Goal: Task Accomplishment & Management: Manage account settings

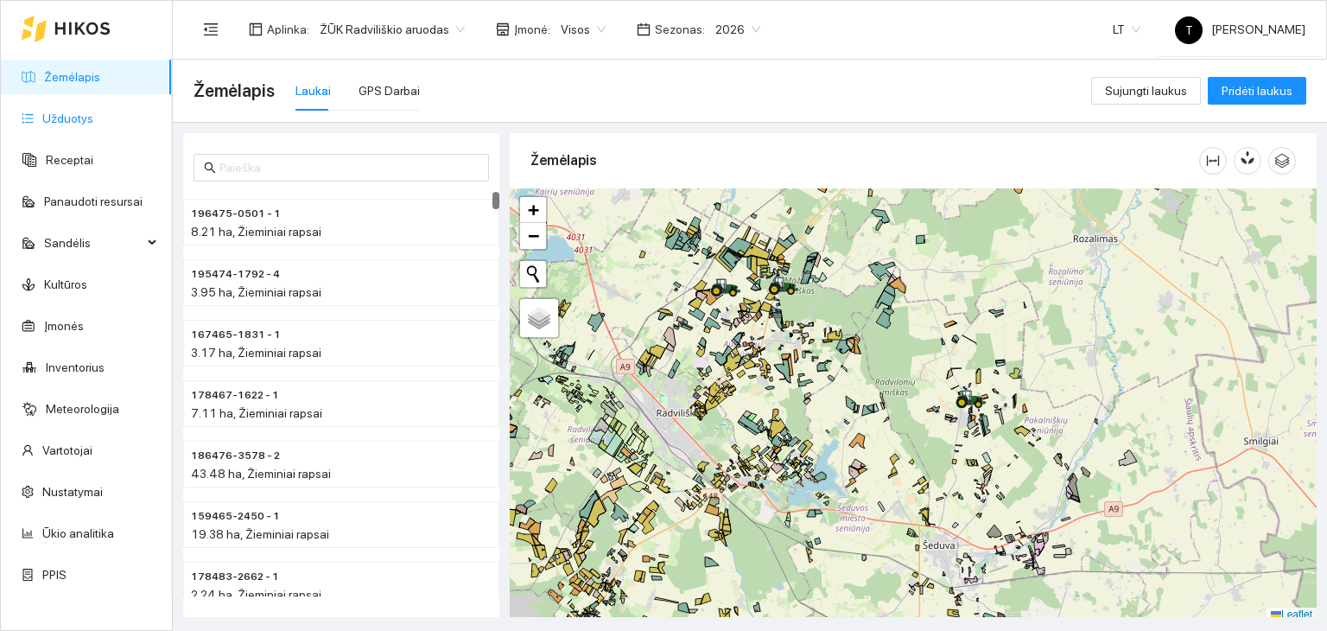
click at [93, 111] on link "Užduotys" at bounding box center [67, 118] width 51 height 14
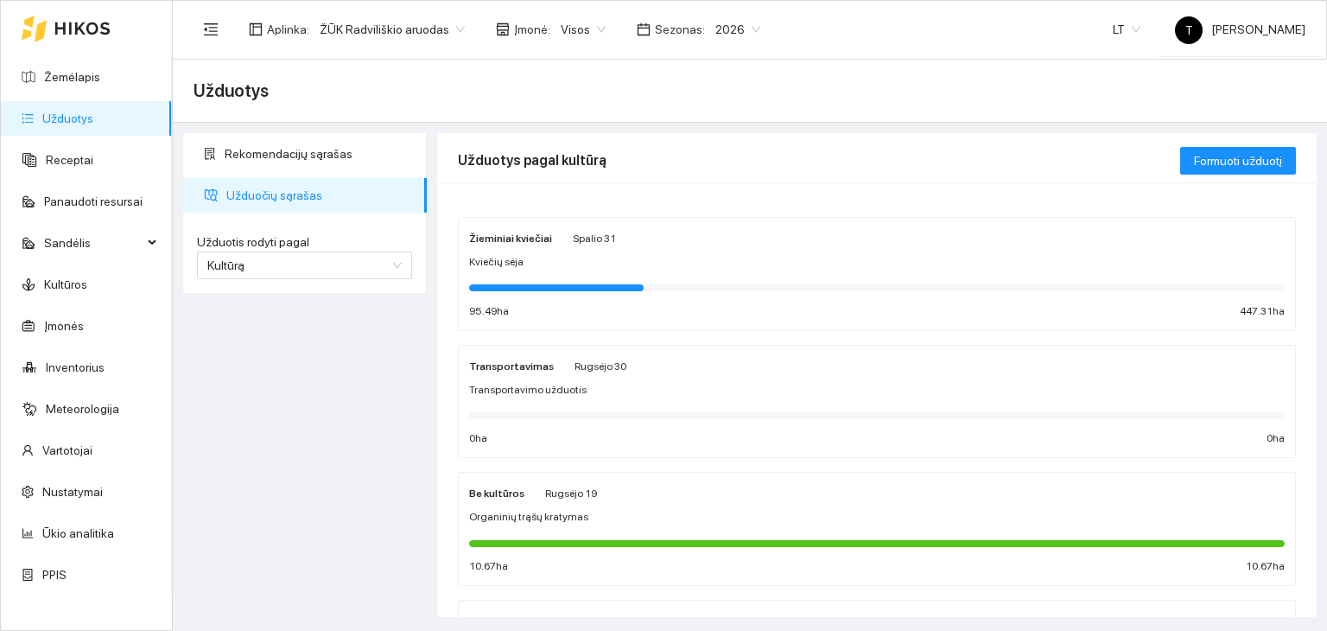
click at [749, 260] on div "Kviečių sėja" at bounding box center [877, 262] width 816 height 16
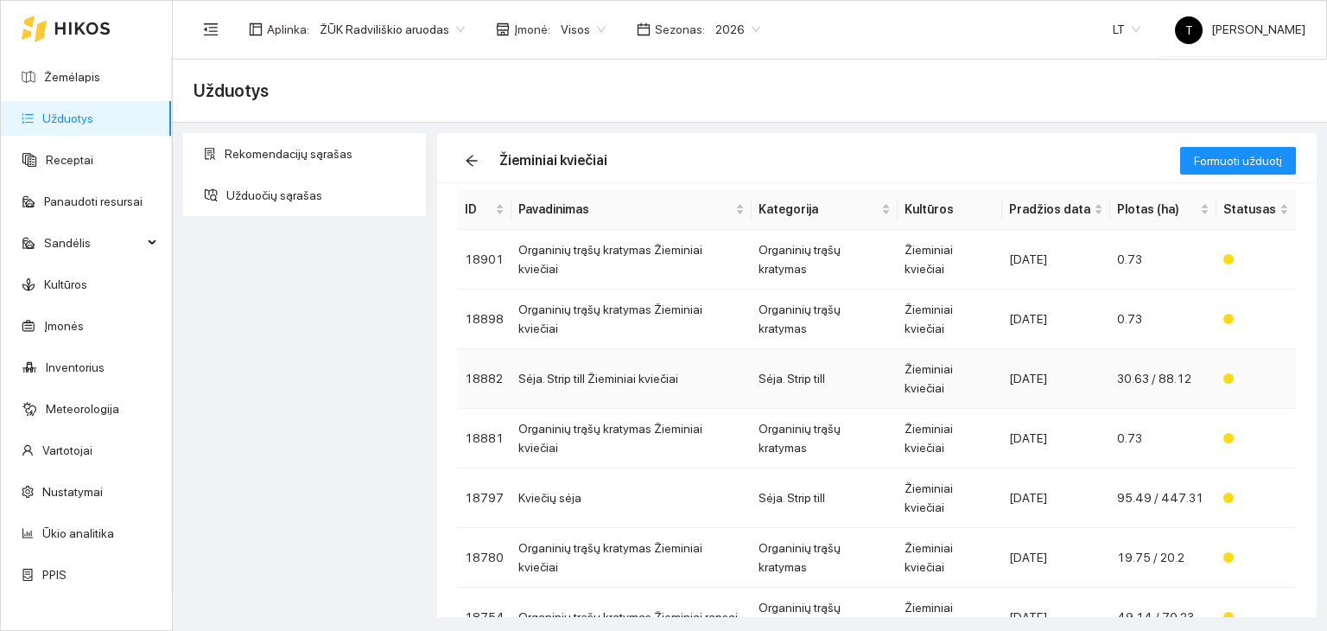
scroll to position [86, 0]
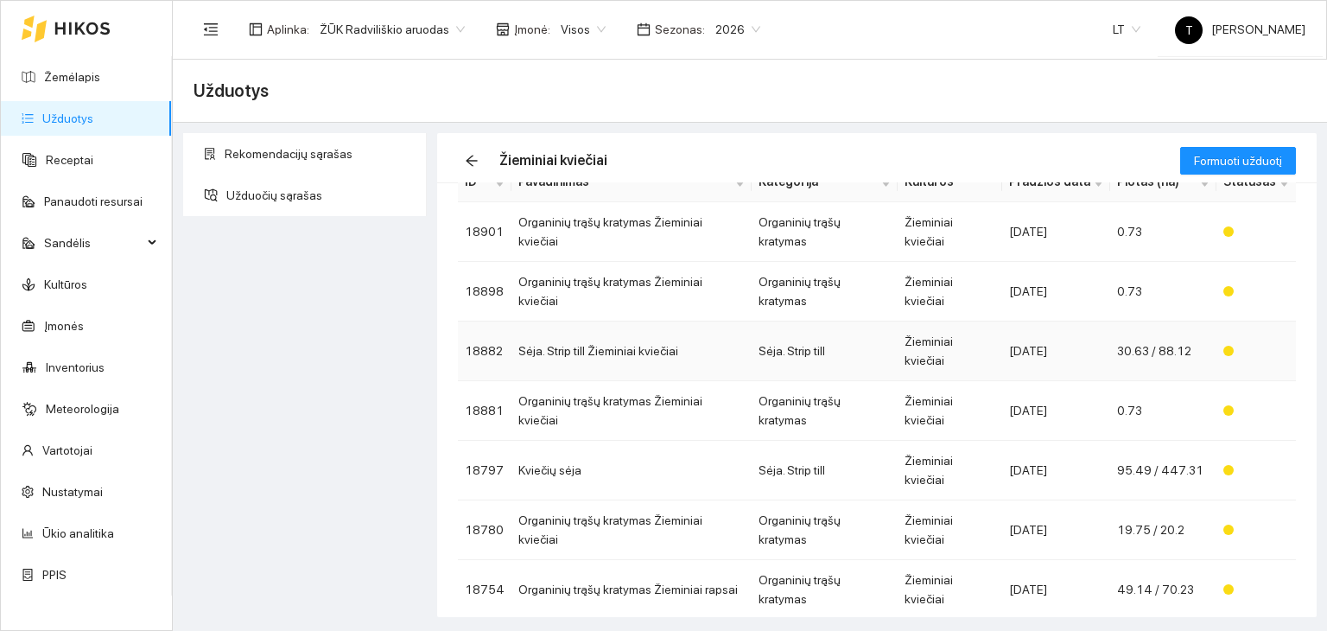
click at [890, 321] on td "Sėja. Strip till" at bounding box center [825, 351] width 147 height 60
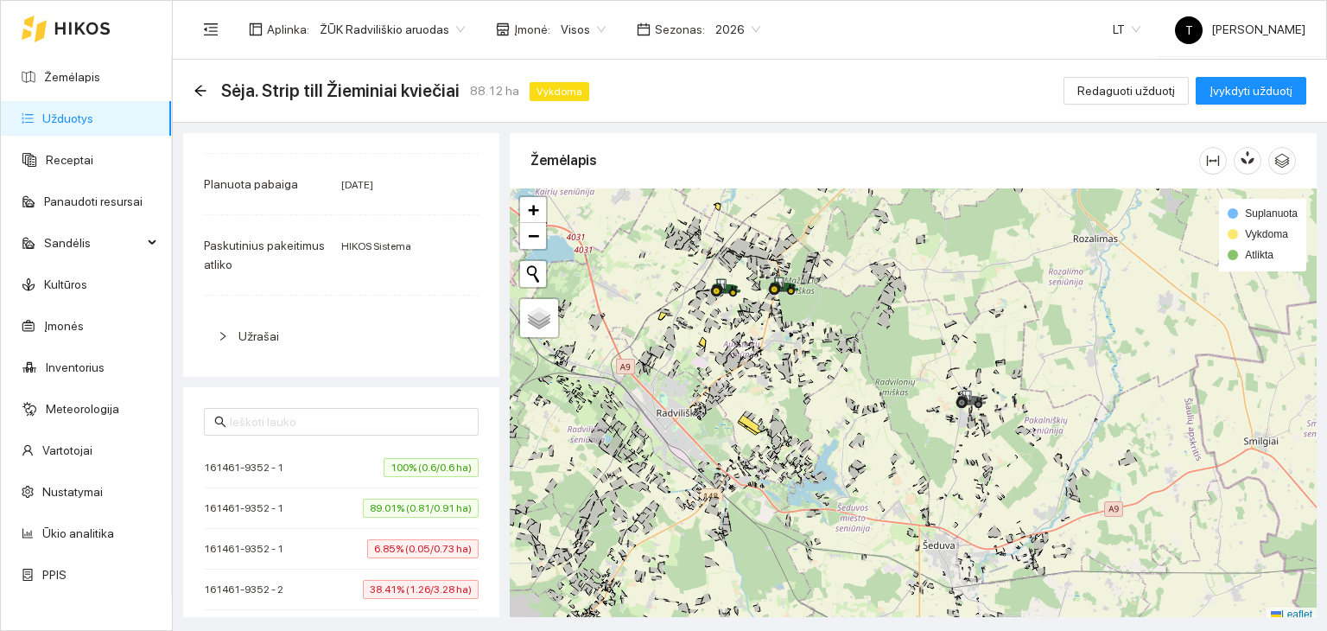
scroll to position [922, 0]
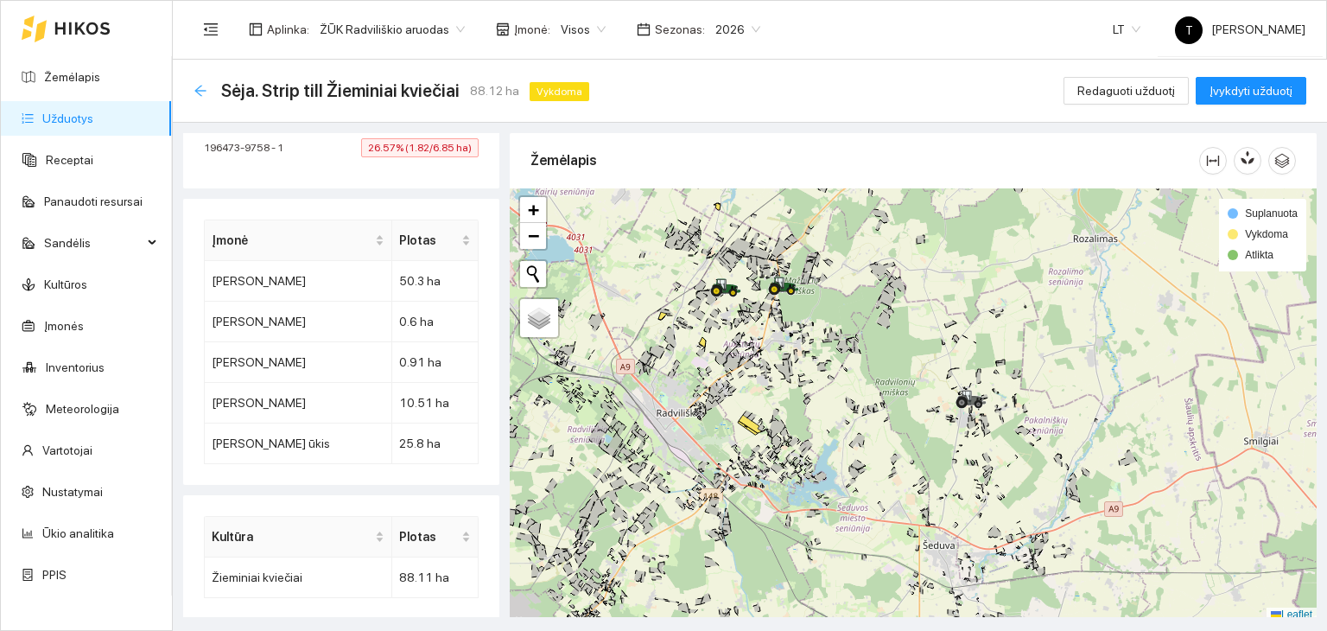
click at [200, 92] on icon "arrow-left" at bounding box center [201, 91] width 14 height 14
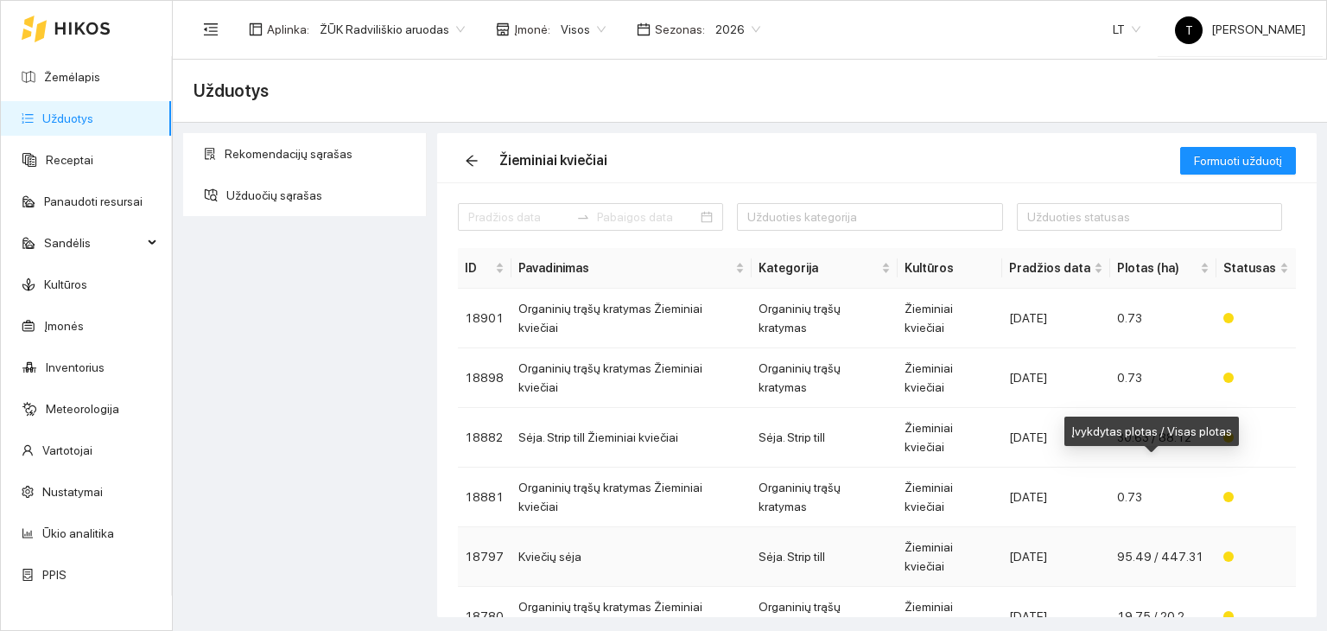
click at [1186, 550] on span "95.49 / 447.31" at bounding box center [1160, 557] width 86 height 14
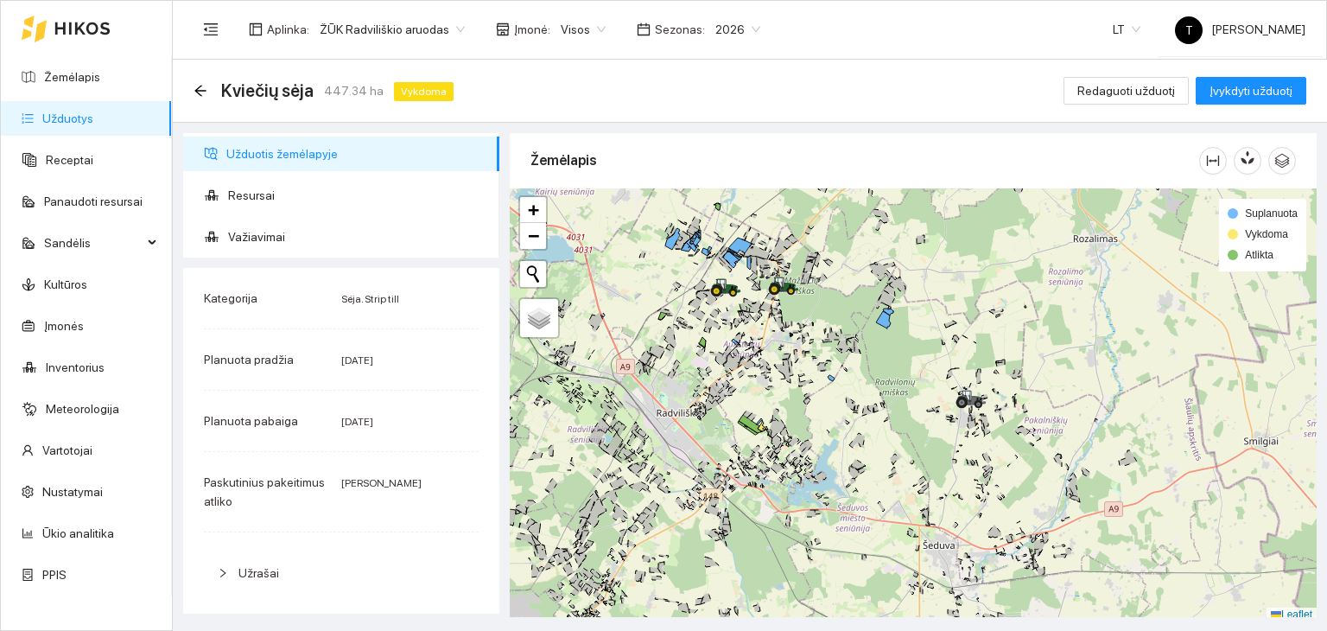
scroll to position [4, 0]
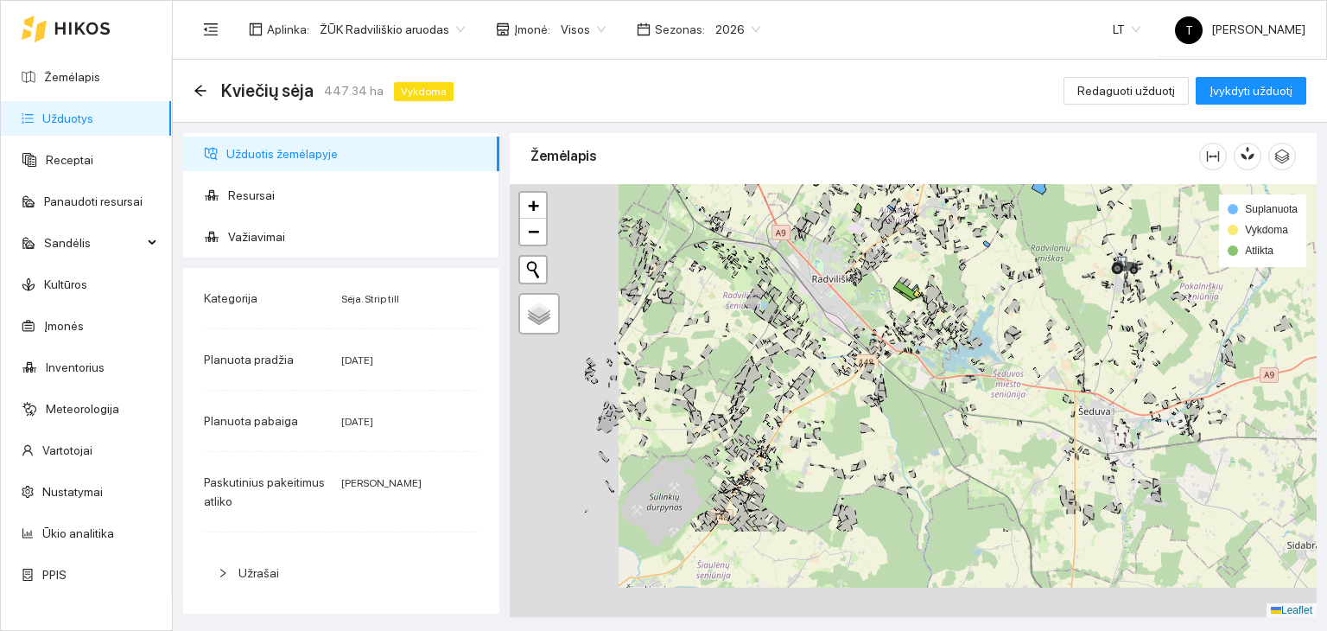
drag, startPoint x: 722, startPoint y: 473, endPoint x: 1020, endPoint y: 241, distance: 376.9
click at [1020, 241] on div "+ − Nieko nerasta. Bandykite dar kartą. Žemėlapis Palydovas Leaflet Suplanuota …" at bounding box center [913, 401] width 807 height 434
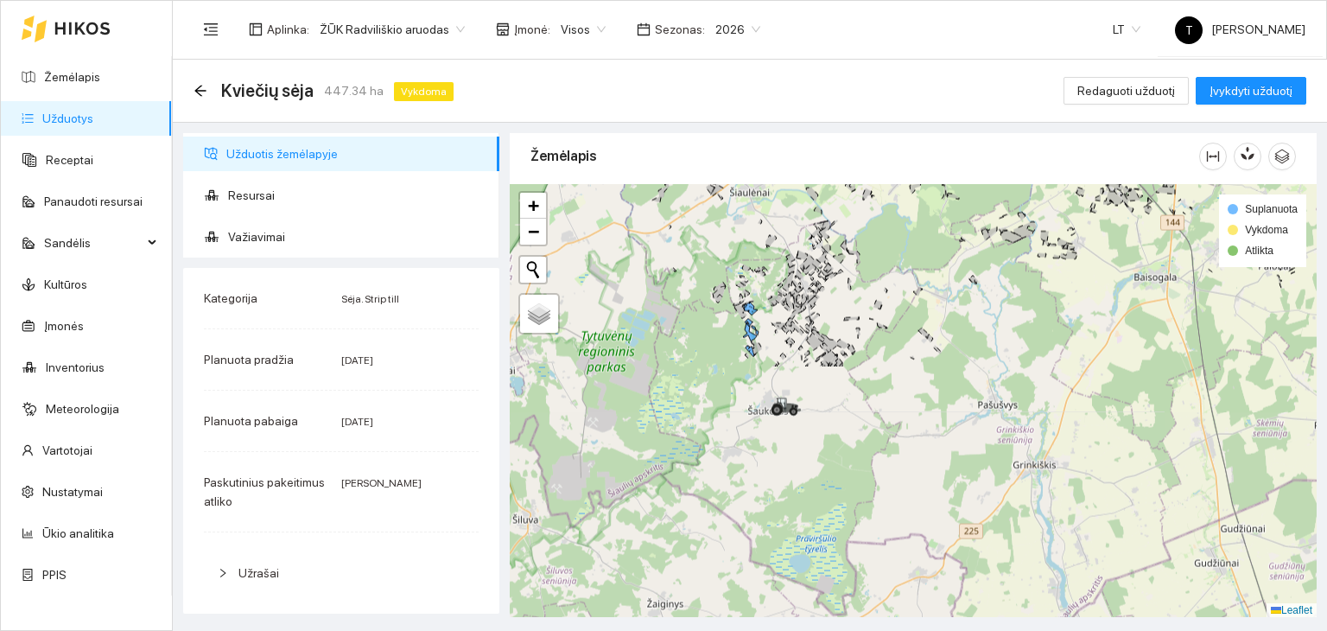
drag, startPoint x: 831, startPoint y: 566, endPoint x: 793, endPoint y: 271, distance: 297.1
click at [793, 271] on icon at bounding box center [788, 282] width 12 height 22
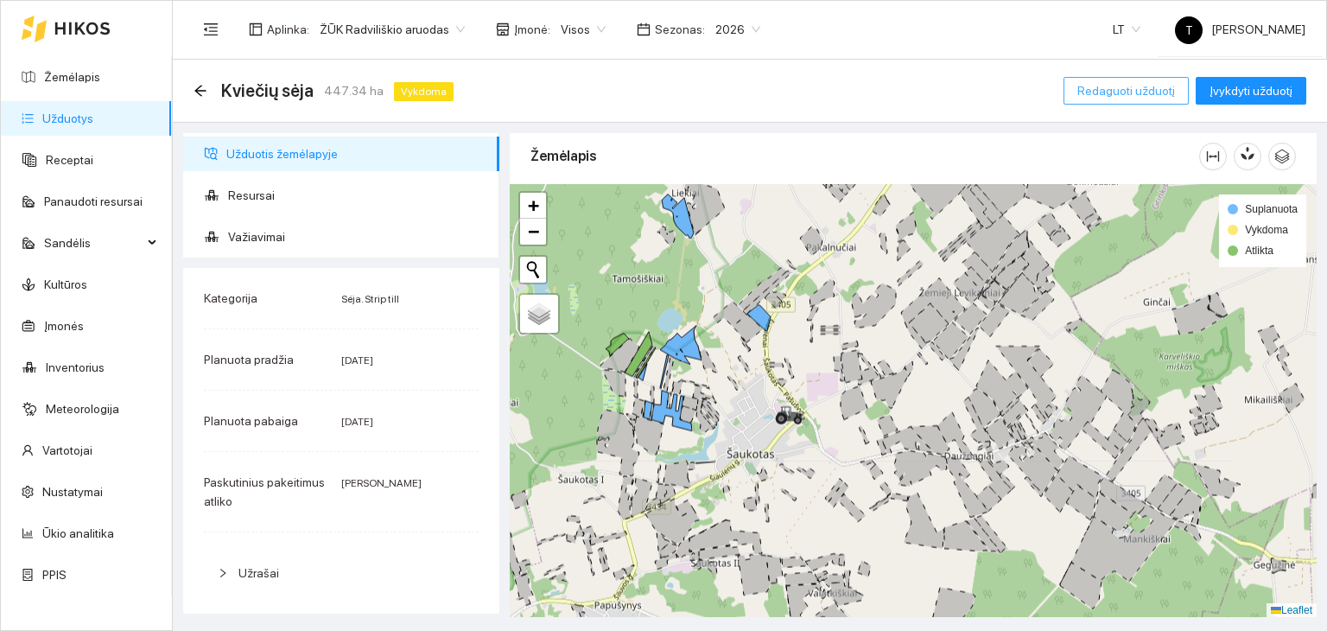
click at [1157, 92] on span "Redaguoti užduotį" at bounding box center [1127, 90] width 98 height 19
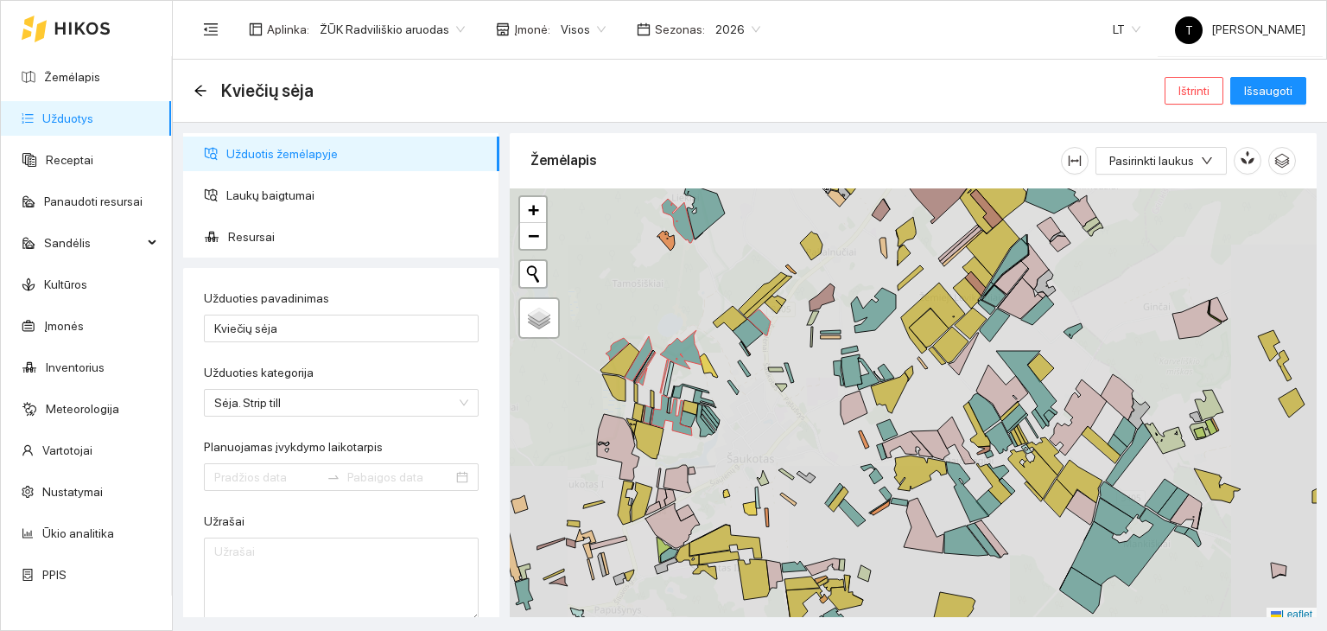
type input "[DATE]"
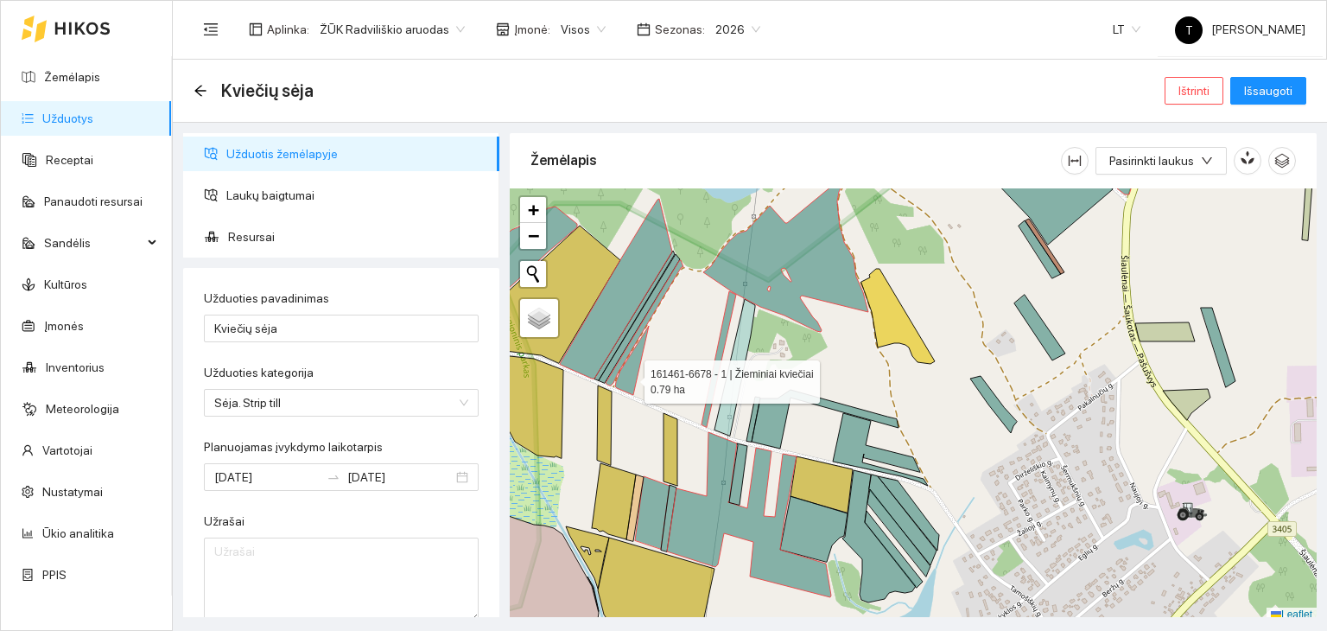
click at [629, 377] on icon at bounding box center [632, 360] width 34 height 69
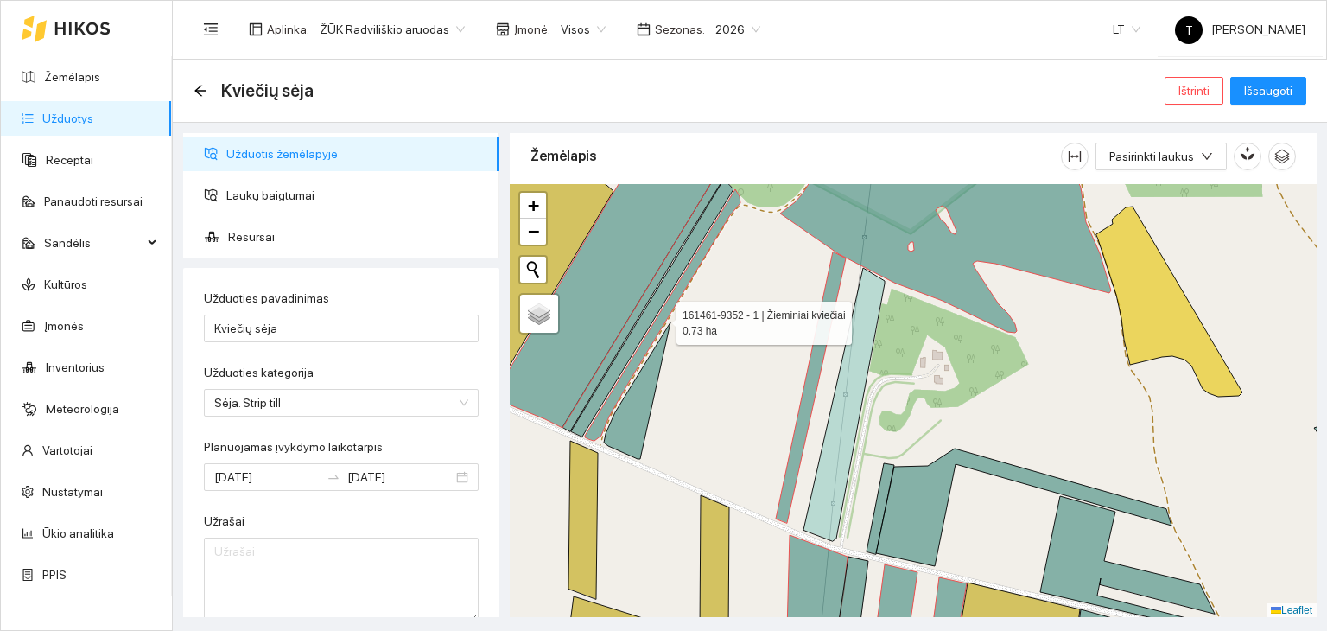
click at [641, 349] on icon at bounding box center [663, 314] width 156 height 251
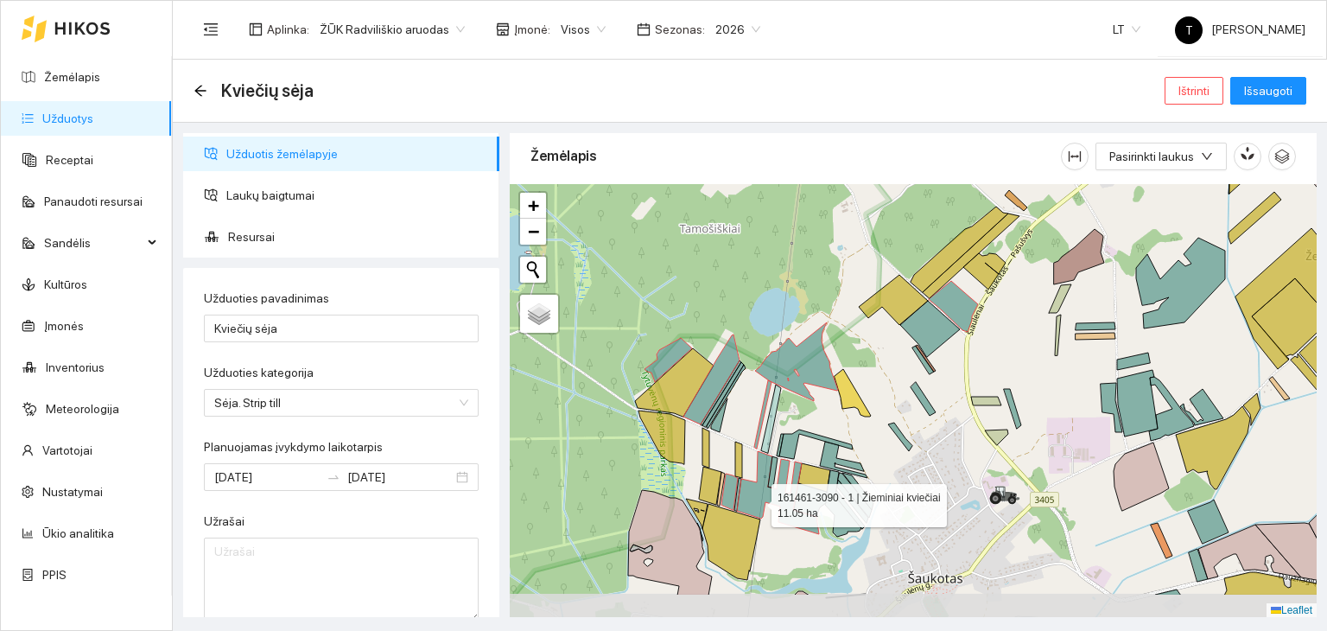
drag, startPoint x: 775, startPoint y: 568, endPoint x: 756, endPoint y: 501, distance: 69.2
click at [756, 501] on icon at bounding box center [778, 492] width 82 height 83
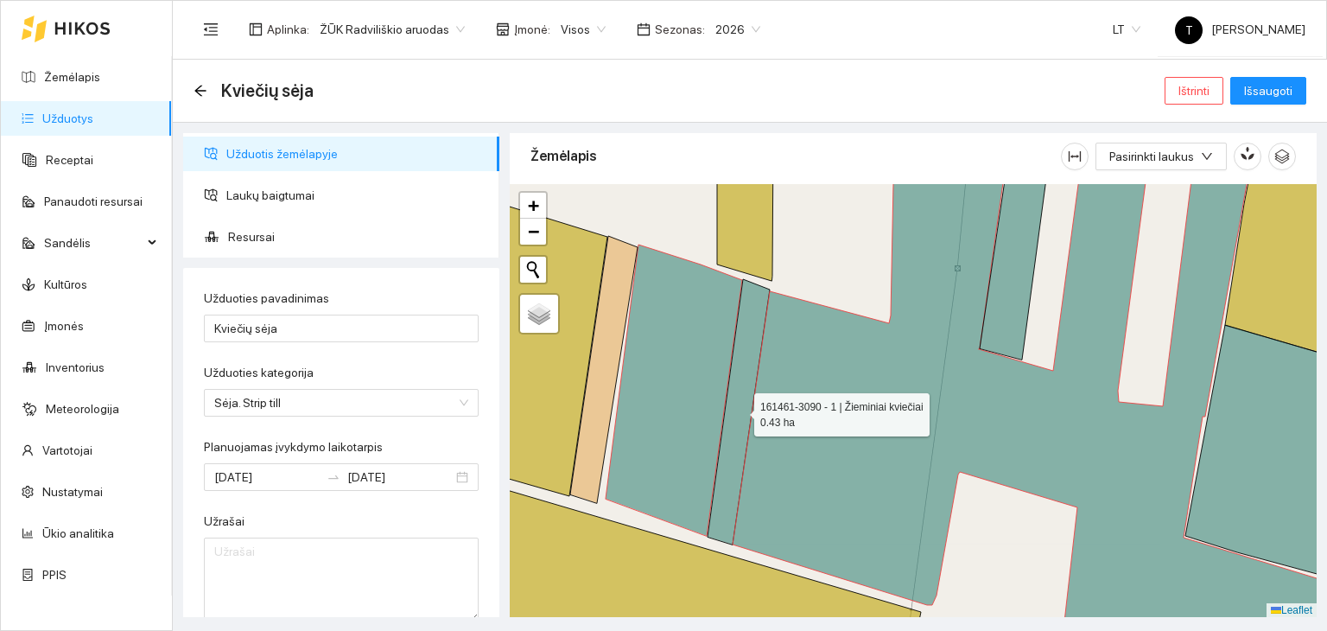
click at [733, 481] on icon at bounding box center [739, 411] width 62 height 265
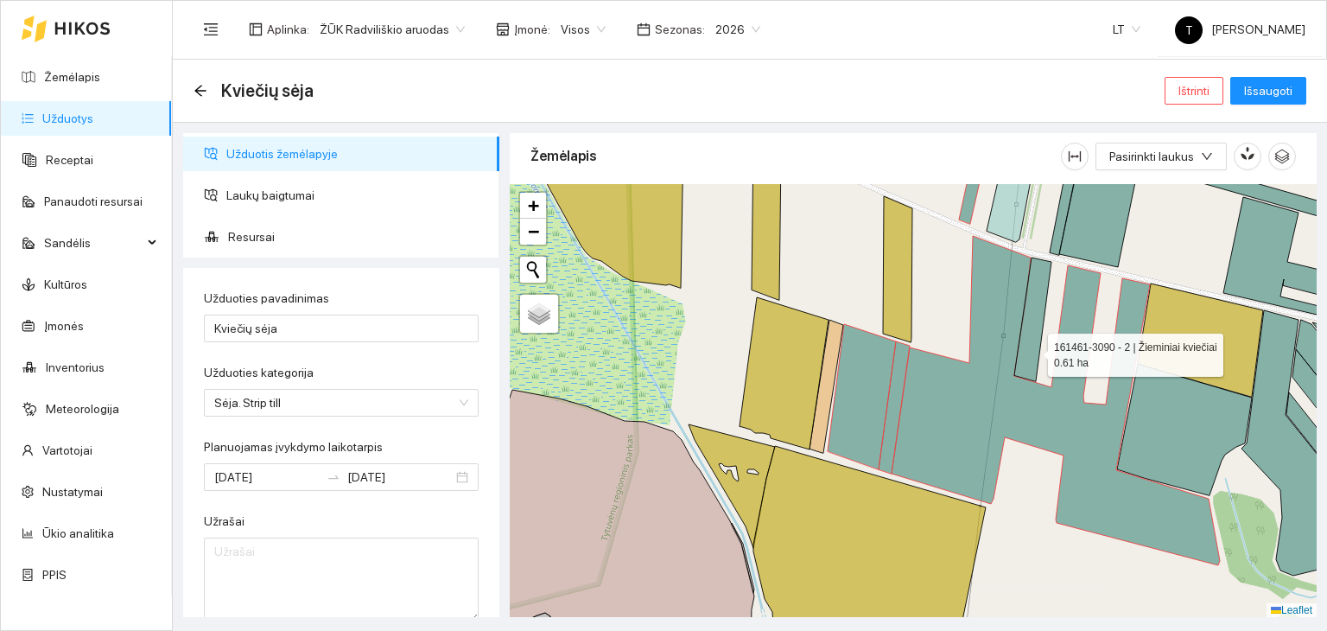
click at [1033, 350] on icon at bounding box center [1033, 320] width 37 height 124
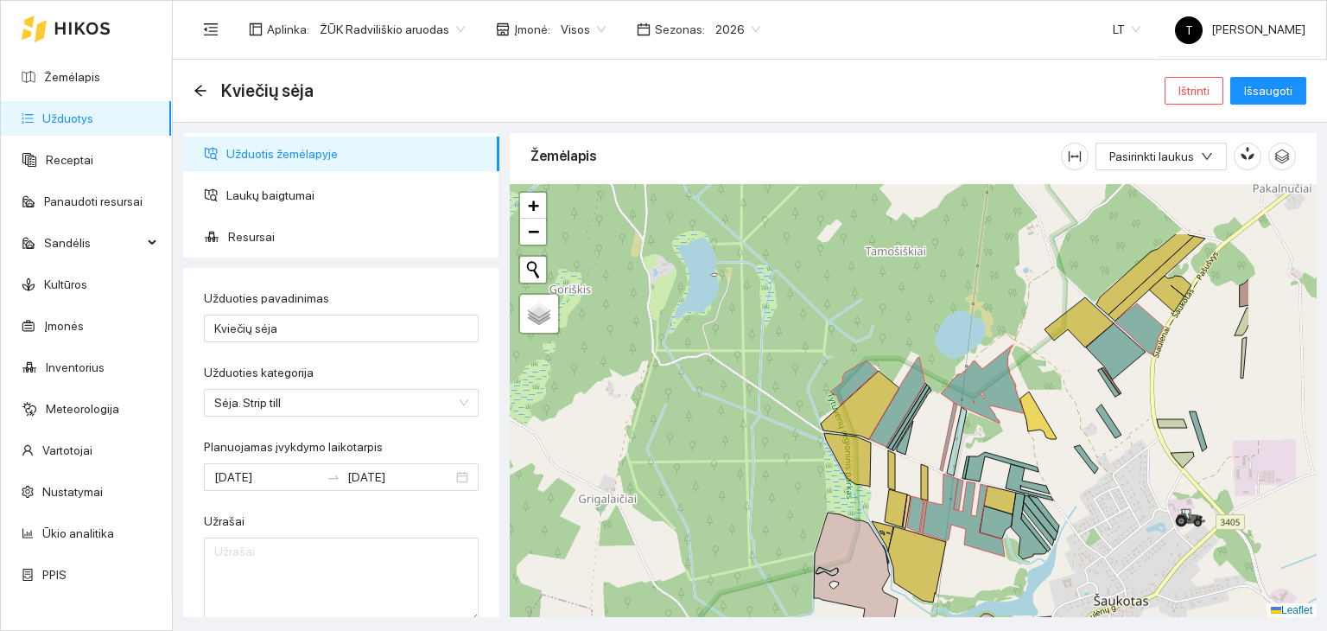
drag, startPoint x: 1147, startPoint y: 335, endPoint x: 1000, endPoint y: 426, distance: 172.7
click at [1000, 426] on div "+ − Nieko nerasta. Bandykite dar kartą. Žemėlapis Palydovas Leaflet" at bounding box center [913, 401] width 807 height 434
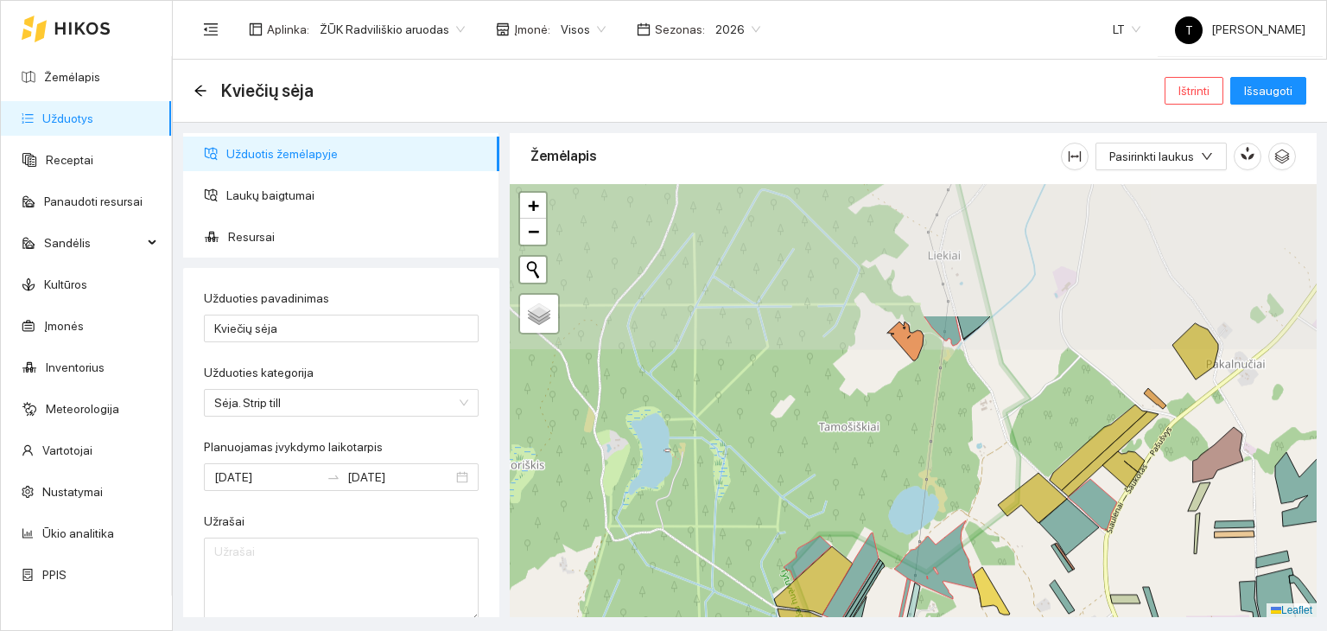
drag, startPoint x: 1053, startPoint y: 287, endPoint x: 1012, endPoint y: 454, distance: 171.7
click at [1012, 454] on div "+ − Nieko nerasta. Bandykite dar kartą. Žemėlapis Palydovas Leaflet" at bounding box center [913, 401] width 807 height 434
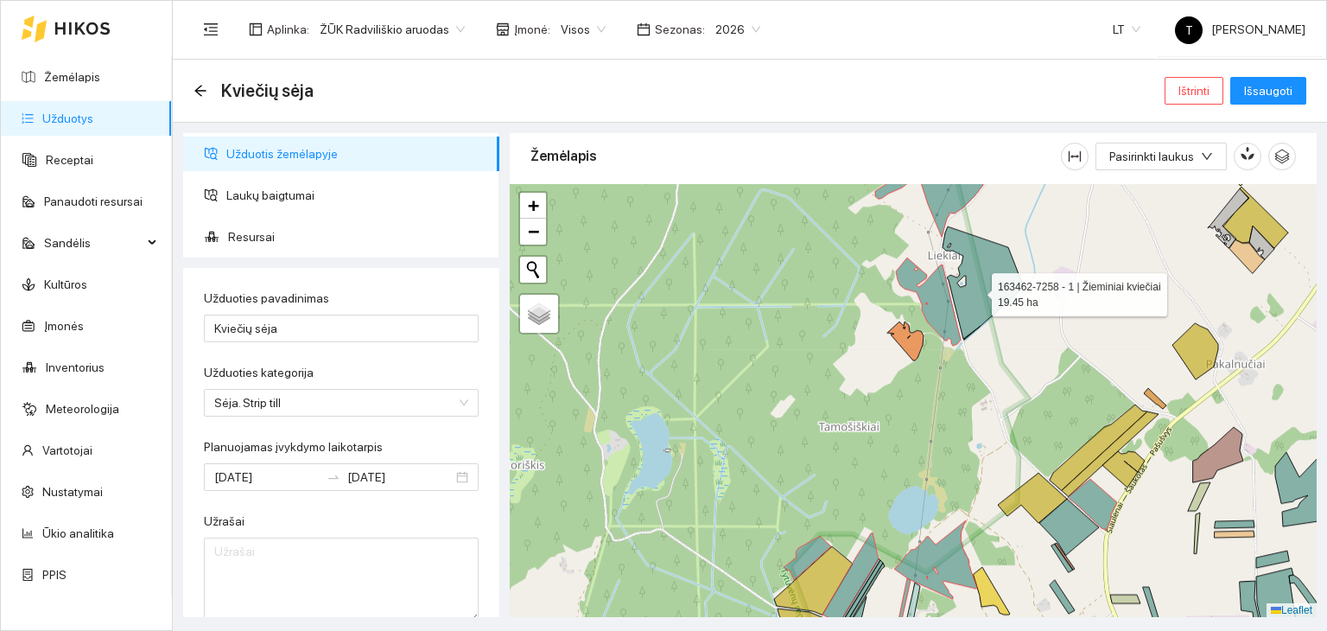
click at [977, 290] on icon at bounding box center [983, 282] width 81 height 112
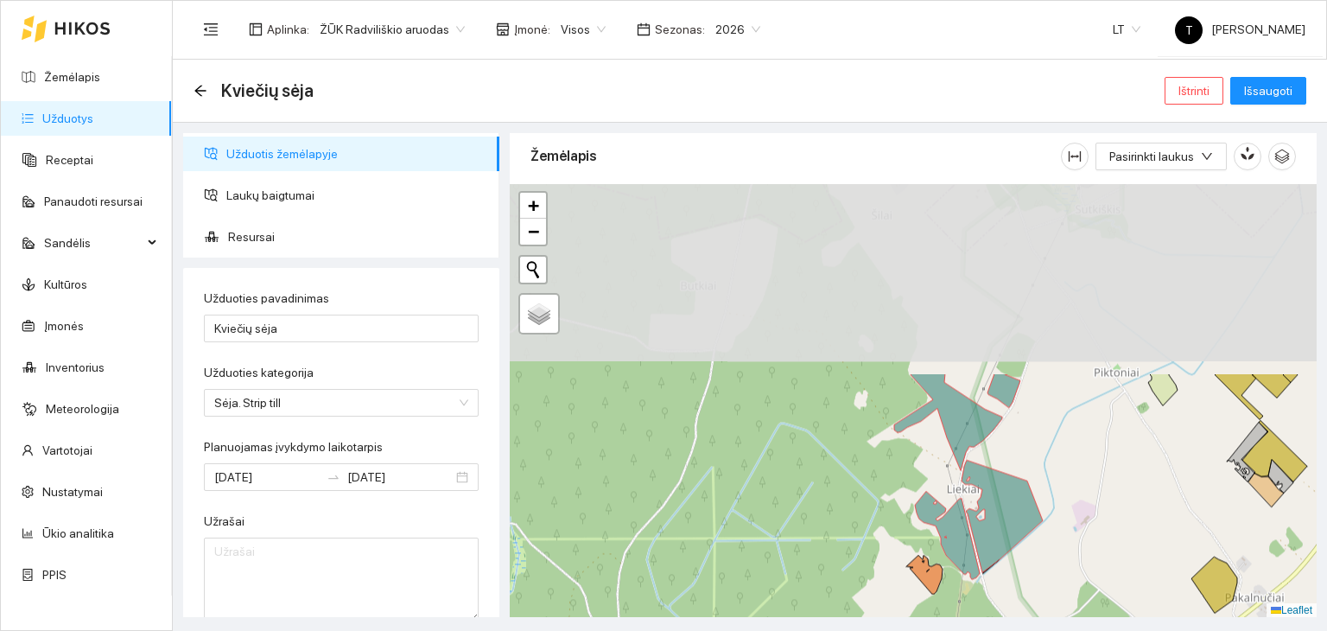
drag, startPoint x: 1081, startPoint y: 269, endPoint x: 1100, endPoint y: 504, distance: 235.8
click at [1100, 504] on div "+ − Nieko nerasta. Bandykite dar kartą. Žemėlapis Palydovas Leaflet" at bounding box center [913, 401] width 807 height 434
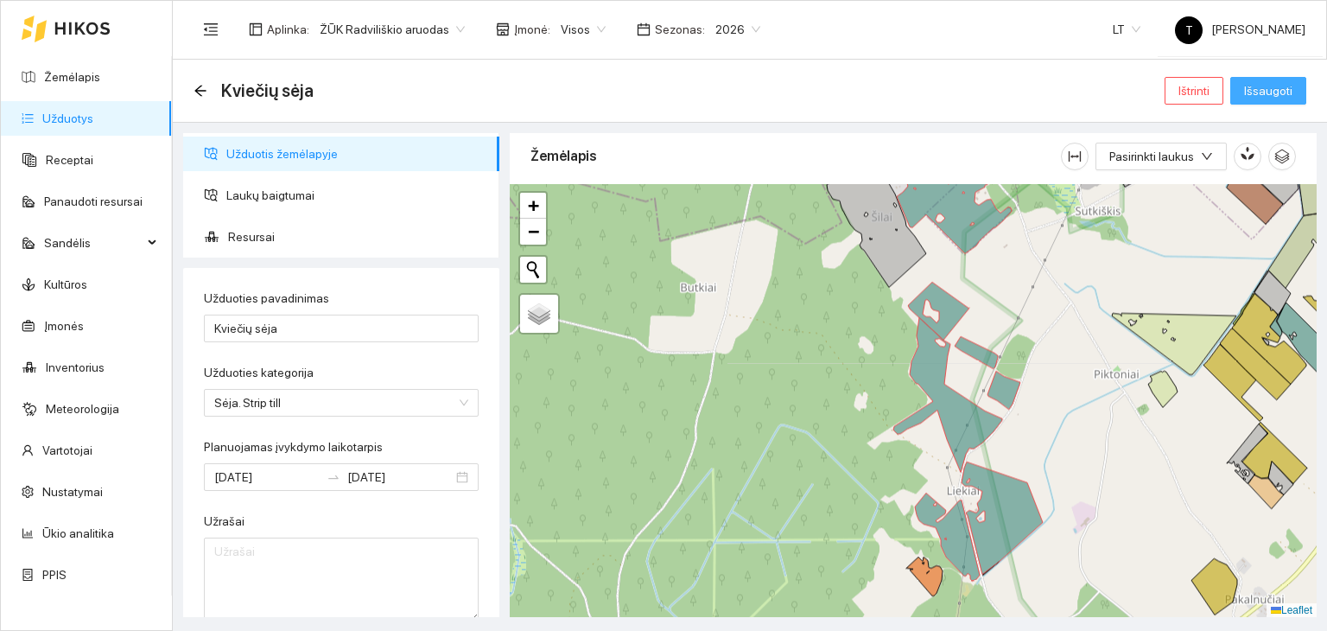
click at [1289, 88] on span "Išsaugoti" at bounding box center [1268, 90] width 48 height 19
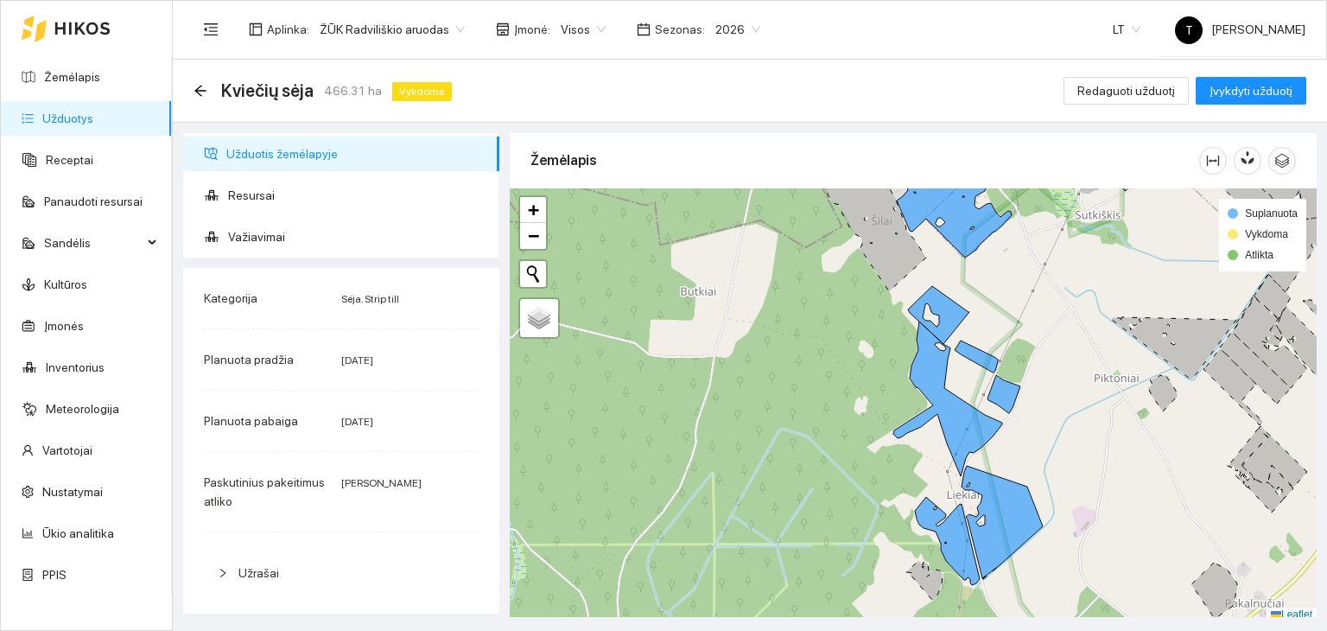
click at [66, 111] on link "Užduotys" at bounding box center [67, 118] width 51 height 14
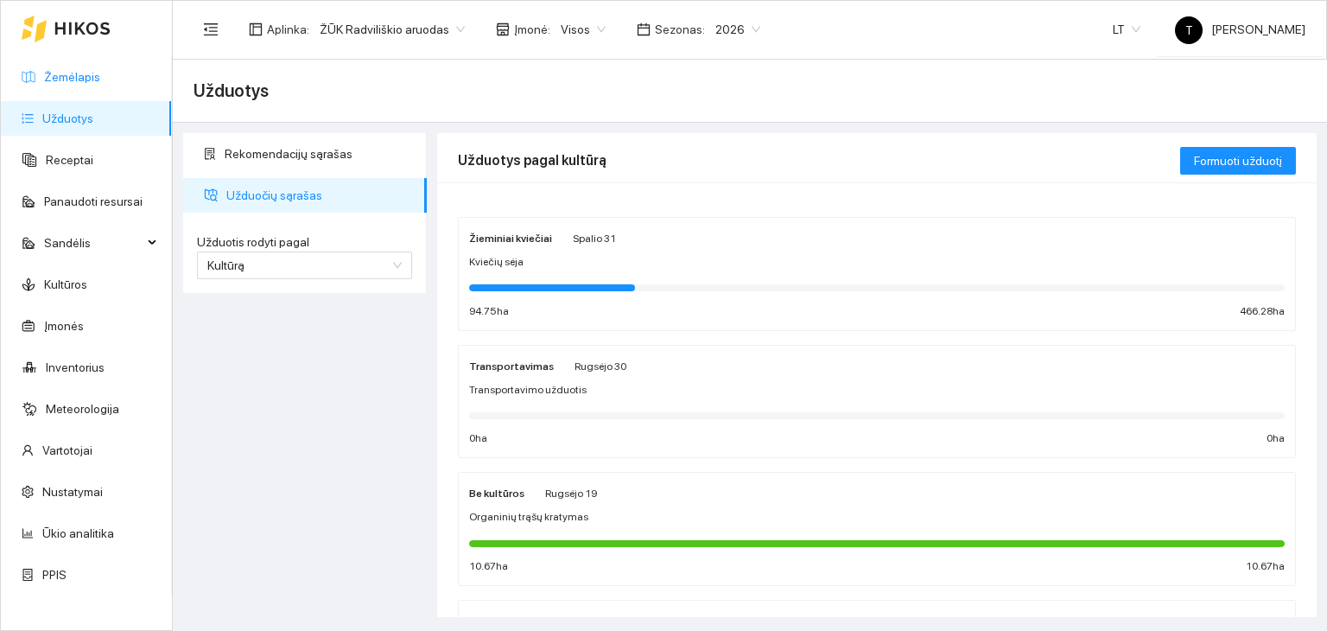
click at [100, 73] on link "Žemėlapis" at bounding box center [72, 77] width 56 height 14
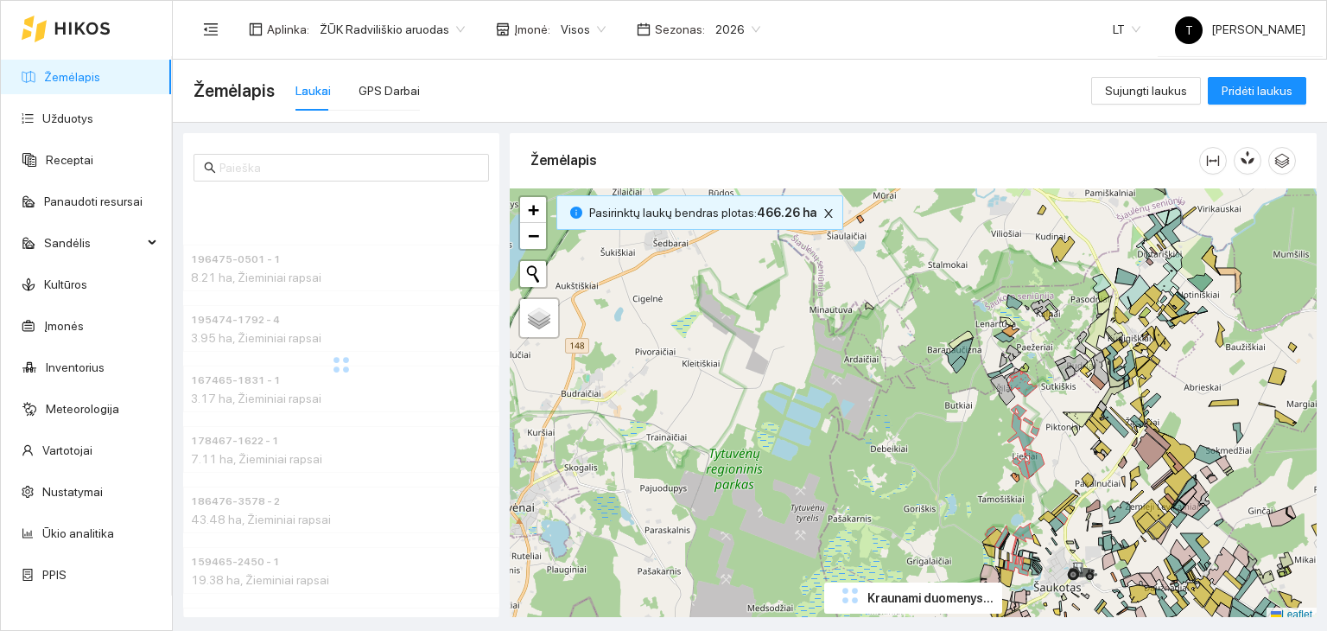
scroll to position [4, 0]
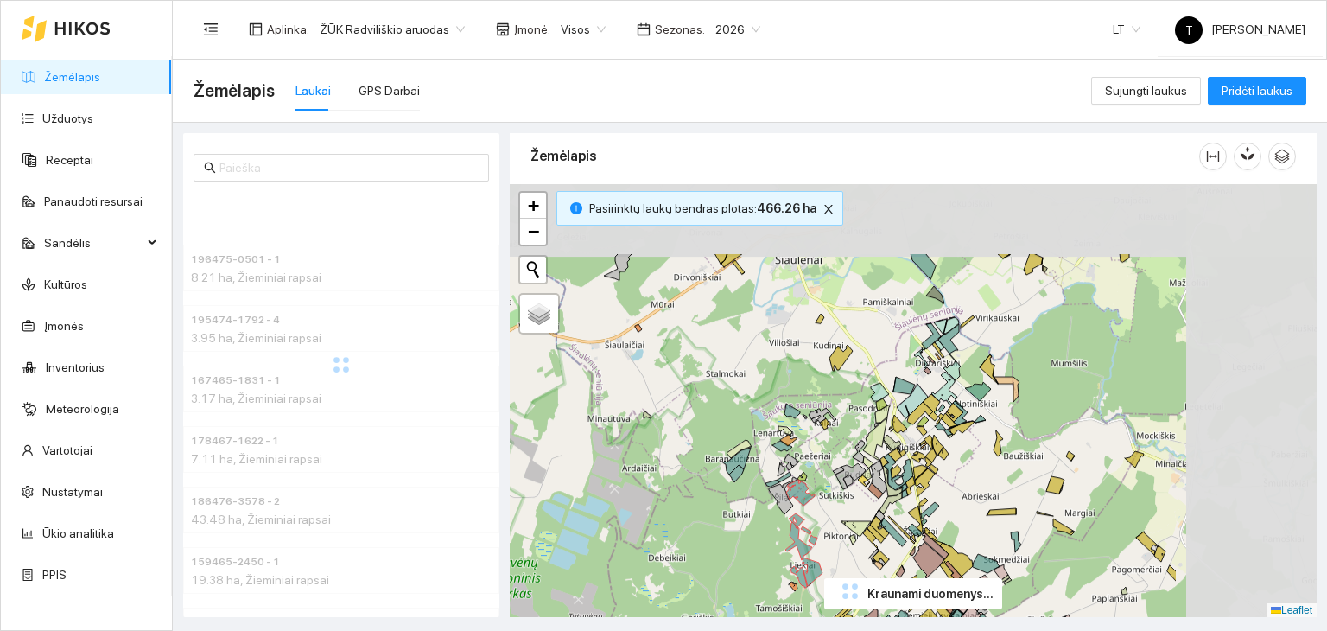
drag, startPoint x: 1191, startPoint y: 348, endPoint x: 967, endPoint y: 461, distance: 250.8
click at [968, 461] on div "+ − Nieko nerasta. Bandykite dar kartą. Žemėlapis Palydovas Leaflet" at bounding box center [913, 401] width 807 height 434
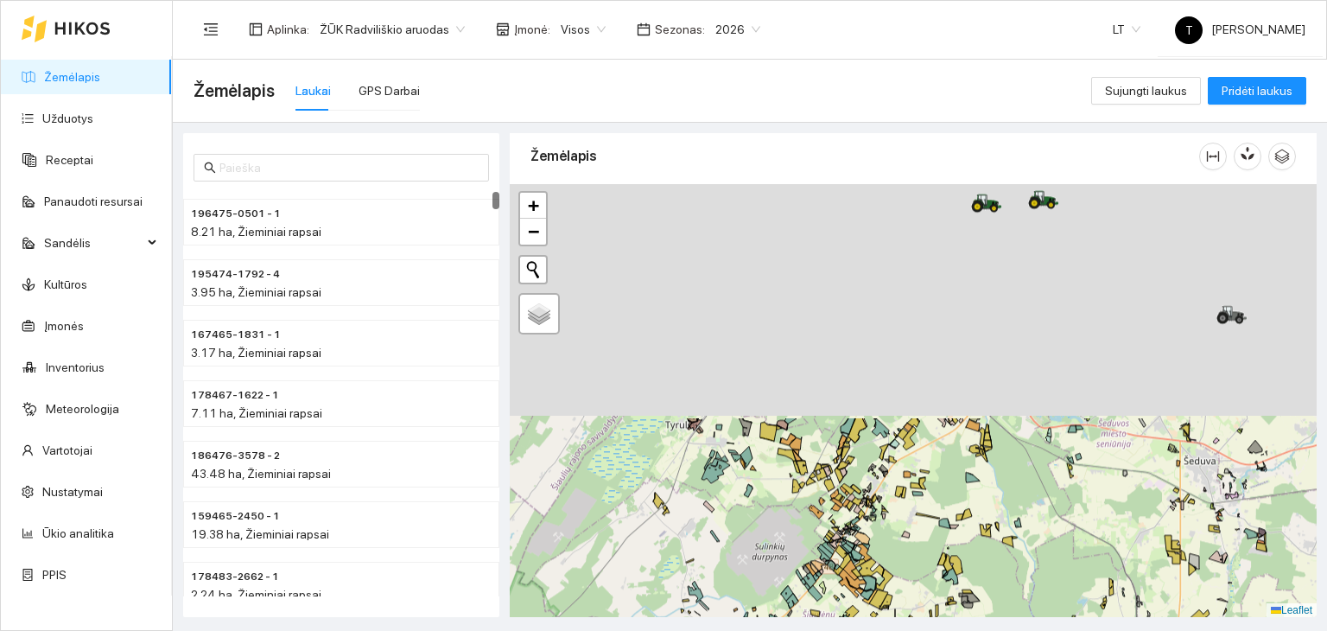
drag, startPoint x: 1111, startPoint y: 365, endPoint x: 974, endPoint y: 659, distance: 324.4
click at [974, 630] on html "Žemėlapis Užduotys Receptai Panaudoti resursai Sandėlis Kultūros Įmonės Invento…" at bounding box center [663, 315] width 1327 height 631
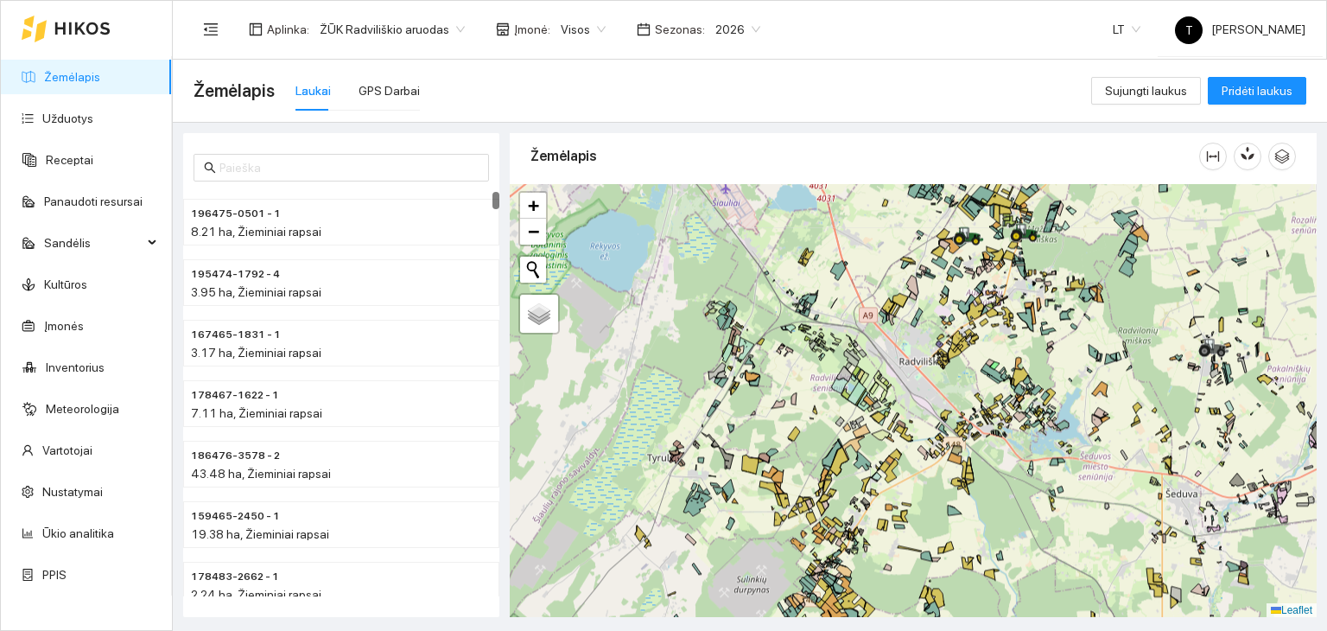
drag, startPoint x: 1016, startPoint y: 340, endPoint x: 959, endPoint y: 549, distance: 216.8
click at [964, 551] on div "+ − Nieko nerasta. Bandykite dar kartą. Žemėlapis Palydovas Leaflet" at bounding box center [913, 401] width 807 height 434
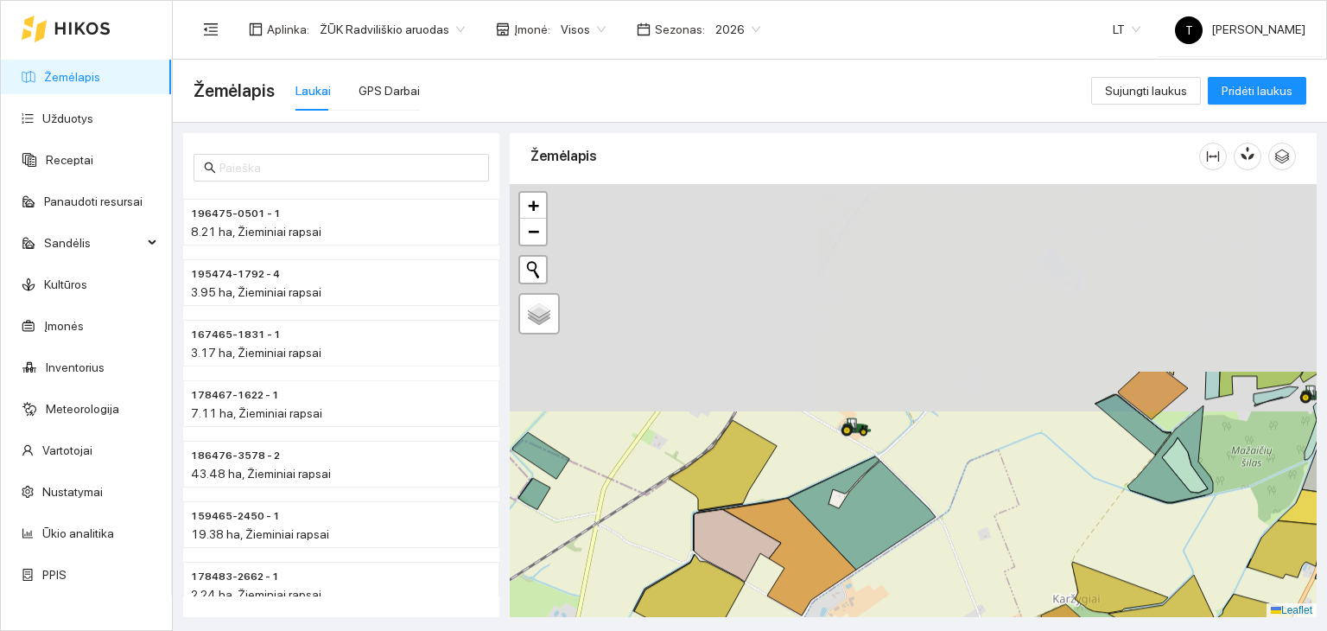
drag, startPoint x: 932, startPoint y: 296, endPoint x: 973, endPoint y: 540, distance: 247.9
click at [974, 538] on div "+ − Nieko nerasta. Bandykite dar kartą. Žemėlapis Palydovas Leaflet" at bounding box center [913, 401] width 807 height 434
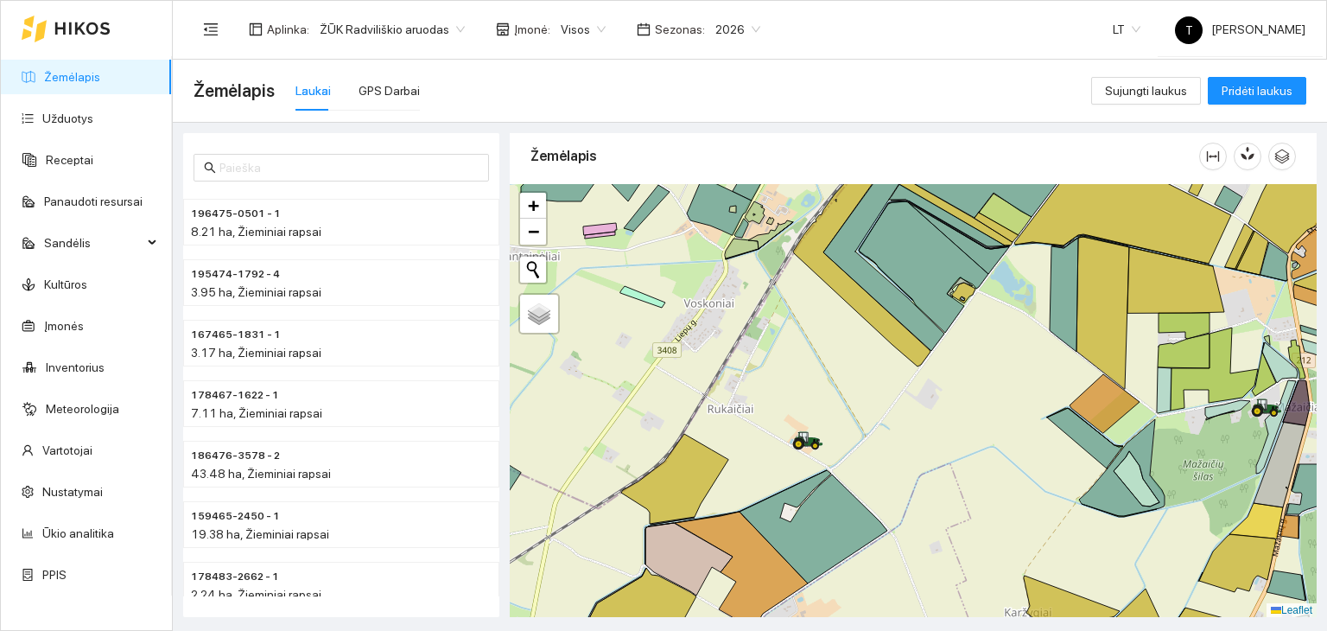
drag, startPoint x: 1238, startPoint y: 491, endPoint x: 924, endPoint y: 481, distance: 313.9
click at [927, 488] on div "+ − Nieko nerasta. Bandykite dar kartą. Žemėlapis Palydovas Leaflet" at bounding box center [913, 401] width 807 height 434
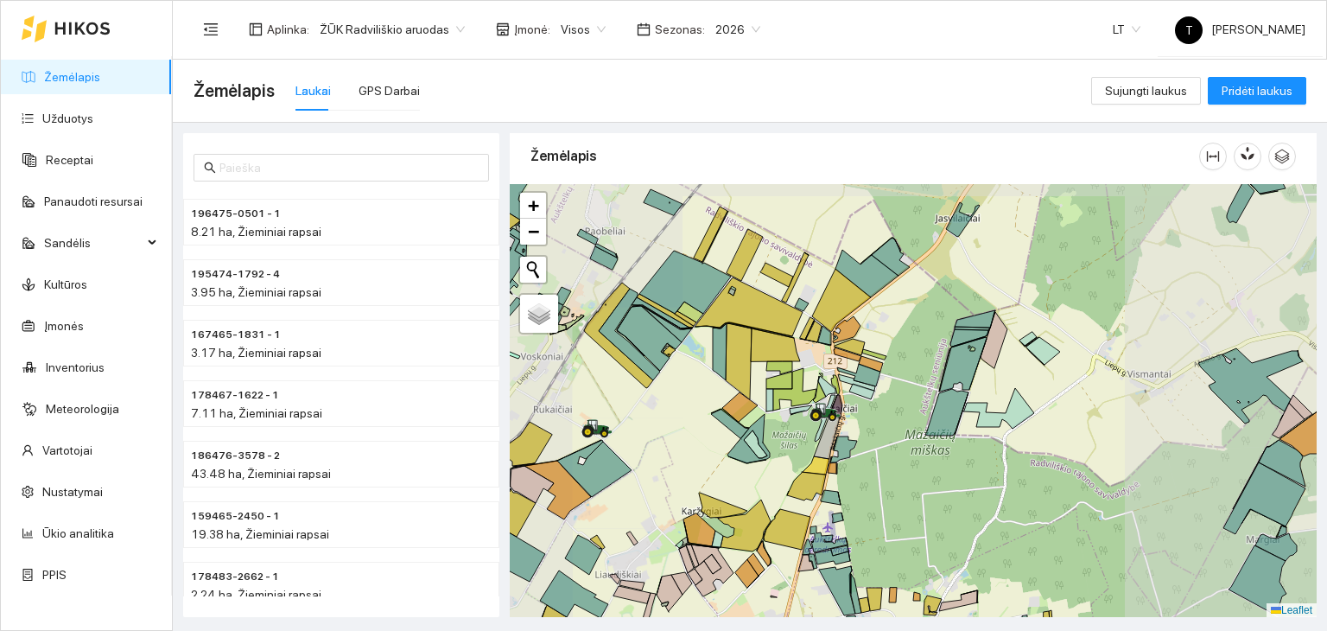
drag, startPoint x: 703, startPoint y: 446, endPoint x: 810, endPoint y: 449, distance: 107.2
click at [812, 450] on div "+ − Nieko nerasta. Bandykite dar kartą. Žemėlapis Palydovas Leaflet" at bounding box center [913, 401] width 807 height 434
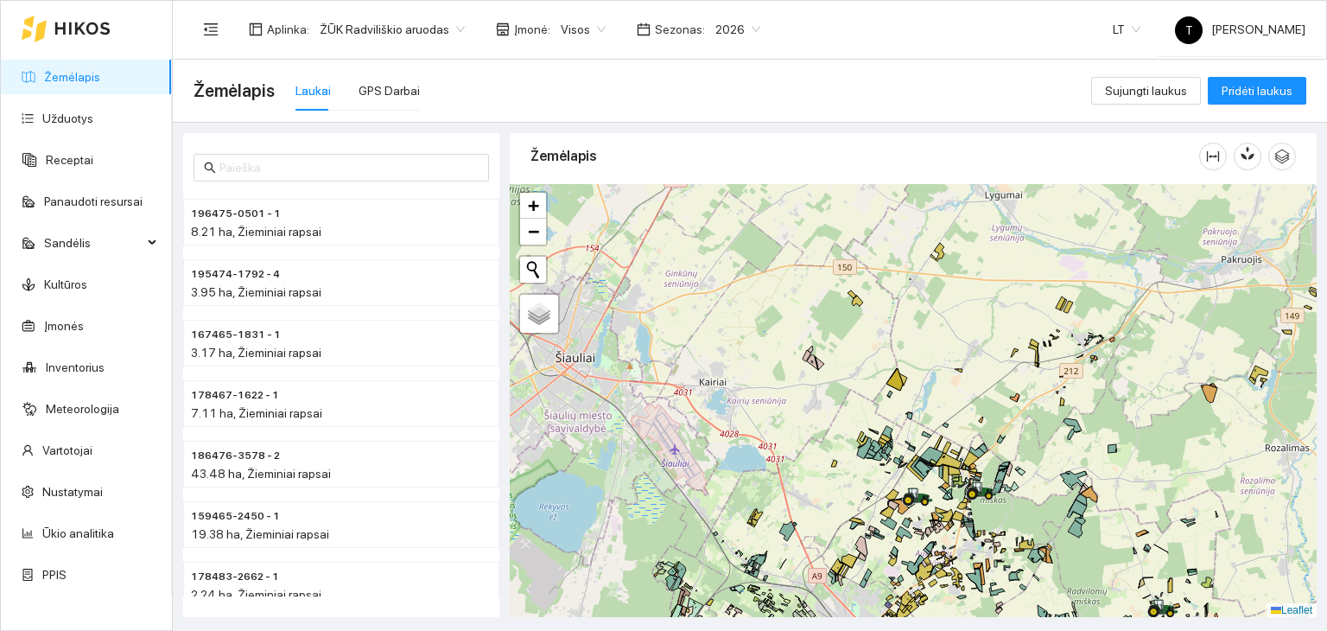
click at [990, 124] on div "196475-0501 - 1 8.21 ha, Žieminiai rapsai 195474-1792 - 4 3.95 ha, Žieminiai ra…" at bounding box center [745, 370] width 1155 height 494
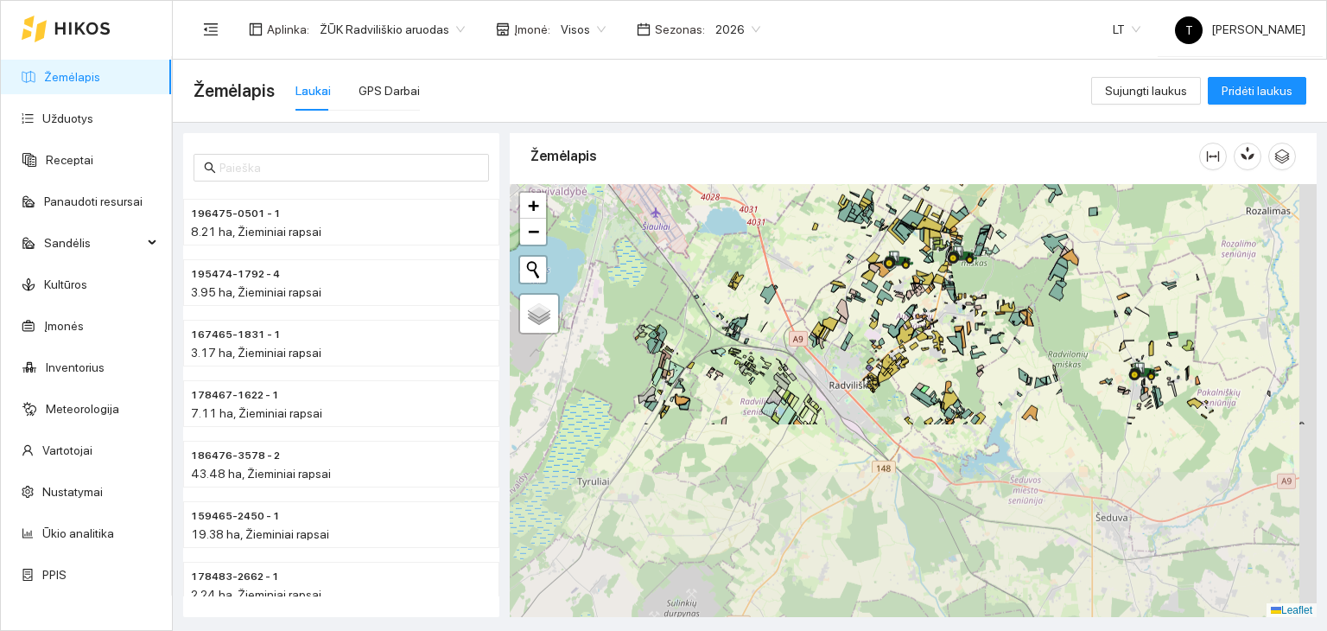
drag, startPoint x: 1120, startPoint y: 407, endPoint x: 1085, endPoint y: 141, distance: 268.4
click at [1085, 141] on div "Žemėlapis + − Nieko nerasta. Bandykite dar kartą. Žemėlapis Palydovas Leaflet K…" at bounding box center [913, 371] width 807 height 484
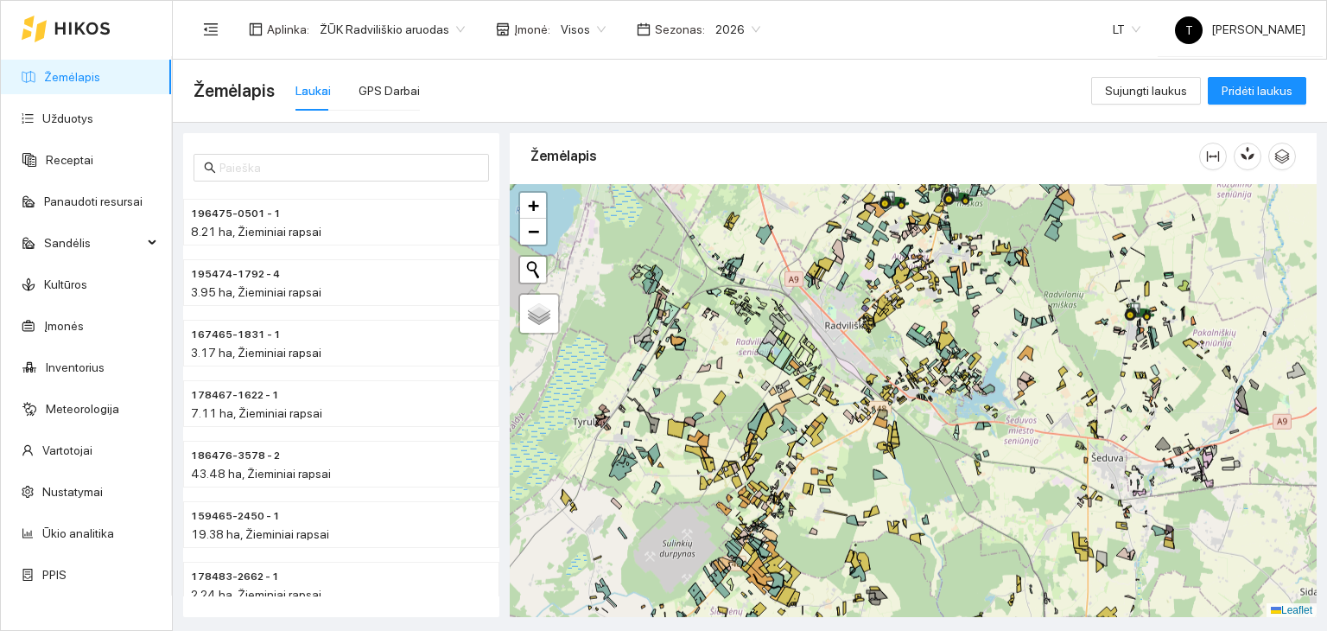
drag, startPoint x: 1123, startPoint y: 465, endPoint x: 1127, endPoint y: 427, distance: 38.2
click at [1127, 427] on div "+ − Nieko nerasta. Bandykite dar kartą. Žemėlapis Palydovas Leaflet" at bounding box center [913, 401] width 807 height 434
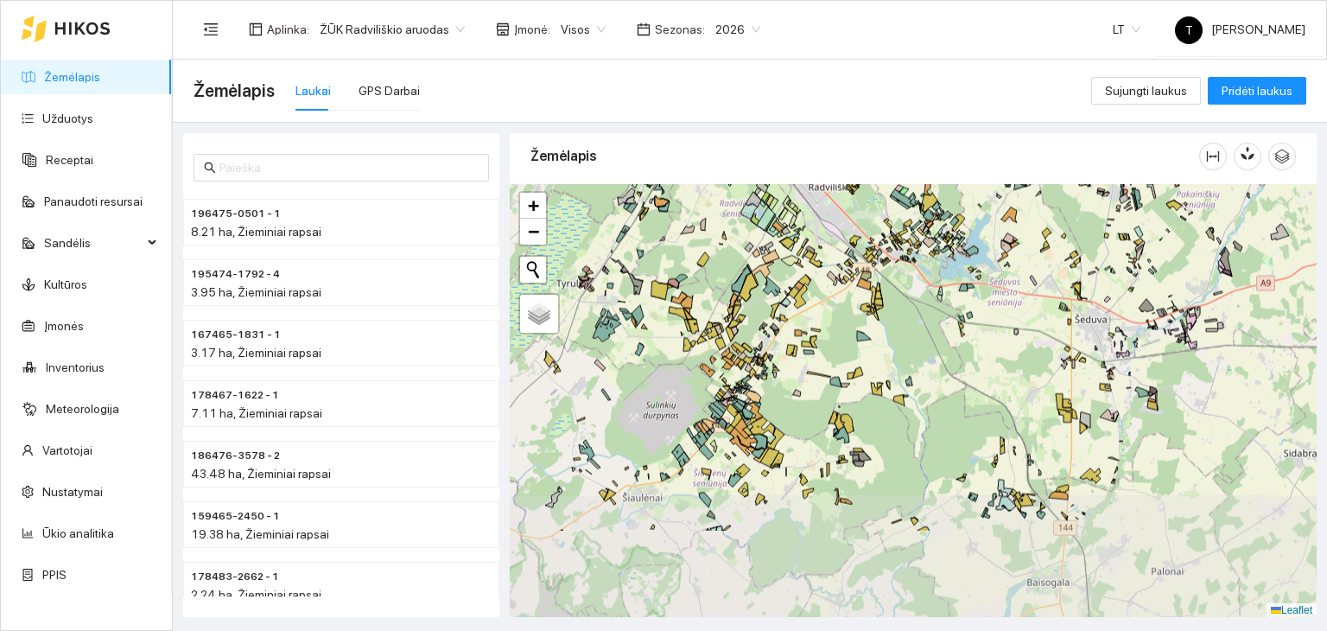
drag, startPoint x: 1151, startPoint y: 560, endPoint x: 1136, endPoint y: 430, distance: 131.3
click at [1136, 430] on div "+ − Nieko nerasta. Bandykite dar kartą. Žemėlapis Palydovas Leaflet" at bounding box center [913, 401] width 807 height 434
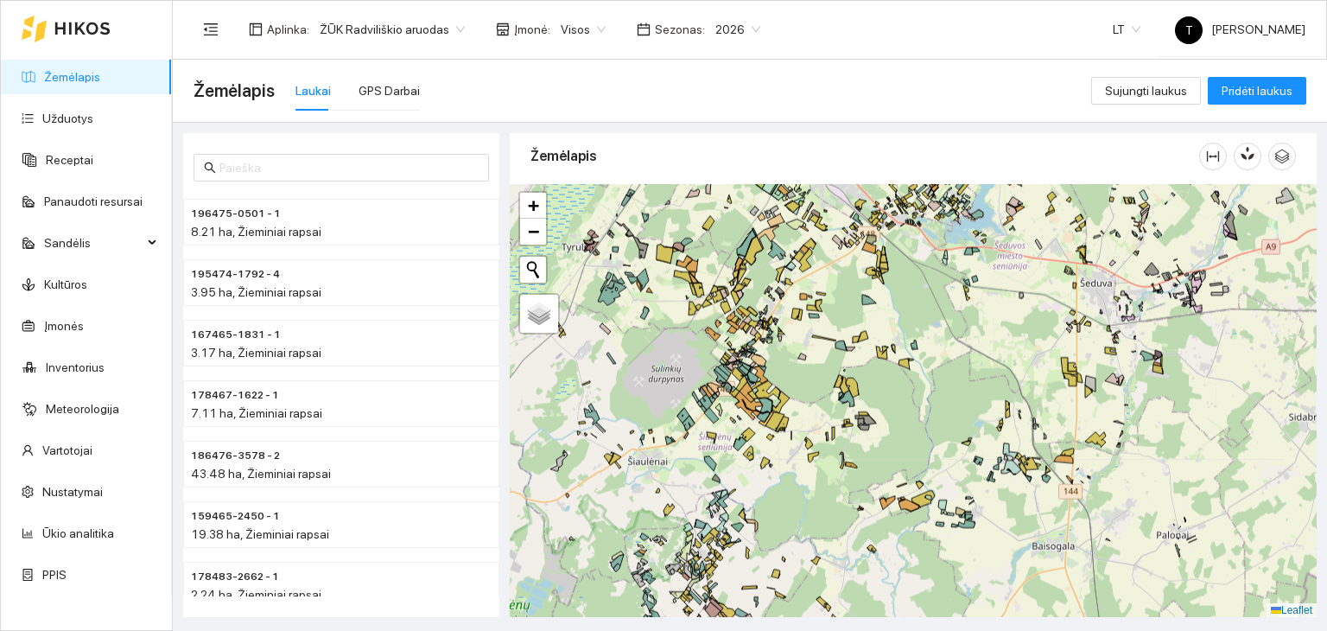
drag, startPoint x: 1105, startPoint y: 555, endPoint x: 1111, endPoint y: 519, distance: 36.7
click at [1111, 519] on div "+ − Nieko nerasta. Bandykite dar kartą. Žemėlapis Palydovas Leaflet" at bounding box center [913, 401] width 807 height 434
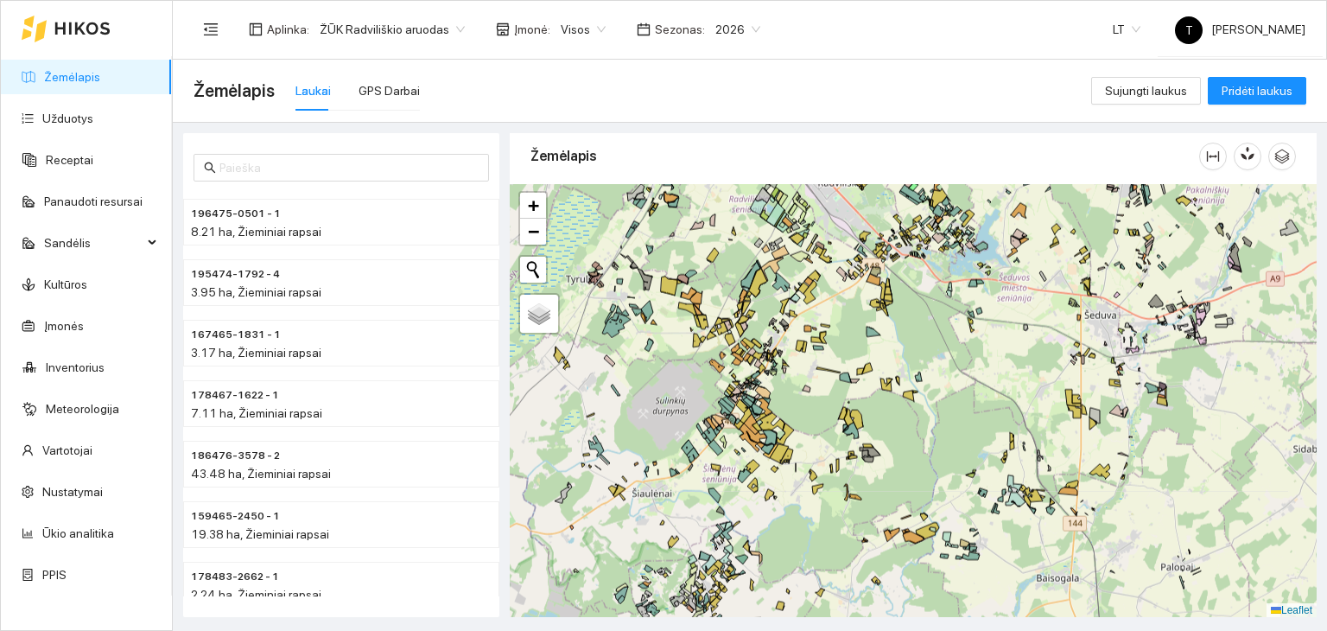
drag, startPoint x: 1119, startPoint y: 395, endPoint x: 1130, endPoint y: 468, distance: 74.3
click at [1130, 468] on div "+ − Nieko nerasta. Bandykite dar kartą. Žemėlapis Palydovas Leaflet" at bounding box center [913, 401] width 807 height 434
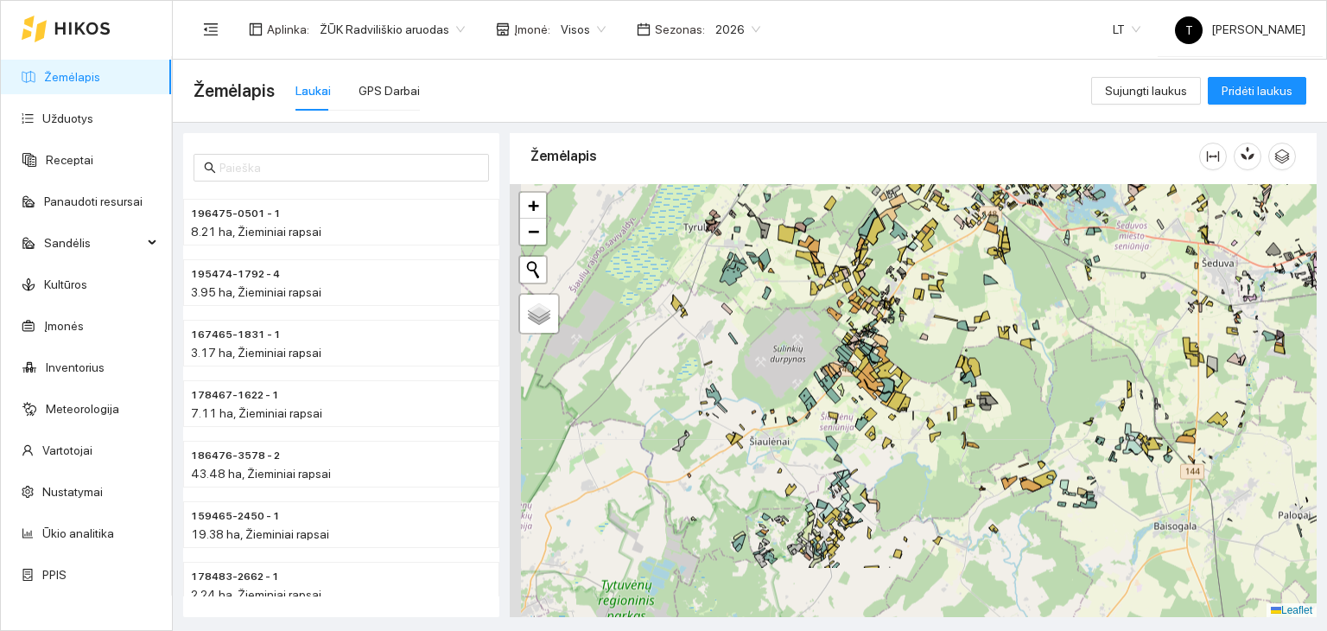
drag, startPoint x: 897, startPoint y: 397, endPoint x: 1011, endPoint y: 295, distance: 153.0
click at [1011, 295] on div "+ − Nieko nerasta. Bandykite dar kartą. Žemėlapis Palydovas Leaflet" at bounding box center [913, 401] width 807 height 434
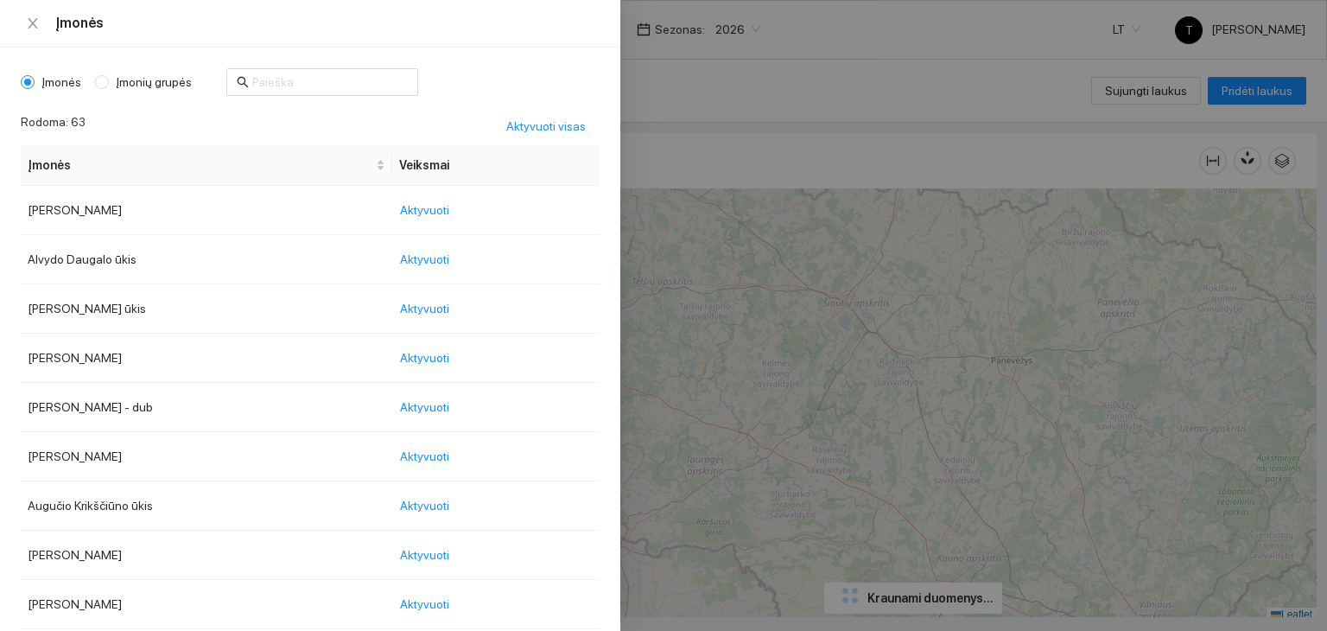
click at [587, 26] on body "Žemėlapis Užduotys Receptai Panaudoti resursai Sandėlis Kultūros Įmonės Invento…" at bounding box center [663, 315] width 1327 height 631
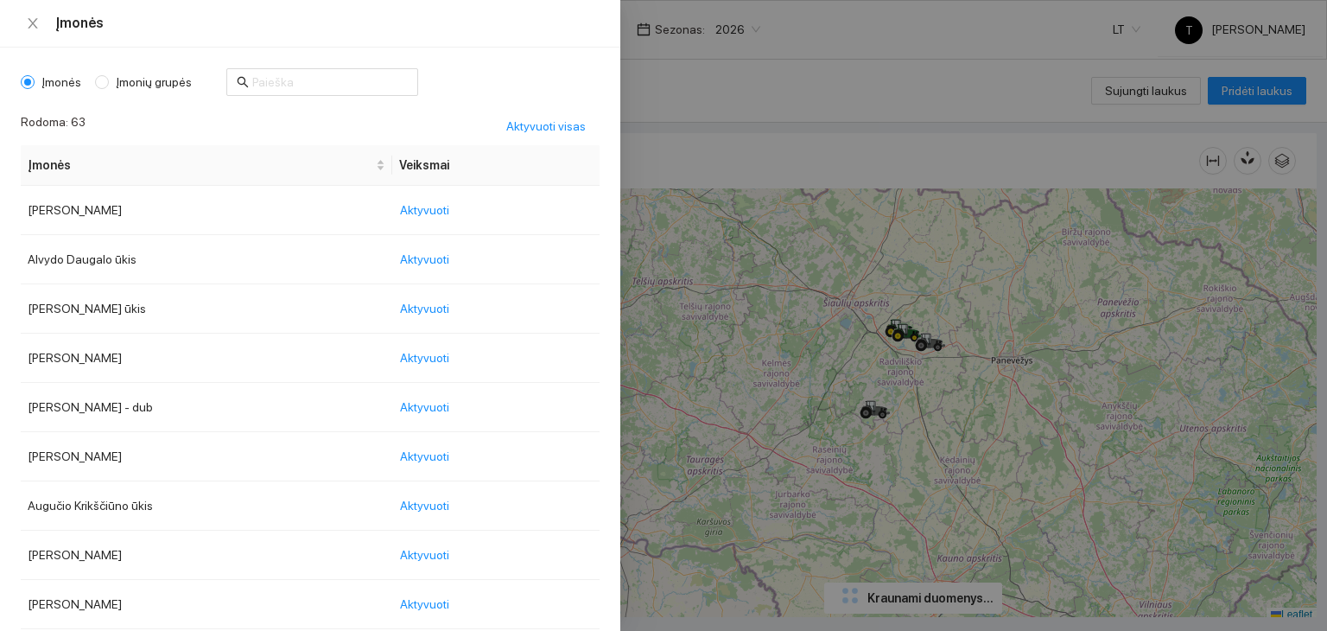
click at [133, 86] on span "Įmonių grupės" at bounding box center [154, 82] width 90 height 19
click at [109, 86] on input "Įmonių grupės" at bounding box center [102, 82] width 14 height 14
radio input "true"
radio input "false"
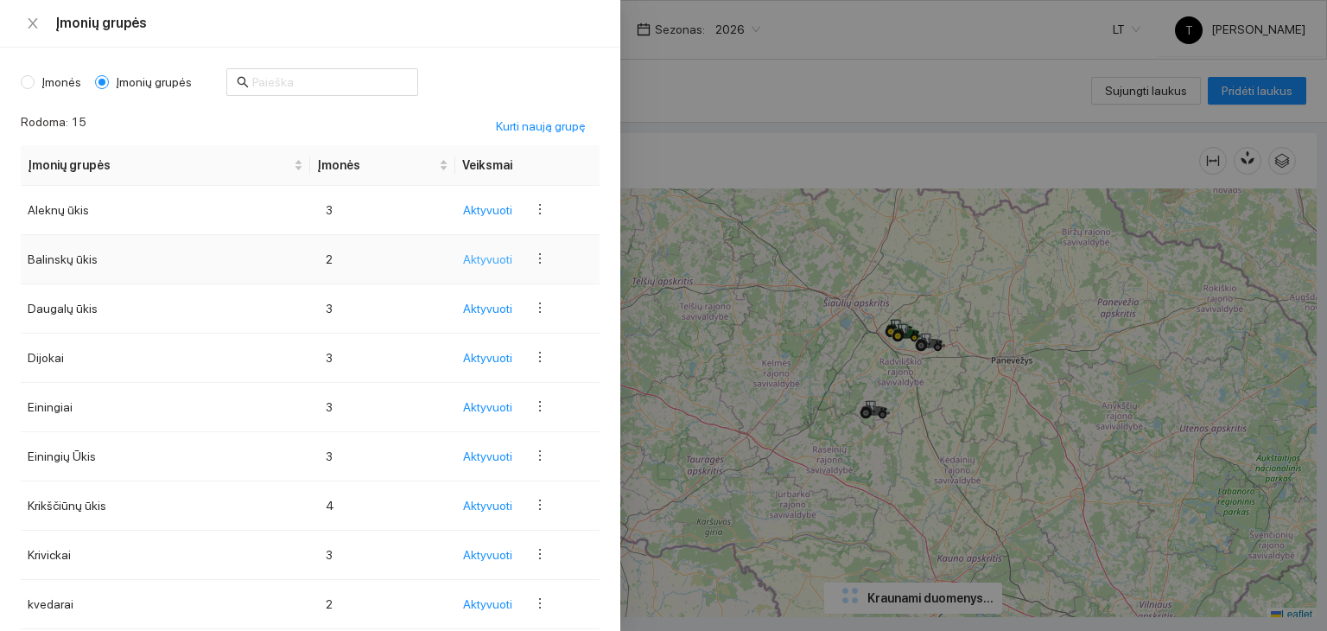
click at [469, 250] on span "Aktyvuoti" at bounding box center [487, 259] width 49 height 19
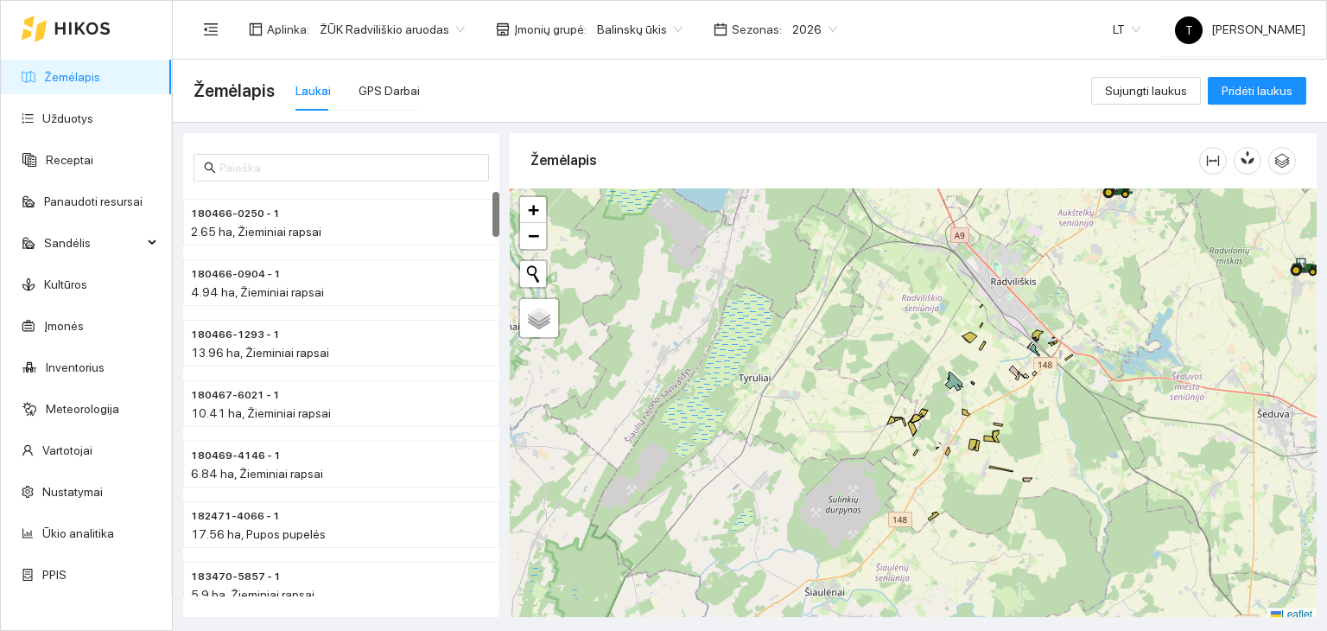
scroll to position [4, 0]
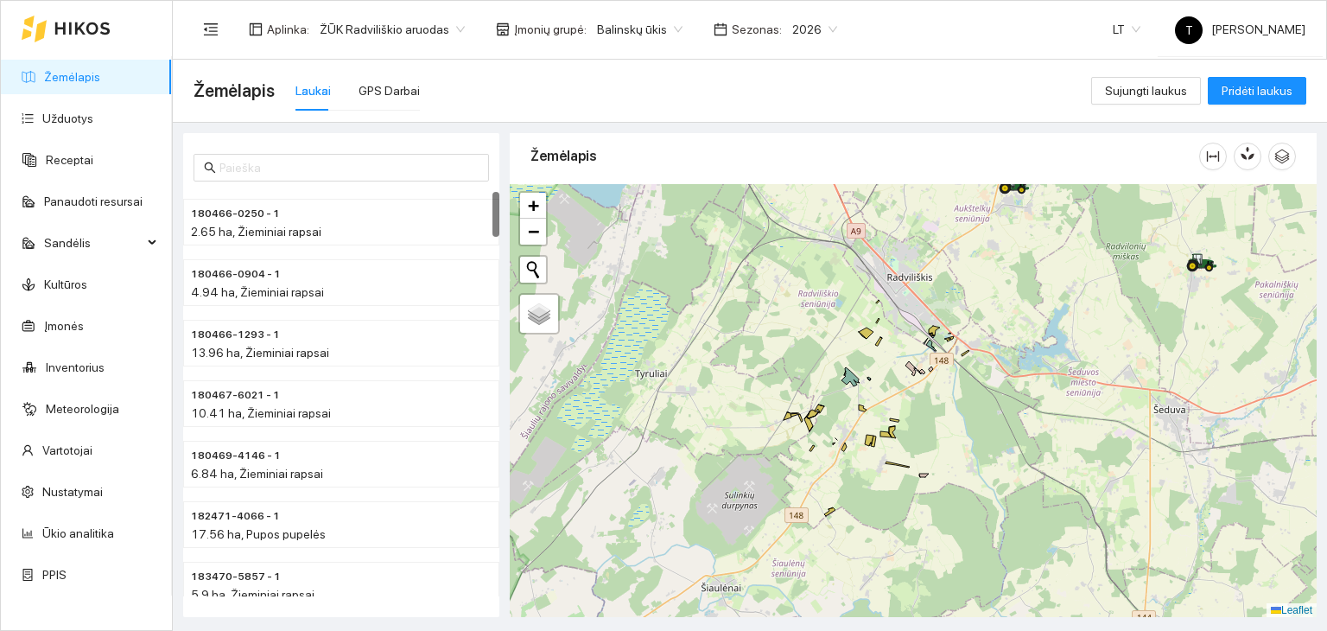
drag, startPoint x: 1111, startPoint y: 251, endPoint x: 1013, endPoint y: 179, distance: 121.2
click at [1013, 179] on div "Žemėlapis + − Nieko nerasta. Bandykite dar kartą. Žemėlapis Palydovas Leaflet K…" at bounding box center [913, 371] width 807 height 484
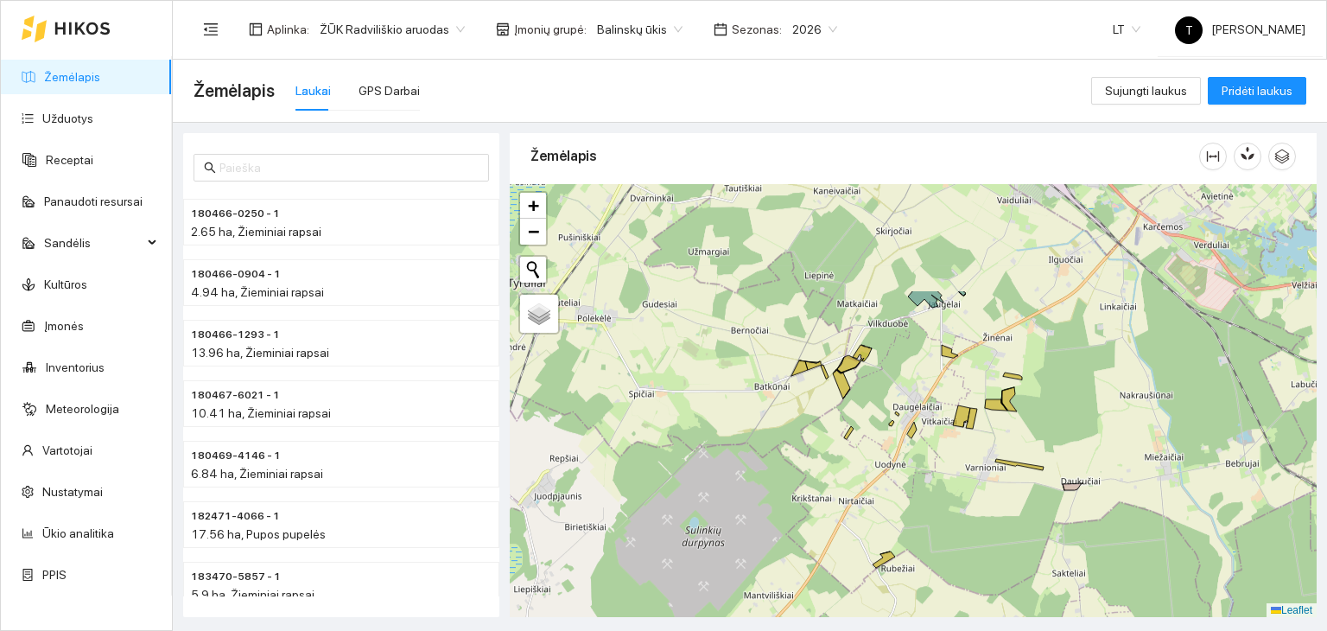
drag, startPoint x: 978, startPoint y: 333, endPoint x: 975, endPoint y: 476, distance: 143.5
click at [975, 476] on div "+ − Nieko nerasta. Bandykite dar kartą. Žemėlapis Palydovas Leaflet" at bounding box center [913, 401] width 807 height 434
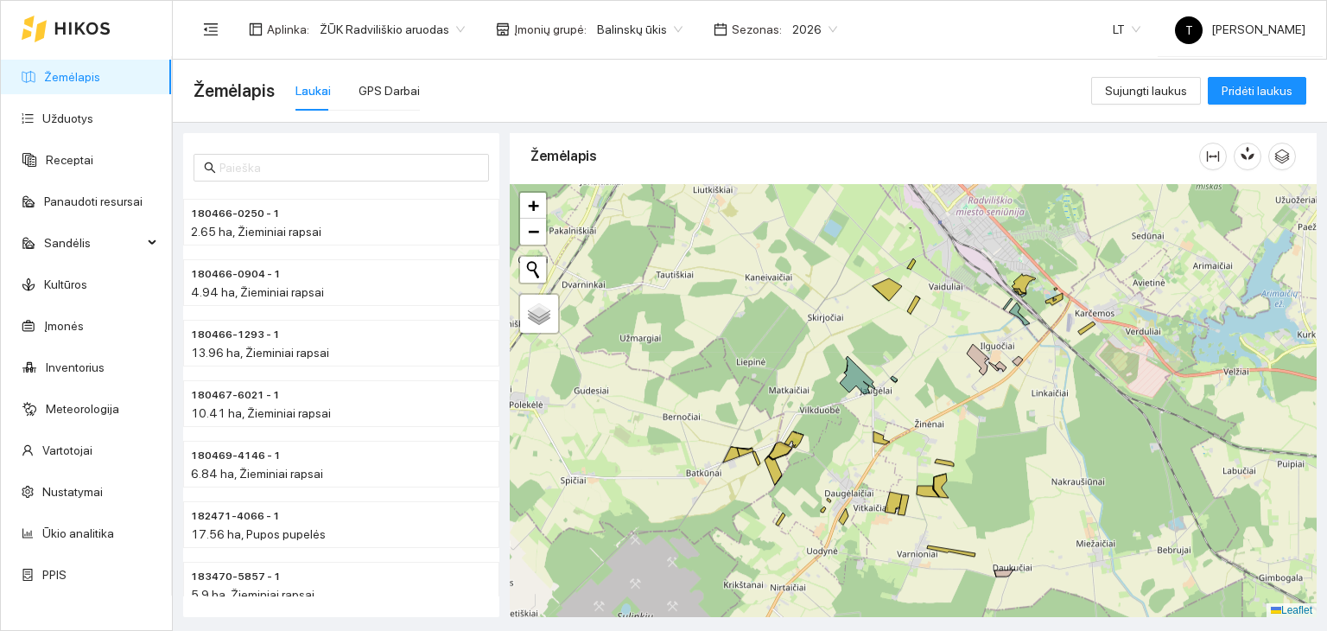
drag, startPoint x: 1000, startPoint y: 293, endPoint x: 928, endPoint y: 381, distance: 113.6
click at [928, 381] on div "+ − Nieko nerasta. Bandykite dar kartą. Žemėlapis Palydovas Leaflet" at bounding box center [913, 401] width 807 height 434
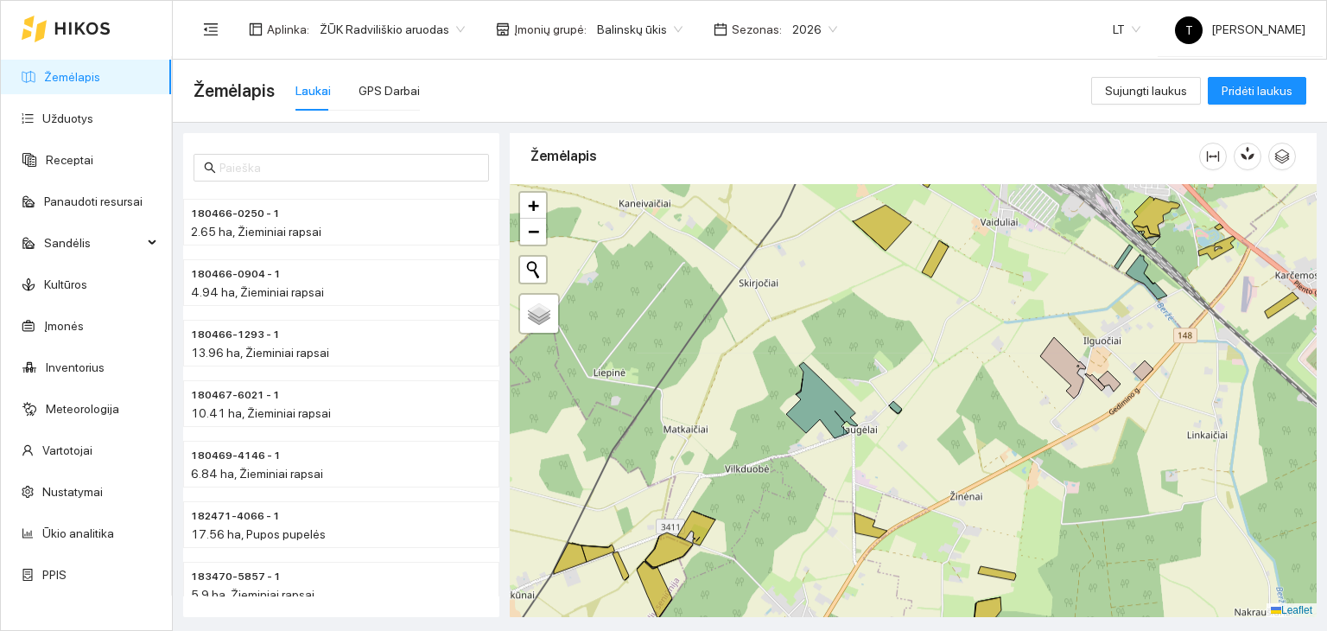
drag, startPoint x: 939, startPoint y: 284, endPoint x: 912, endPoint y: 405, distance: 123.9
click at [913, 405] on div "+ − Nieko nerasta. Bandykite dar kartą. Žemėlapis Palydovas Leaflet" at bounding box center [913, 401] width 807 height 434
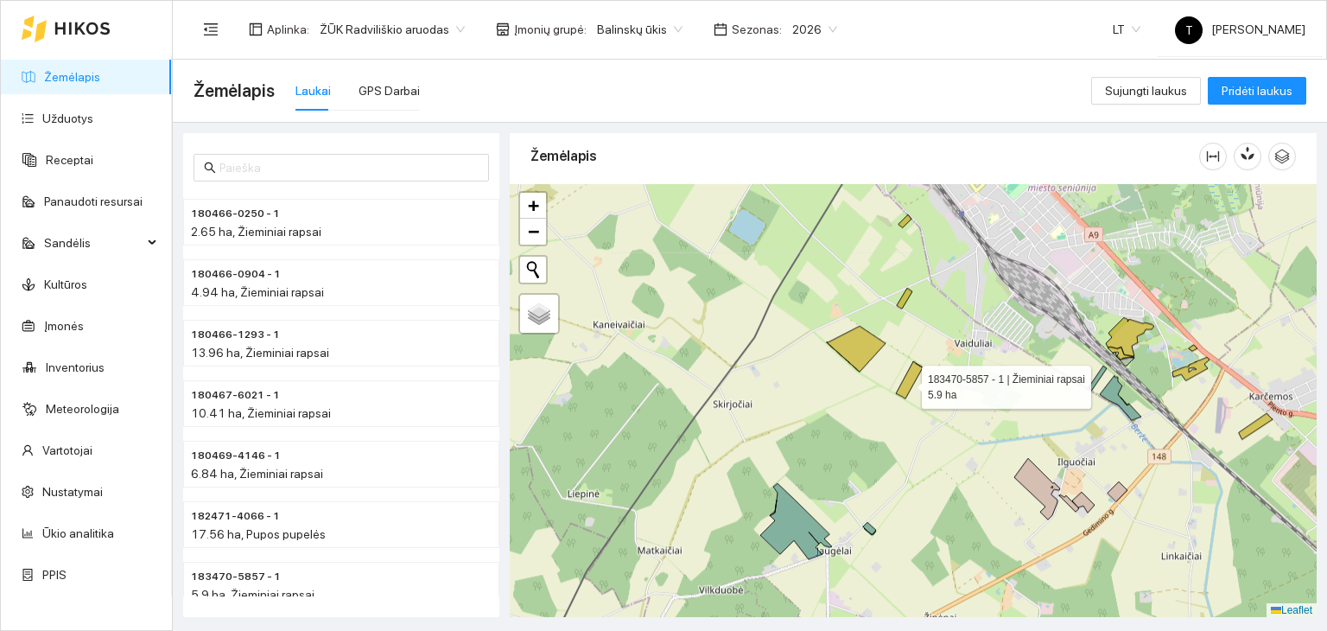
click at [907, 382] on icon at bounding box center [909, 379] width 27 height 37
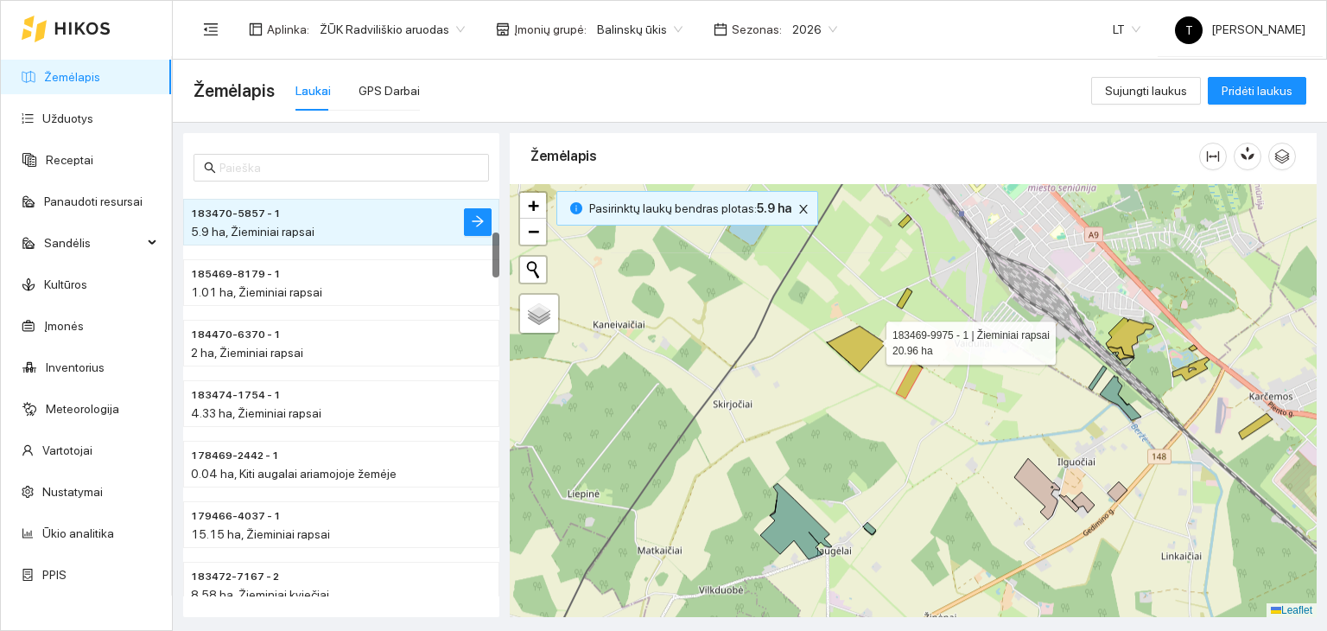
click at [870, 339] on icon at bounding box center [856, 349] width 59 height 46
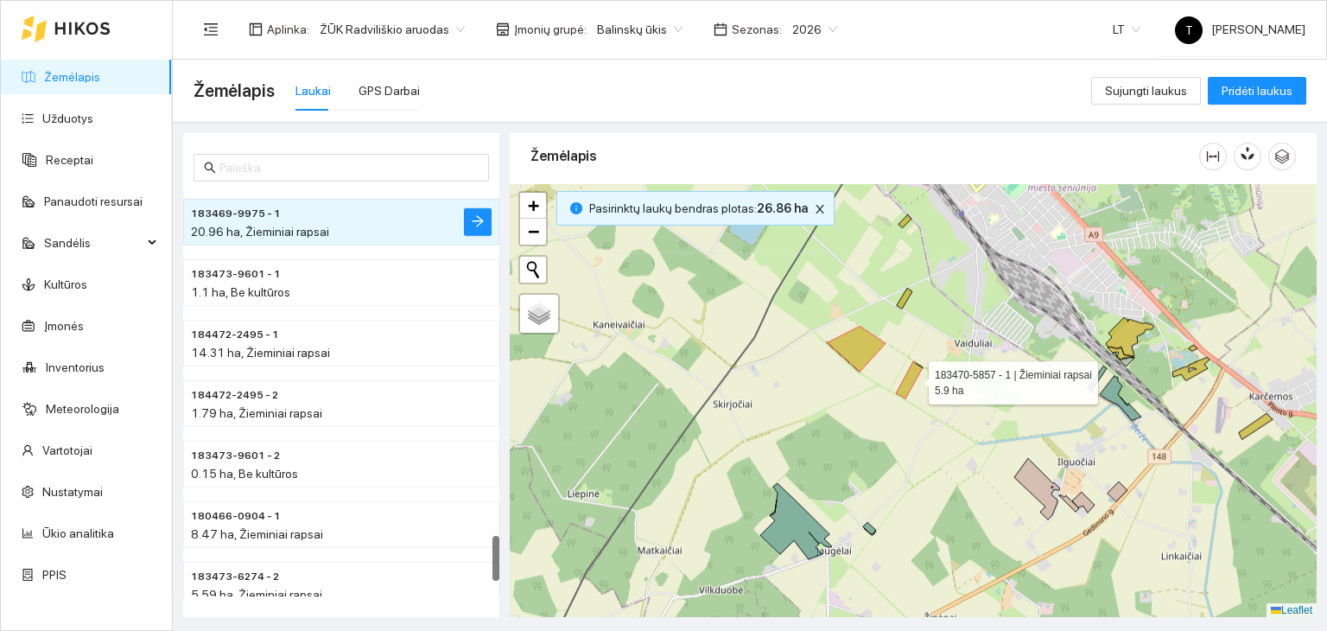
click at [913, 378] on icon at bounding box center [909, 379] width 27 height 37
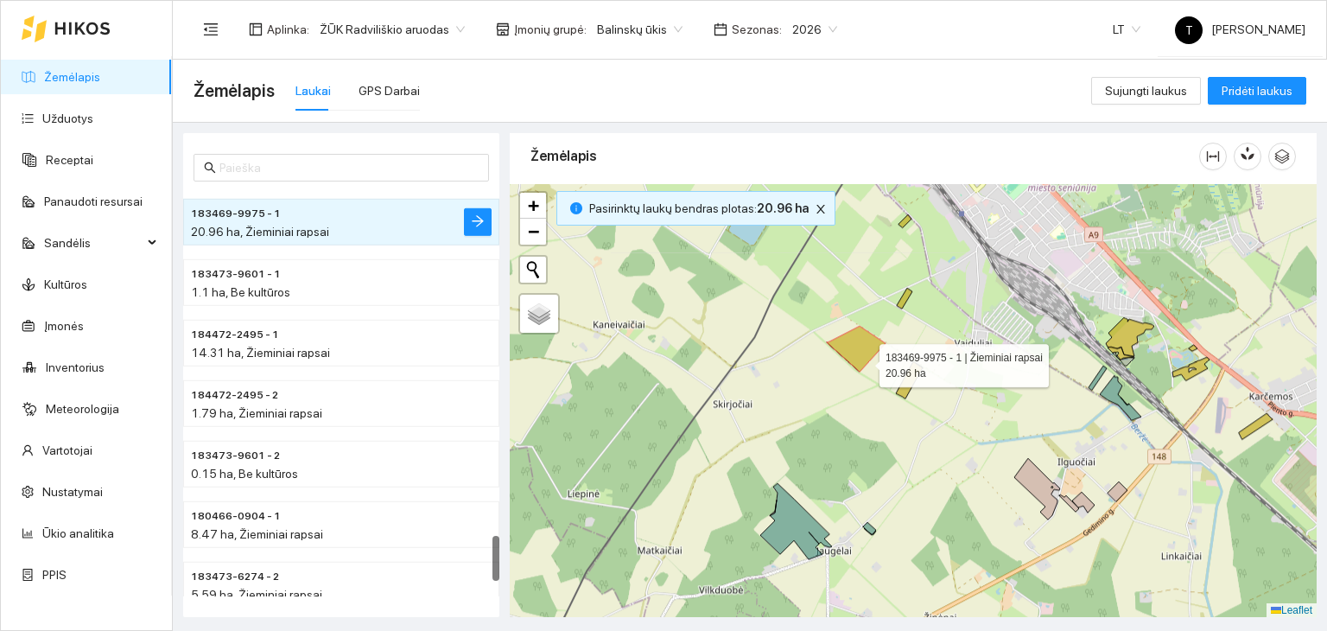
click at [864, 360] on icon at bounding box center [856, 349] width 59 height 46
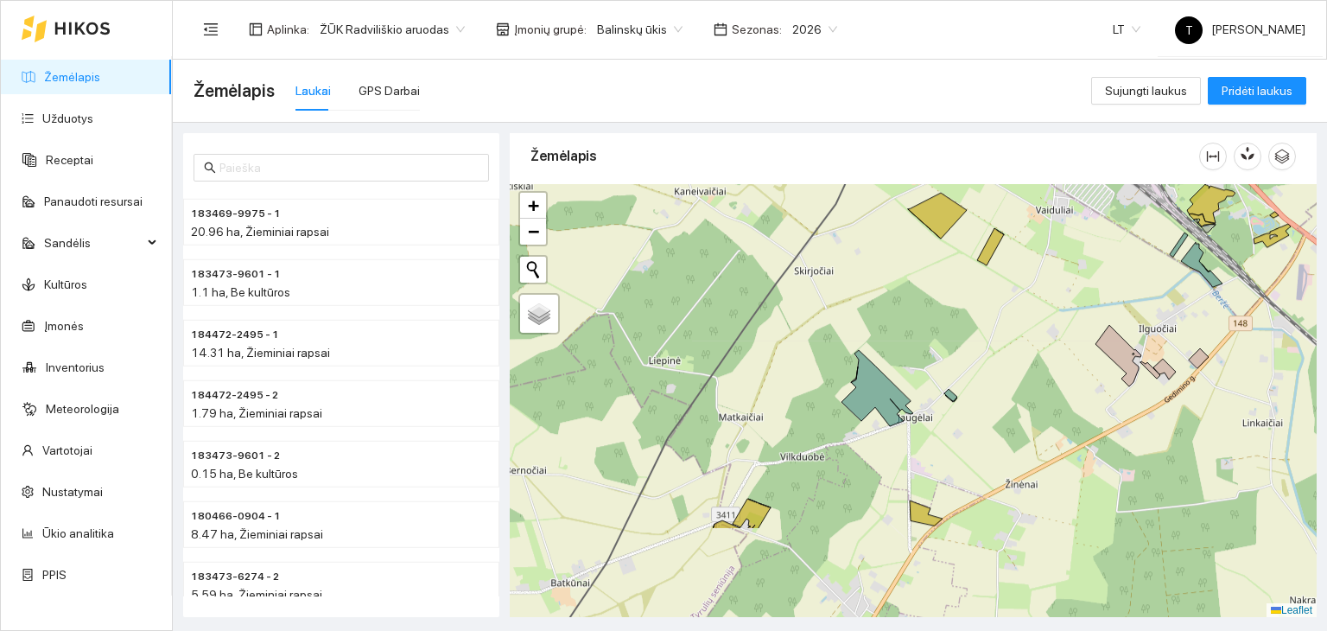
drag, startPoint x: 870, startPoint y: 471, endPoint x: 949, endPoint y: 345, distance: 148.7
click at [949, 345] on div "+ − Nieko nerasta. Bandykite dar kartą. Žemėlapis Palydovas Leaflet" at bounding box center [913, 401] width 807 height 434
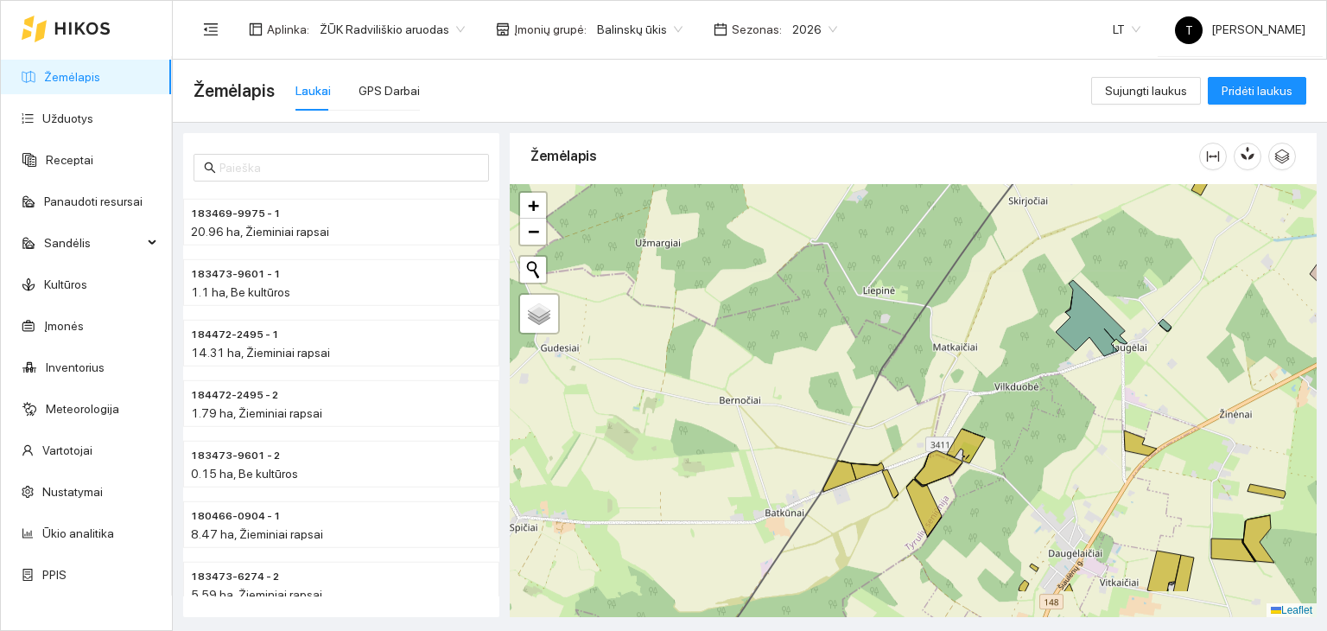
drag, startPoint x: 920, startPoint y: 333, endPoint x: 1134, endPoint y: 263, distance: 225.5
click at [1134, 263] on div "+ − Nieko nerasta. Bandykite dar kartą. Žemėlapis Palydovas Leaflet" at bounding box center [913, 401] width 807 height 434
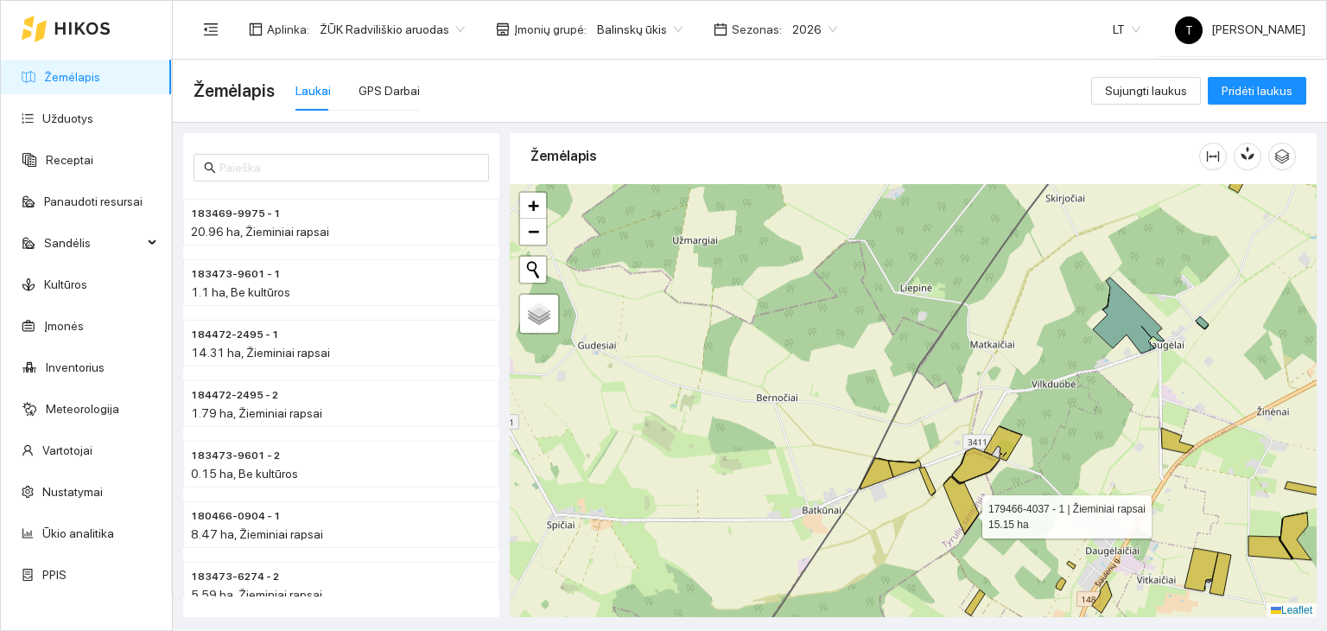
click at [967, 512] on icon at bounding box center [961, 505] width 35 height 58
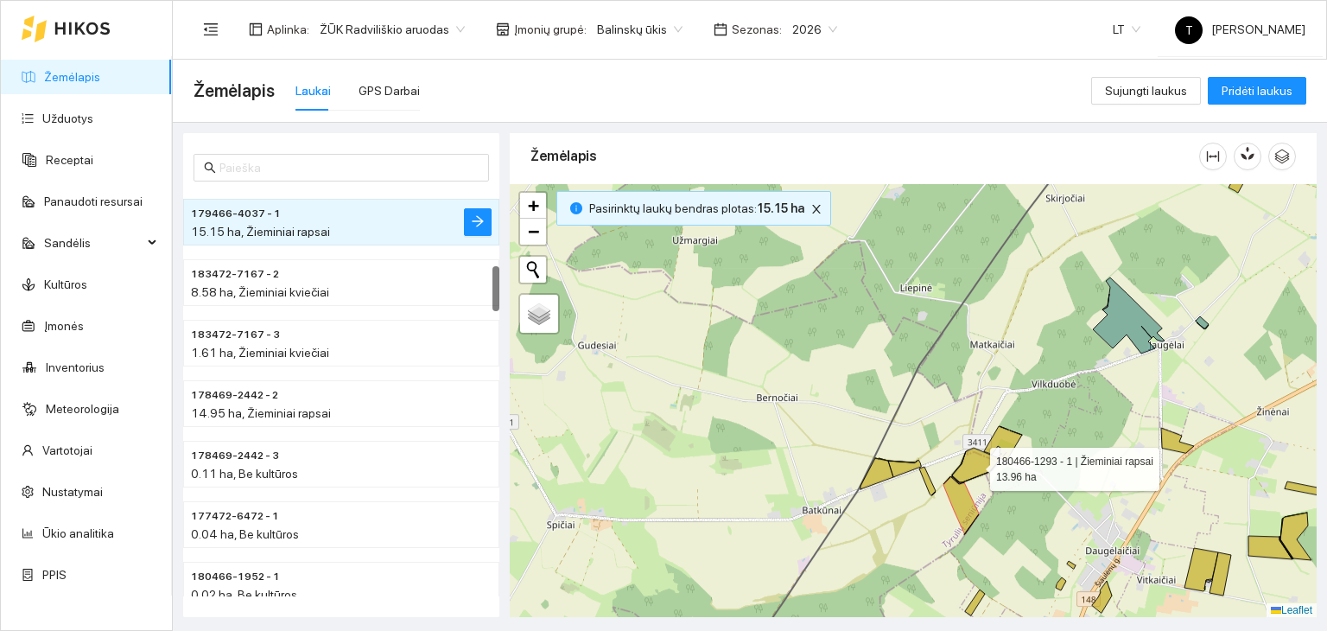
click at [978, 465] on icon at bounding box center [976, 465] width 48 height 35
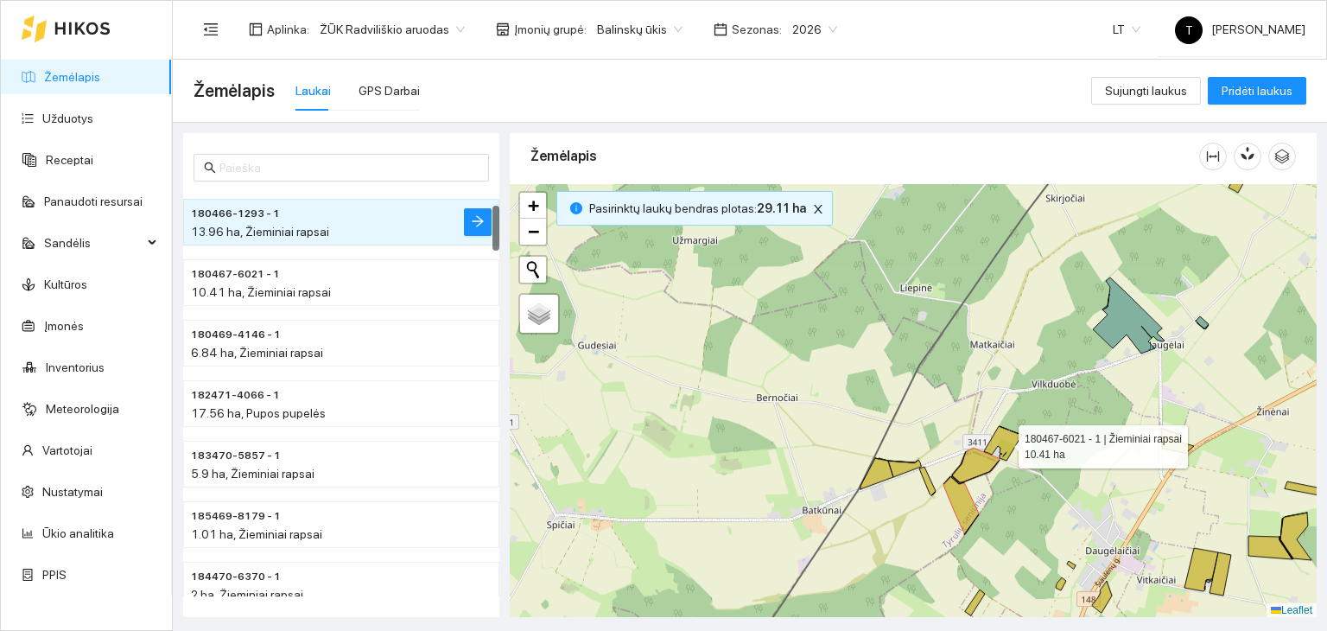
click at [1008, 436] on icon at bounding box center [1003, 443] width 38 height 35
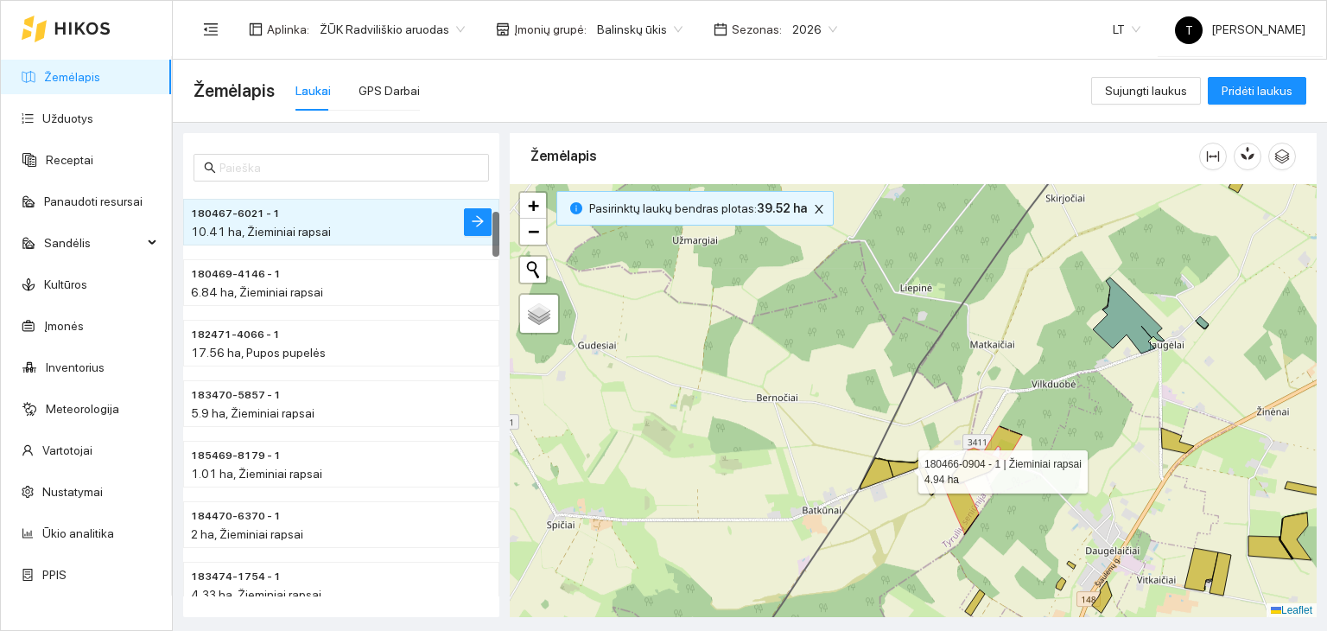
click at [910, 466] on icon at bounding box center [904, 468] width 33 height 17
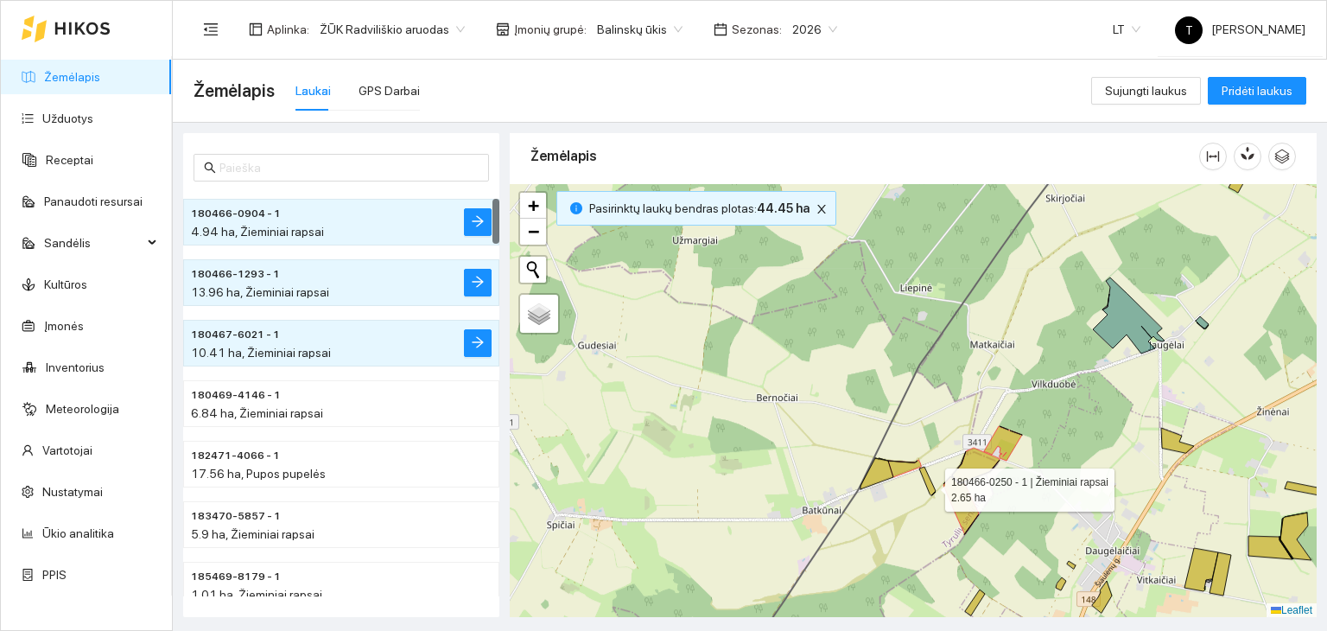
click at [930, 485] on icon at bounding box center [928, 481] width 16 height 29
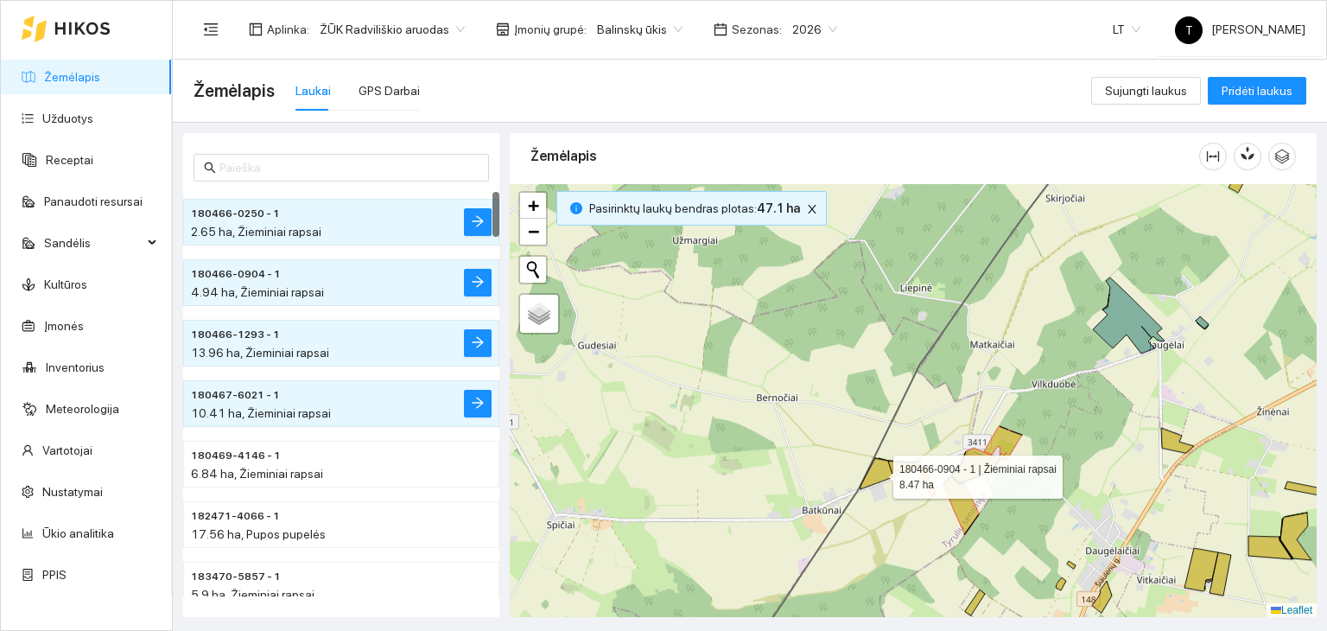
click at [878, 472] on icon at bounding box center [877, 473] width 33 height 31
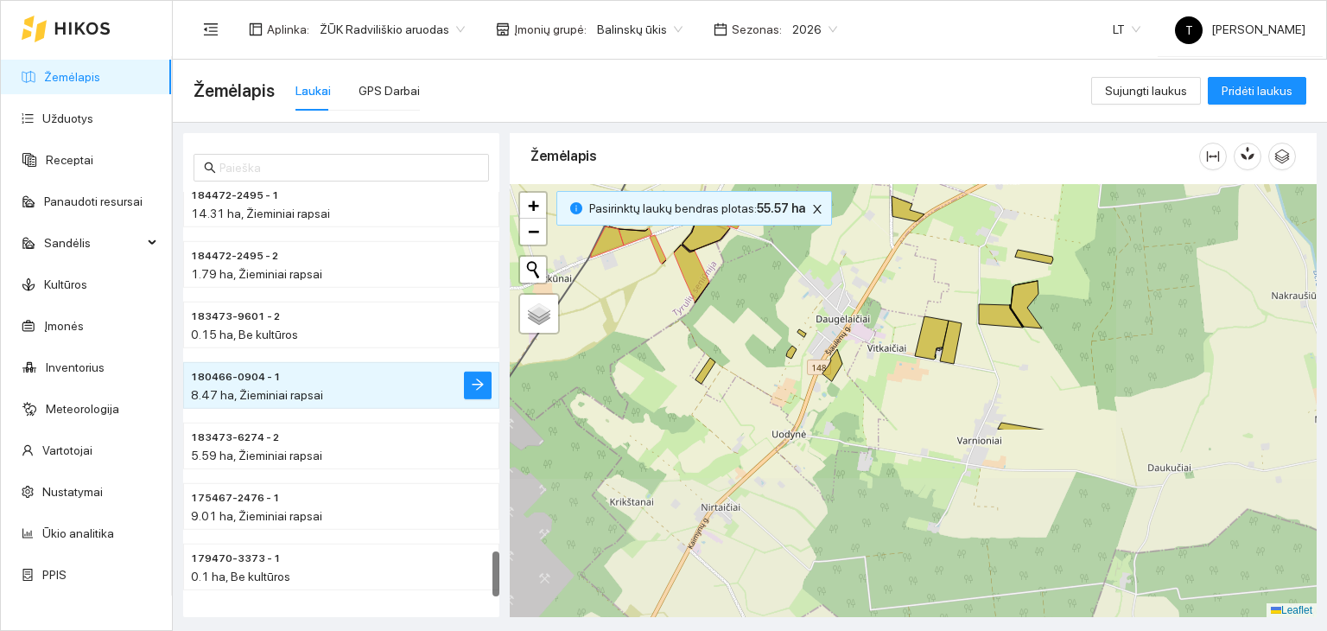
drag, startPoint x: 1147, startPoint y: 500, endPoint x: 876, endPoint y: 268, distance: 356.1
click at [876, 268] on div "+ − Nieko nerasta. Bandykite dar kartą. Žemėlapis Palydovas Leaflet" at bounding box center [913, 401] width 807 height 434
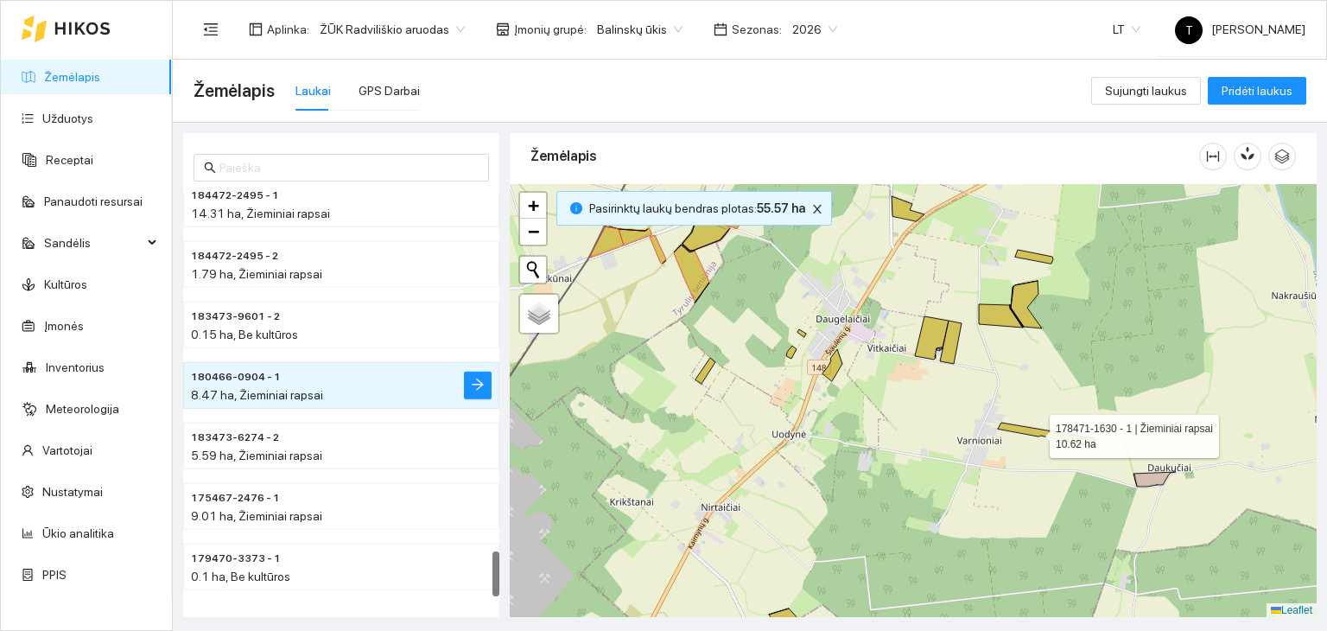
click at [1034, 431] on icon at bounding box center [1046, 435] width 97 height 24
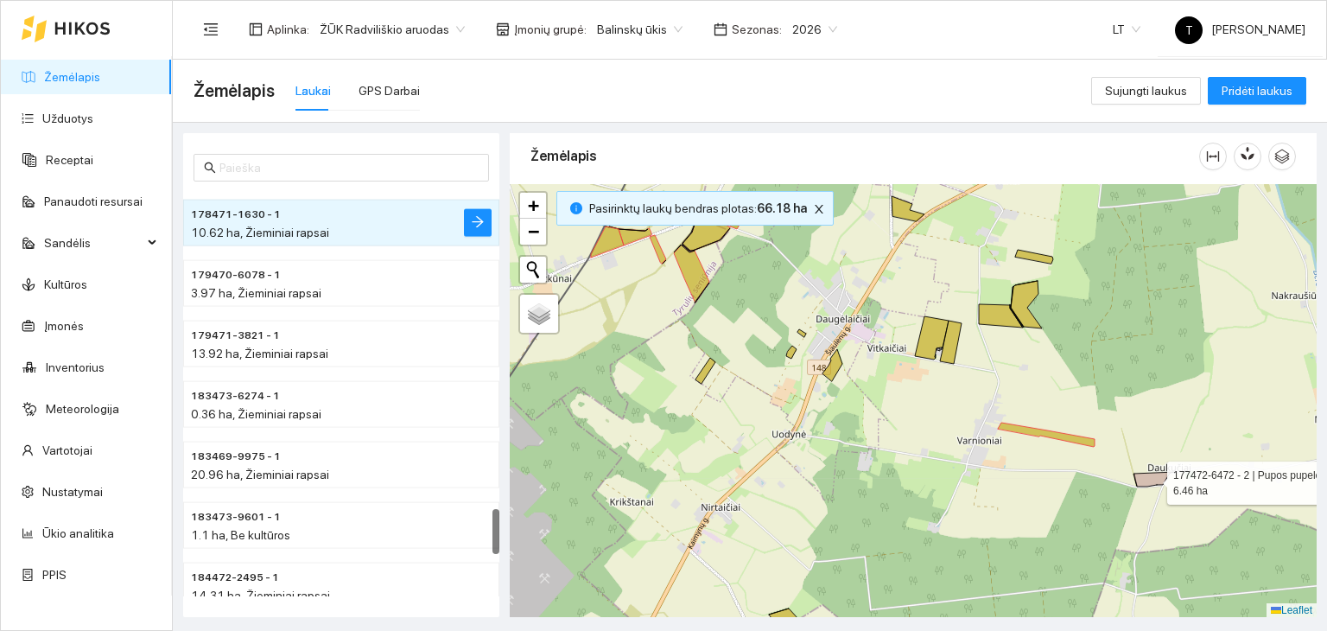
click at [1156, 478] on icon at bounding box center [1155, 479] width 42 height 15
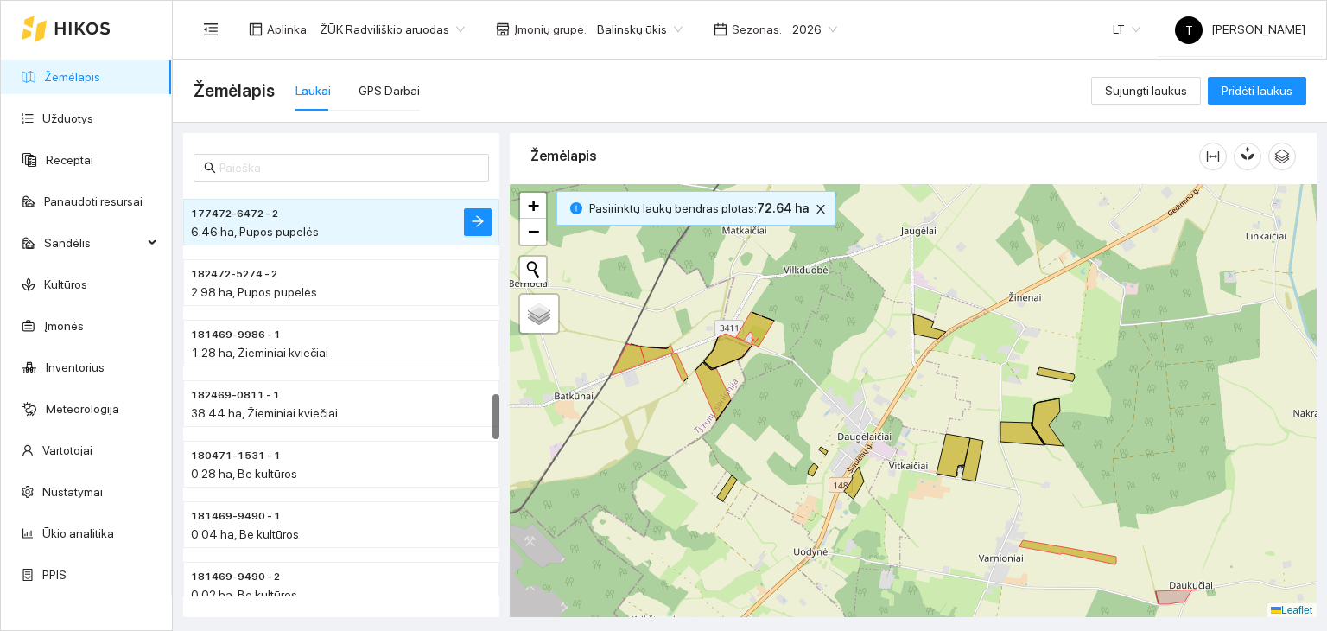
drag, startPoint x: 1030, startPoint y: 485, endPoint x: 1053, endPoint y: 599, distance: 116.3
click at [1053, 599] on div "+ − Nieko nerasta. Bandykite dar kartą. Žemėlapis Palydovas Leaflet" at bounding box center [913, 401] width 807 height 434
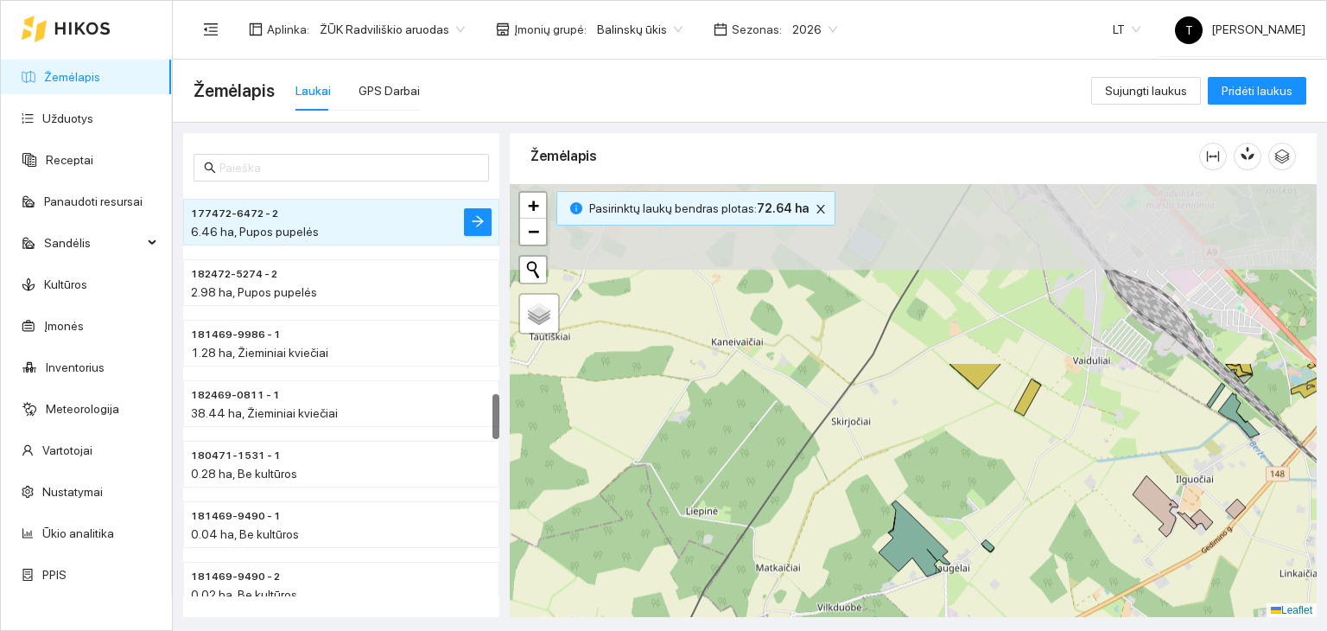
drag, startPoint x: 855, startPoint y: 318, endPoint x: 869, endPoint y: 538, distance: 220.8
click at [869, 538] on div "+ − Nieko nerasta. Bandykite dar kartą. Žemėlapis Palydovas Leaflet" at bounding box center [913, 401] width 807 height 434
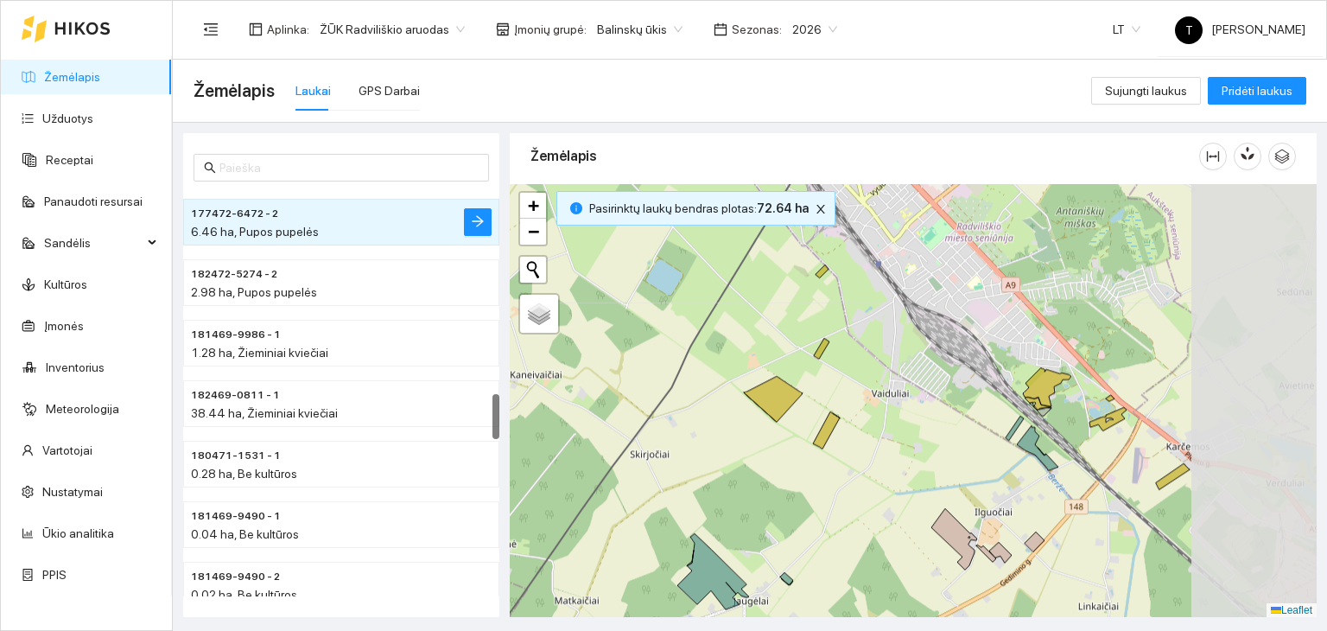
drag, startPoint x: 1025, startPoint y: 436, endPoint x: 823, endPoint y: 468, distance: 204.6
click at [823, 468] on div "+ − Nieko nerasta. Bandykite dar kartą. Žemėlapis Palydovas Leaflet" at bounding box center [913, 401] width 807 height 434
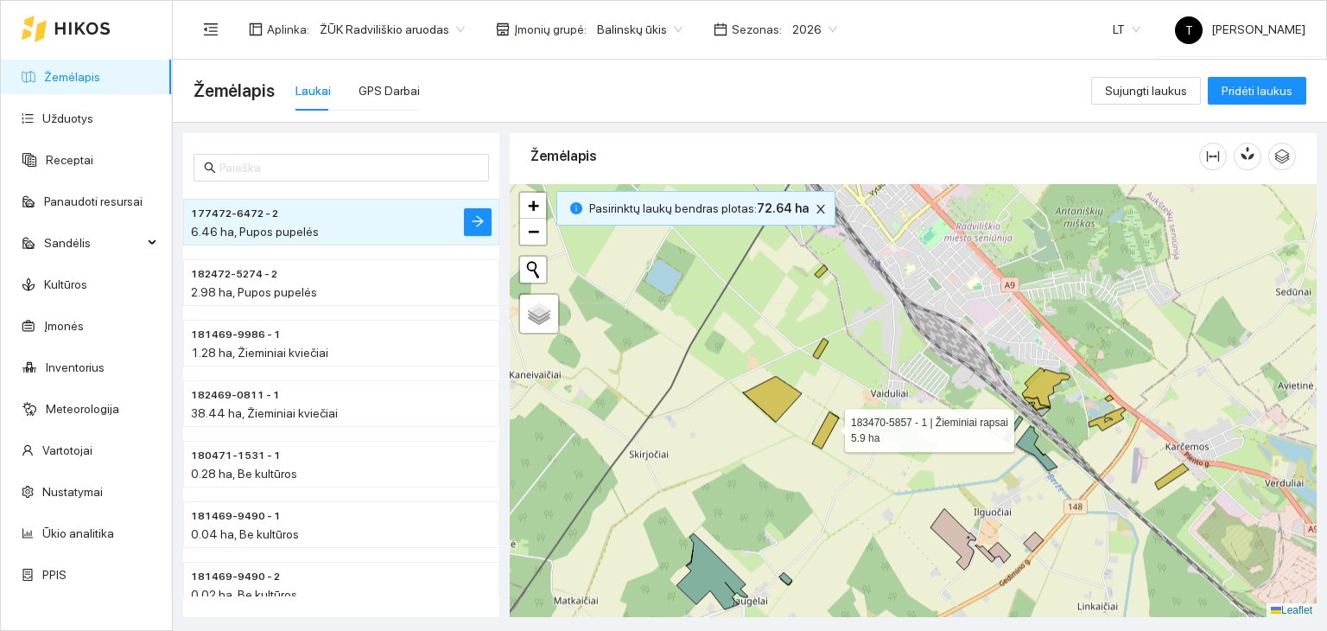
click at [830, 425] on icon at bounding box center [825, 429] width 27 height 37
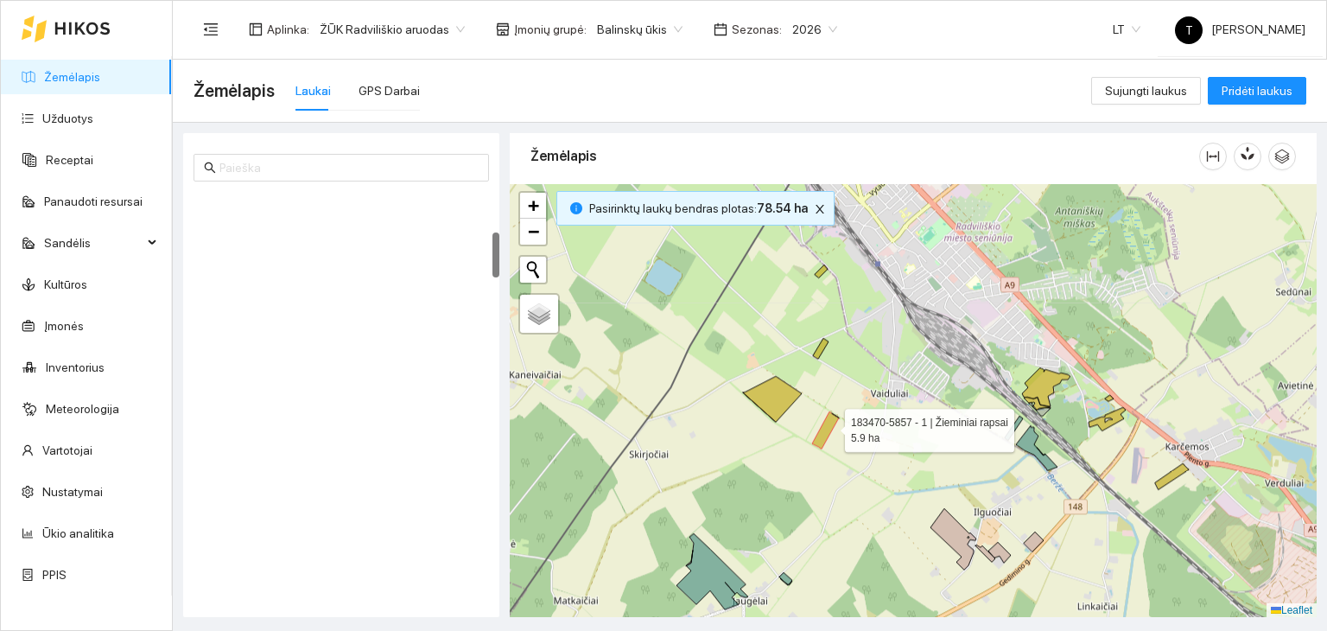
scroll to position [363, 0]
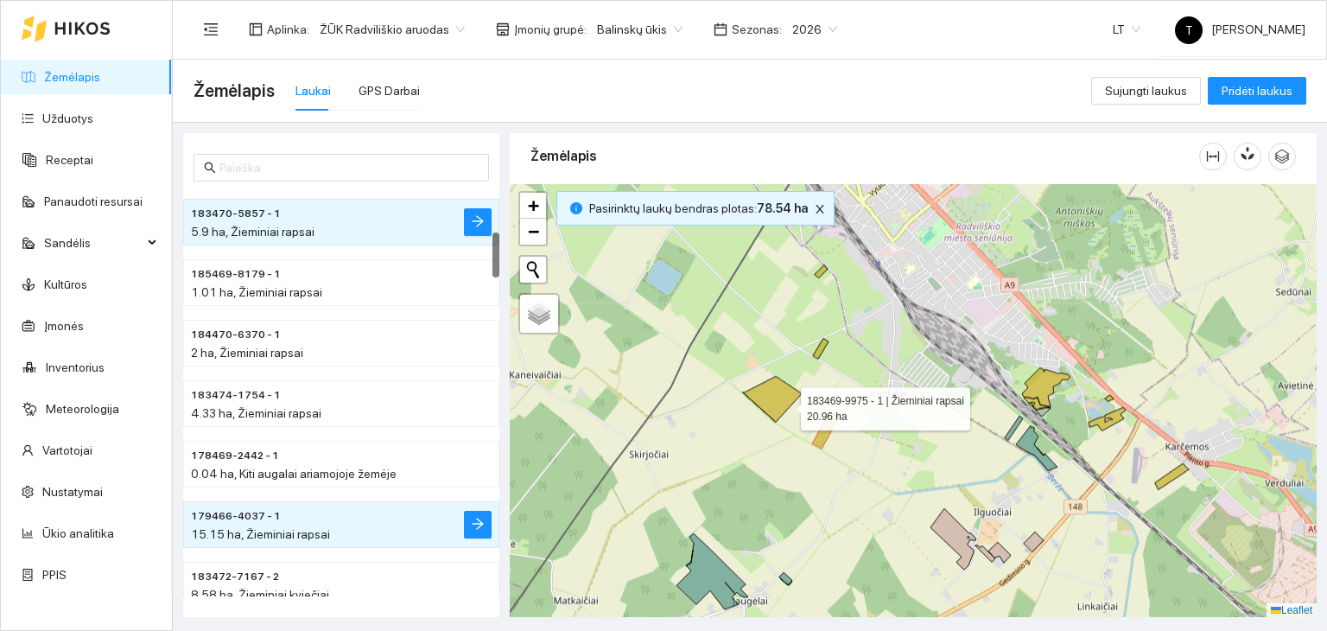
click at [786, 404] on icon at bounding box center [772, 399] width 59 height 46
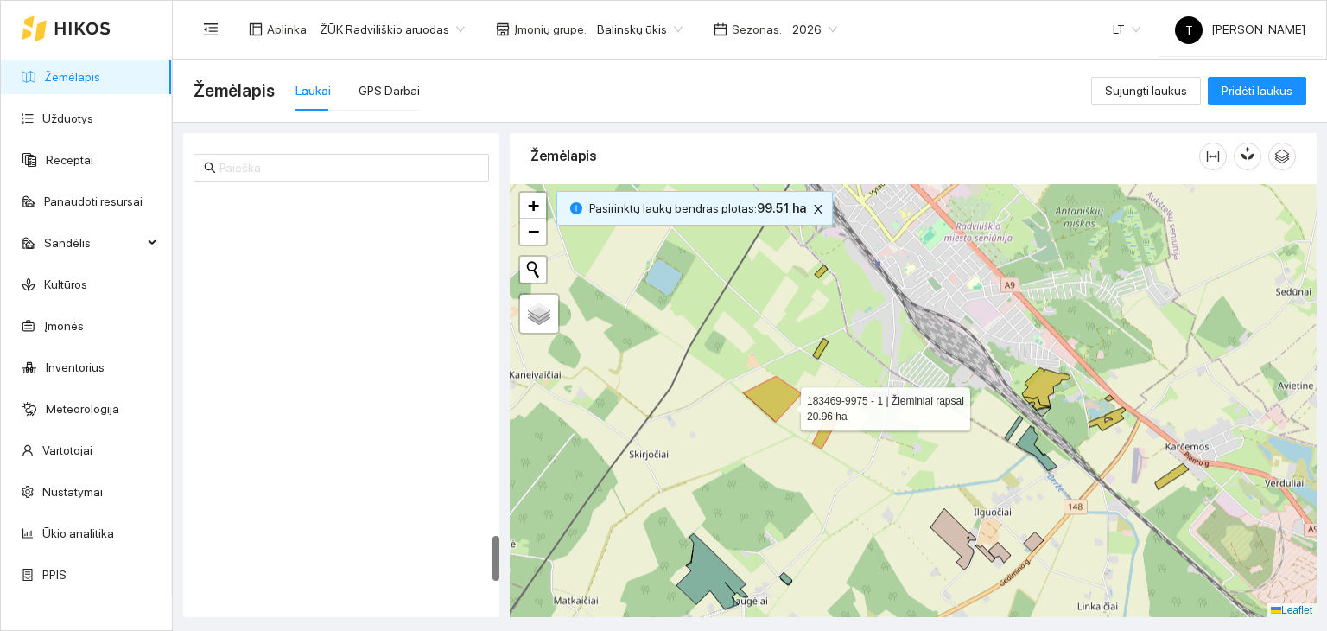
scroll to position [3082, 0]
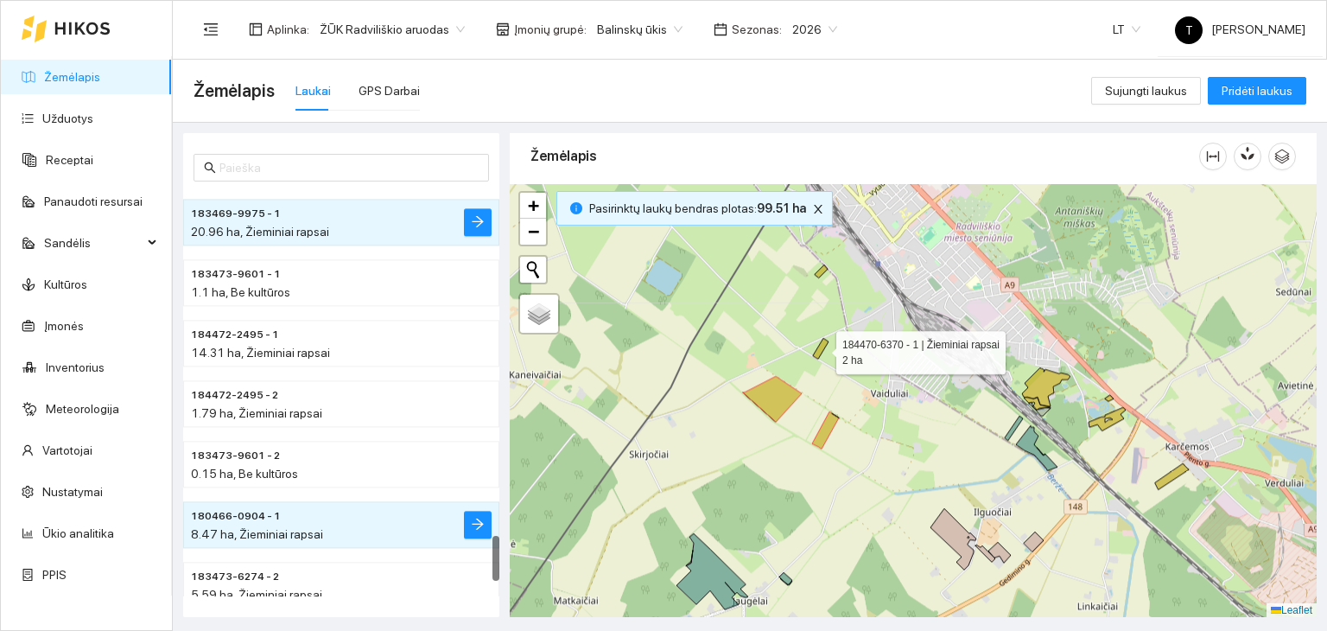
click at [819, 350] on icon at bounding box center [821, 348] width 16 height 21
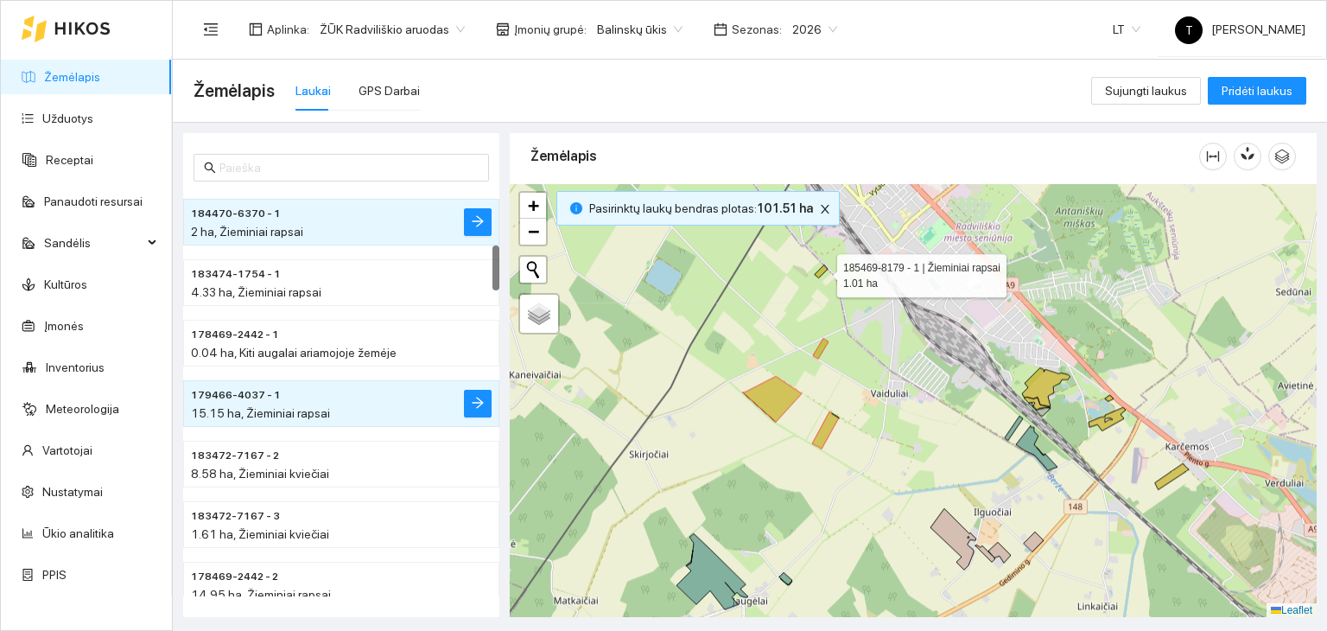
click at [819, 269] on icon at bounding box center [821, 270] width 13 height 13
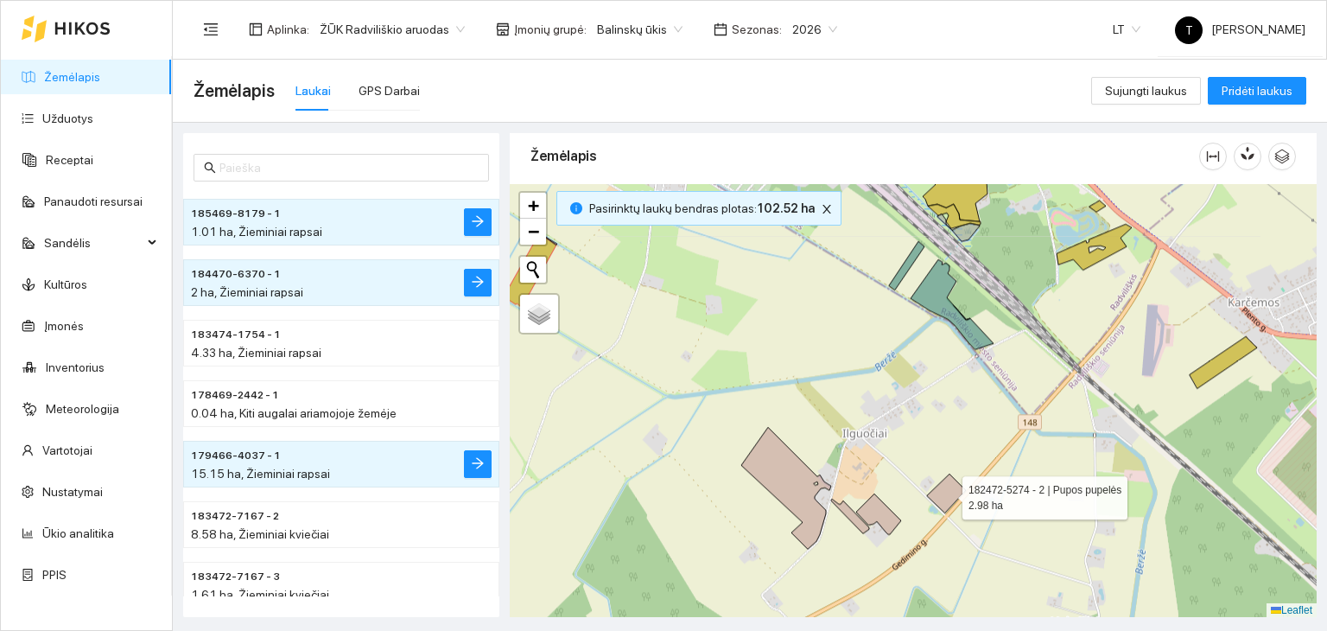
click at [950, 489] on icon at bounding box center [946, 493] width 39 height 39
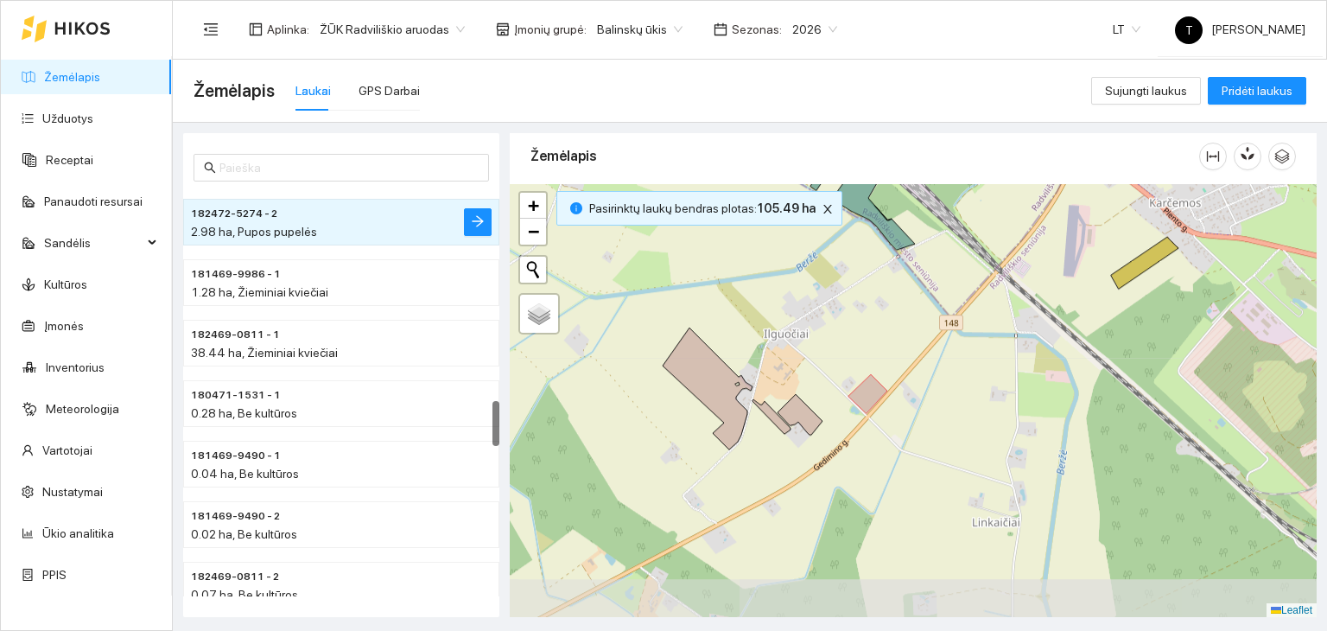
drag, startPoint x: 842, startPoint y: 561, endPoint x: 762, endPoint y: 461, distance: 128.0
click at [762, 461] on div "+ − Nieko nerasta. Bandykite dar kartą. Žemėlapis Palydovas Leaflet" at bounding box center [913, 401] width 807 height 434
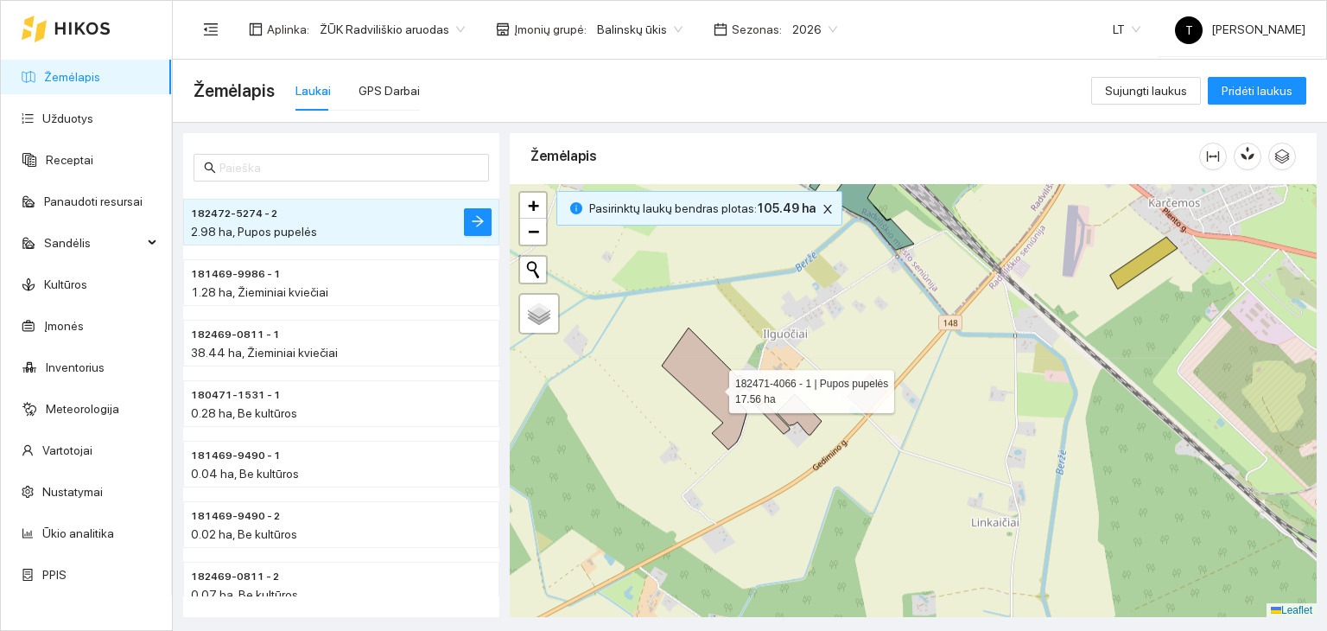
click at [714, 386] on icon at bounding box center [707, 389] width 90 height 122
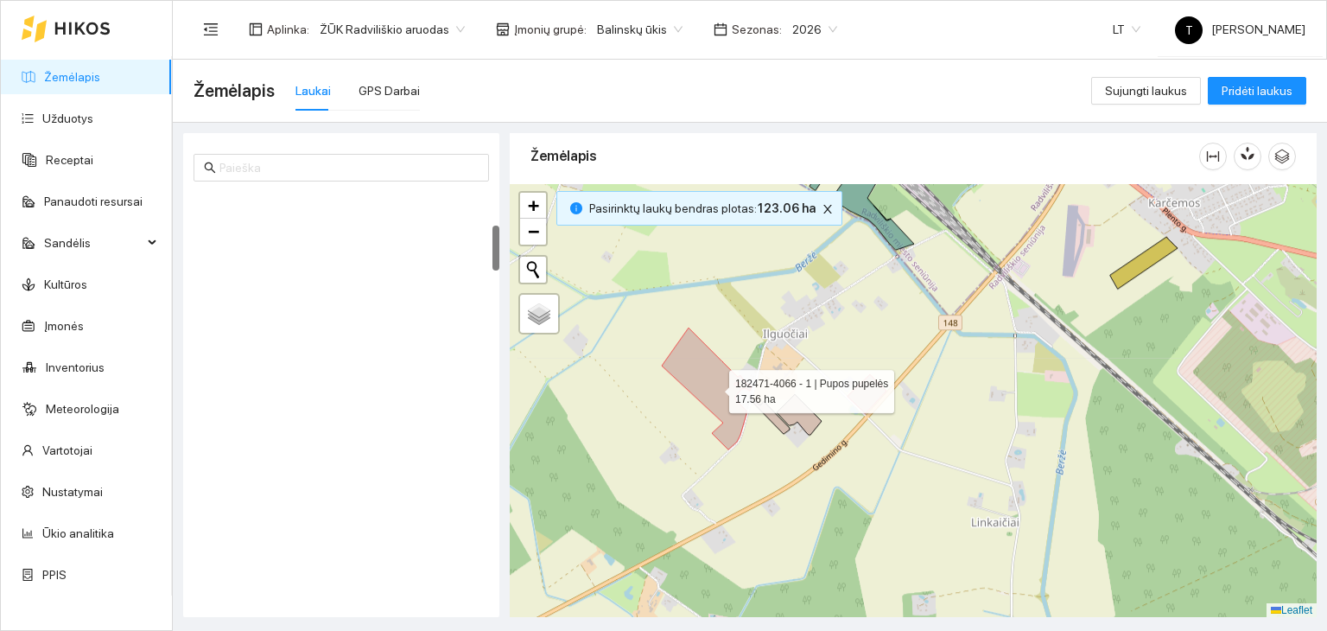
scroll to position [302, 0]
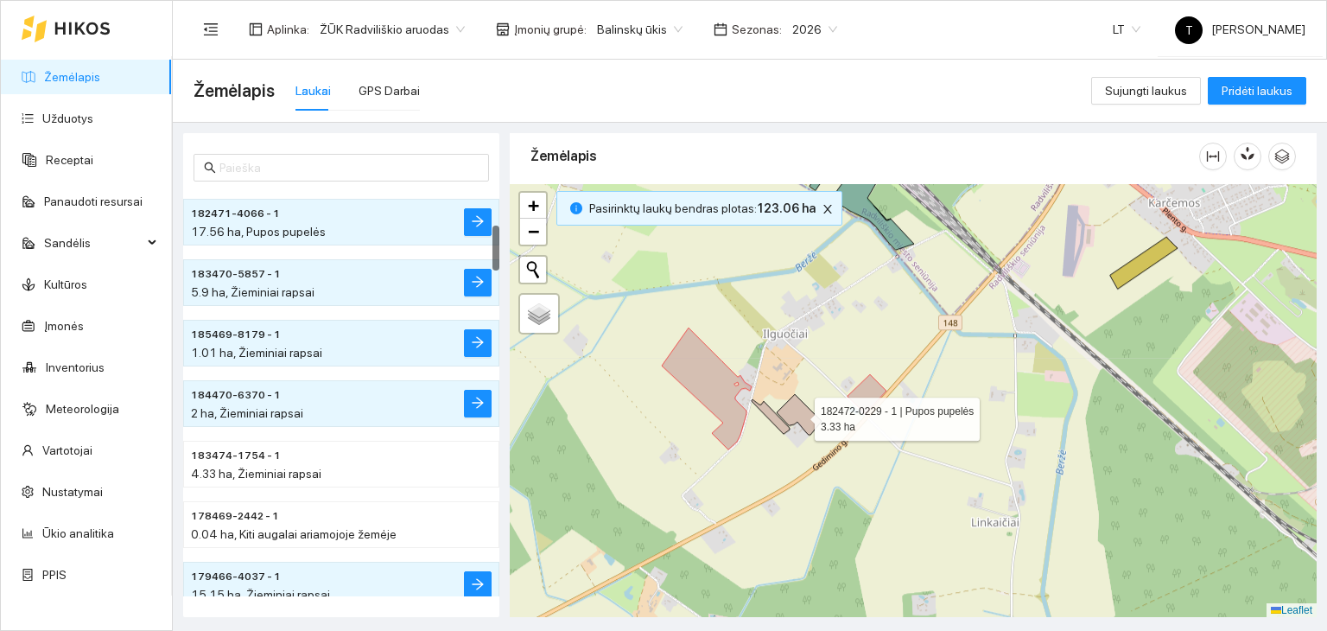
click at [804, 416] on icon at bounding box center [799, 414] width 45 height 41
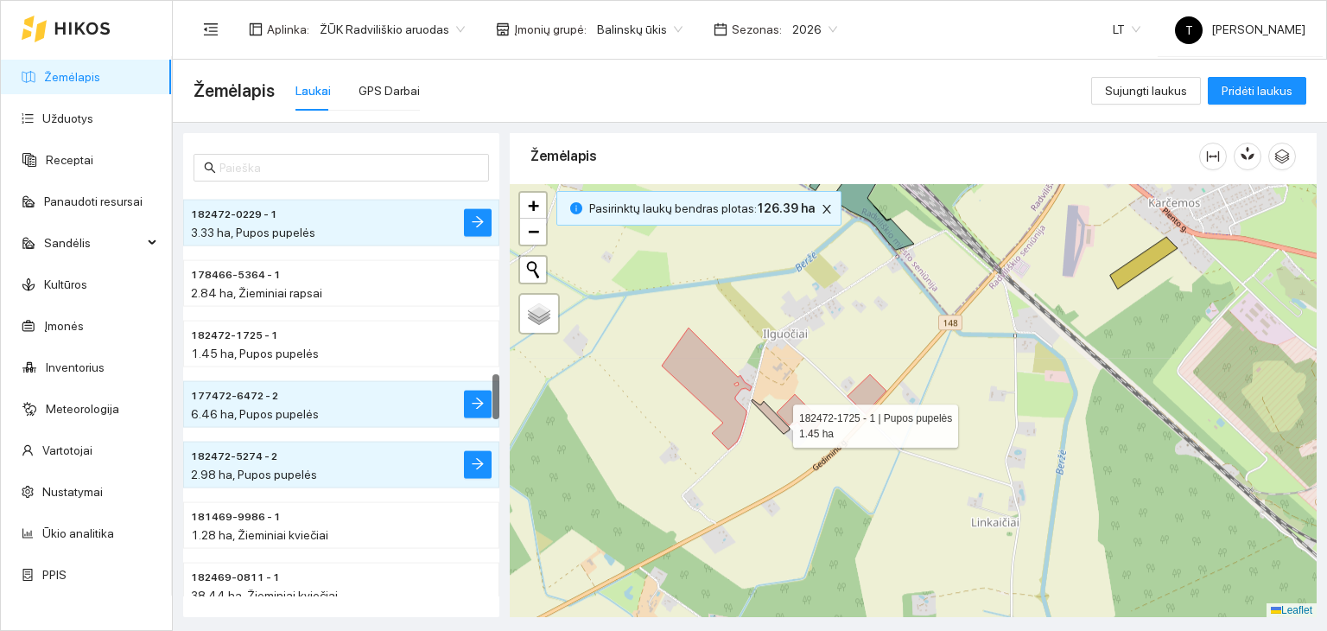
click at [778, 421] on icon at bounding box center [771, 416] width 38 height 35
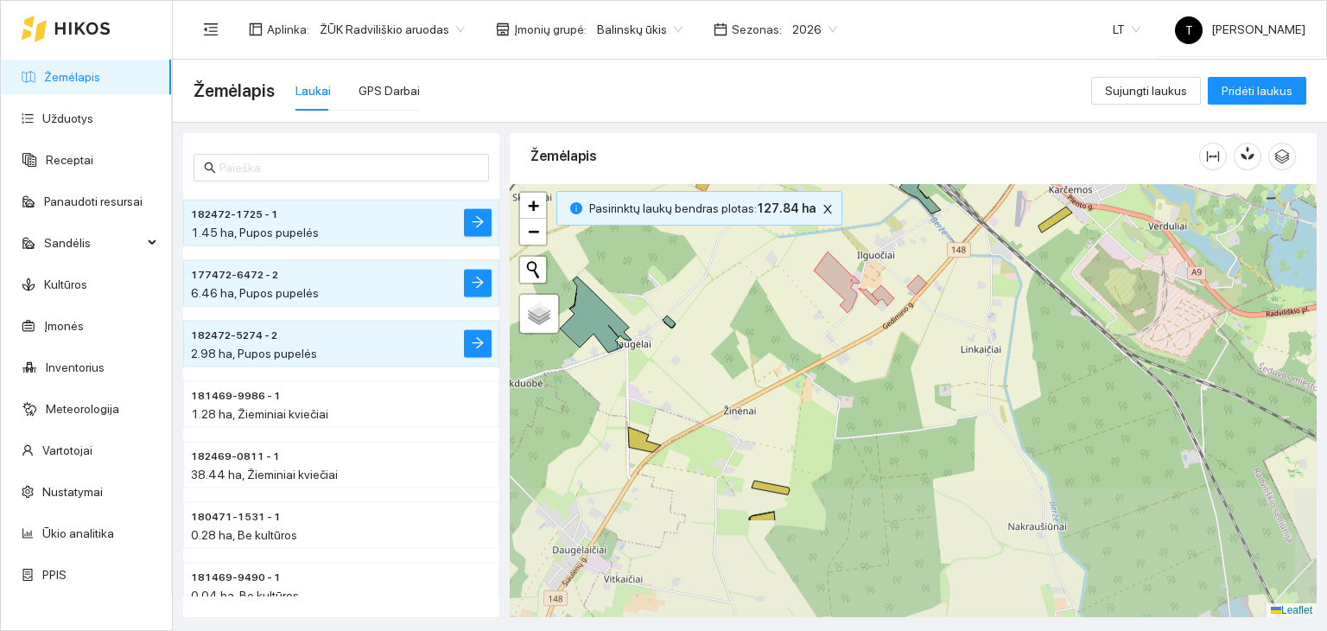
drag, startPoint x: 878, startPoint y: 519, endPoint x: 927, endPoint y: 378, distance: 149.2
click at [927, 378] on div "+ − Nieko nerasta. Bandykite dar kartą. Žemėlapis Palydovas Leaflet" at bounding box center [913, 401] width 807 height 434
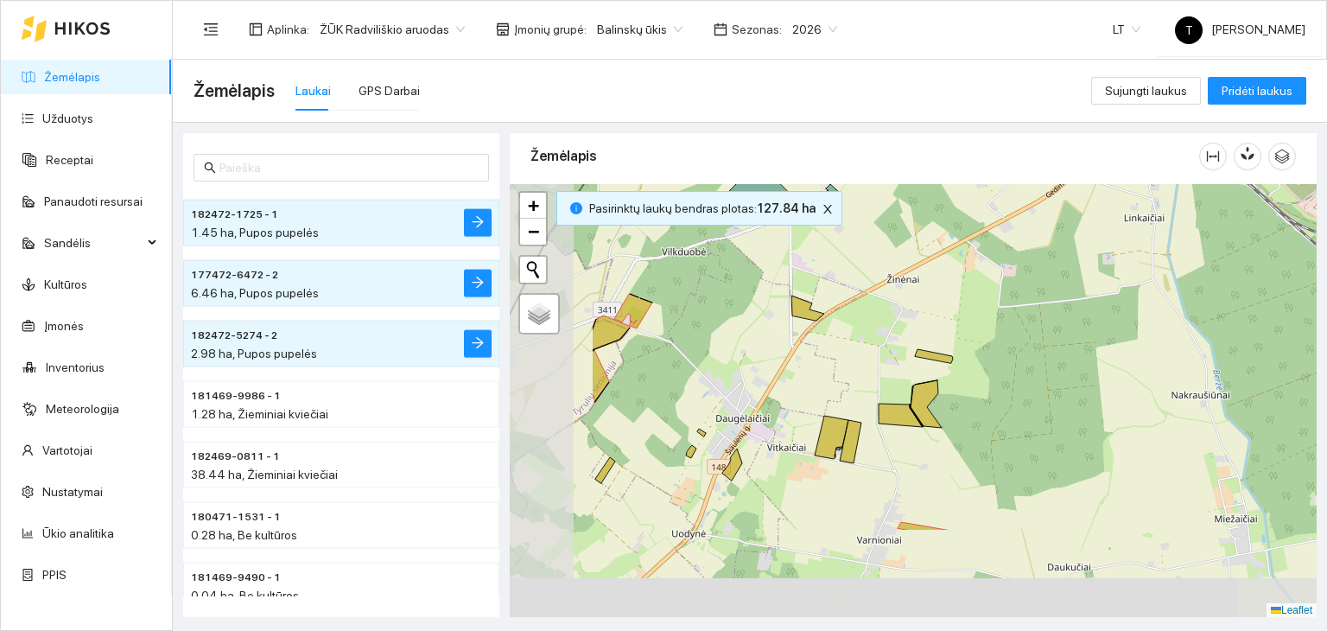
drag, startPoint x: 831, startPoint y: 475, endPoint x: 983, endPoint y: 357, distance: 193.4
click at [983, 357] on div "+ − Nieko nerasta. Bandykite dar kartą. Žemėlapis Palydovas Leaflet" at bounding box center [913, 401] width 807 height 434
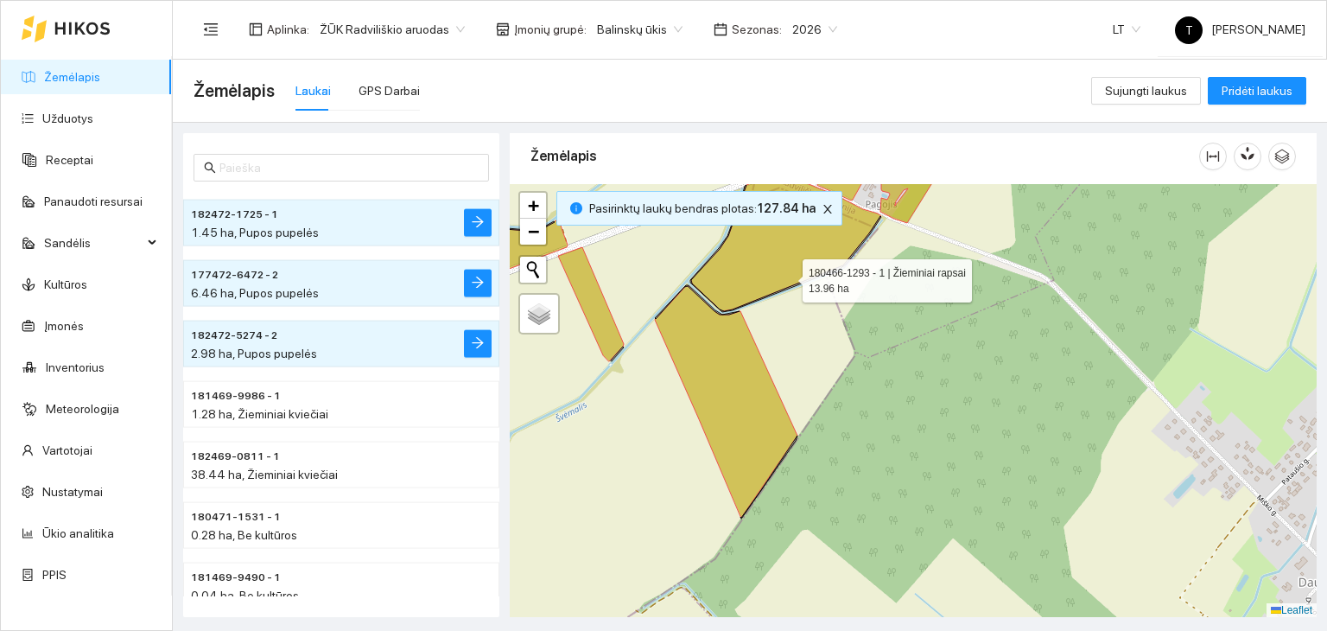
click at [787, 276] on icon at bounding box center [786, 241] width 190 height 139
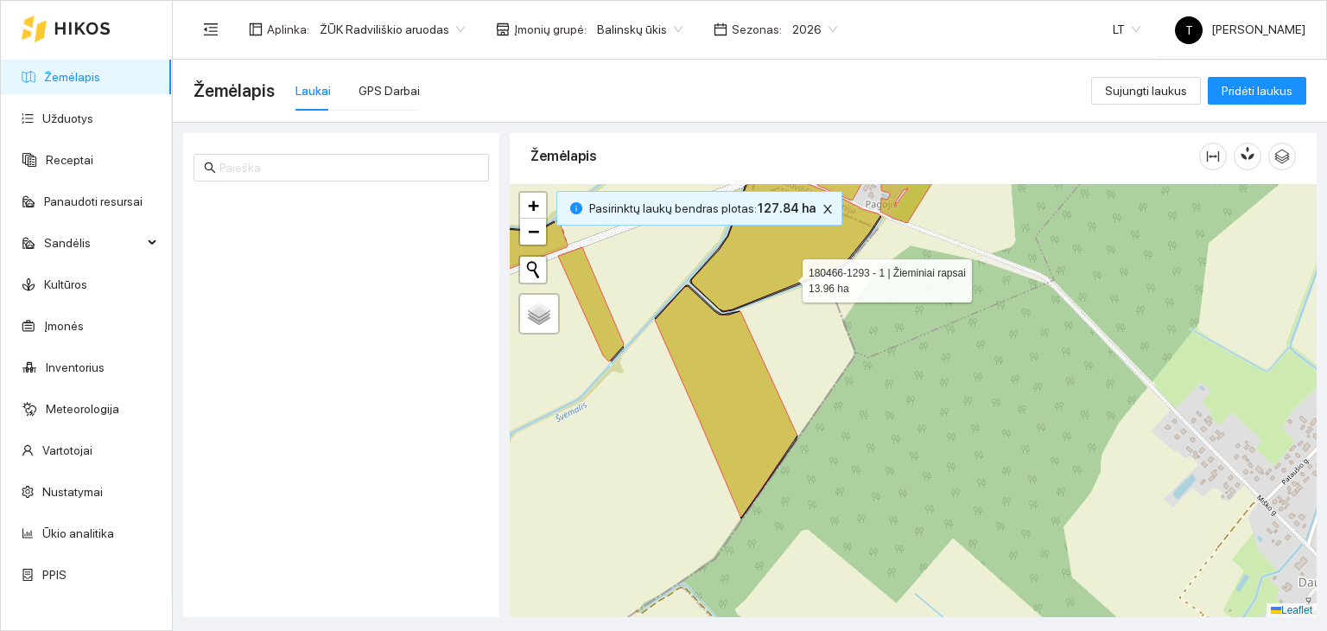
scroll to position [121, 0]
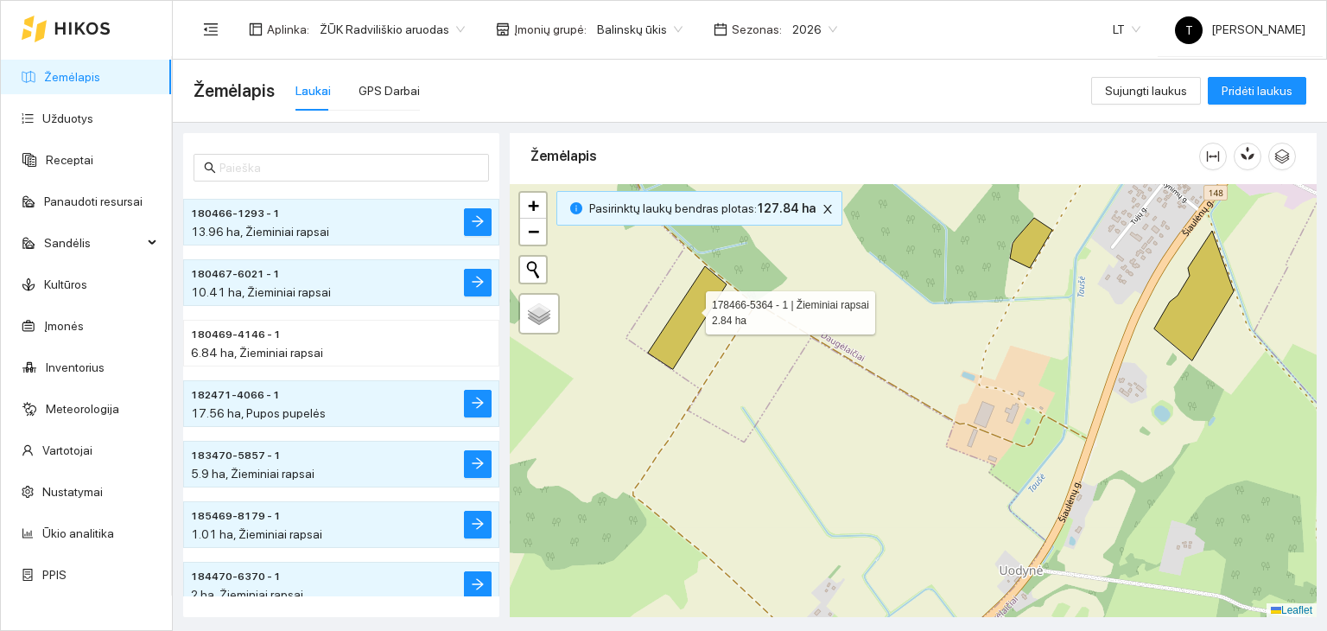
click at [691, 308] on icon at bounding box center [687, 317] width 79 height 103
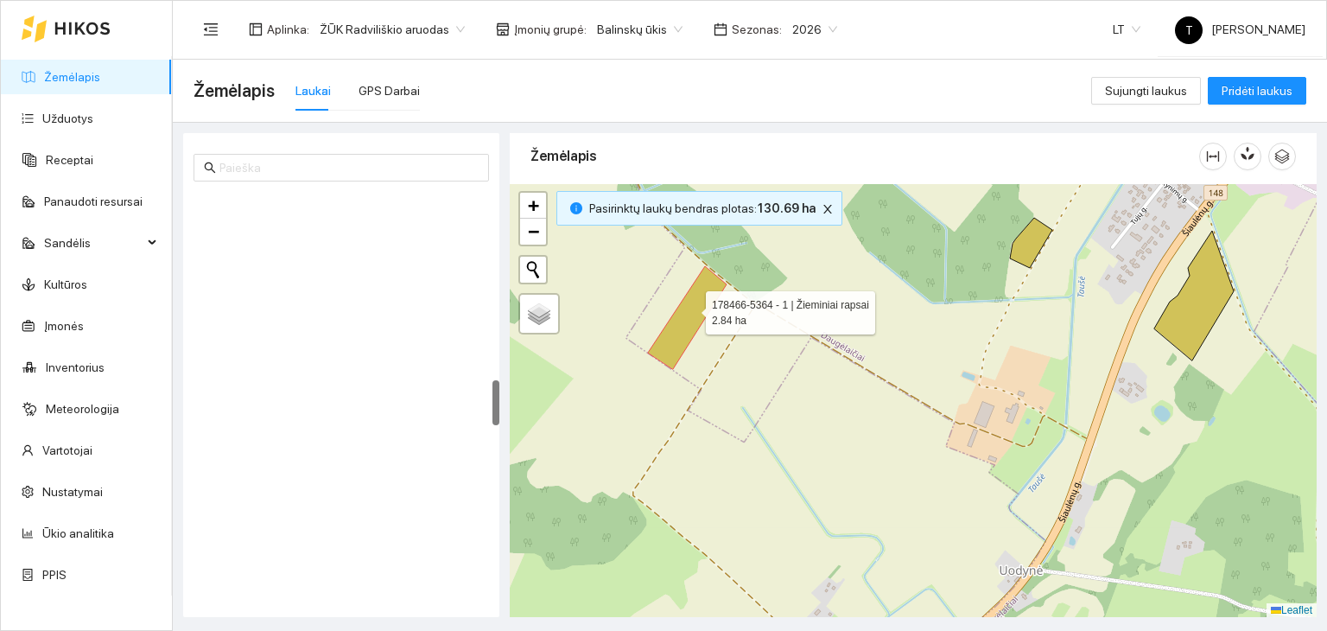
scroll to position [1692, 0]
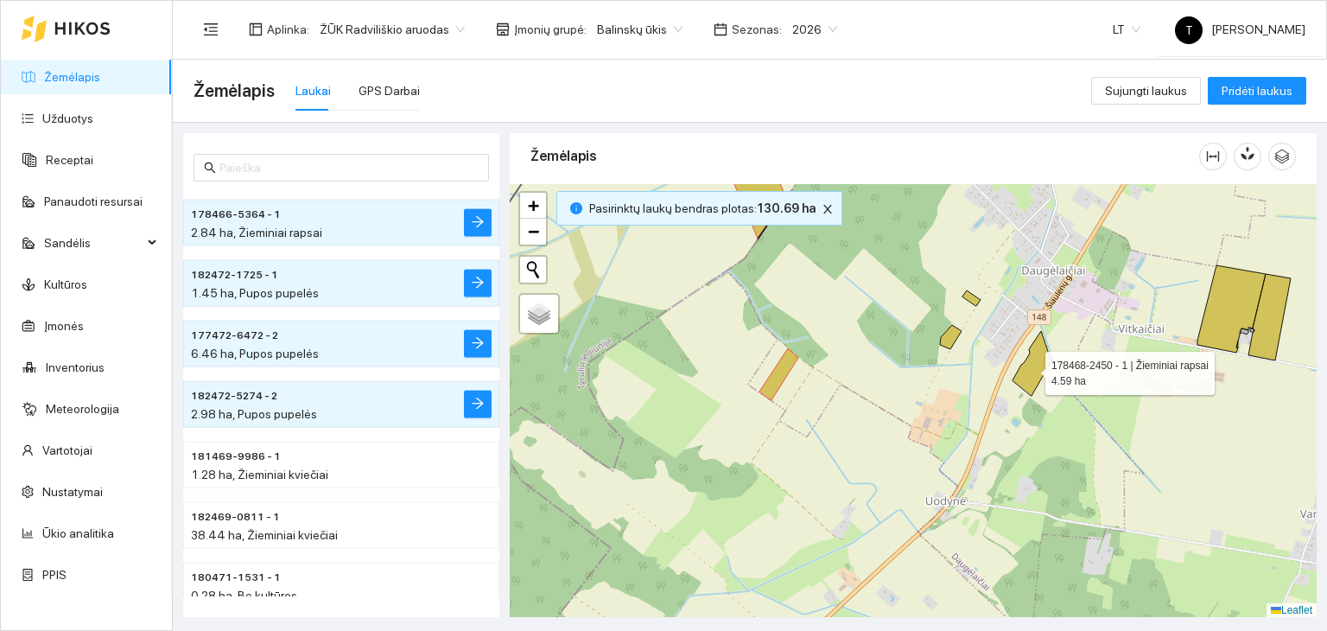
click at [1030, 368] on icon at bounding box center [1032, 363] width 39 height 65
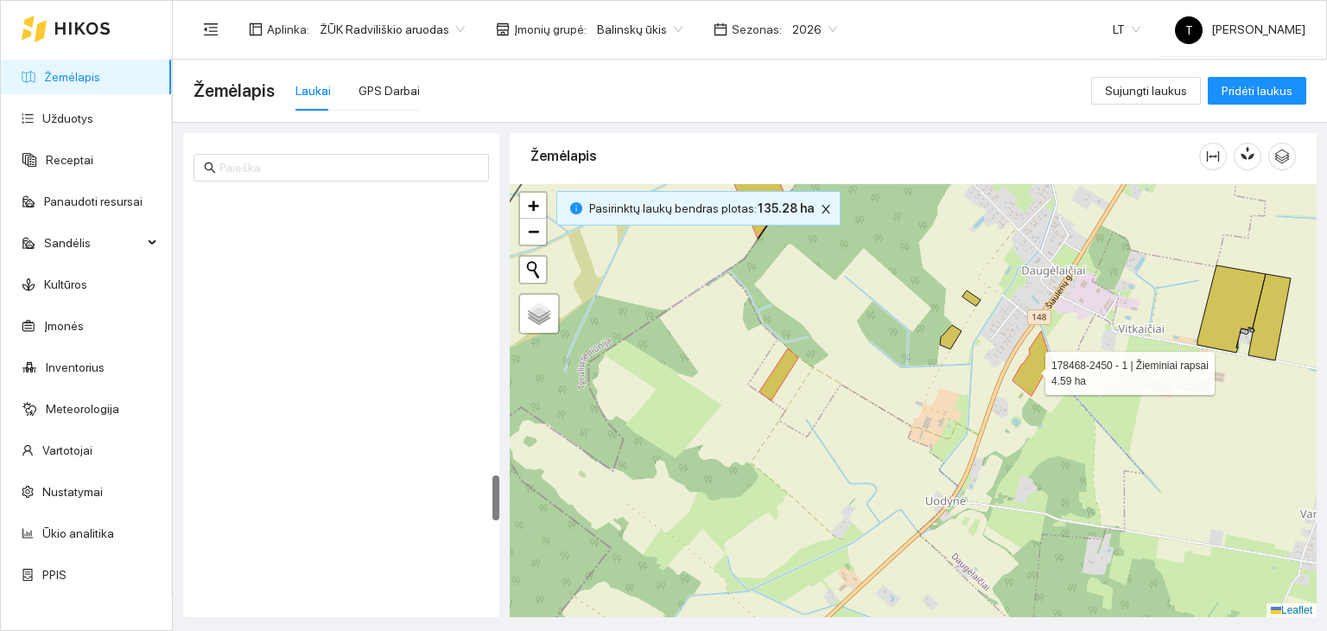
scroll to position [2539, 0]
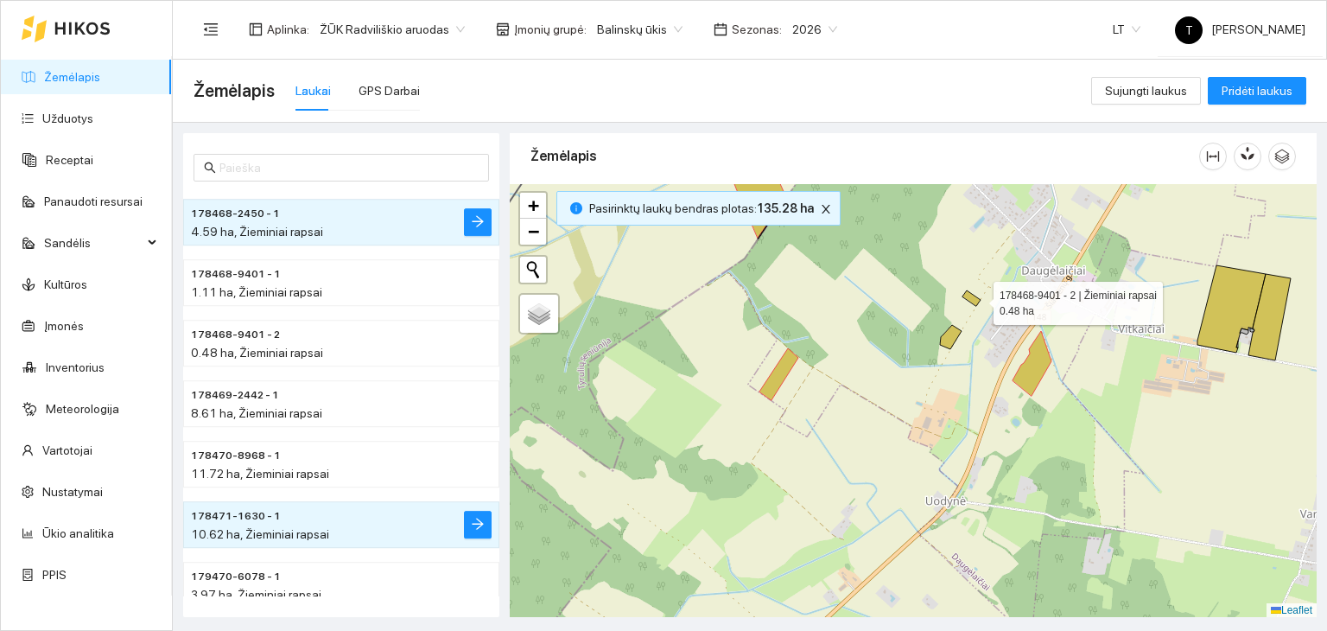
click at [978, 298] on icon at bounding box center [972, 298] width 18 height 16
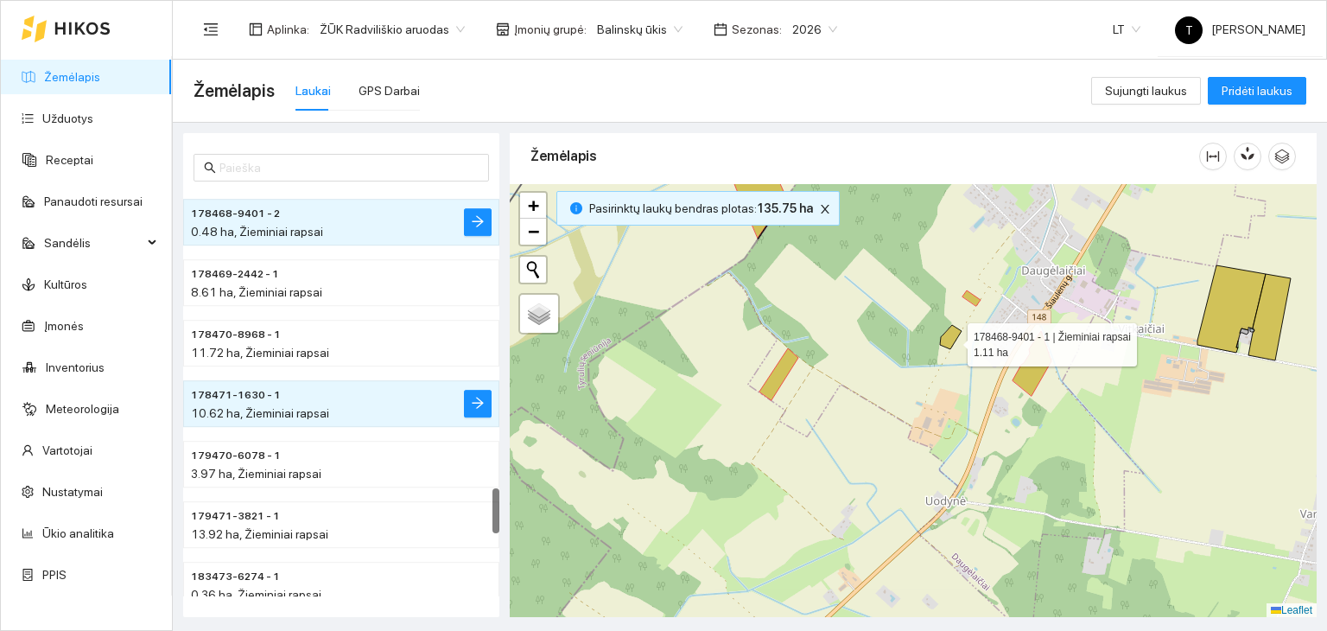
click at [952, 339] on icon at bounding box center [951, 337] width 22 height 24
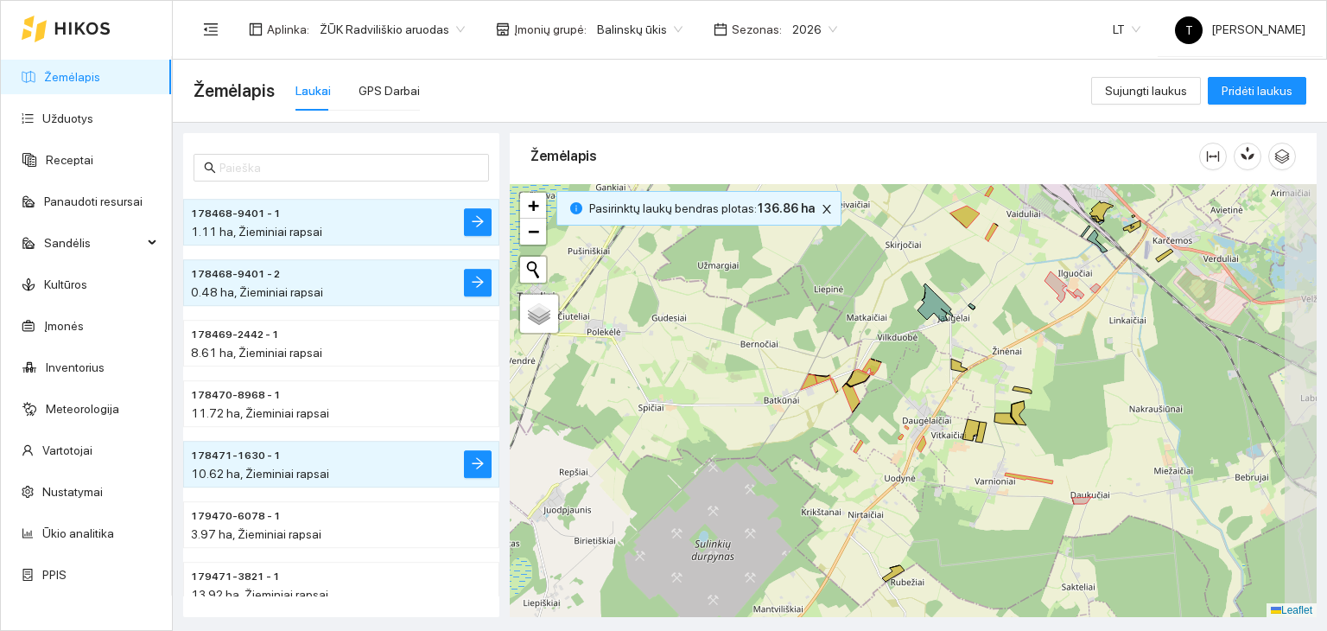
drag, startPoint x: 1279, startPoint y: 491, endPoint x: 1113, endPoint y: 495, distance: 166.0
click at [1115, 495] on div "+ − Nieko nerasta. Bandykite dar kartą. Žemėlapis Palydovas Leaflet" at bounding box center [913, 401] width 807 height 434
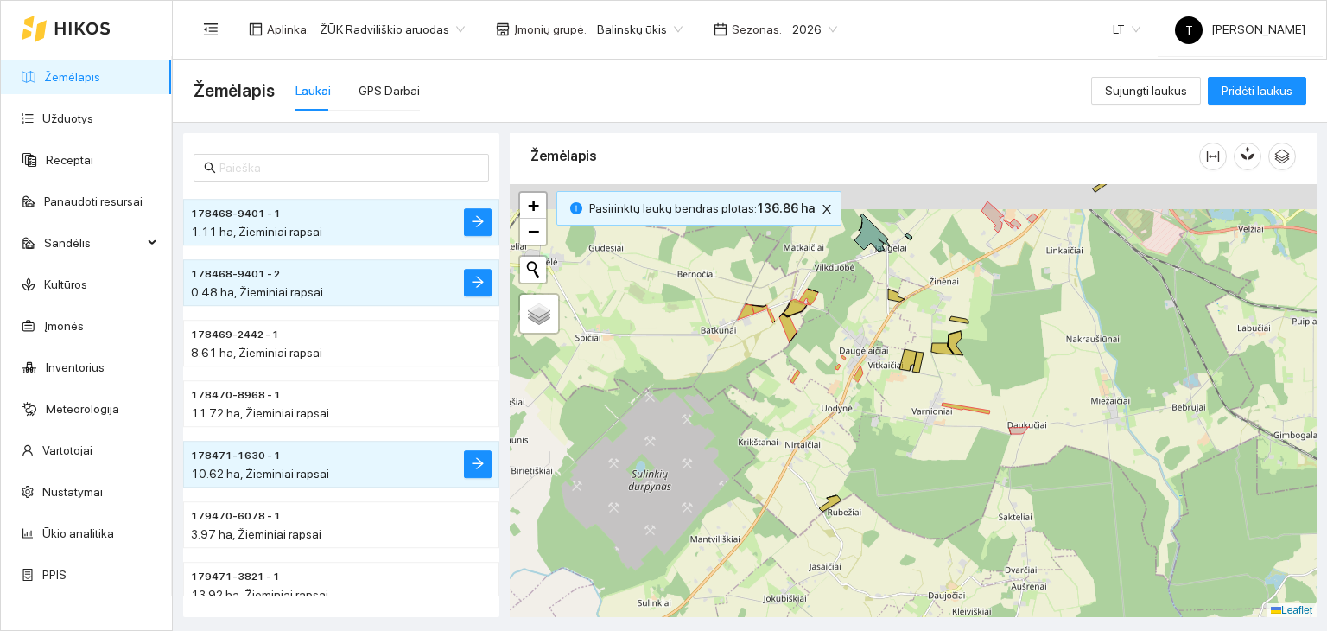
drag, startPoint x: 938, startPoint y: 310, endPoint x: 944, endPoint y: 347, distance: 37.7
click at [944, 347] on div "+ − Nieko nerasta. Bandykite dar kartą. Žemėlapis Palydovas Leaflet" at bounding box center [913, 401] width 807 height 434
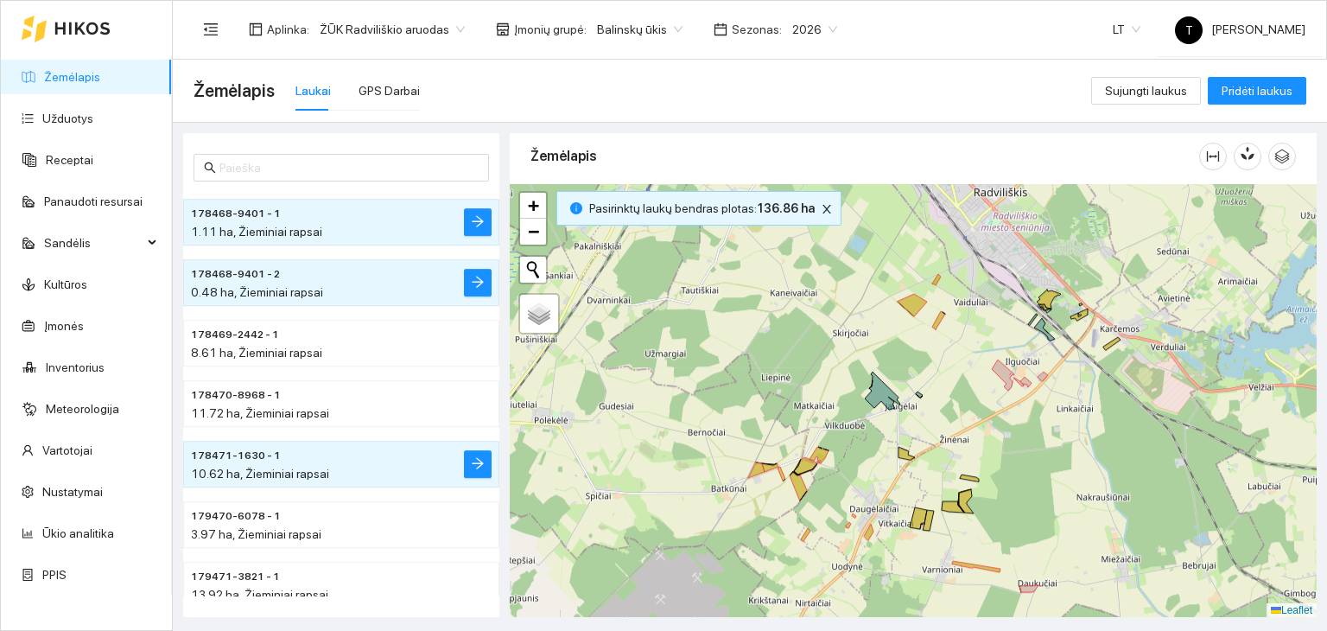
drag, startPoint x: 1054, startPoint y: 340, endPoint x: 1059, endPoint y: 461, distance: 121.1
click at [1059, 461] on div "+ − Nieko nerasta. Bandykite dar kartą. Žemėlapis Palydovas Leaflet" at bounding box center [913, 401] width 807 height 434
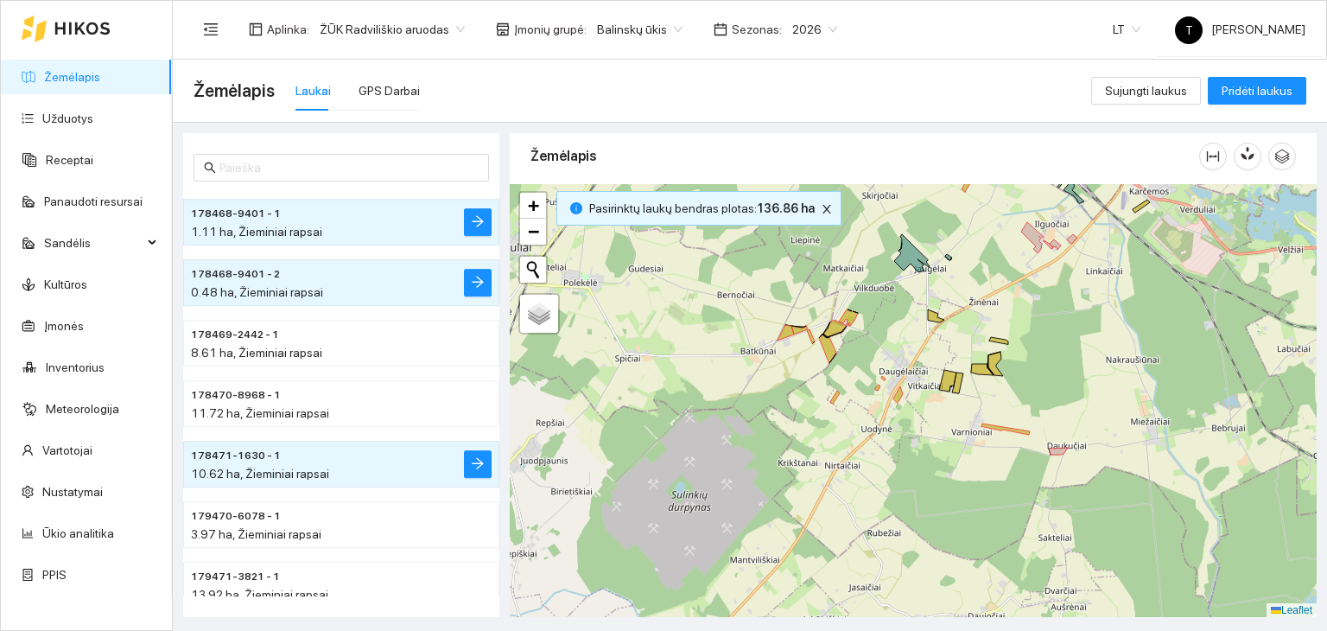
drag, startPoint x: 856, startPoint y: 410, endPoint x: 908, endPoint y: 315, distance: 107.9
click at [908, 315] on div "+ − Nieko nerasta. Bandykite dar kartą. Žemėlapis Palydovas Leaflet" at bounding box center [913, 401] width 807 height 434
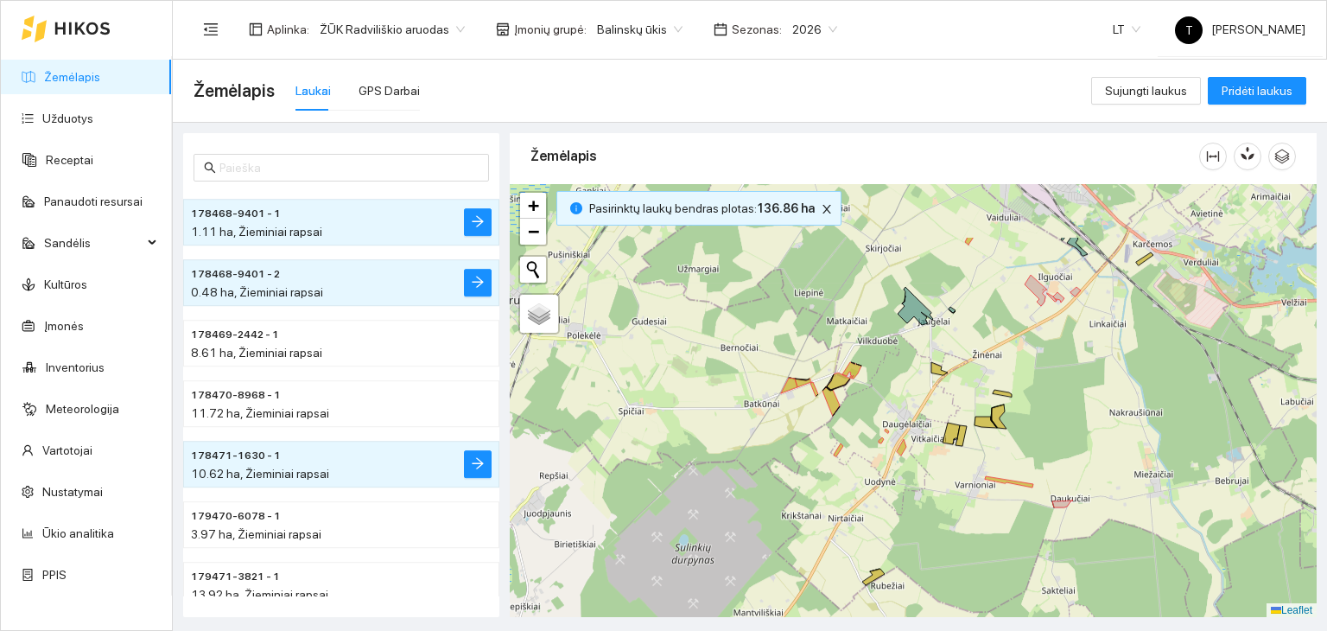
drag, startPoint x: 888, startPoint y: 322, endPoint x: 871, endPoint y: 419, distance: 98.3
click at [871, 419] on div "+ − Nieko nerasta. Bandykite dar kartą. Žemėlapis Palydovas Leaflet" at bounding box center [913, 401] width 807 height 434
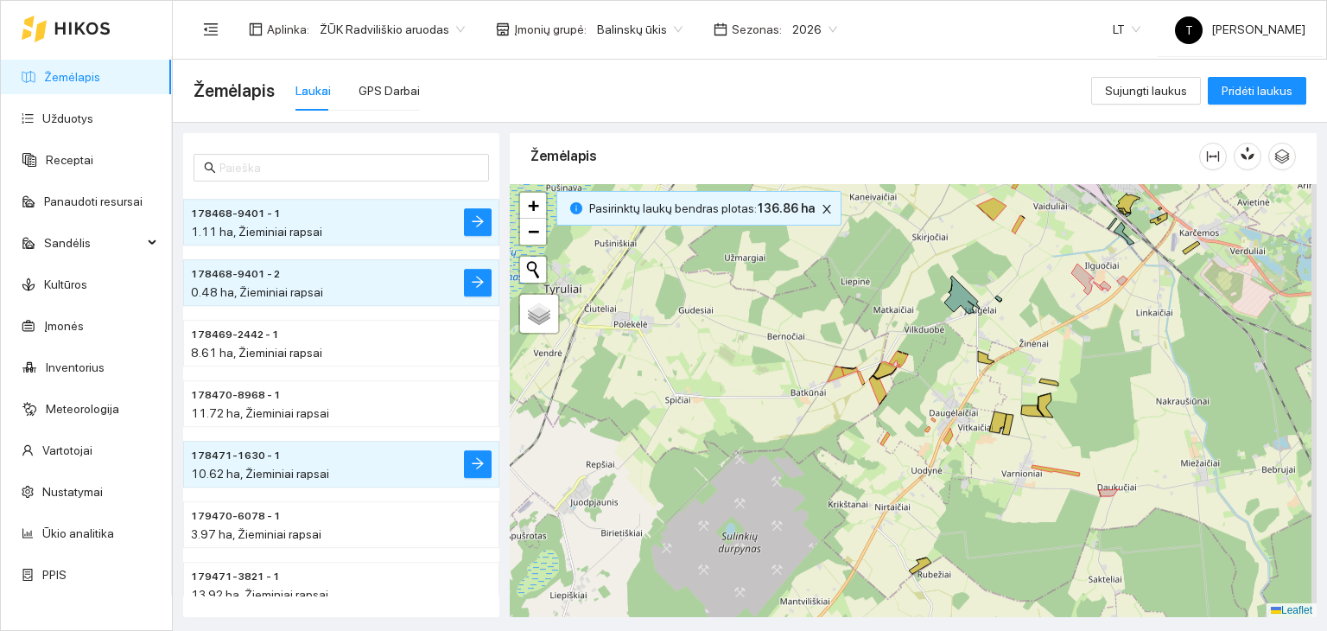
drag, startPoint x: 1232, startPoint y: 506, endPoint x: 1099, endPoint y: 529, distance: 134.1
click at [1103, 533] on div "+ − Nieko nerasta. Bandykite dar kartą. Žemėlapis Palydovas Leaflet" at bounding box center [913, 401] width 807 height 434
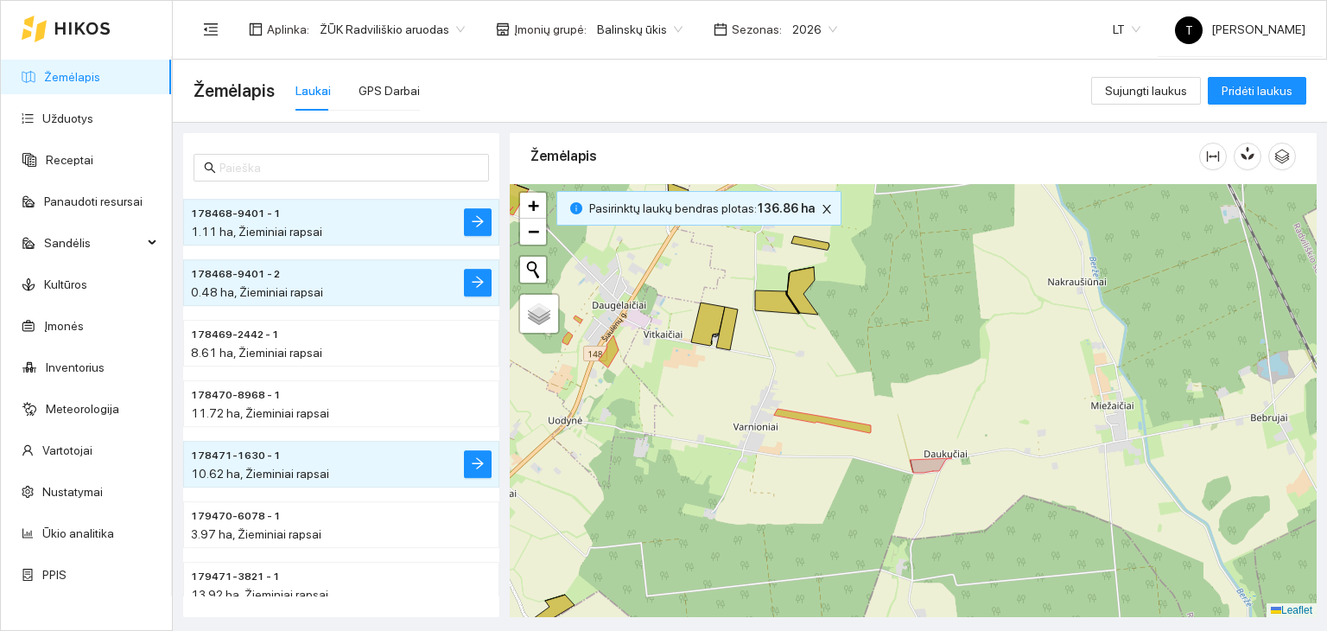
drag, startPoint x: 1210, startPoint y: 454, endPoint x: 930, endPoint y: 457, distance: 280.0
click at [938, 462] on div "+ − Nieko nerasta. Bandykite dar kartą. Žemėlapis Palydovas Leaflet" at bounding box center [913, 401] width 807 height 434
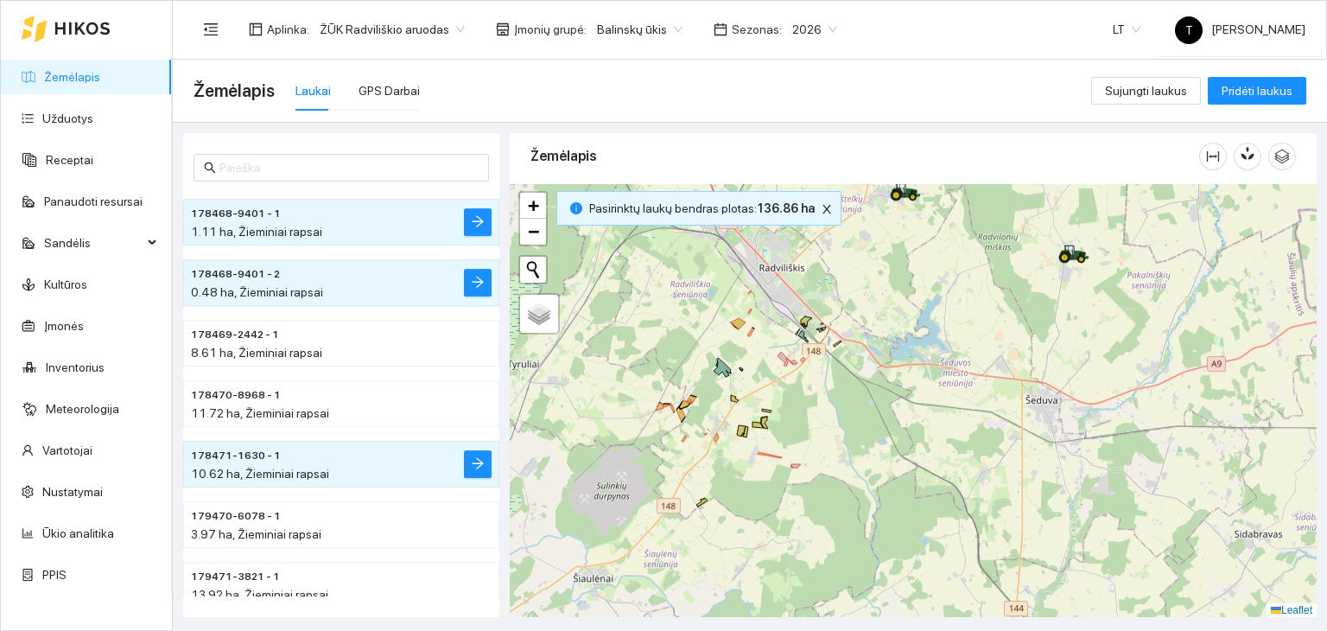
drag, startPoint x: 768, startPoint y: 303, endPoint x: 807, endPoint y: 391, distance: 96.3
click at [807, 391] on div "+ − Nieko nerasta. Bandykite dar kartą. Žemėlapis Palydovas Leaflet" at bounding box center [913, 401] width 807 height 434
click at [86, 277] on link "Kultūros" at bounding box center [65, 284] width 43 height 14
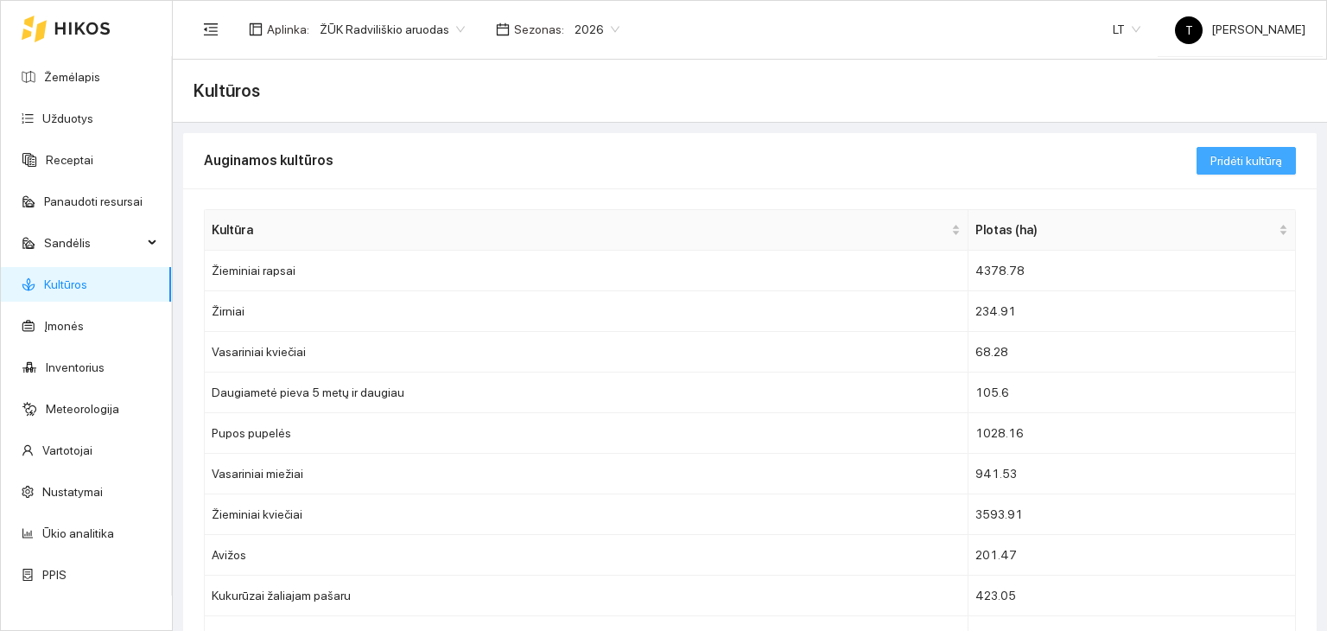
click at [1234, 164] on span "Pridėti kultūrą" at bounding box center [1247, 160] width 72 height 19
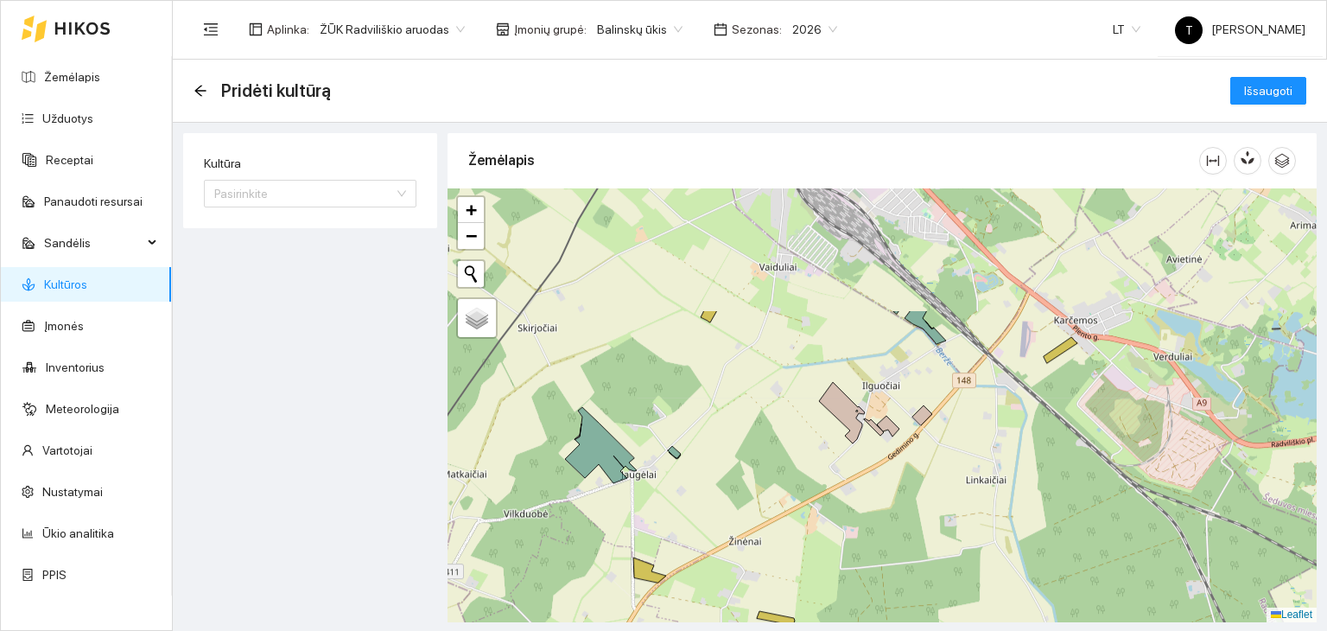
drag, startPoint x: 750, startPoint y: 372, endPoint x: 895, endPoint y: 538, distance: 220.5
click at [895, 538] on div "+ − Nieko nerasta. Bandykite dar kartą. Žemėlapis Palydovas Leaflet" at bounding box center [882, 405] width 869 height 434
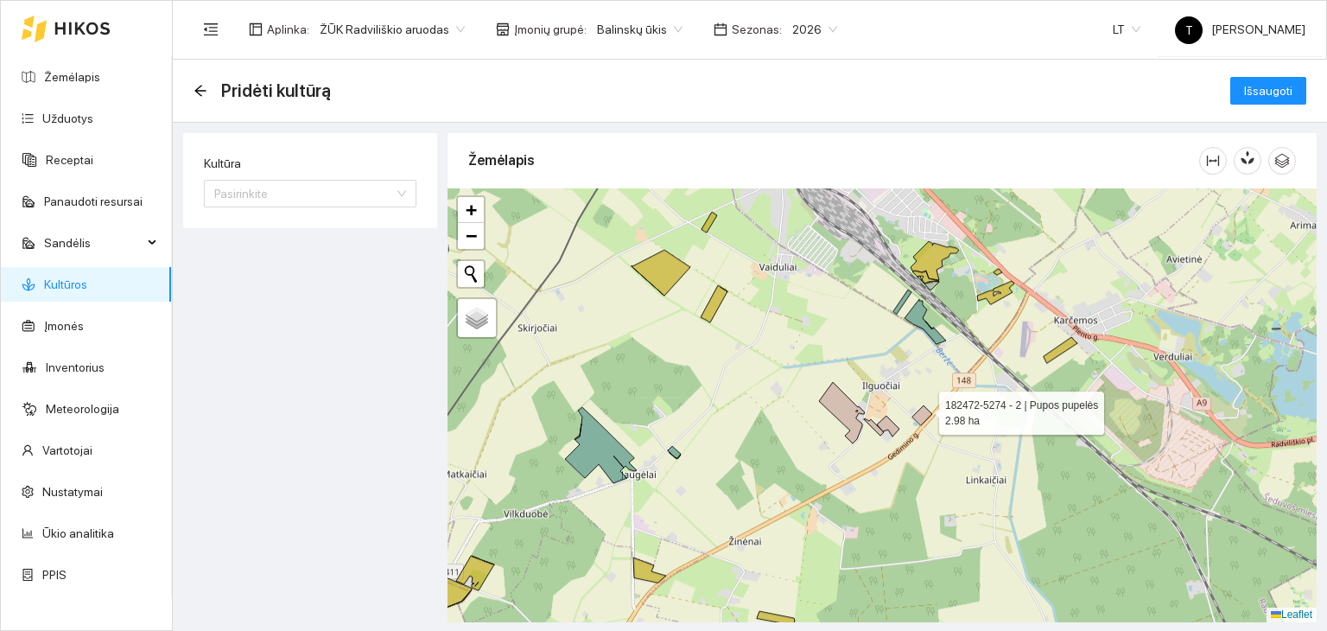
click at [924, 409] on icon at bounding box center [923, 415] width 20 height 20
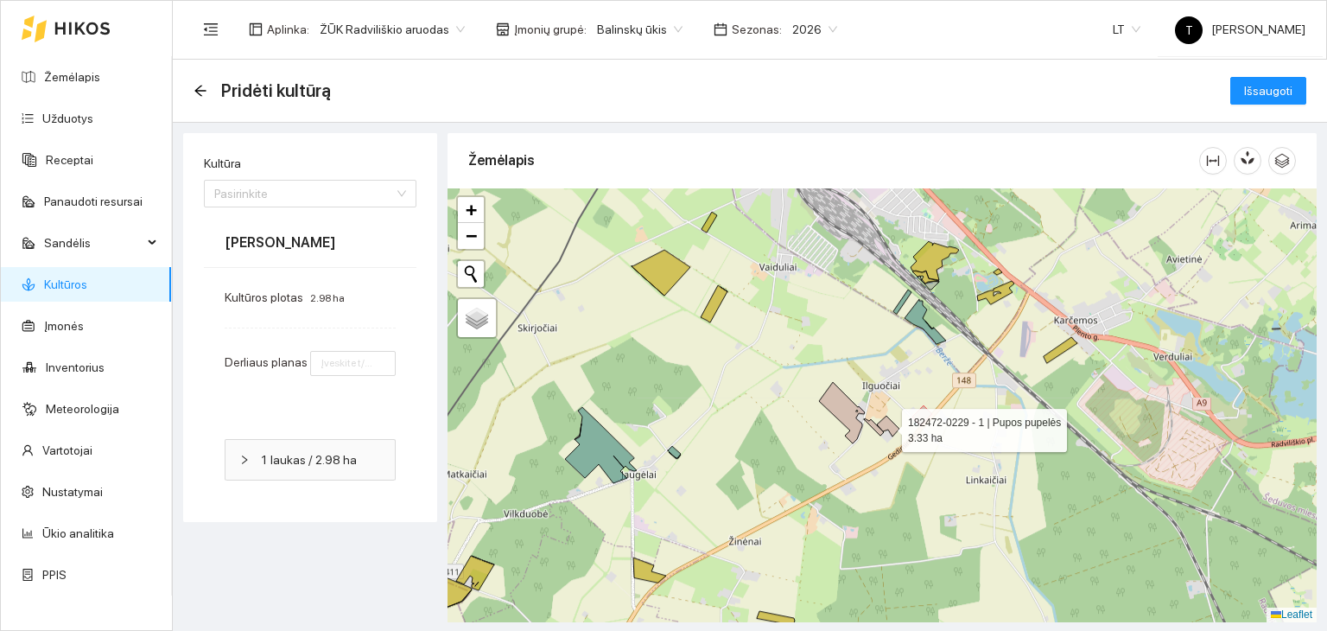
click at [887, 426] on icon at bounding box center [888, 426] width 22 height 21
click at [880, 428] on icon at bounding box center [874, 426] width 20 height 17
click at [844, 417] on icon at bounding box center [842, 412] width 46 height 61
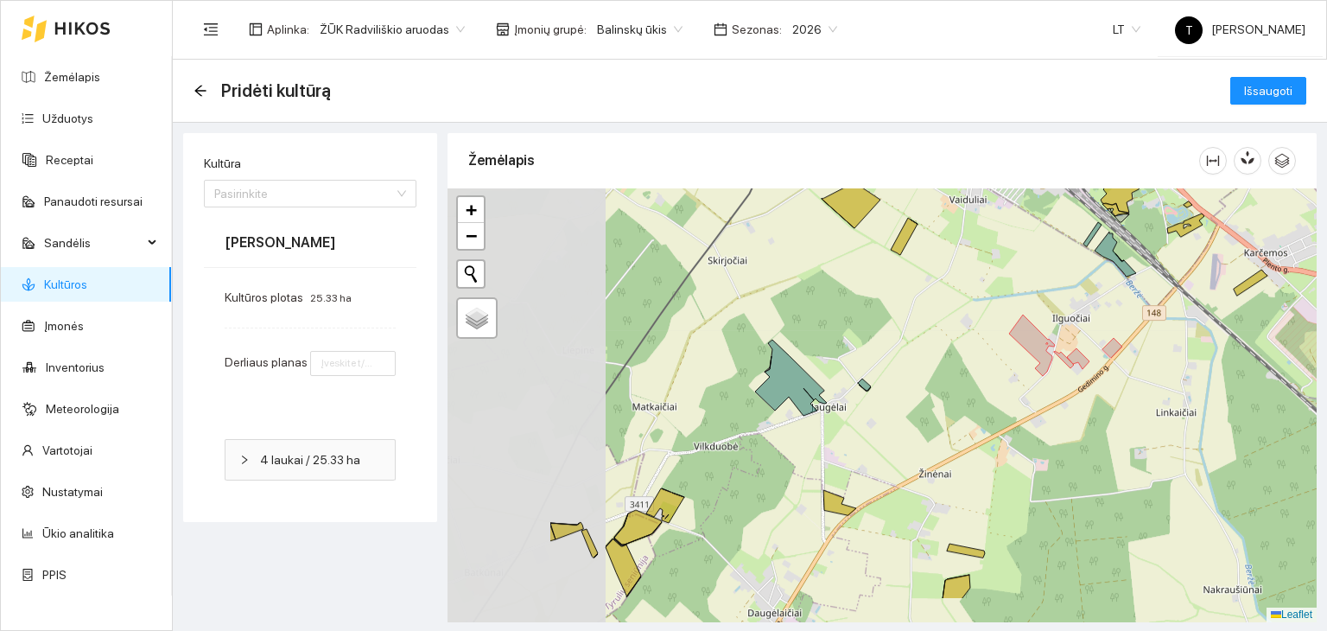
drag, startPoint x: 671, startPoint y: 454, endPoint x: 861, endPoint y: 386, distance: 201.7
click at [861, 386] on div "+ − Nieko nerasta. Bandykite dar kartą. Žemėlapis Palydovas Leaflet" at bounding box center [882, 405] width 869 height 434
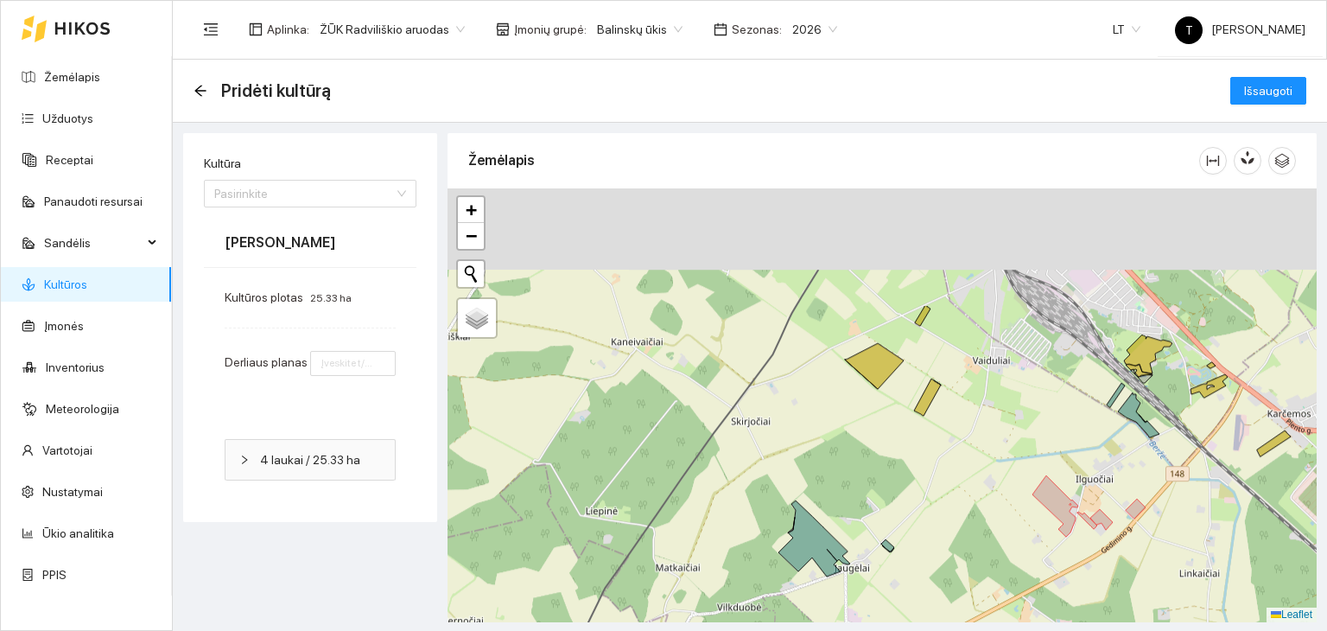
drag, startPoint x: 914, startPoint y: 303, endPoint x: 937, endPoint y: 527, distance: 225.0
click at [942, 536] on div "+ − Nieko nerasta. Bandykite dar kartą. Žemėlapis Palydovas Leaflet" at bounding box center [882, 405] width 869 height 434
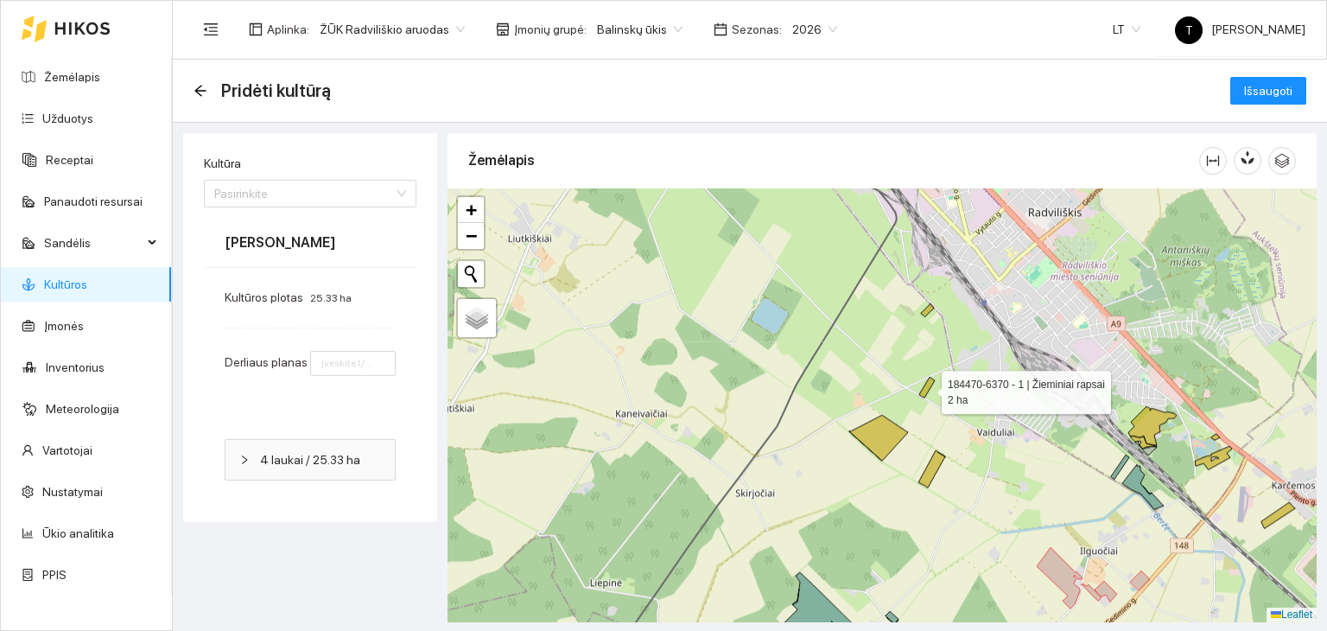
click at [926, 388] on icon at bounding box center [928, 387] width 16 height 21
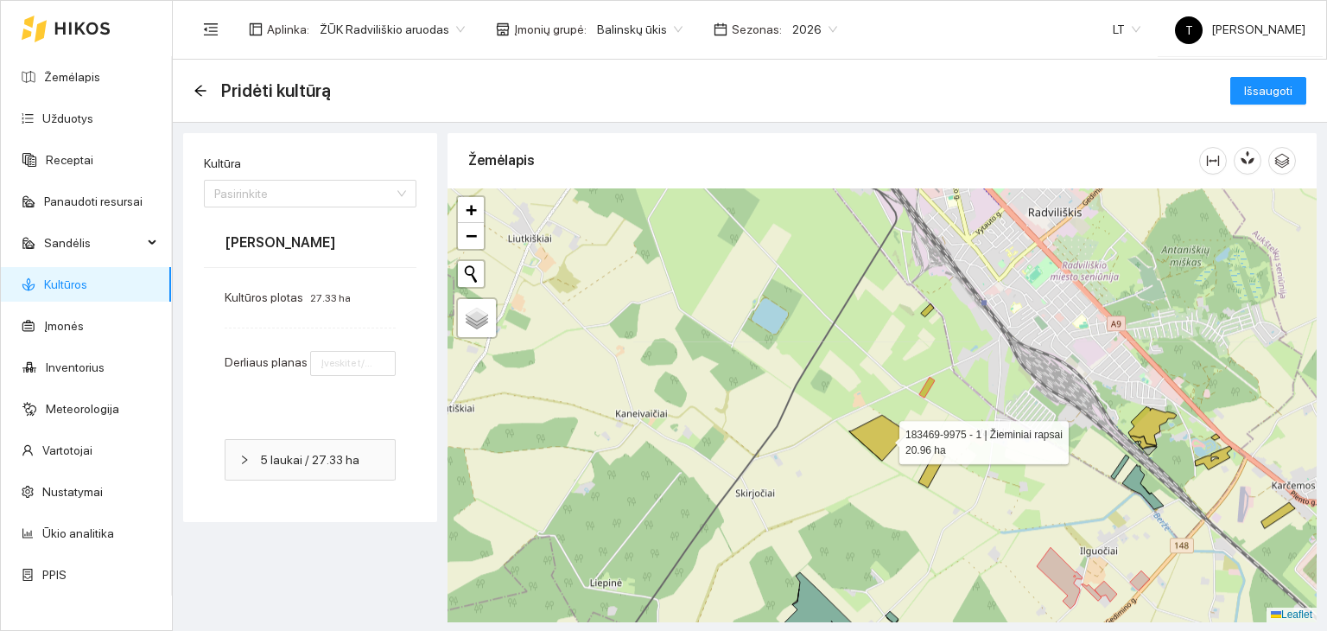
click at [884, 438] on icon at bounding box center [879, 438] width 59 height 46
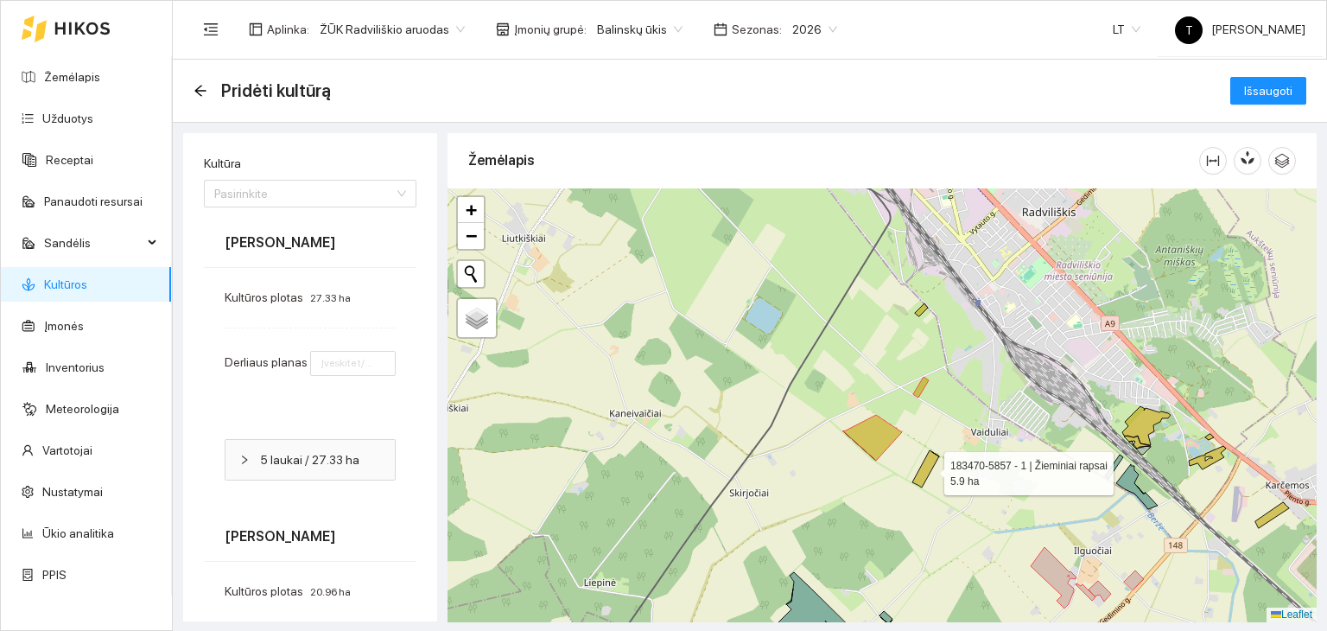
click at [929, 468] on icon at bounding box center [926, 468] width 27 height 37
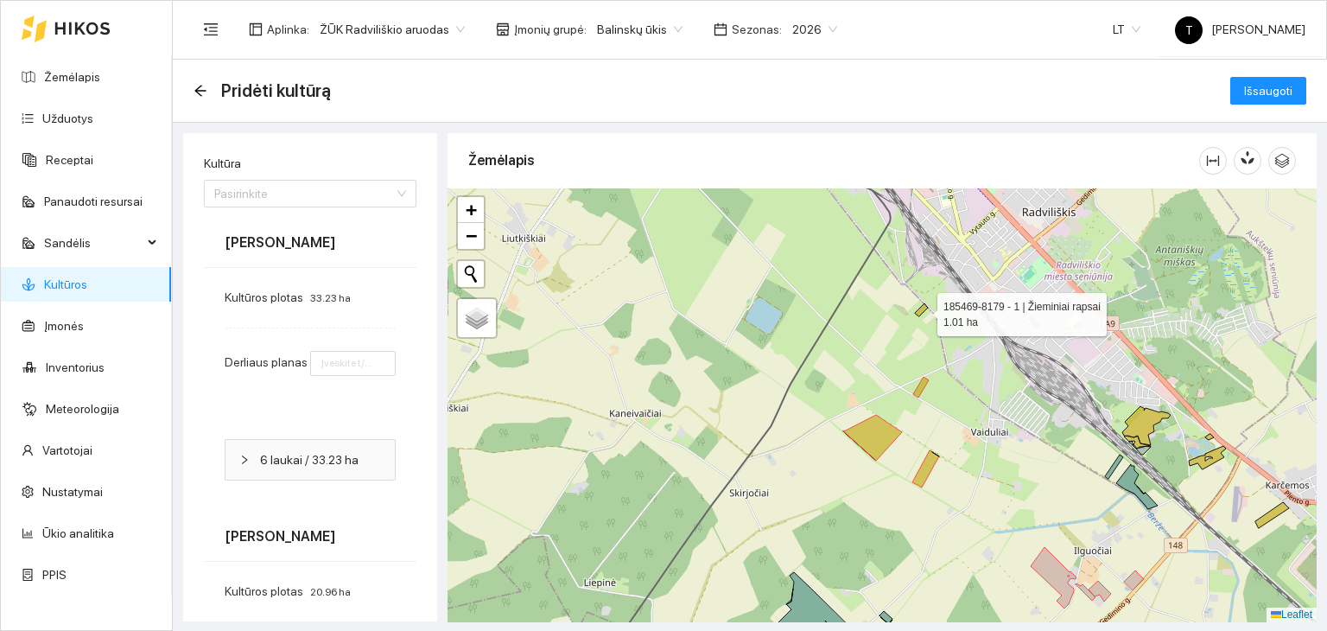
click at [920, 311] on icon at bounding box center [921, 309] width 13 height 13
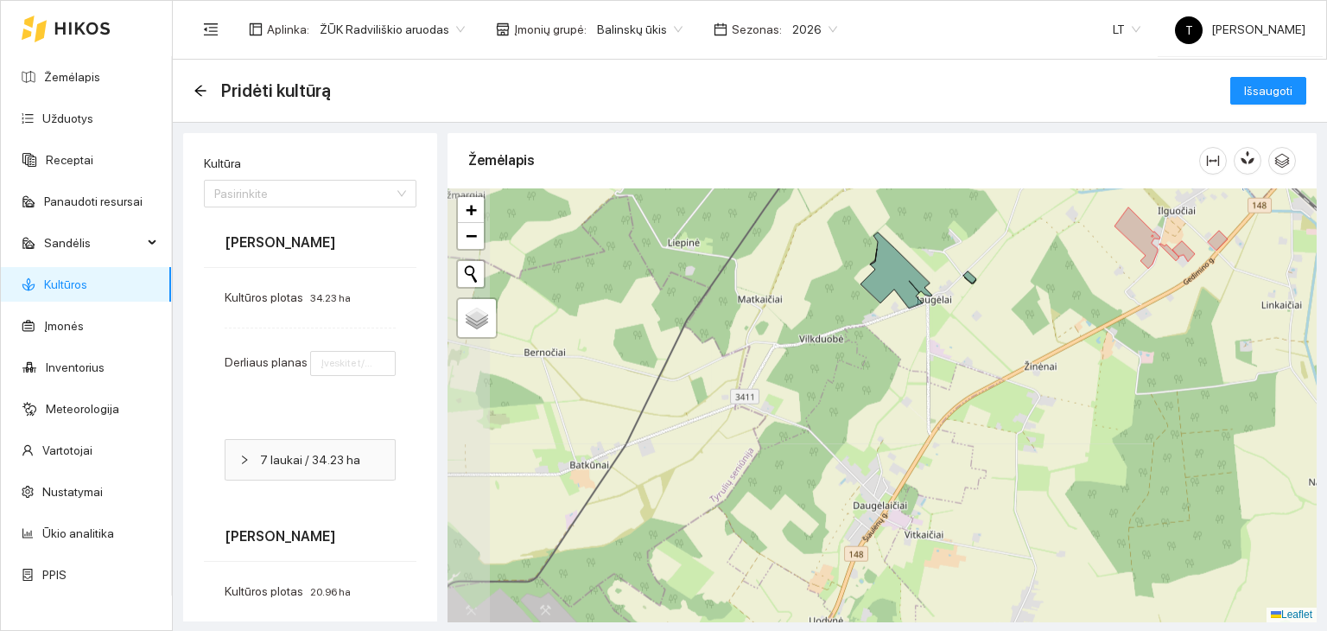
drag, startPoint x: 812, startPoint y: 562, endPoint x: 878, endPoint y: 285, distance: 284.2
click at [896, 222] on div "+ − Nieko nerasta. Bandykite dar kartą. Žemėlapis Palydovas Leaflet" at bounding box center [882, 405] width 869 height 434
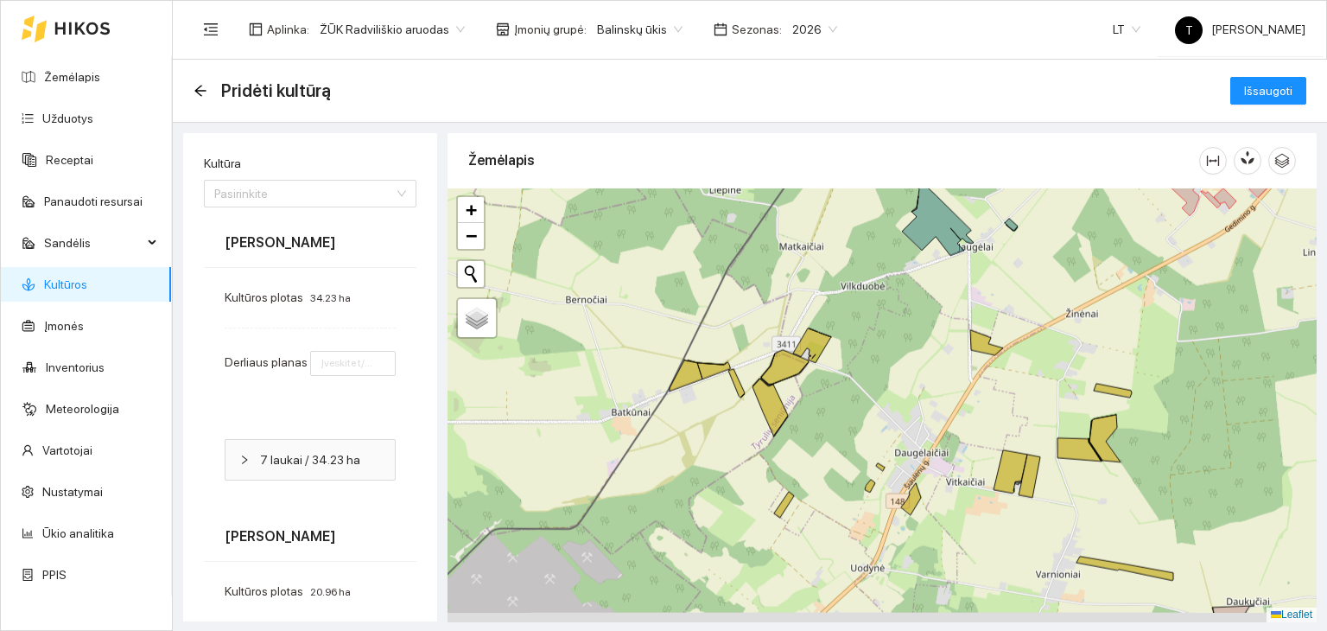
drag, startPoint x: 803, startPoint y: 426, endPoint x: 778, endPoint y: 364, distance: 67.1
click at [844, 372] on div "+ − Nieko nerasta. Bandykite dar kartą. Žemėlapis Palydovas Leaflet" at bounding box center [882, 405] width 869 height 434
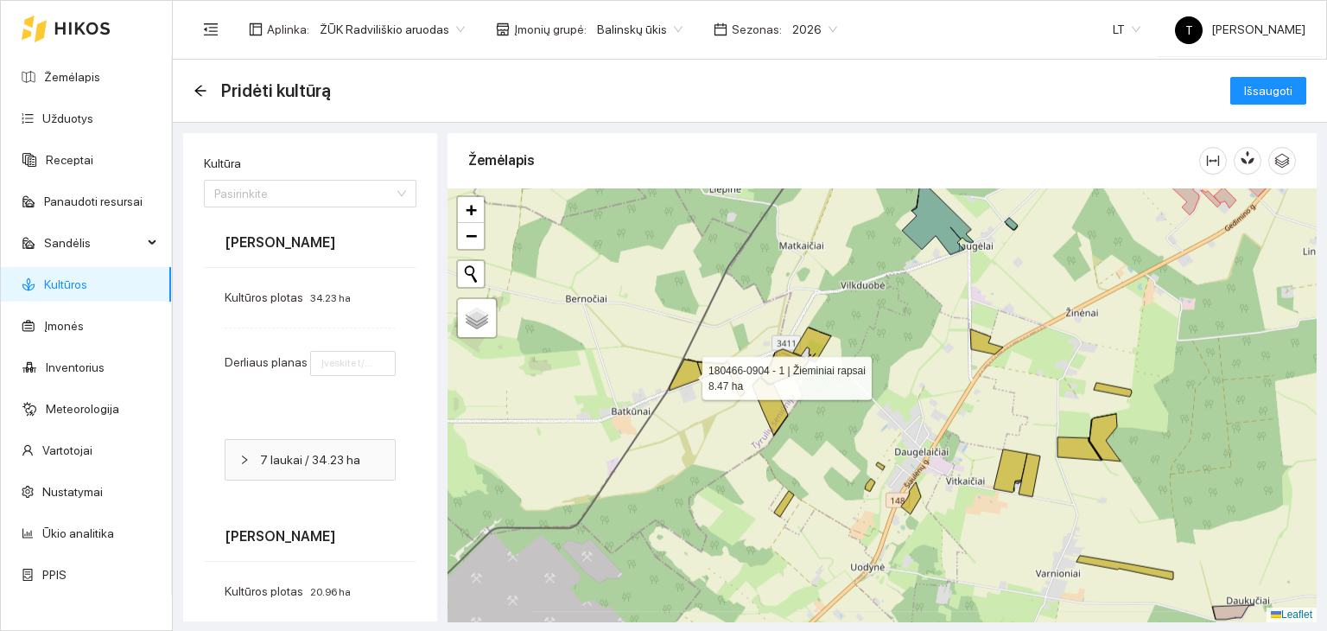
click at [692, 371] on icon at bounding box center [686, 375] width 33 height 31
click at [710, 371] on icon at bounding box center [713, 369] width 33 height 17
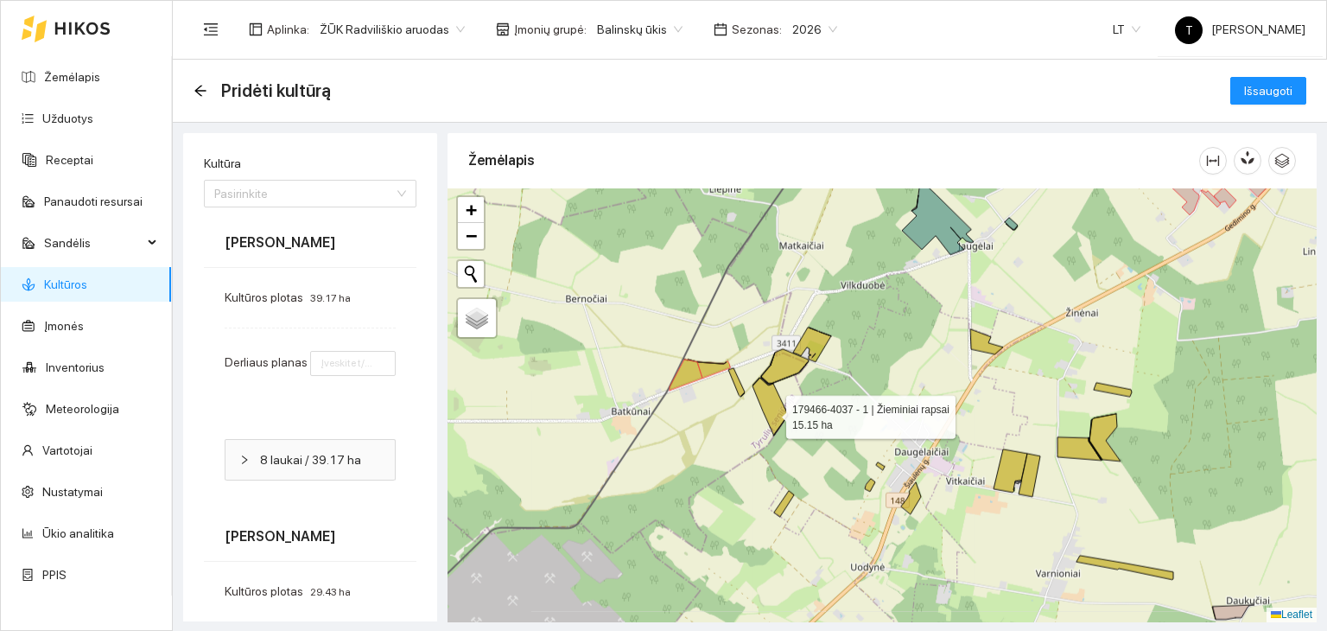
click at [771, 412] on icon at bounding box center [770, 407] width 35 height 58
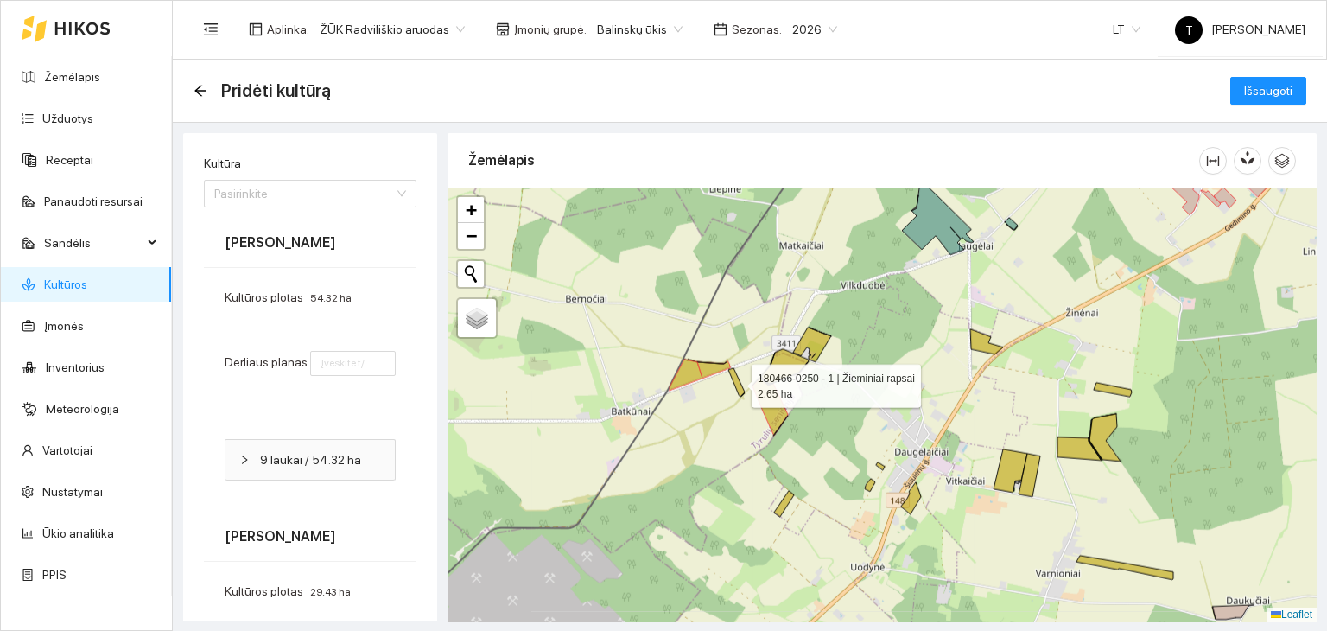
click at [743, 392] on icon at bounding box center [737, 382] width 16 height 29
click at [784, 372] on icon at bounding box center [785, 366] width 48 height 35
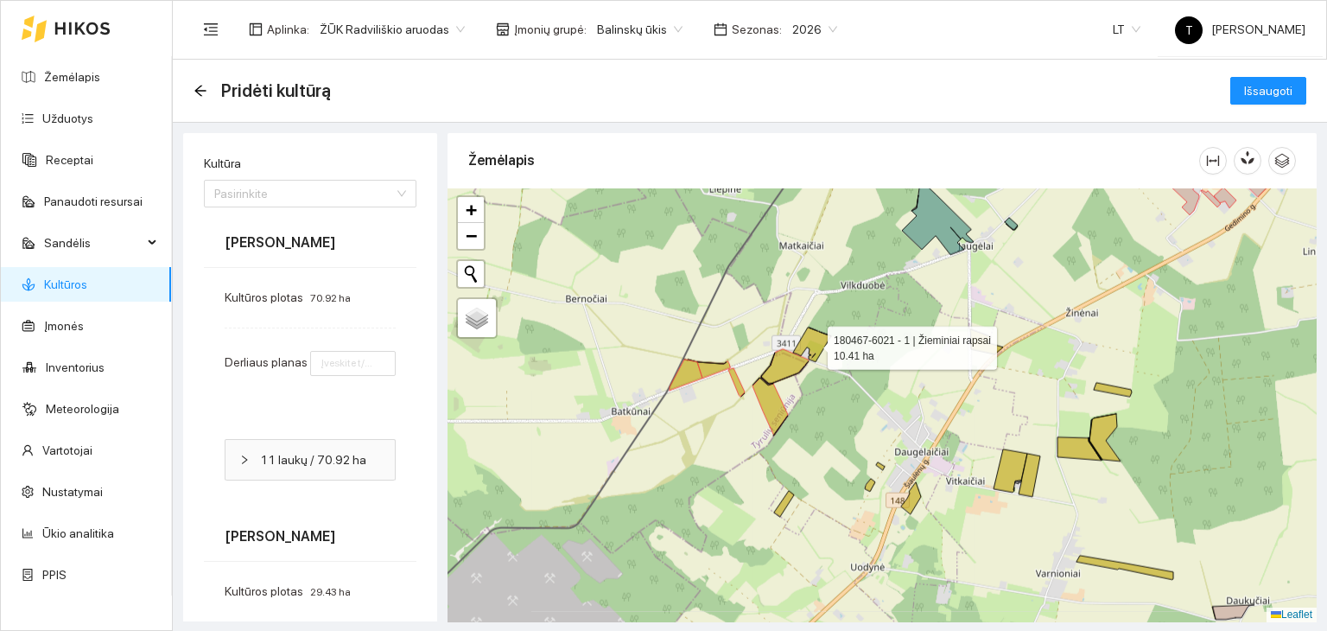
click at [816, 342] on icon at bounding box center [812, 345] width 38 height 35
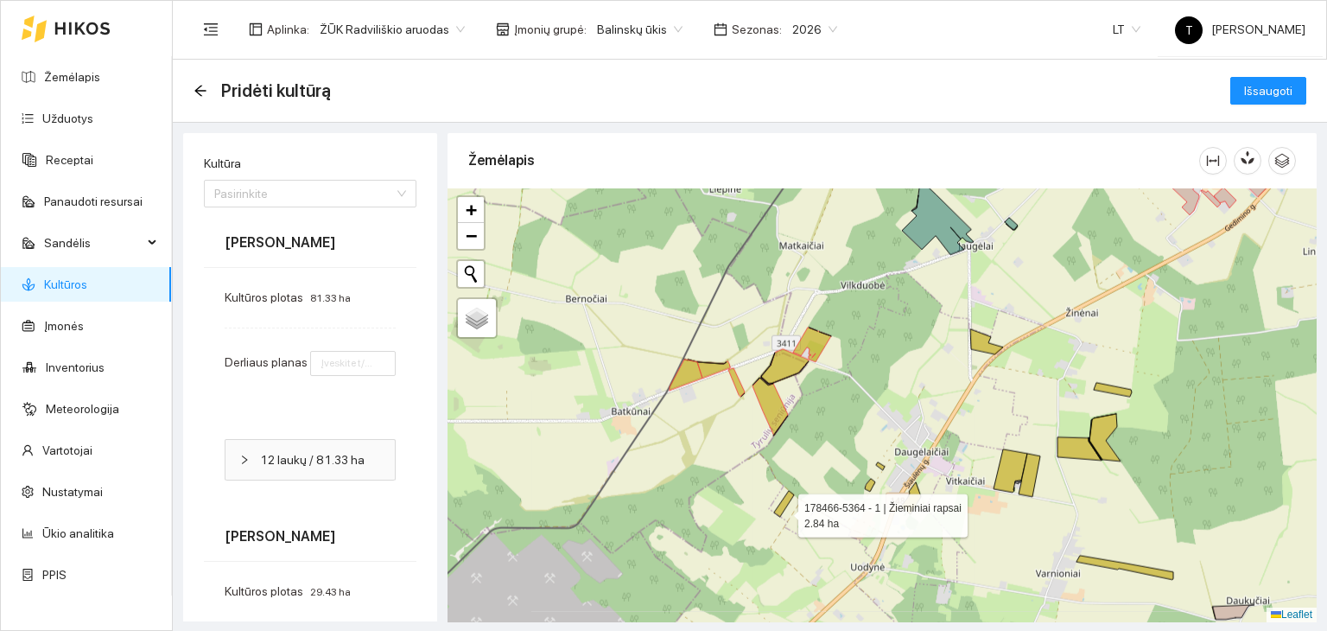
click at [783, 511] on icon at bounding box center [784, 504] width 20 height 26
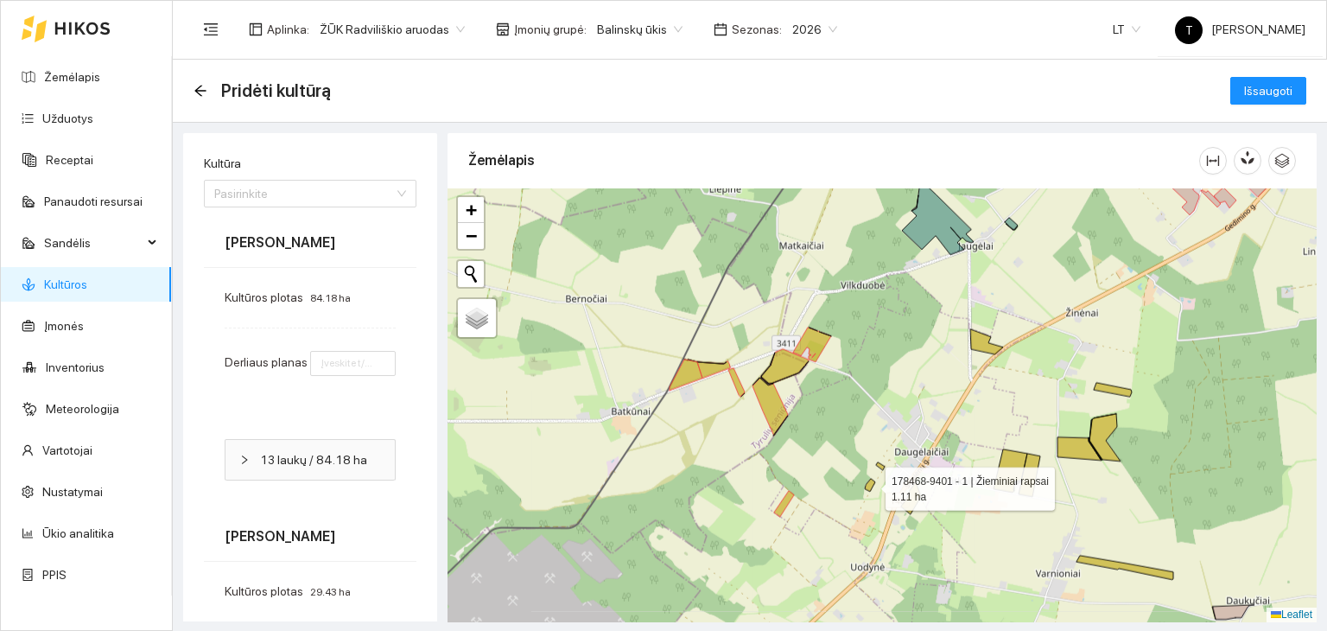
click at [870, 484] on icon at bounding box center [870, 485] width 10 height 13
click at [884, 468] on icon at bounding box center [880, 466] width 9 height 8
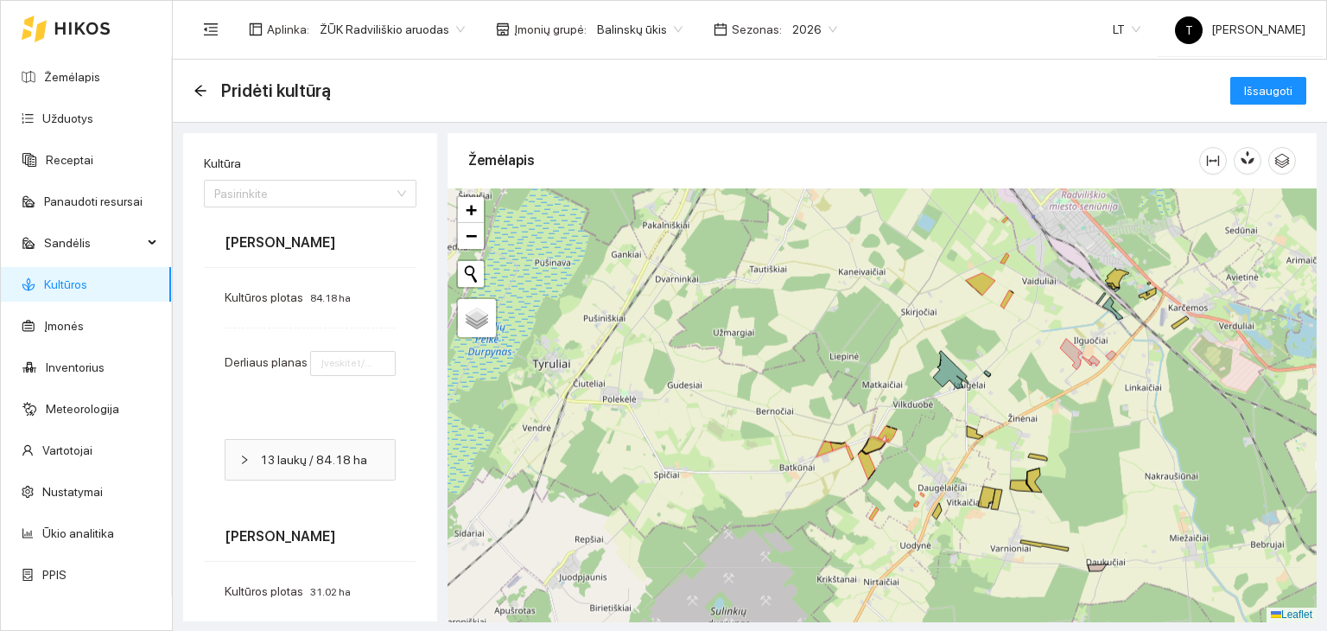
click at [940, 515] on div "+ − Nieko nerasta. Bandykite dar kartą. Žemėlapis Palydovas Leaflet" at bounding box center [882, 405] width 869 height 434
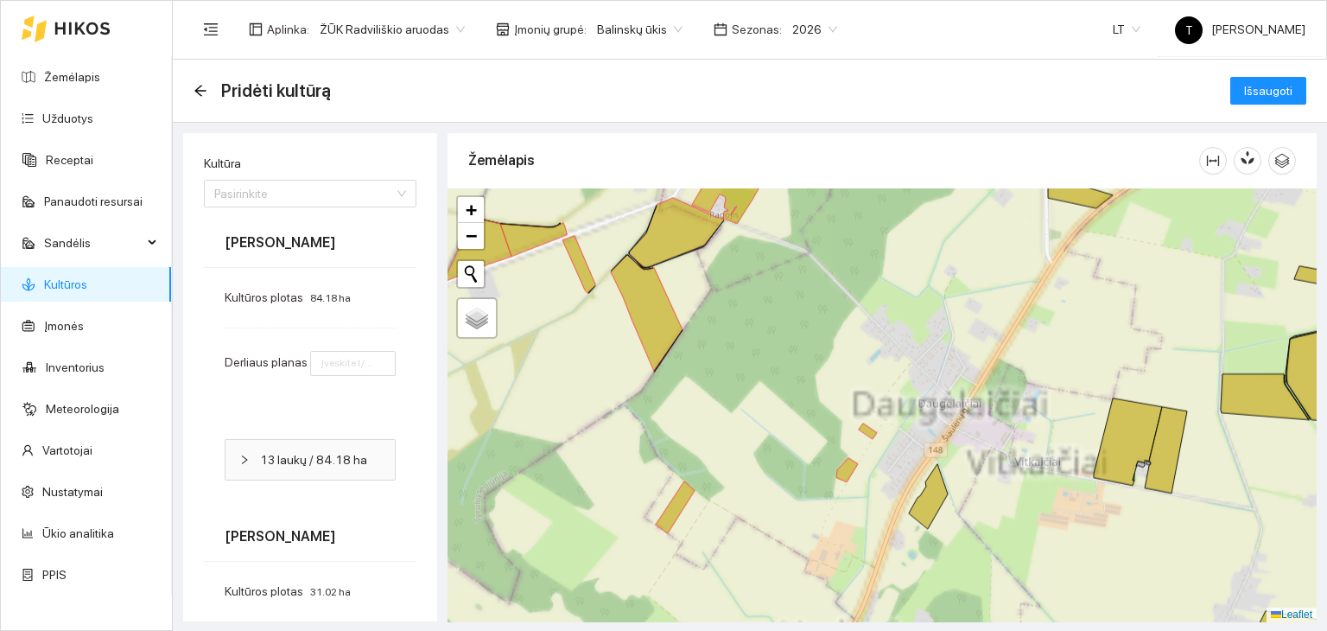
click at [934, 506] on icon at bounding box center [928, 496] width 39 height 65
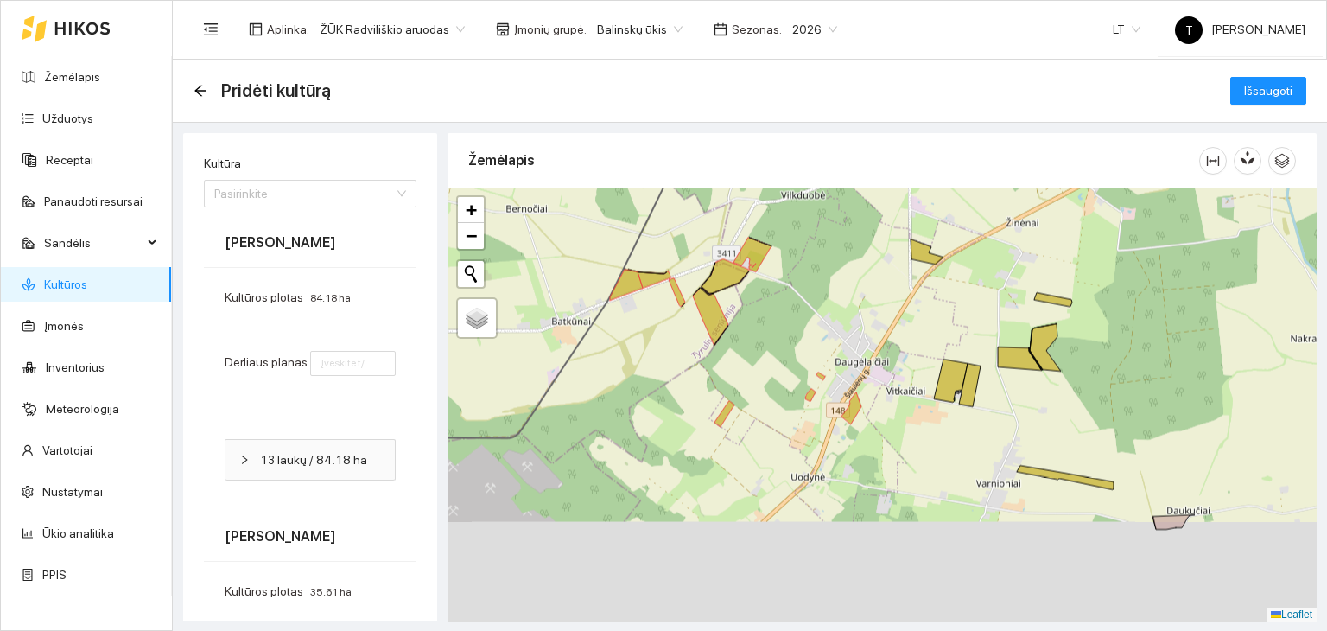
drag, startPoint x: 1118, startPoint y: 533, endPoint x: 959, endPoint y: 402, distance: 206.3
click at [959, 402] on div "+ − Nieko nerasta. Bandykite dar kartą. Žemėlapis Palydovas Leaflet" at bounding box center [882, 405] width 869 height 434
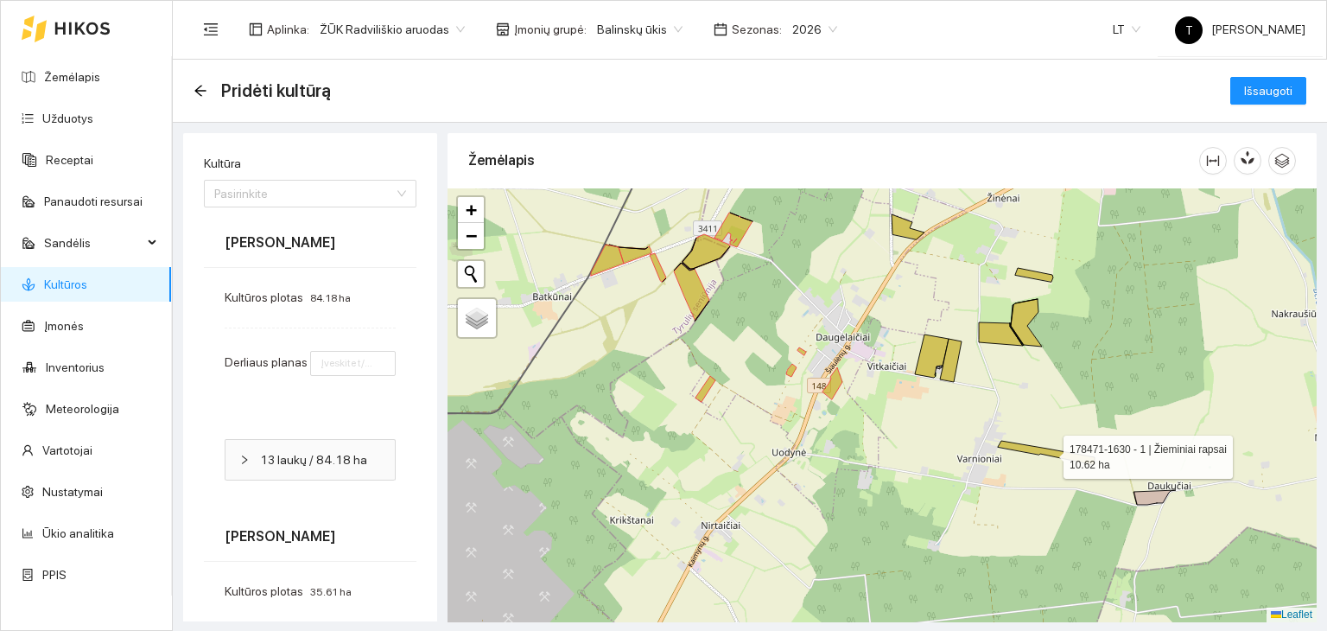
click at [1068, 455] on icon at bounding box center [1046, 453] width 97 height 24
click at [1162, 502] on icon at bounding box center [1155, 497] width 42 height 15
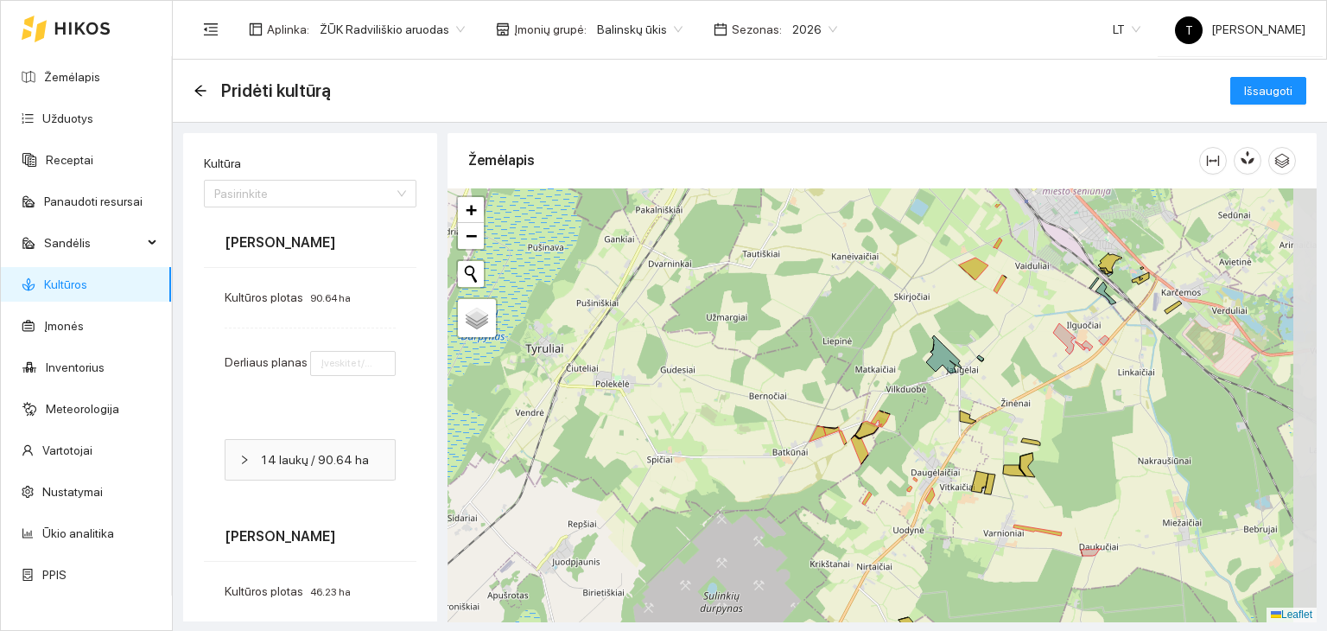
drag, startPoint x: 1103, startPoint y: 386, endPoint x: 1082, endPoint y: 446, distance: 63.1
click at [1082, 446] on div "+ − Nieko nerasta. Bandykite dar kartą. Žemėlapis Palydovas Leaflet" at bounding box center [882, 405] width 869 height 434
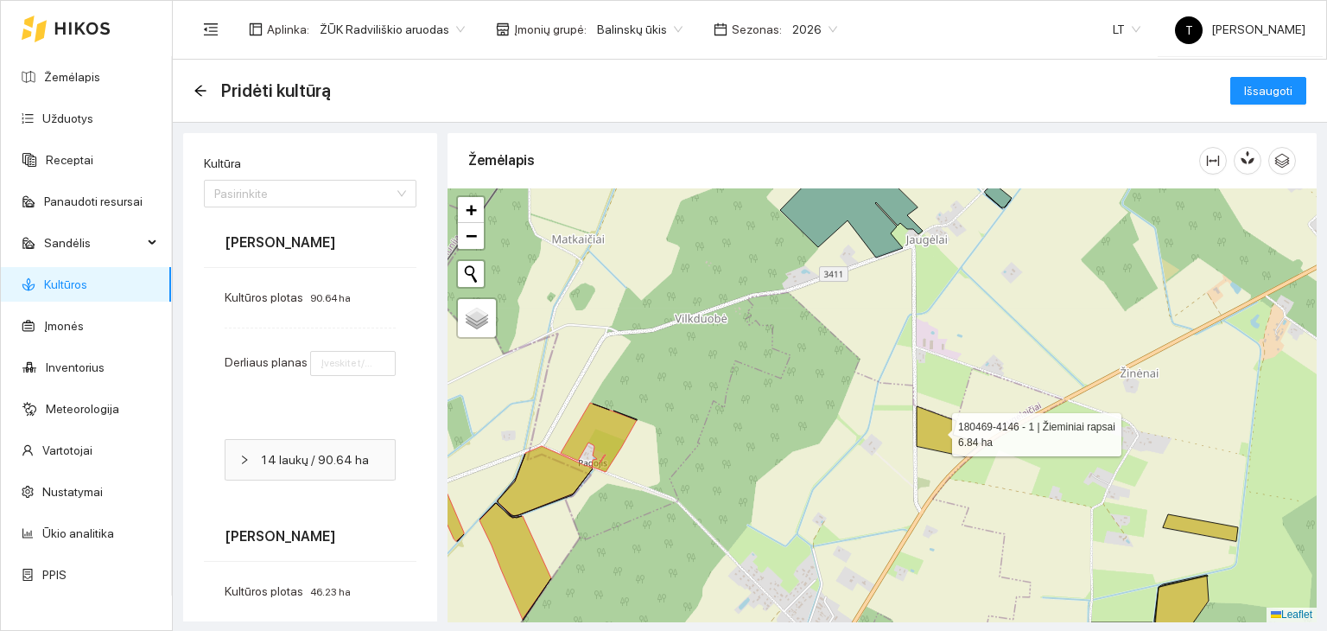
click at [937, 430] on icon at bounding box center [949, 431] width 65 height 50
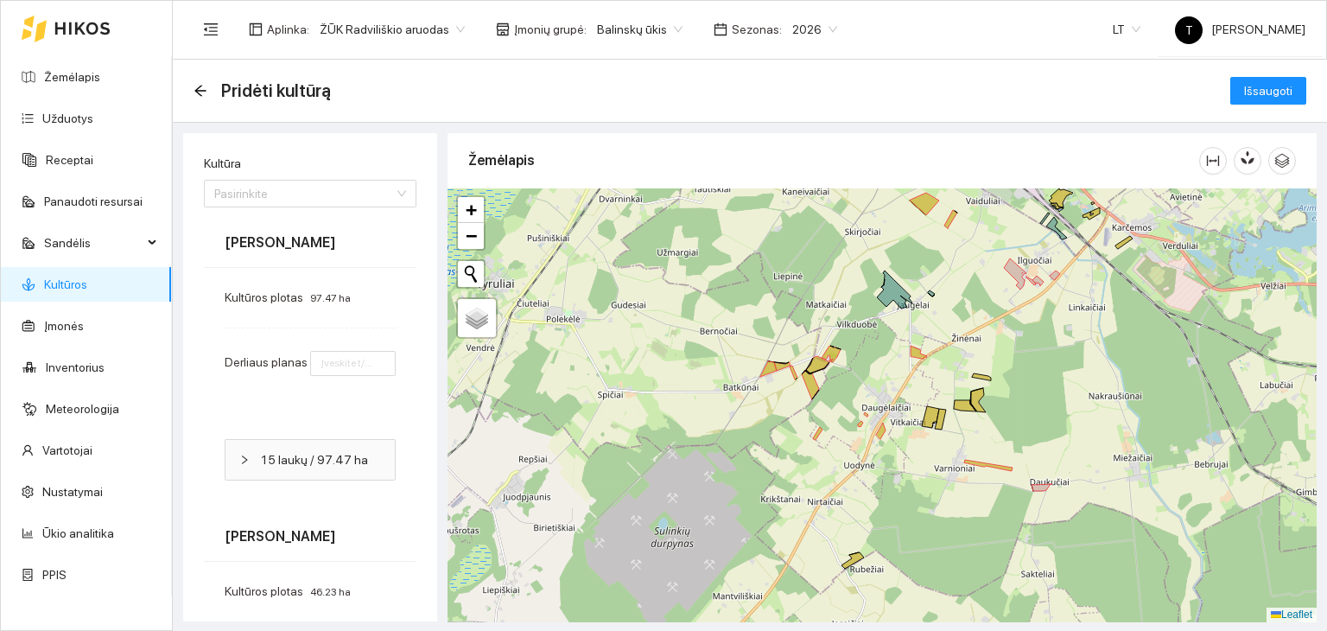
drag, startPoint x: 1200, startPoint y: 506, endPoint x: 1051, endPoint y: 412, distance: 176.7
click at [1051, 412] on div "+ − Nieko nerasta. Bandykite dar kartą. Žemėlapis Palydovas Leaflet" at bounding box center [882, 405] width 869 height 434
click at [318, 357] on input "number" at bounding box center [353, 363] width 86 height 25
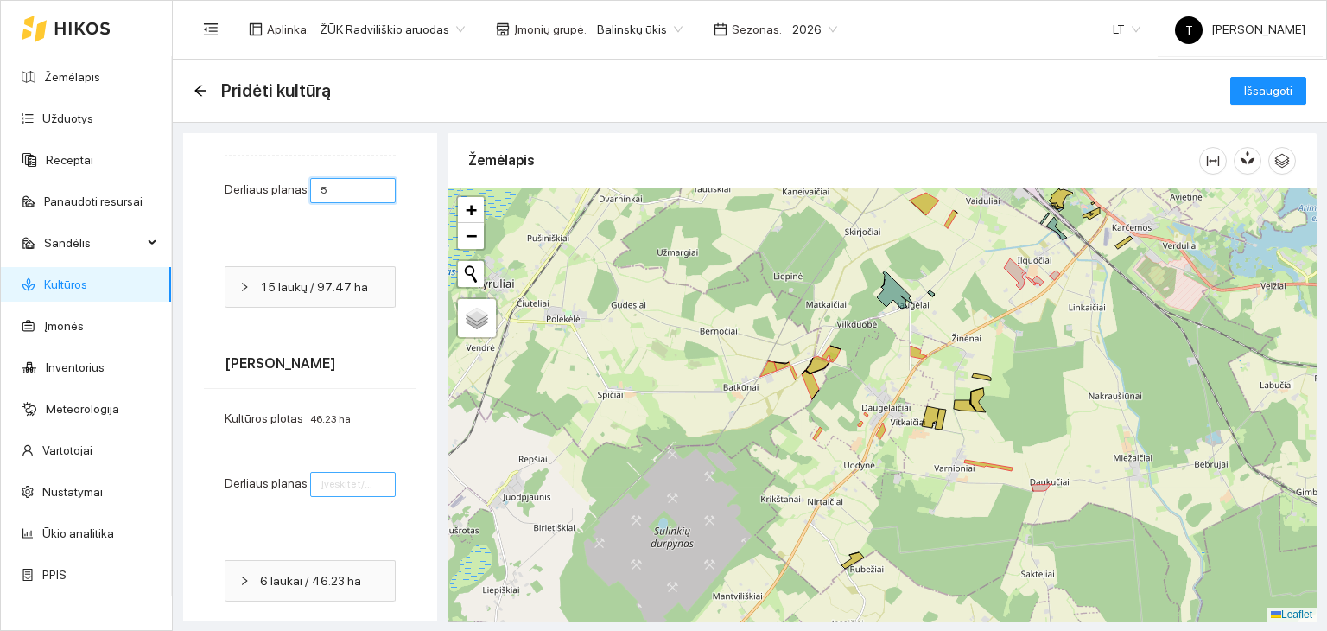
type input "5"
click at [328, 479] on input "number" at bounding box center [353, 484] width 86 height 25
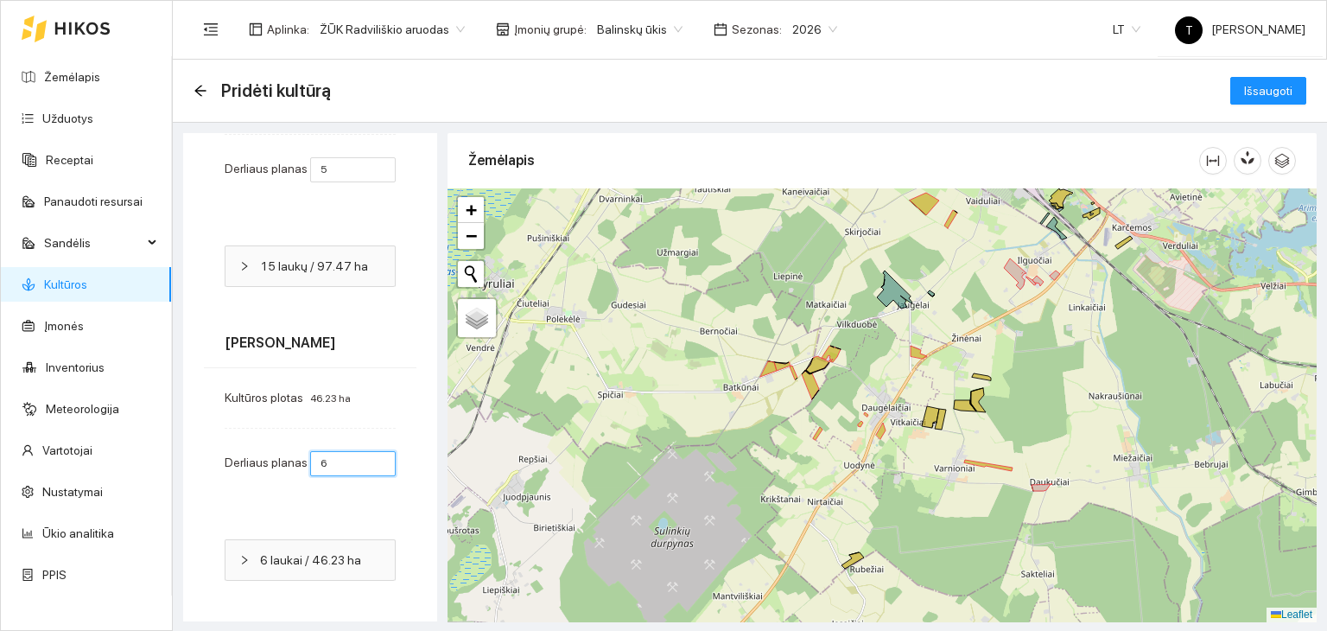
scroll to position [107, 0]
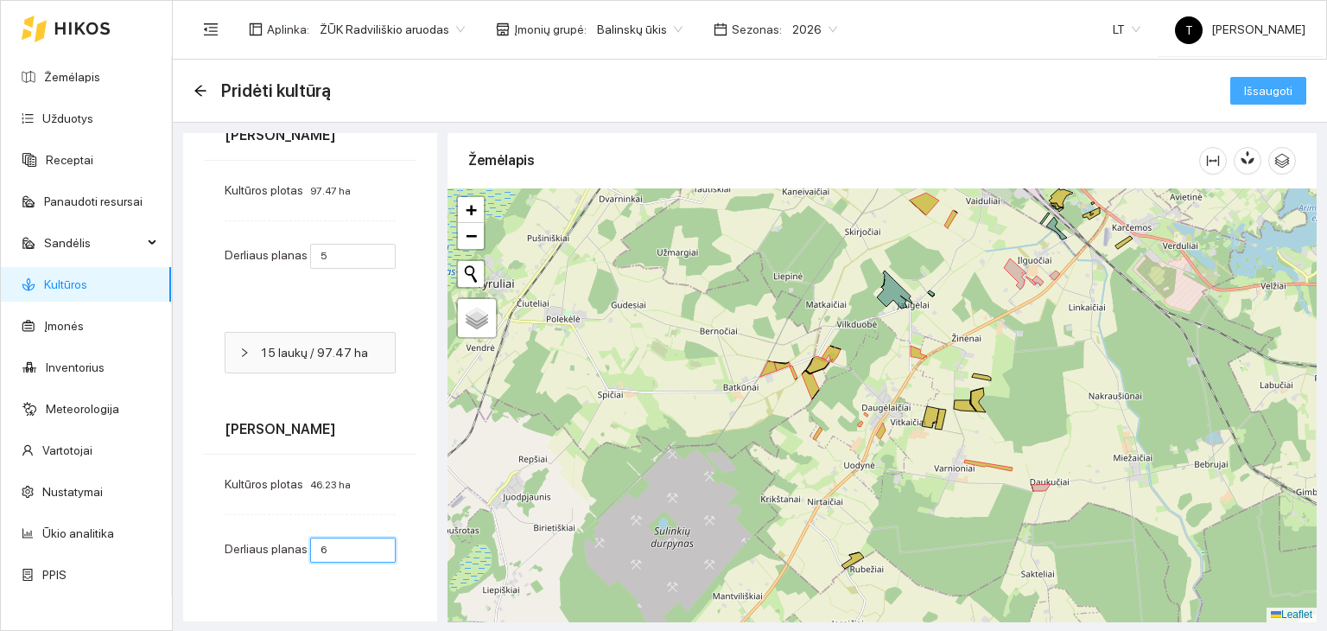
type input "6"
click at [1262, 80] on button "Išsaugoti" at bounding box center [1269, 91] width 76 height 28
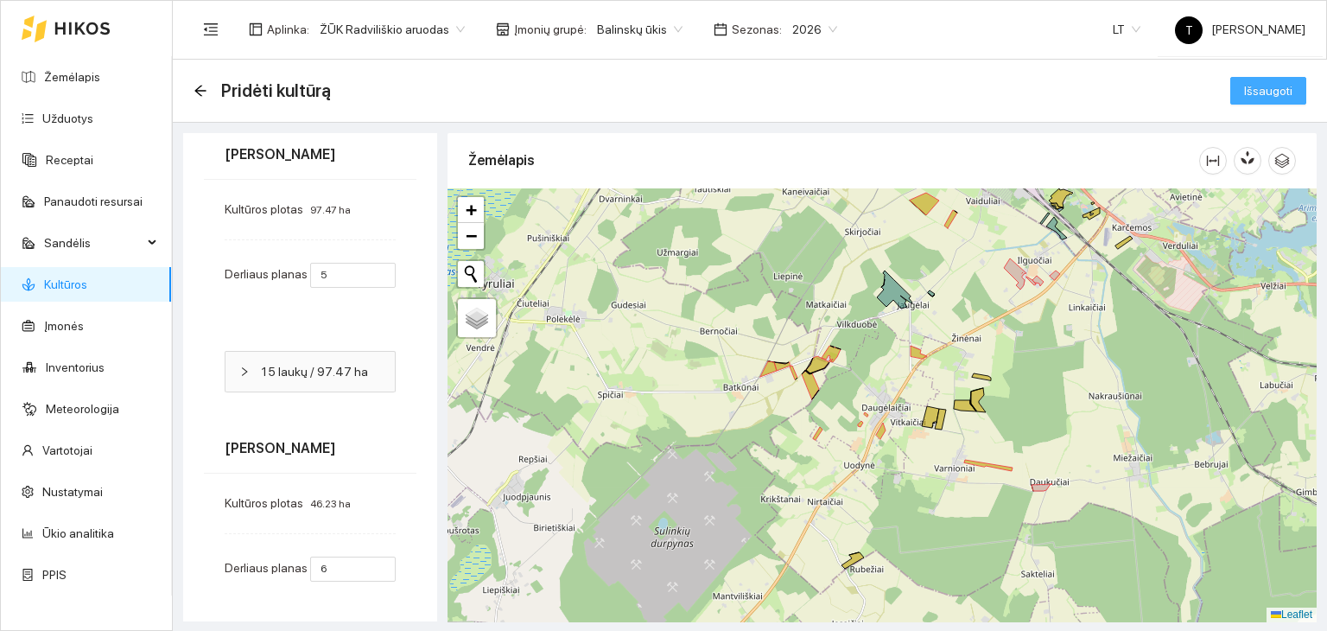
scroll to position [126, 0]
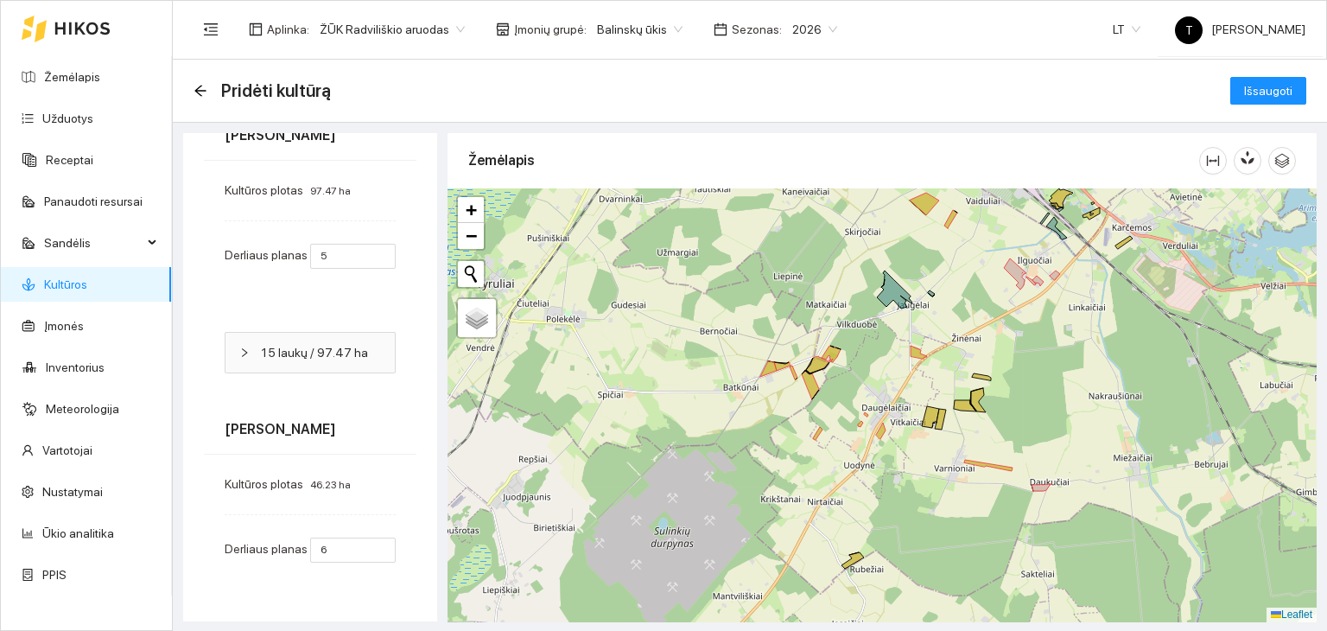
click at [1241, 105] on div "Pridėti kultūrą Išsaugoti" at bounding box center [750, 90] width 1113 height 35
click at [1244, 86] on span "Išsaugoti" at bounding box center [1268, 90] width 48 height 19
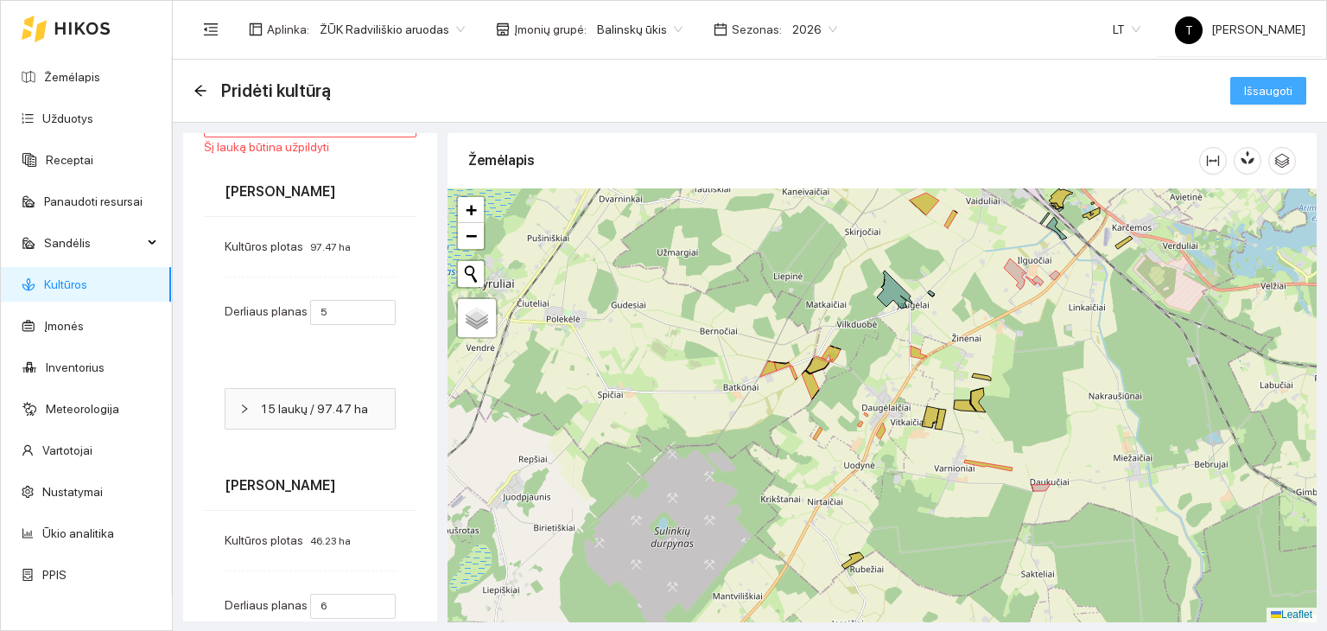
scroll to position [0, 0]
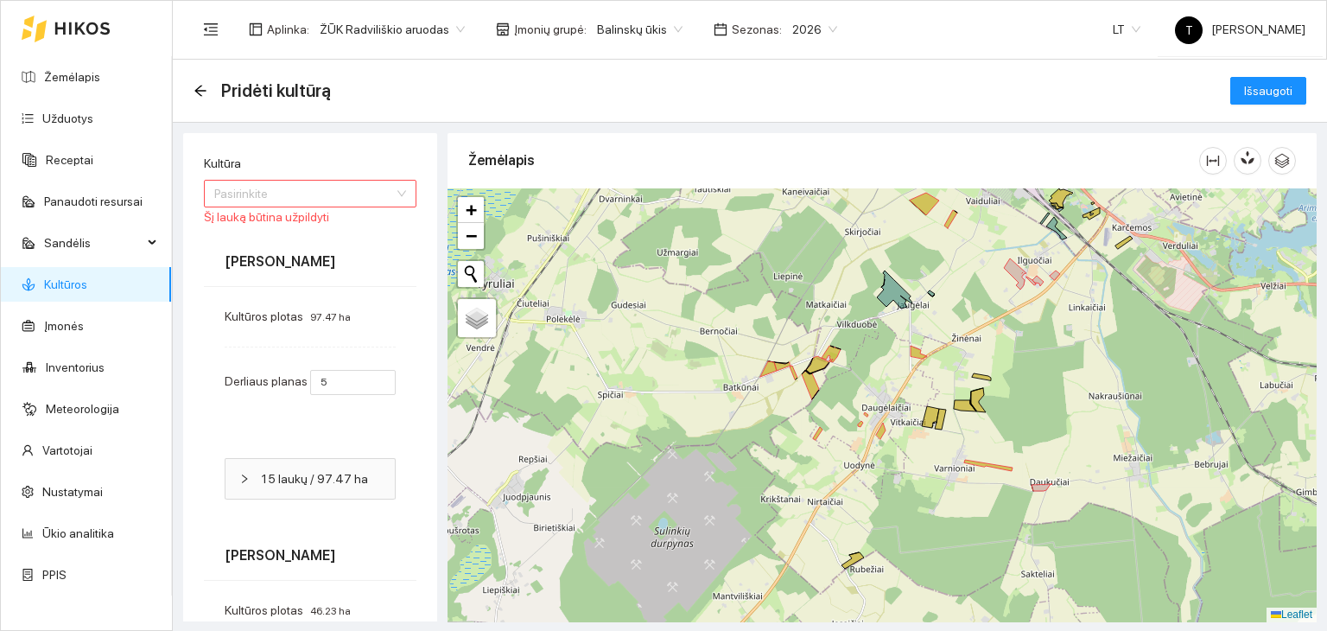
click at [314, 192] on input "Kultūra" at bounding box center [304, 194] width 180 height 26
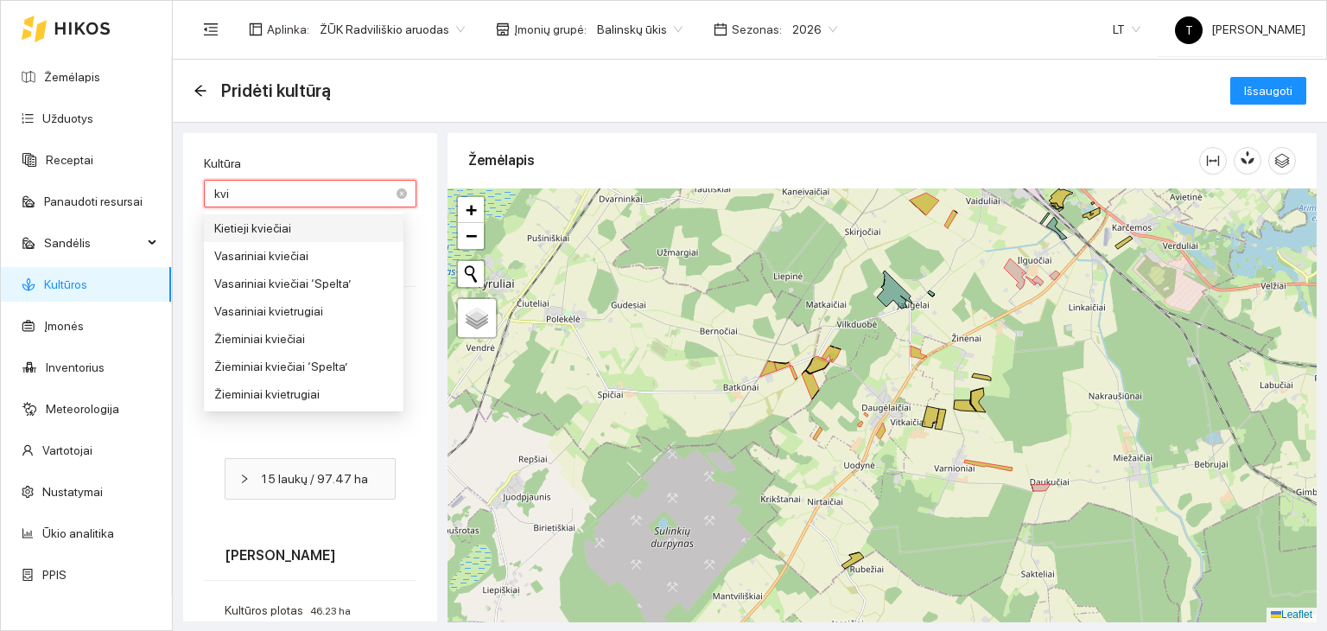
type input "kvie"
click at [312, 339] on div "Žieminiai kviečiai" at bounding box center [303, 338] width 179 height 19
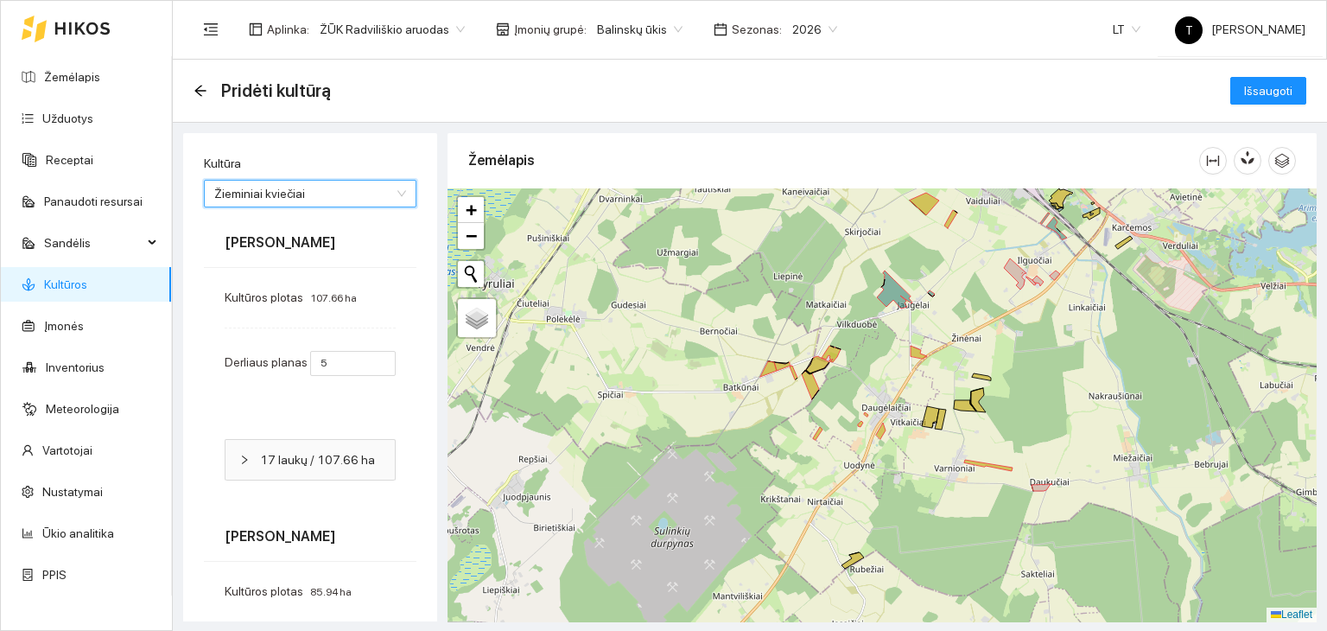
type input "7"
click at [1244, 85] on span "Išsaugoti" at bounding box center [1268, 90] width 48 height 19
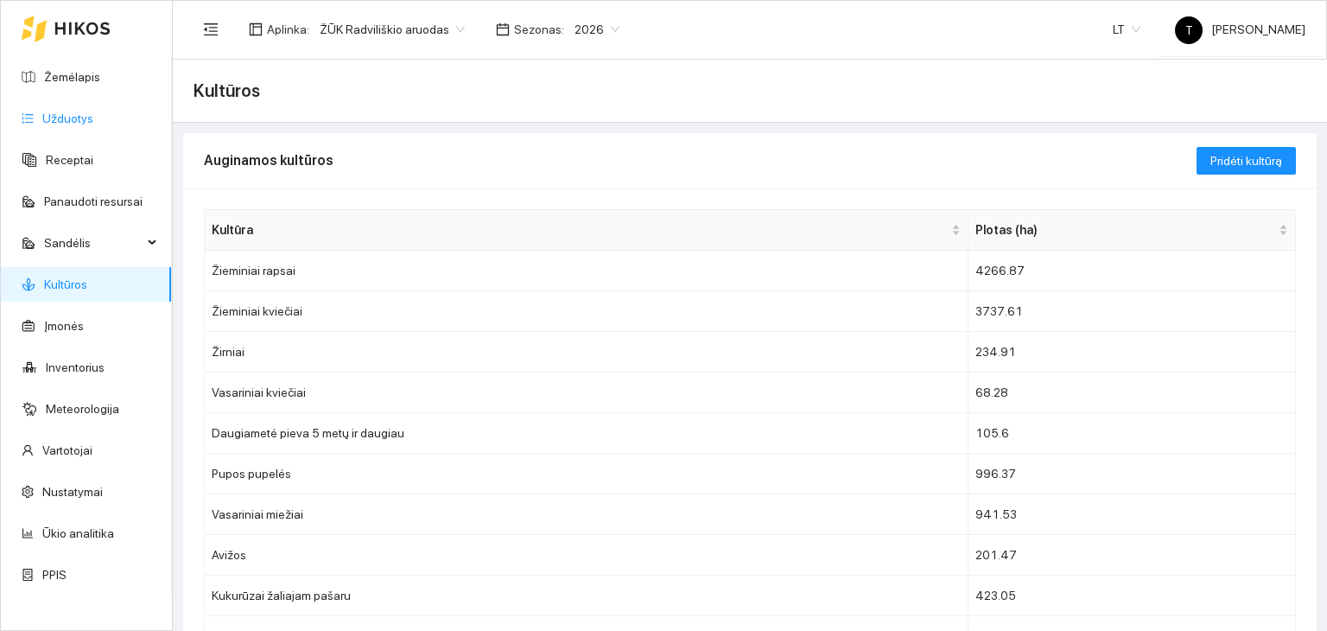
click at [85, 114] on link "Užduotys" at bounding box center [67, 118] width 51 height 14
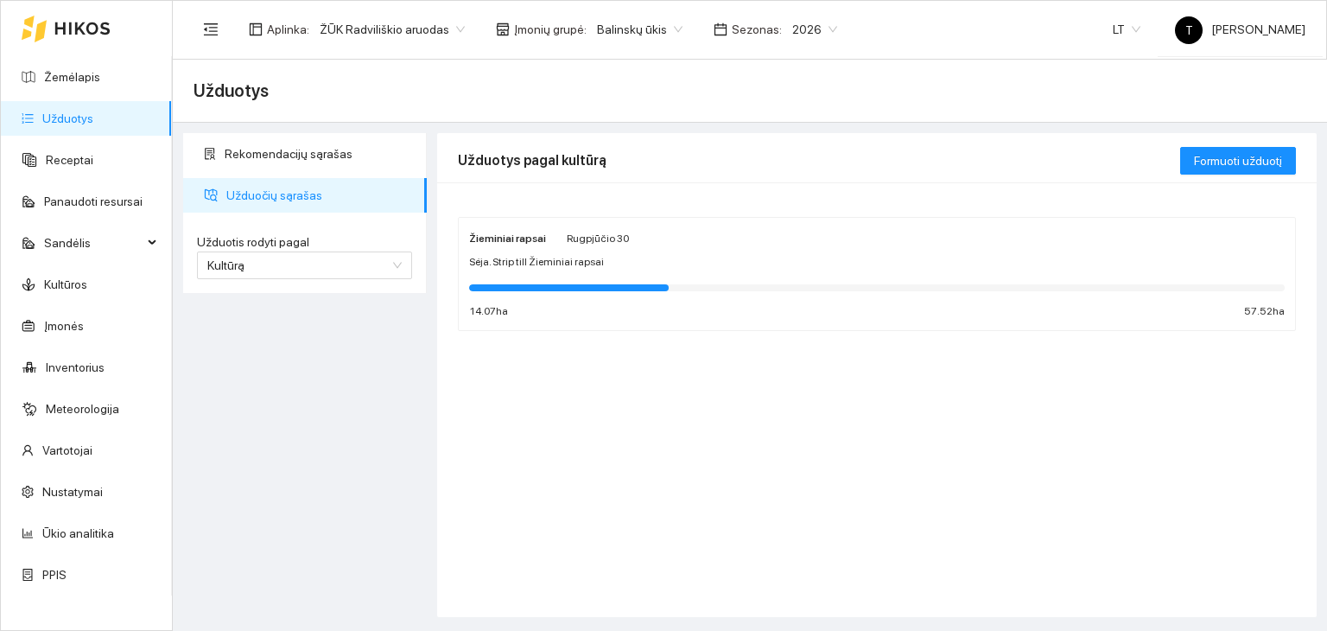
click at [643, 25] on body "Žemėlapis Užduotys Receptai Panaudoti resursai Sandėlis Kultūros Įmonės Invento…" at bounding box center [663, 315] width 1327 height 631
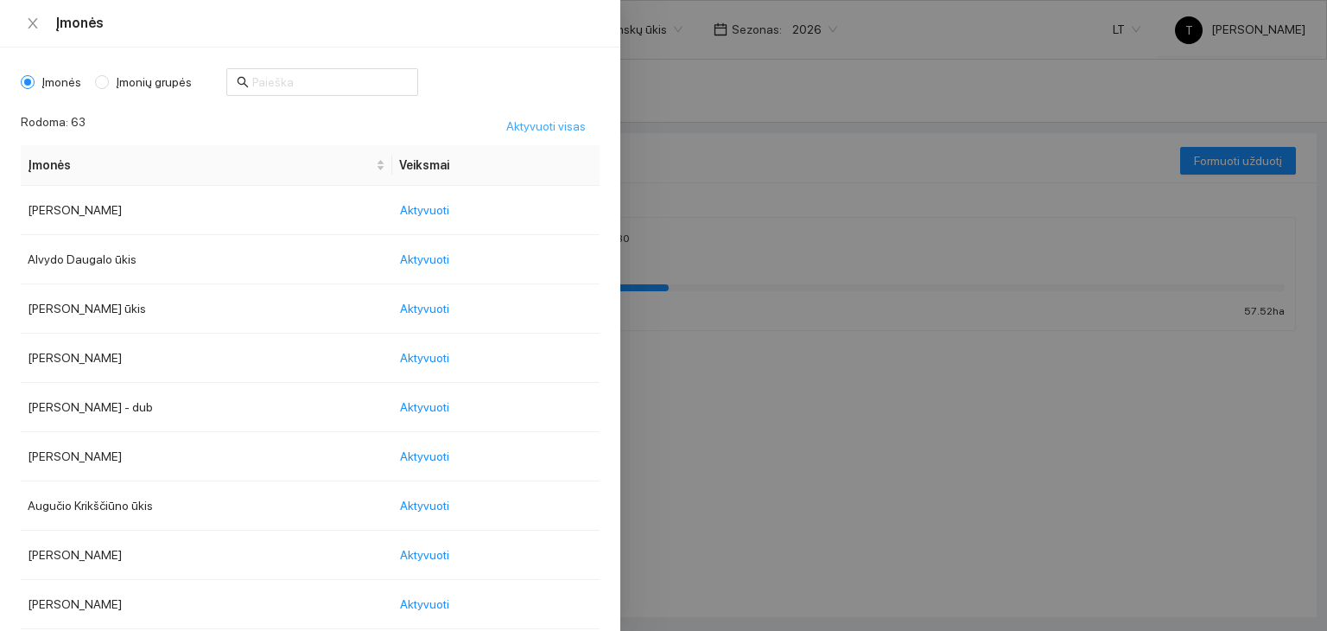
click at [531, 121] on span "Aktyvuoti visas" at bounding box center [546, 126] width 80 height 19
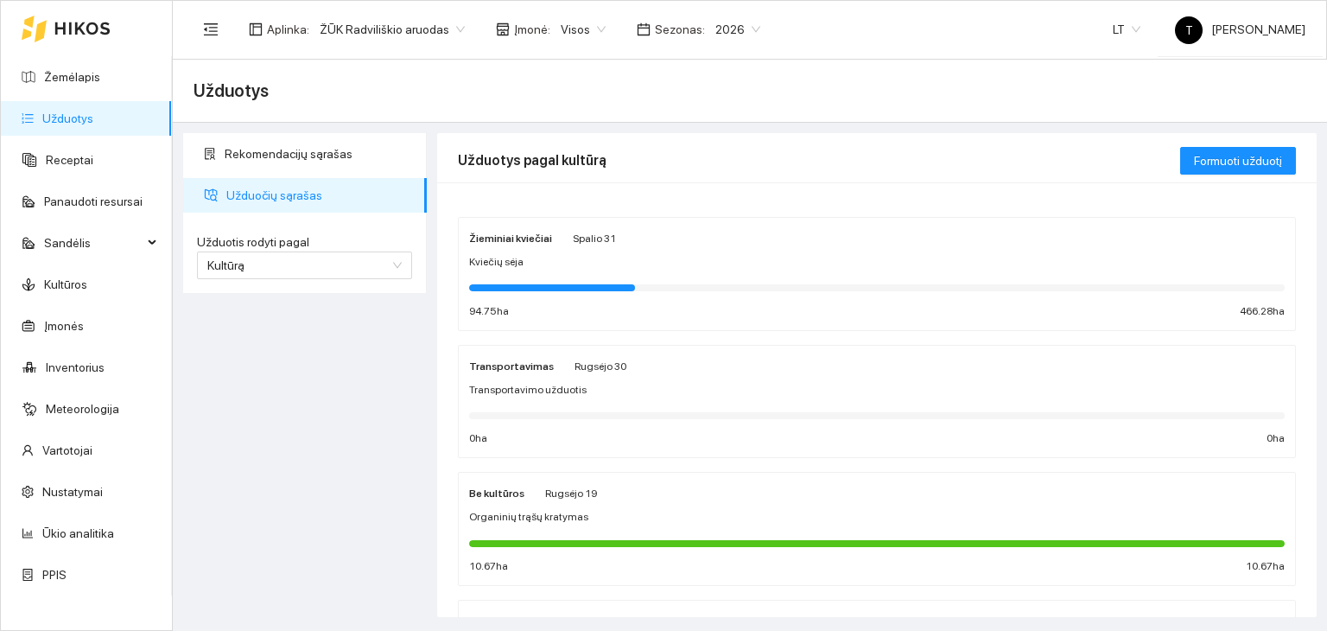
click at [810, 250] on div "Žieminiai kviečiai Spalio 31 Kviečių sėja 94.75 ha 466.28 ha" at bounding box center [877, 274] width 816 height 92
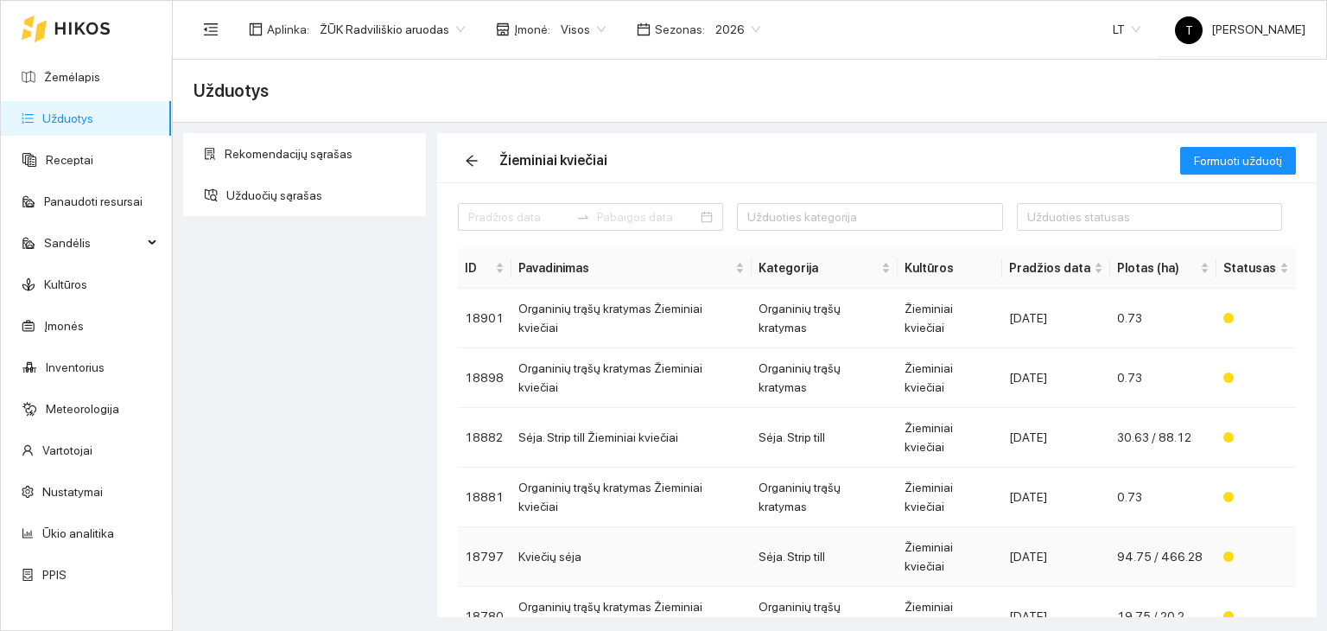
click at [971, 527] on td "Žieminiai kviečiai" at bounding box center [950, 557] width 105 height 60
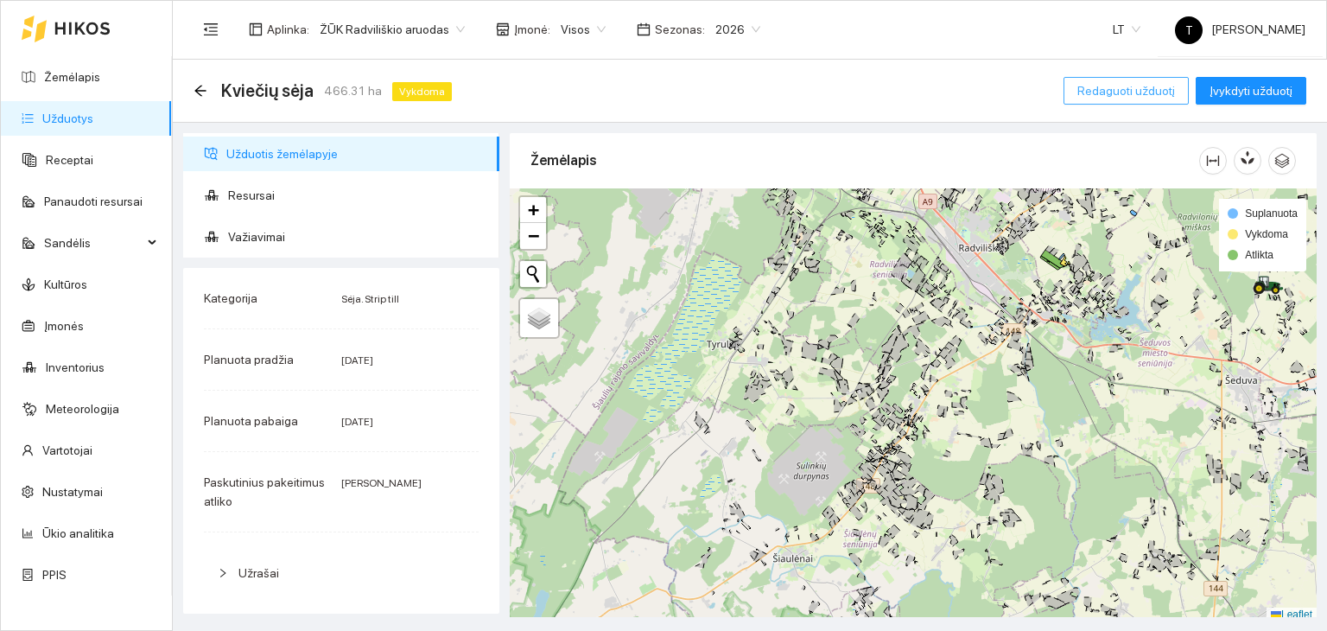
click at [1114, 92] on span "Redaguoti užduotį" at bounding box center [1127, 90] width 98 height 19
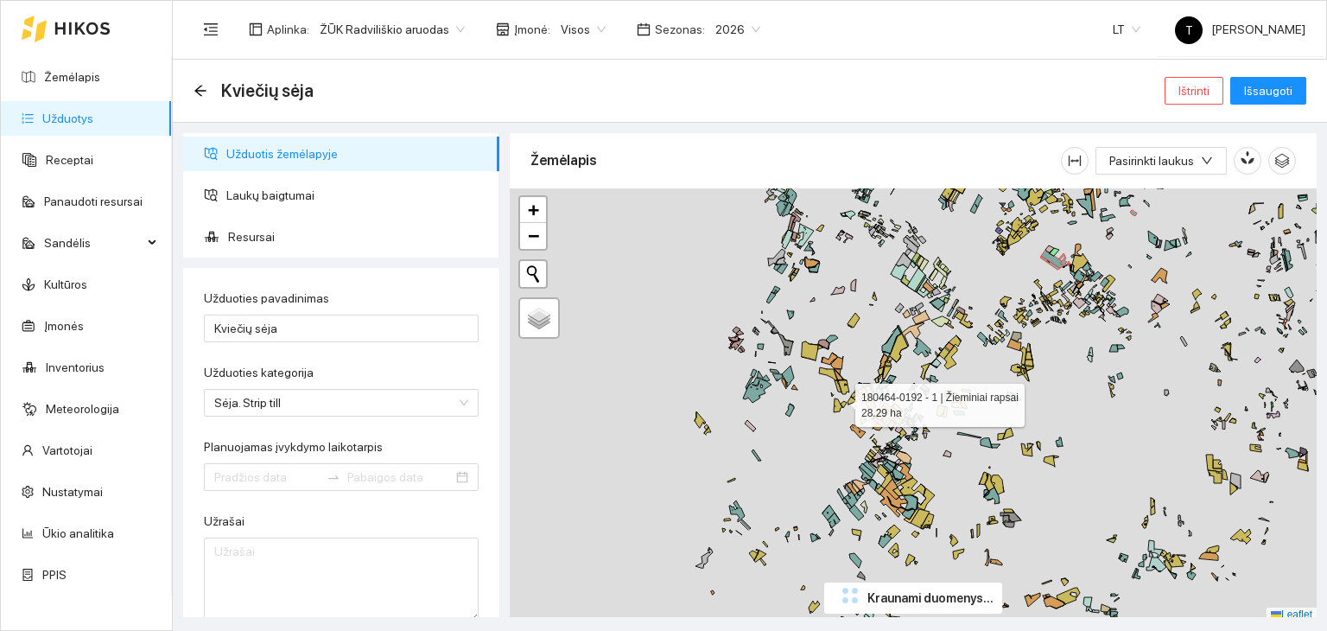
type input "[DATE]"
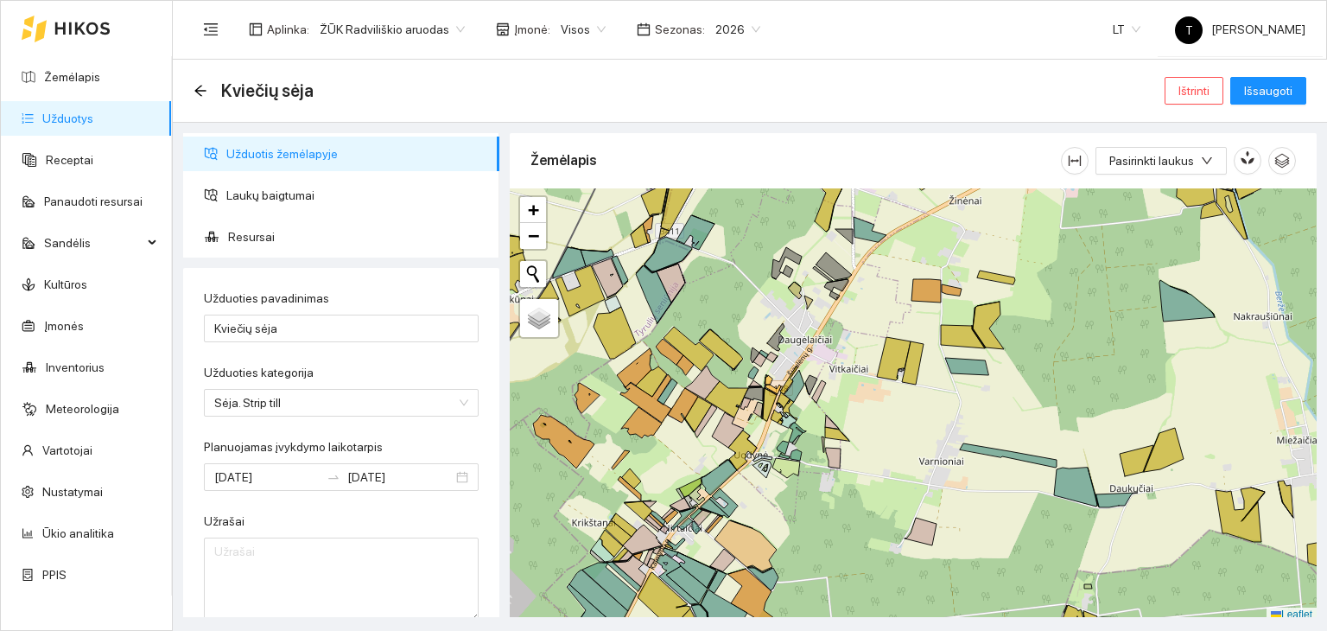
click at [1117, 507] on div "+ − Nieko nerasta. Bandykite dar kartą. Žemėlapis Palydovas Leaflet" at bounding box center [913, 405] width 807 height 434
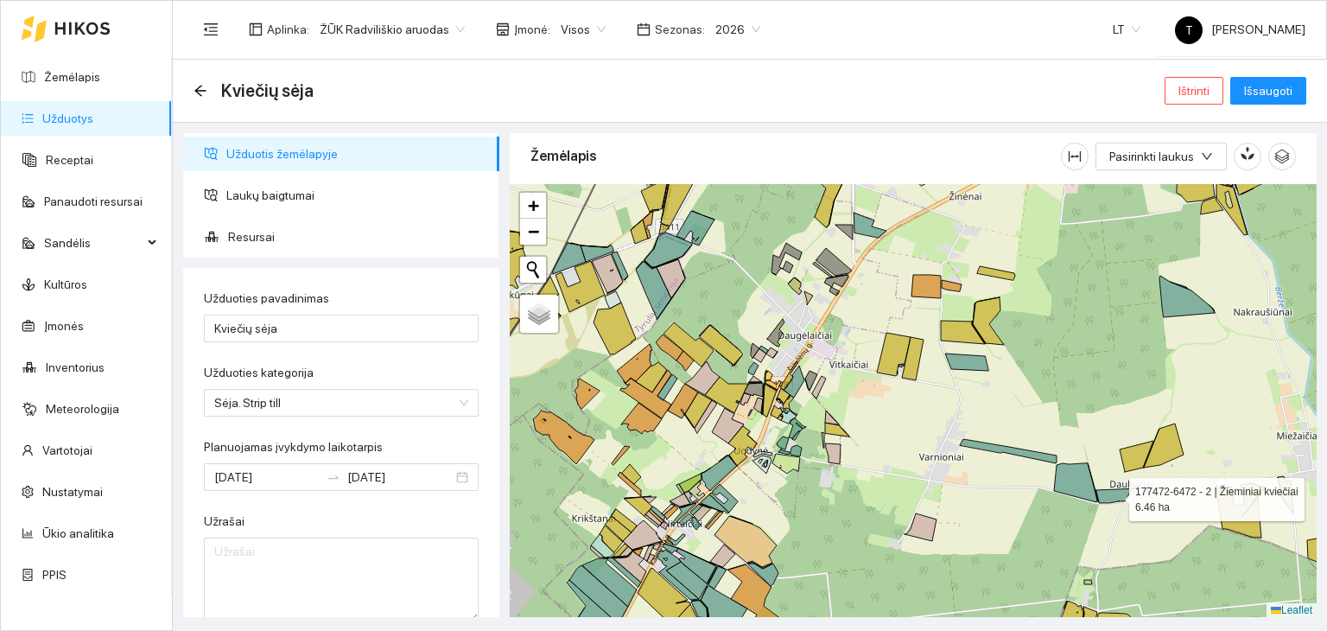
click at [1115, 490] on icon at bounding box center [1117, 495] width 42 height 15
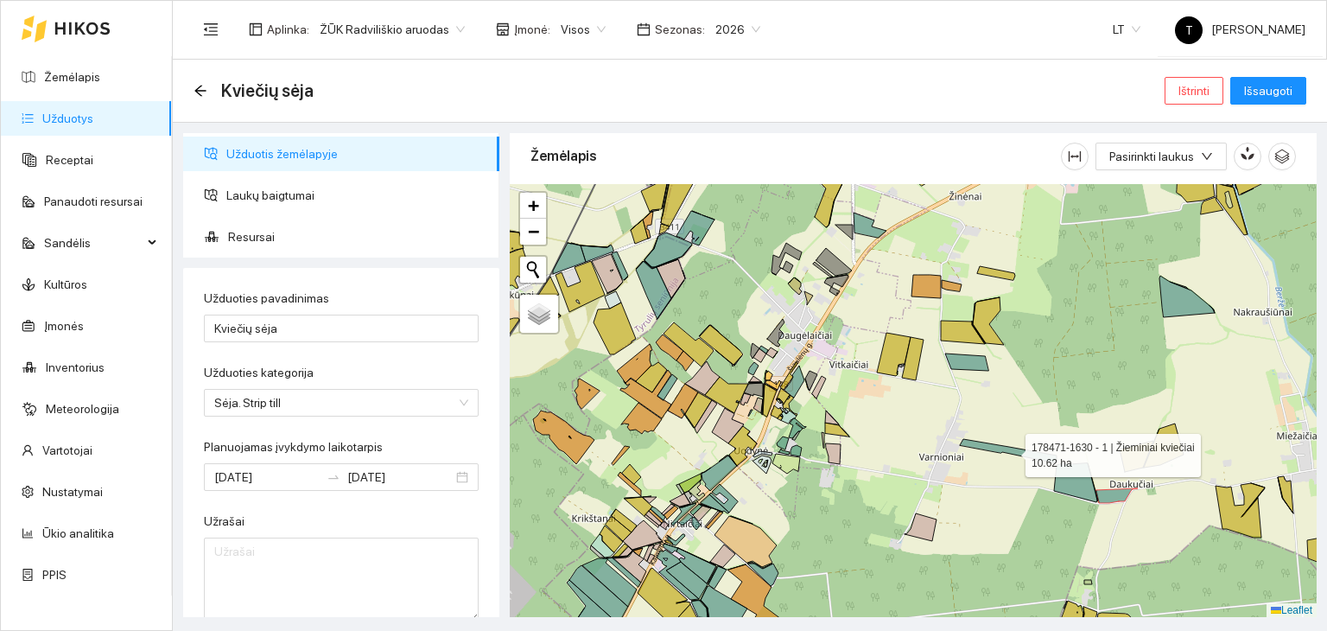
click at [1010, 450] on icon at bounding box center [1008, 451] width 97 height 24
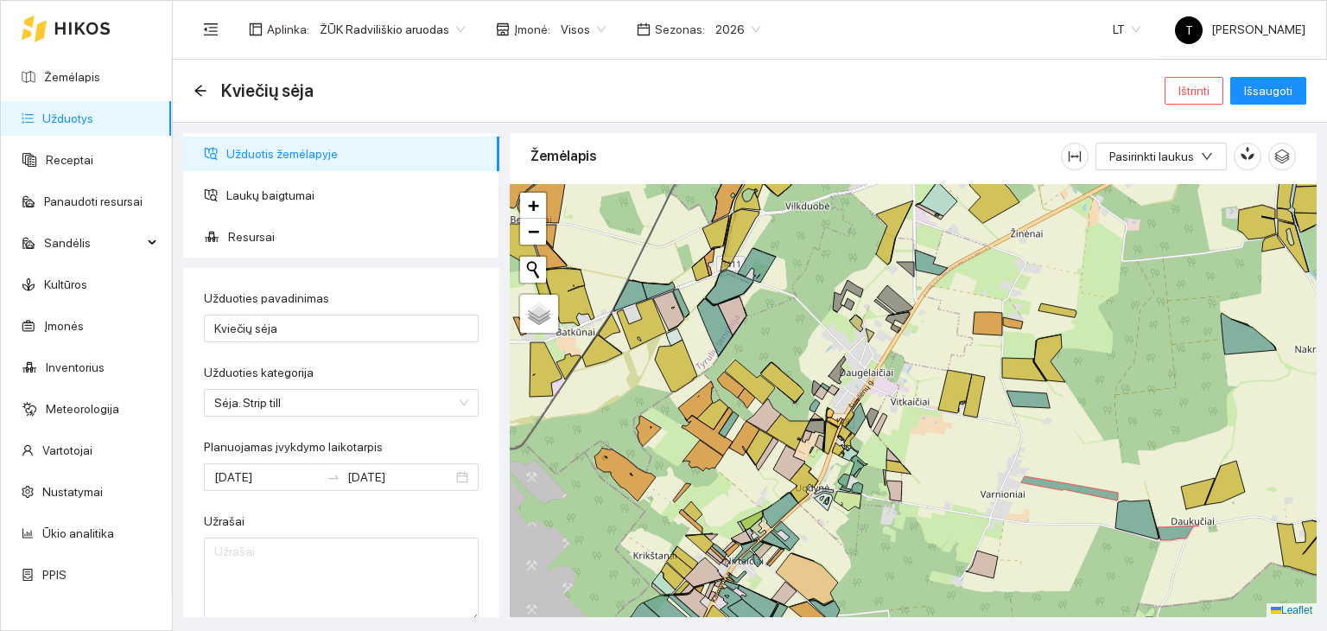
drag, startPoint x: 1002, startPoint y: 385, endPoint x: 1067, endPoint y: 423, distance: 75.1
click at [1067, 423] on div "+ − Nieko nerasta. Bandykite dar kartą. Žemėlapis Palydovas Leaflet" at bounding box center [913, 401] width 807 height 434
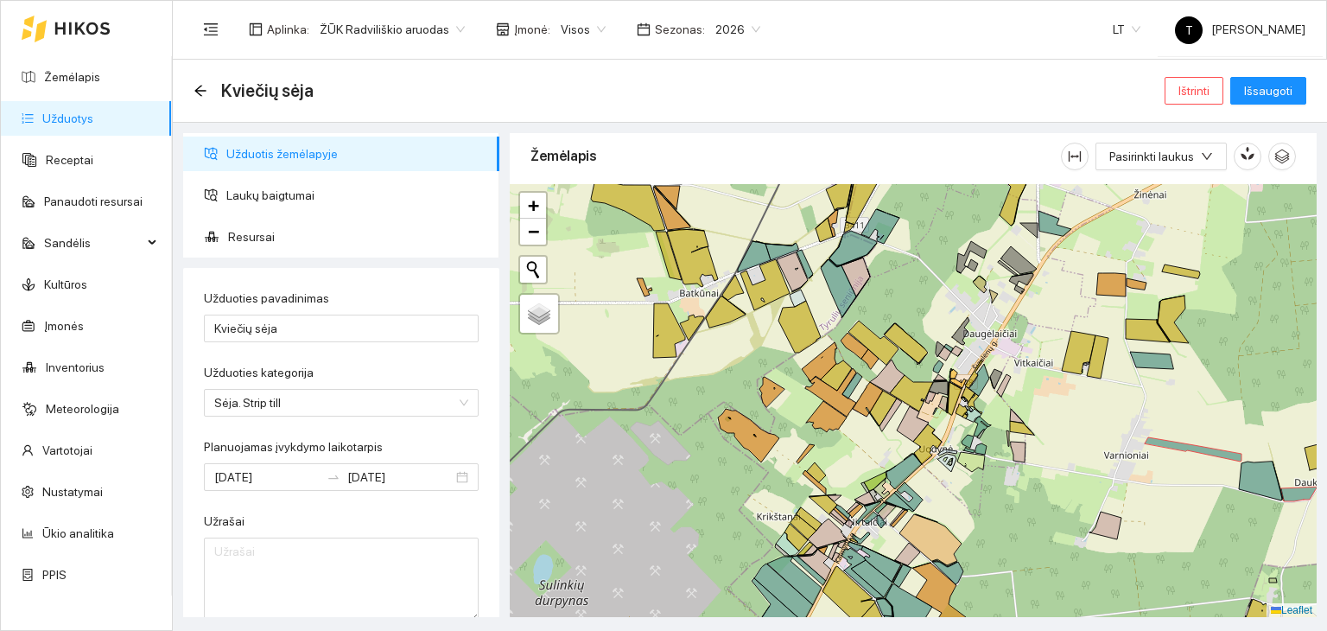
drag, startPoint x: 999, startPoint y: 450, endPoint x: 1119, endPoint y: 411, distance: 126.5
click at [1119, 411] on div "+ − Nieko nerasta. Bandykite dar kartą. Žemėlapis Palydovas Leaflet" at bounding box center [913, 401] width 807 height 434
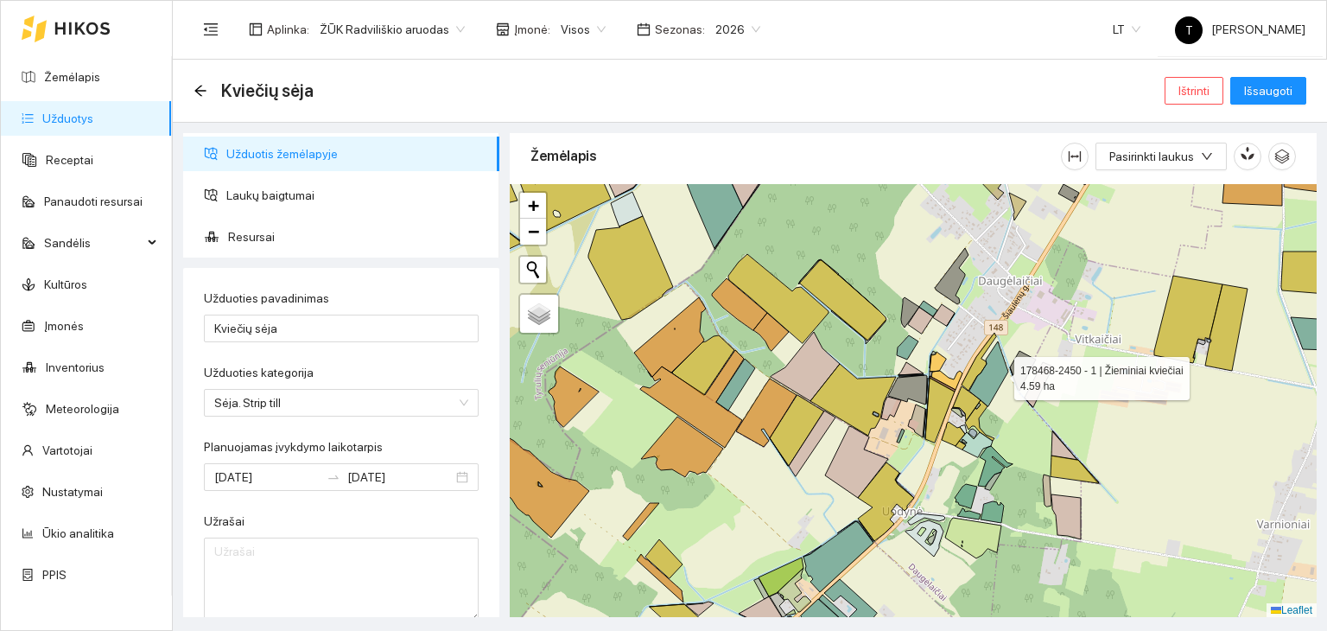
click at [999, 373] on icon at bounding box center [989, 373] width 39 height 65
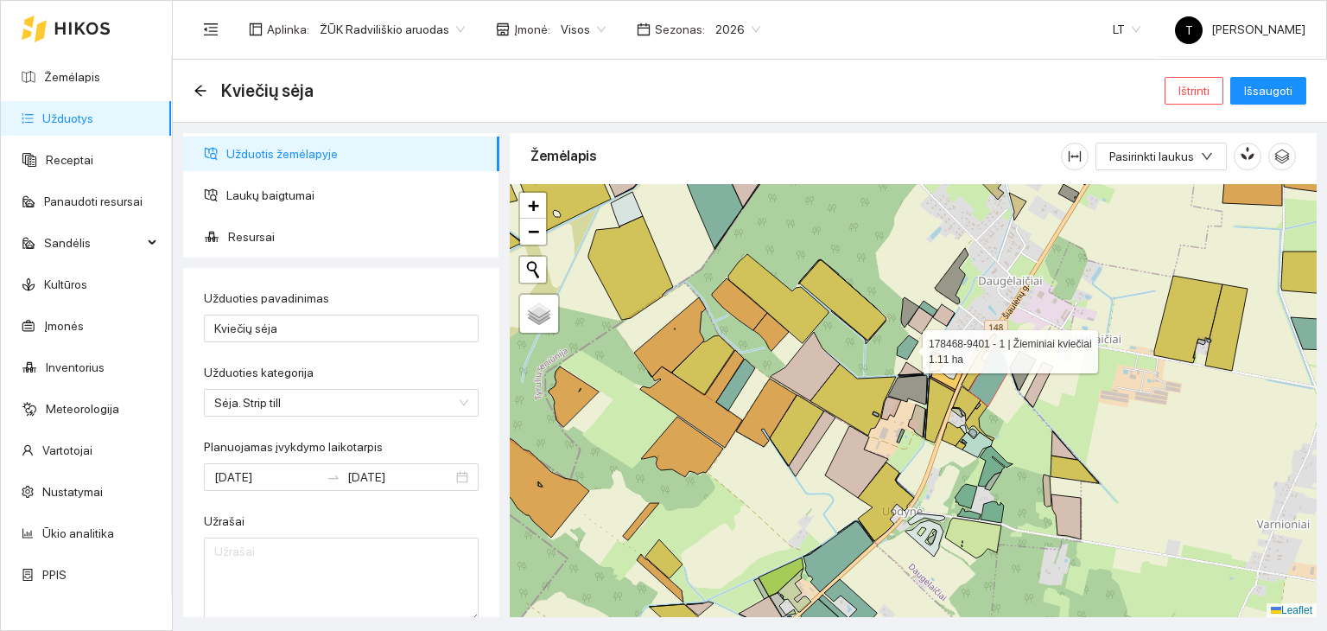
click at [907, 347] on icon at bounding box center [908, 347] width 22 height 24
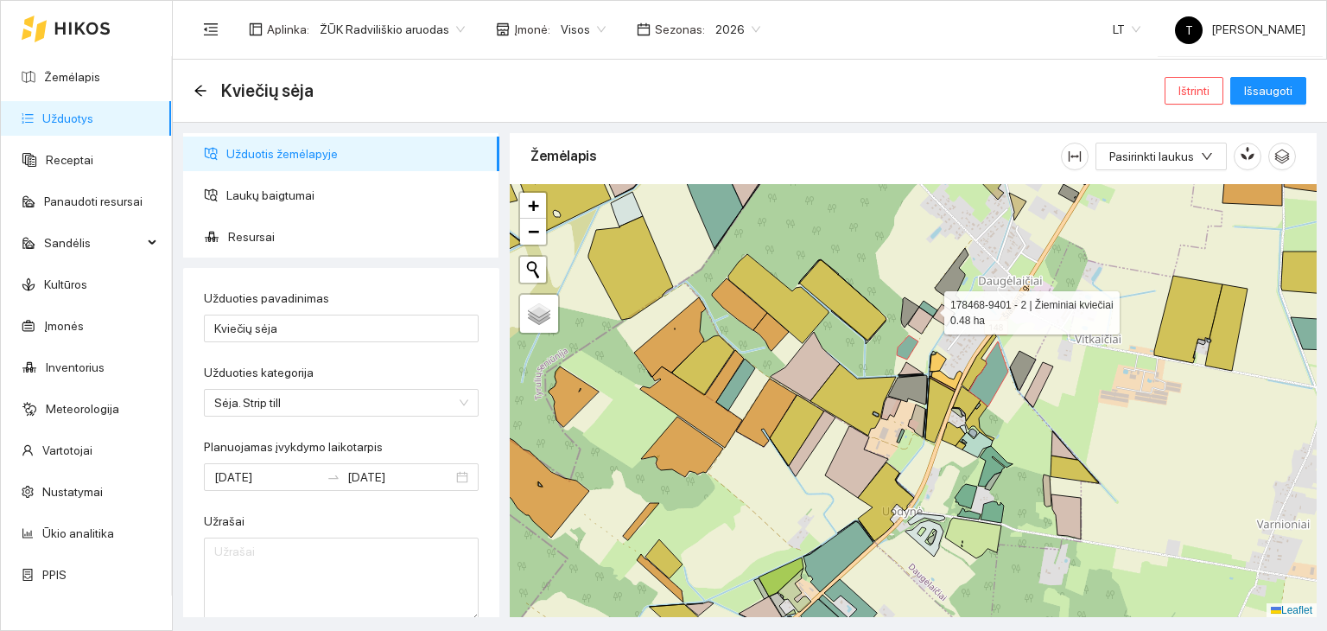
click at [930, 307] on icon at bounding box center [929, 309] width 18 height 16
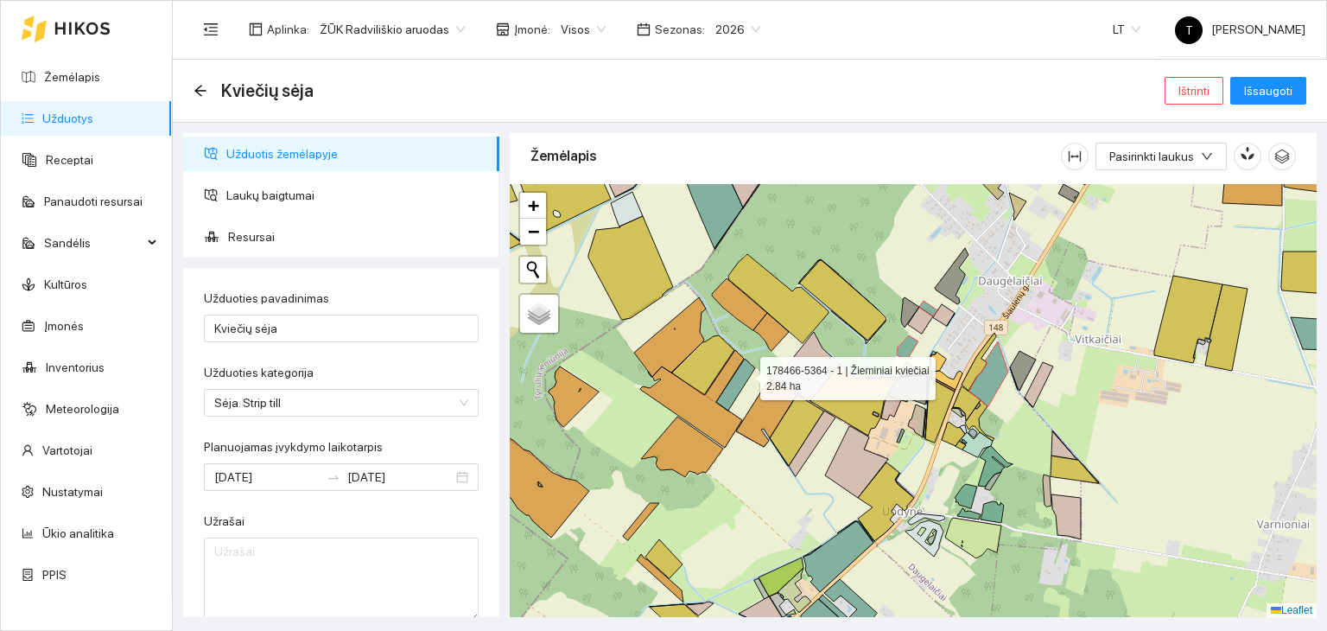
click at [745, 373] on icon at bounding box center [735, 385] width 39 height 52
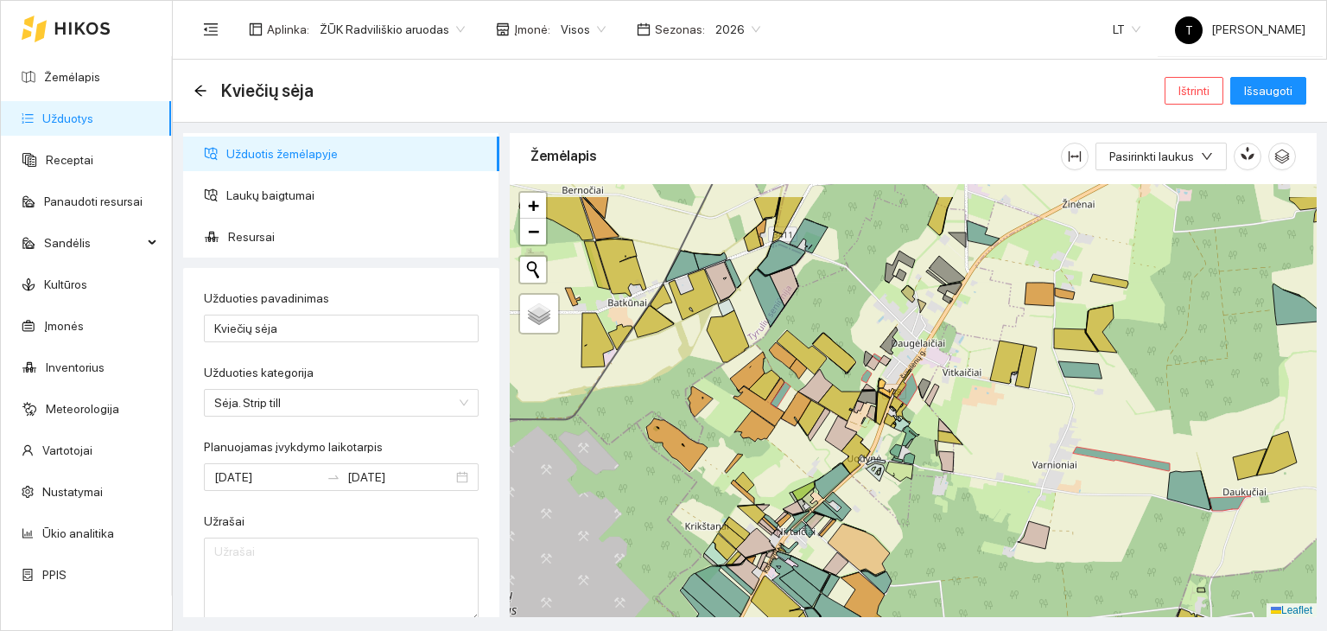
drag, startPoint x: 863, startPoint y: 257, endPoint x: 820, endPoint y: 436, distance: 184.9
click at [822, 436] on div "+ − Nieko nerasta. Bandykite dar kartą. Žemėlapis Palydovas Leaflet" at bounding box center [913, 401] width 807 height 434
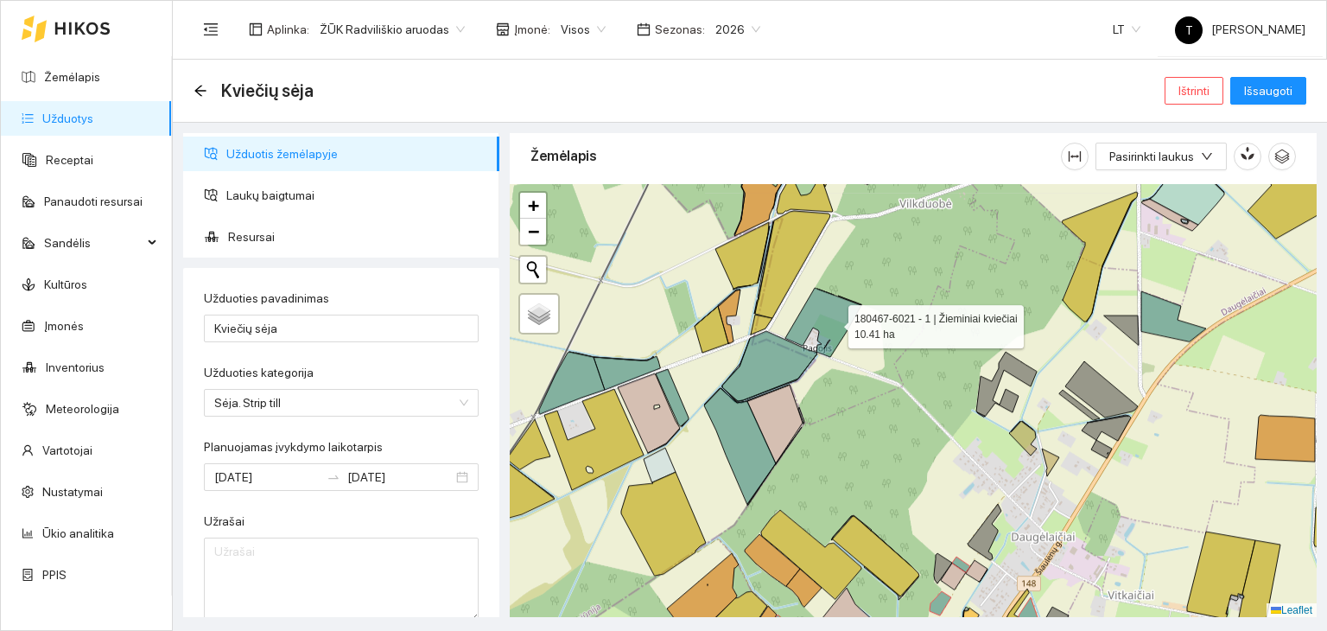
click at [833, 321] on icon at bounding box center [824, 322] width 76 height 69
click at [840, 327] on icon at bounding box center [824, 322] width 76 height 69
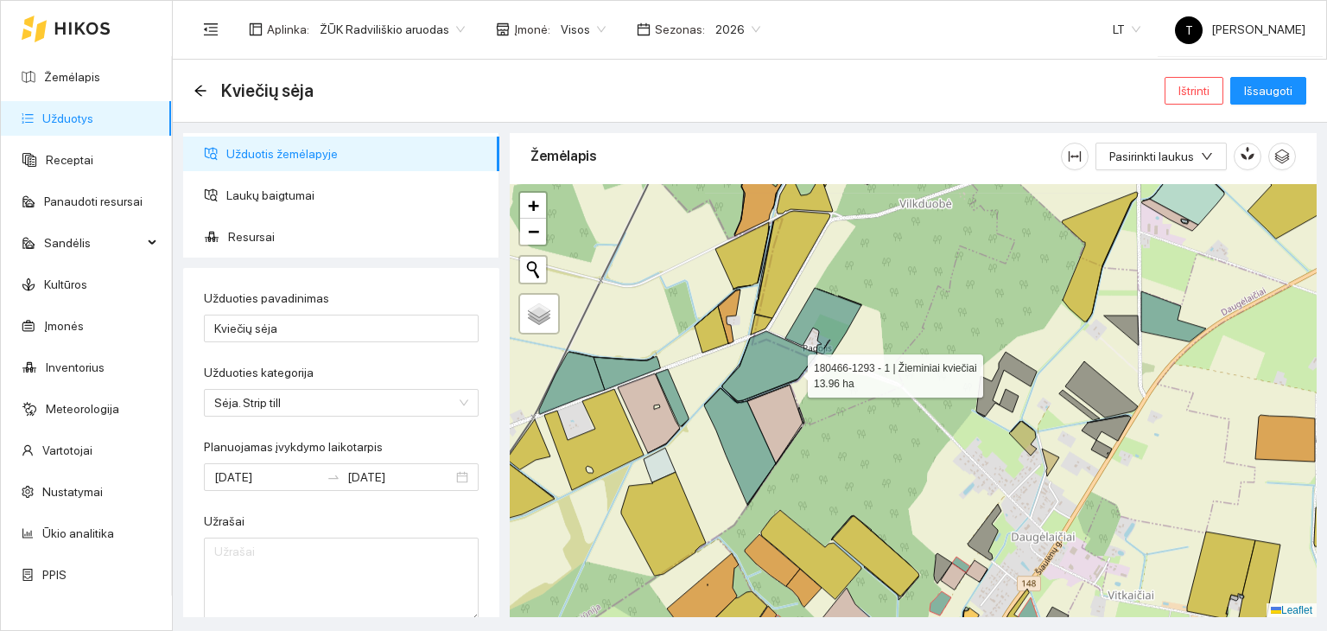
click at [790, 367] on icon at bounding box center [769, 366] width 95 height 70
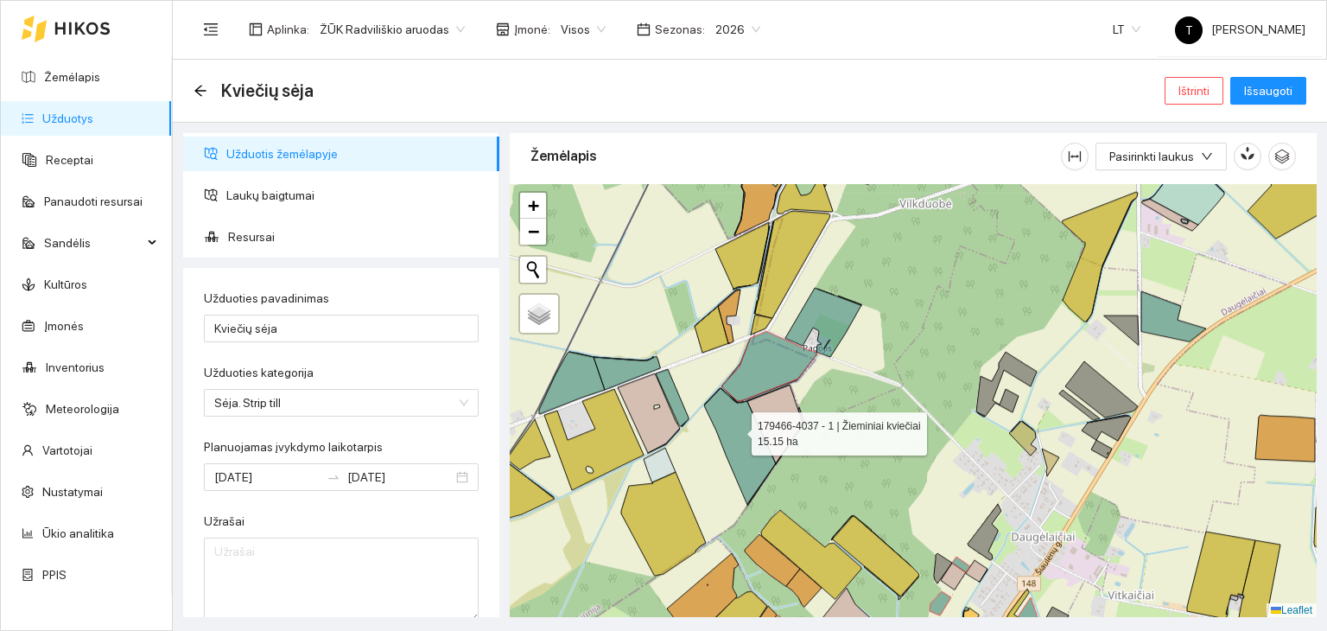
click at [736, 429] on icon at bounding box center [740, 446] width 72 height 116
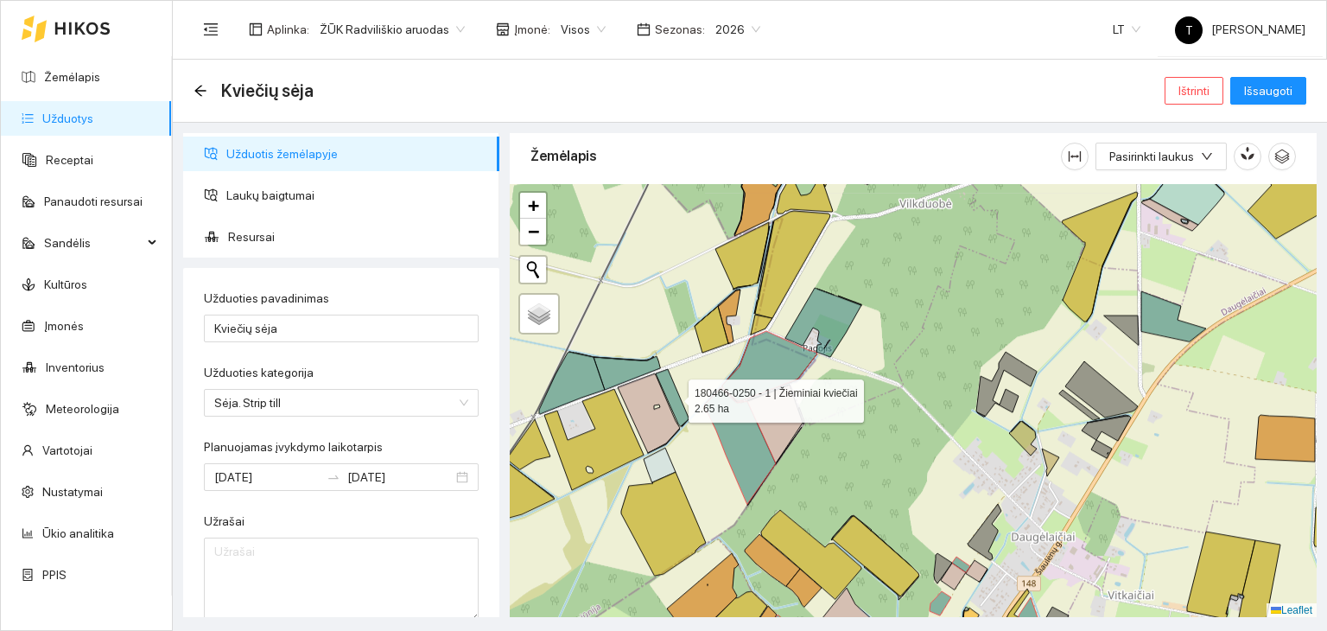
click at [671, 391] on icon at bounding box center [672, 397] width 33 height 57
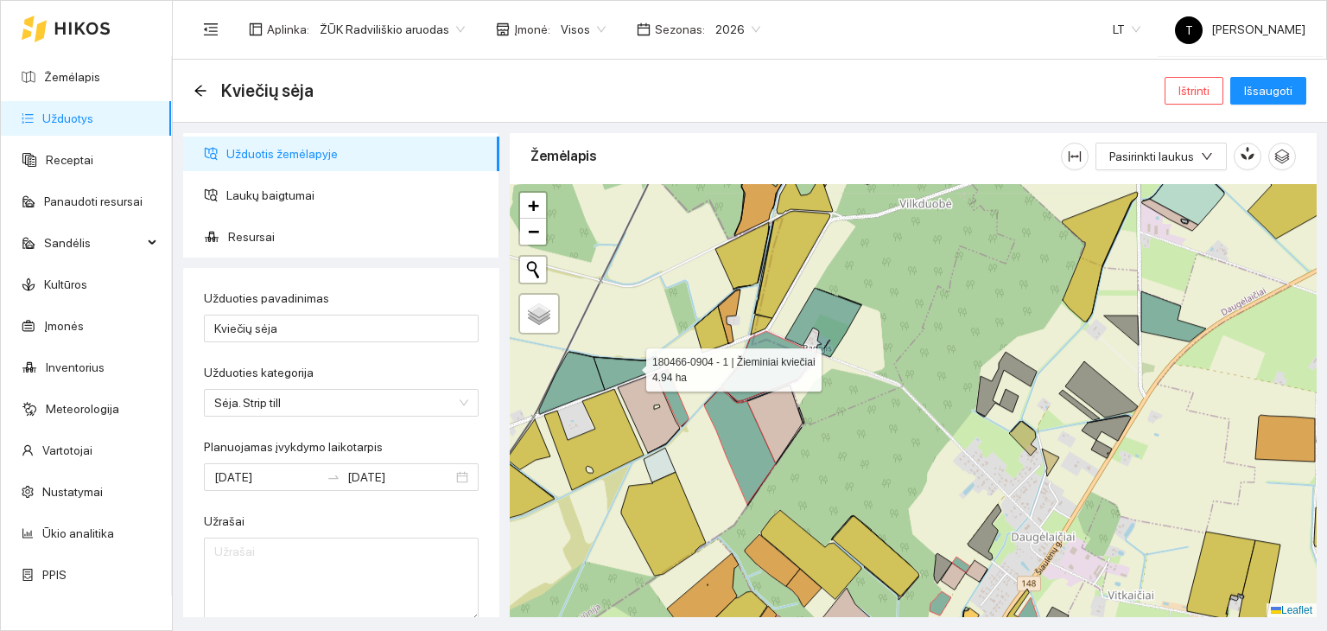
click at [631, 365] on icon at bounding box center [627, 373] width 67 height 34
click at [573, 368] on icon at bounding box center [572, 383] width 66 height 62
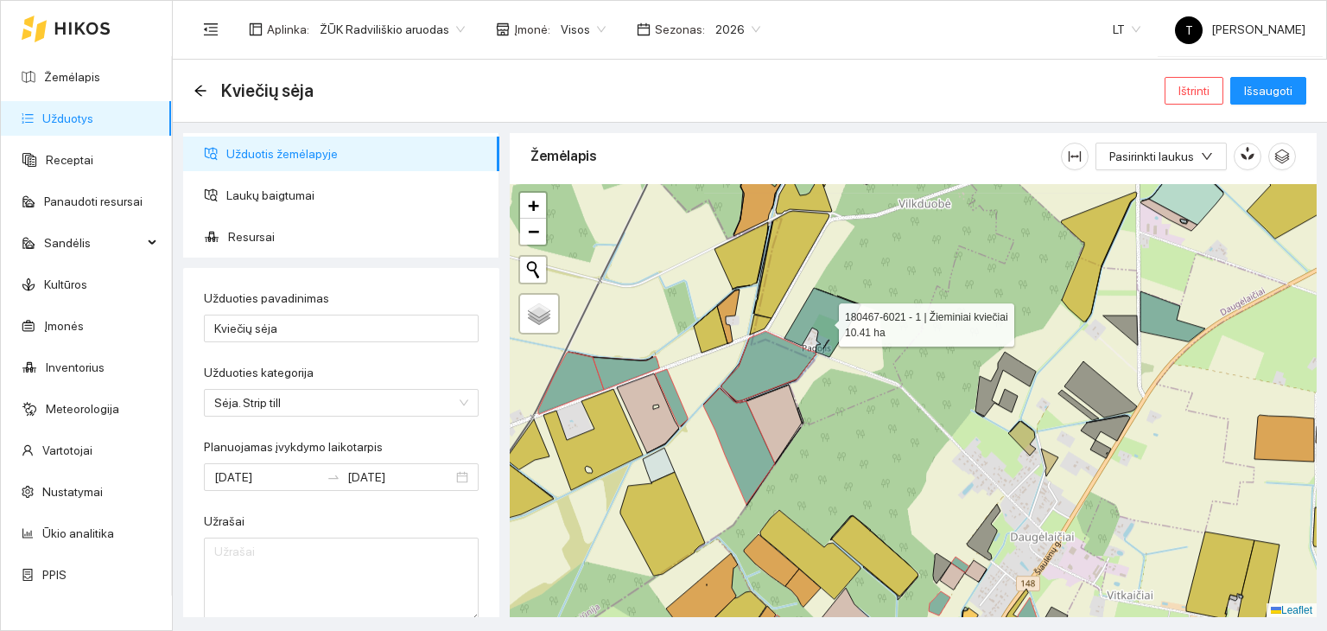
click at [840, 308] on icon at bounding box center [823, 322] width 76 height 69
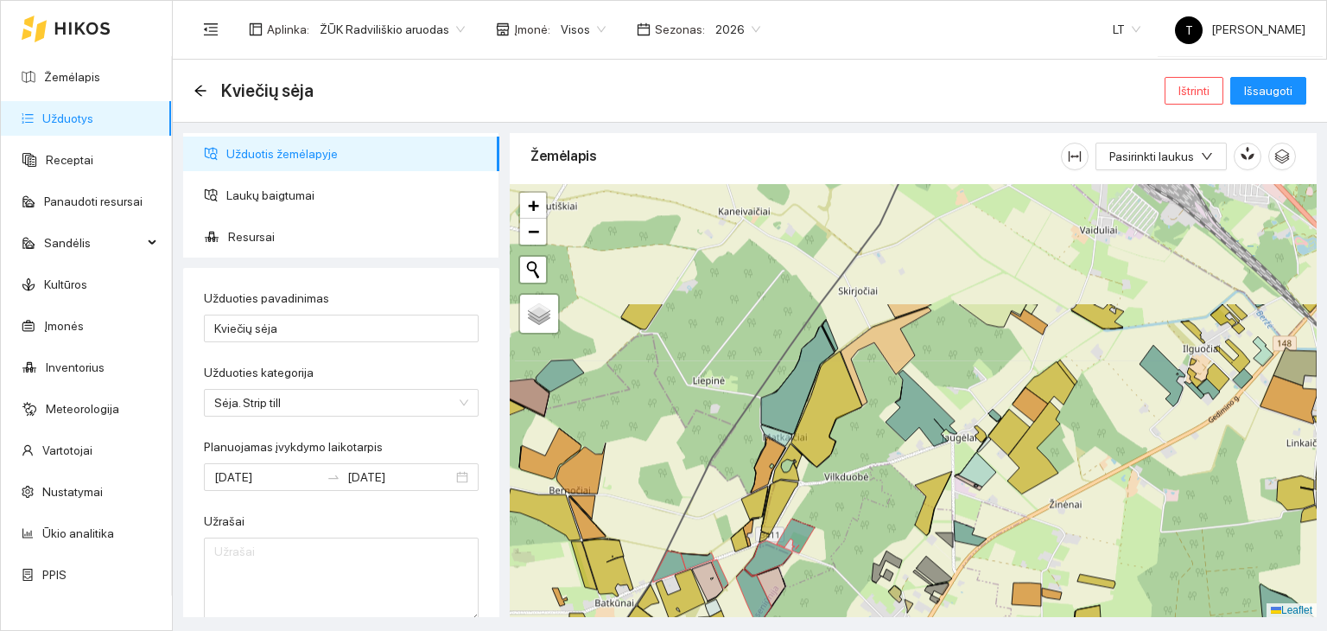
drag, startPoint x: 871, startPoint y: 455, endPoint x: 820, endPoint y: 618, distance: 171.1
click at [820, 618] on main "Kviečių sėja Ištrinti Išsaugoti Užduotis žemėlapyje Laukų baigtumai Resursai Už…" at bounding box center [750, 345] width 1155 height 571
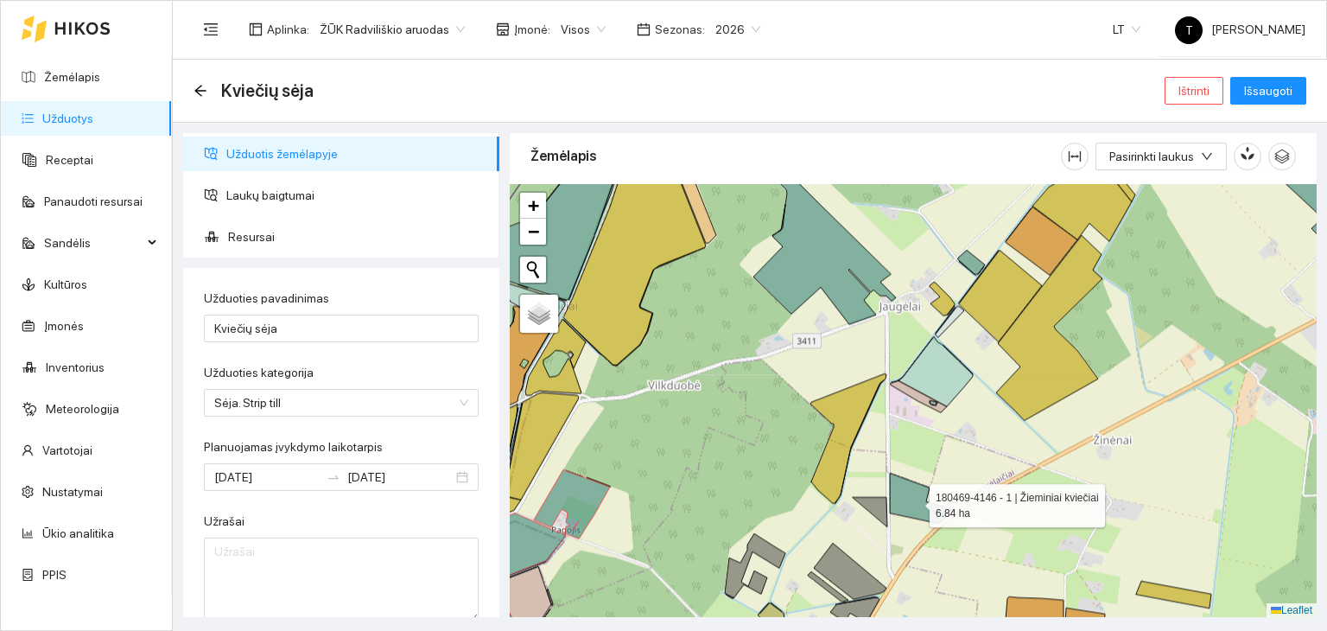
click at [929, 508] on icon at bounding box center [922, 498] width 65 height 50
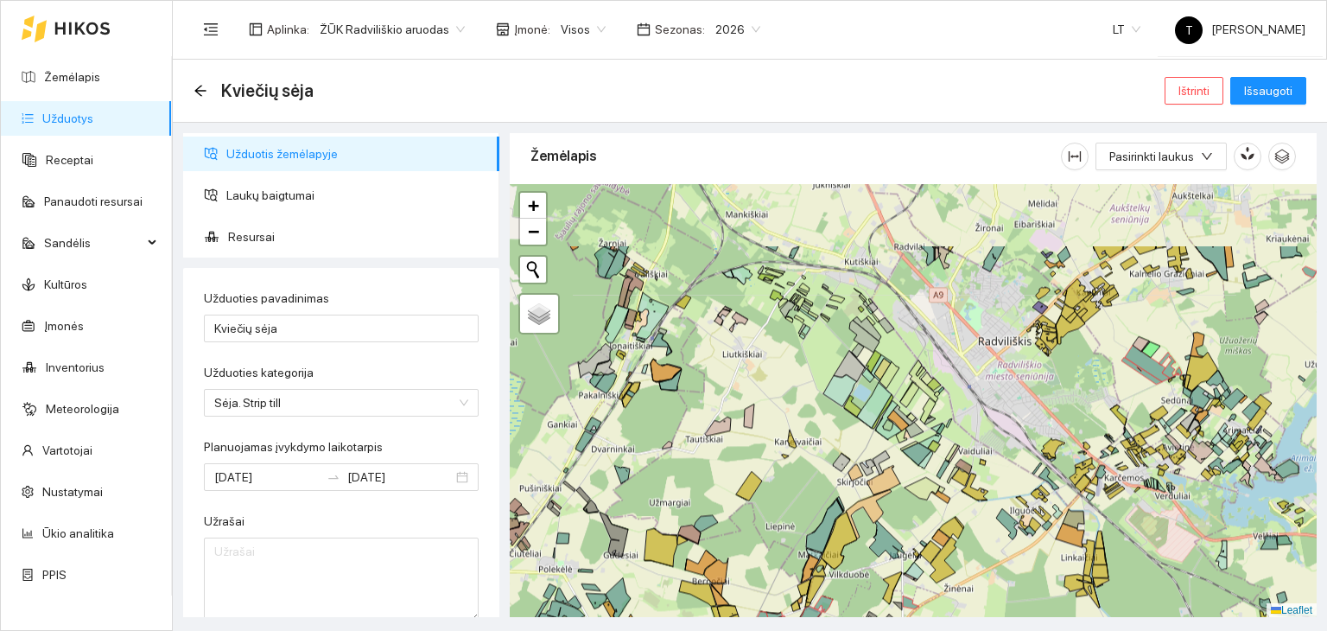
drag, startPoint x: 946, startPoint y: 392, endPoint x: 940, endPoint y: 561, distance: 168.6
click at [940, 561] on div "+ − Nieko nerasta. Bandykite dar kartą. Žemėlapis Palydovas Leaflet" at bounding box center [913, 401] width 807 height 434
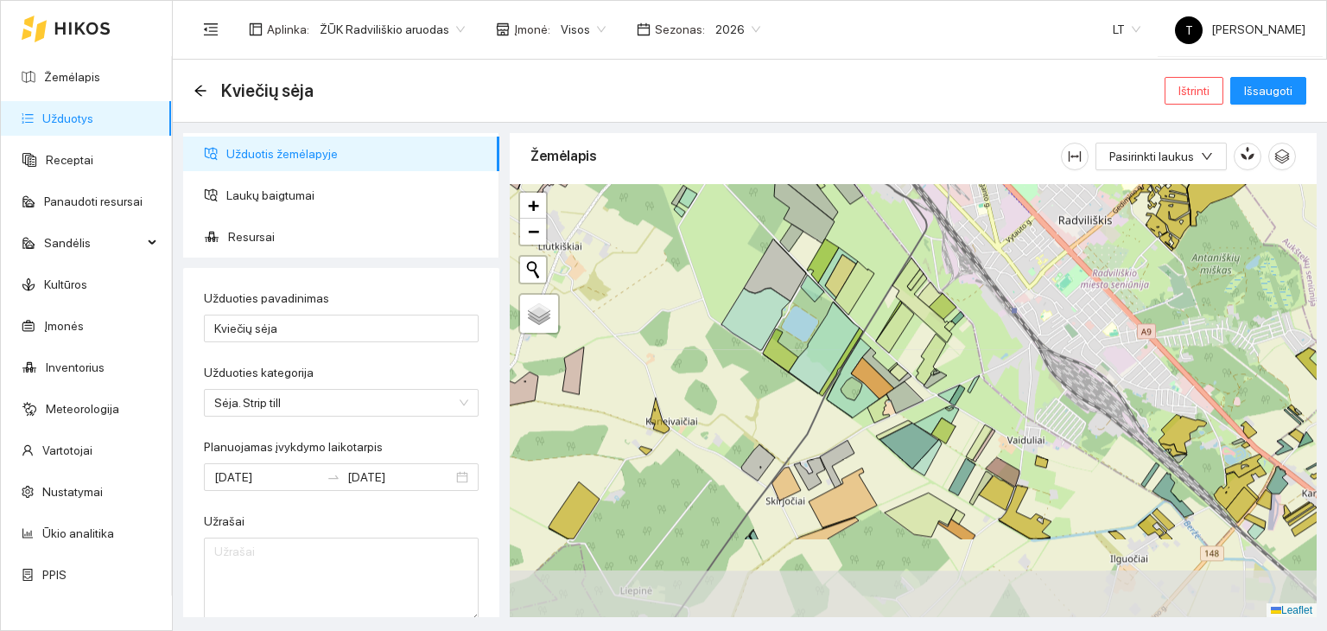
drag, startPoint x: 1009, startPoint y: 564, endPoint x: 964, endPoint y: 449, distance: 123.9
click at [964, 443] on div "+ − Nieko nerasta. Bandykite dar kartą. Žemėlapis Palydovas Leaflet" at bounding box center [913, 401] width 807 height 434
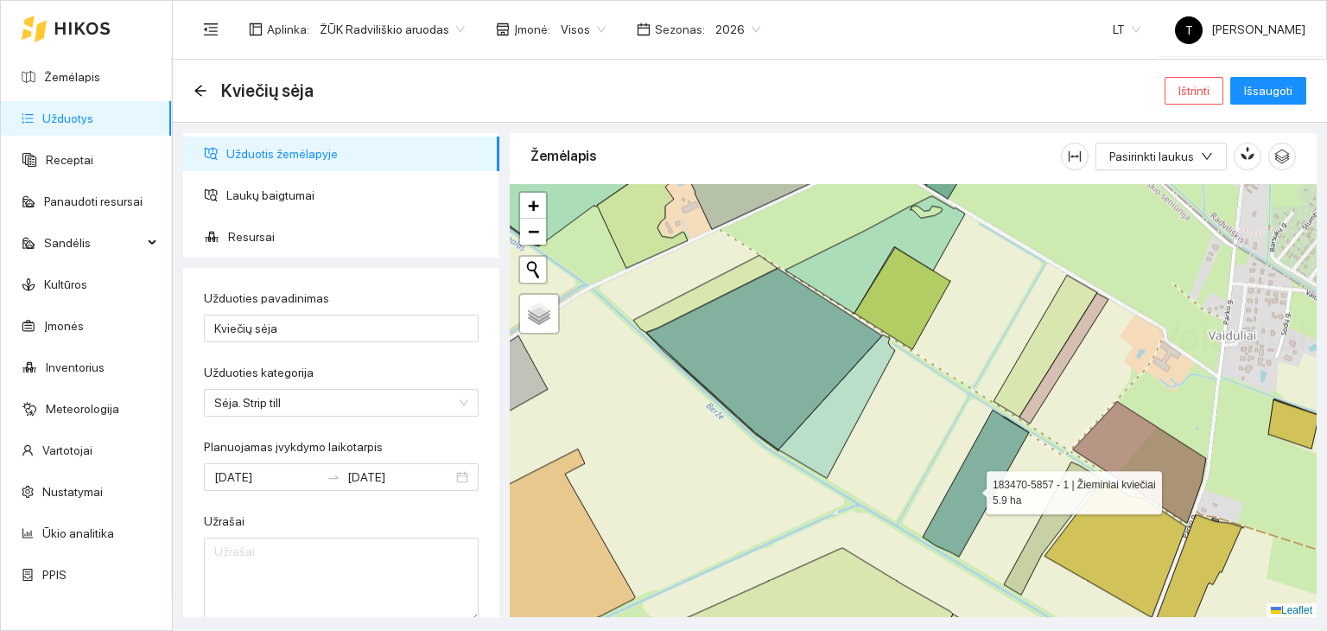
click at [971, 487] on icon at bounding box center [976, 483] width 106 height 147
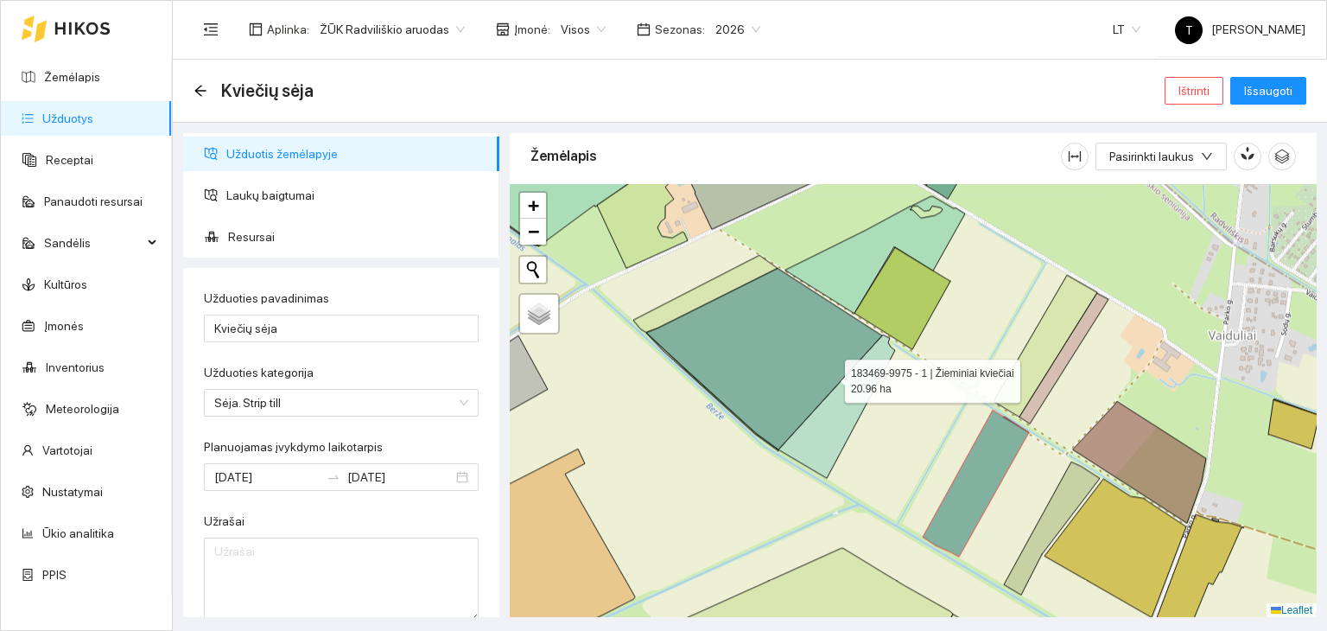
click at [816, 365] on icon at bounding box center [764, 358] width 236 height 181
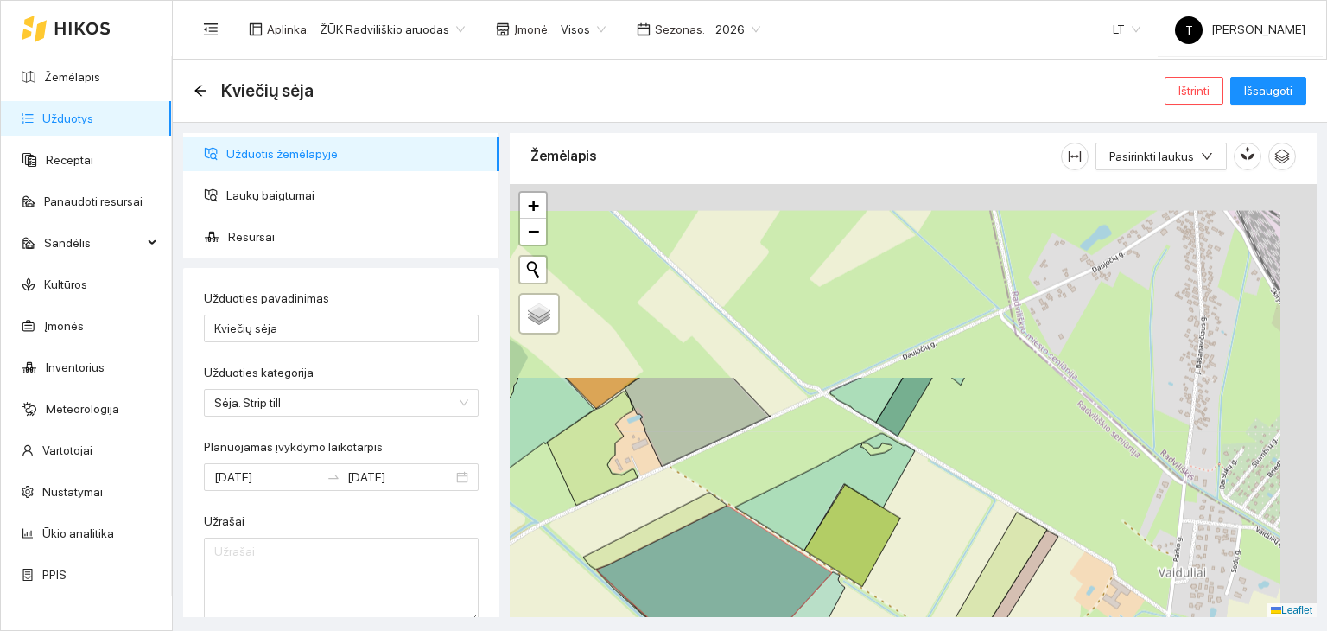
drag, startPoint x: 960, startPoint y: 306, endPoint x: 906, endPoint y: 541, distance: 241.3
click at [909, 543] on div "+ − Nieko nerasta. Bandykite dar kartą. Žemėlapis Palydovas Leaflet" at bounding box center [913, 401] width 807 height 434
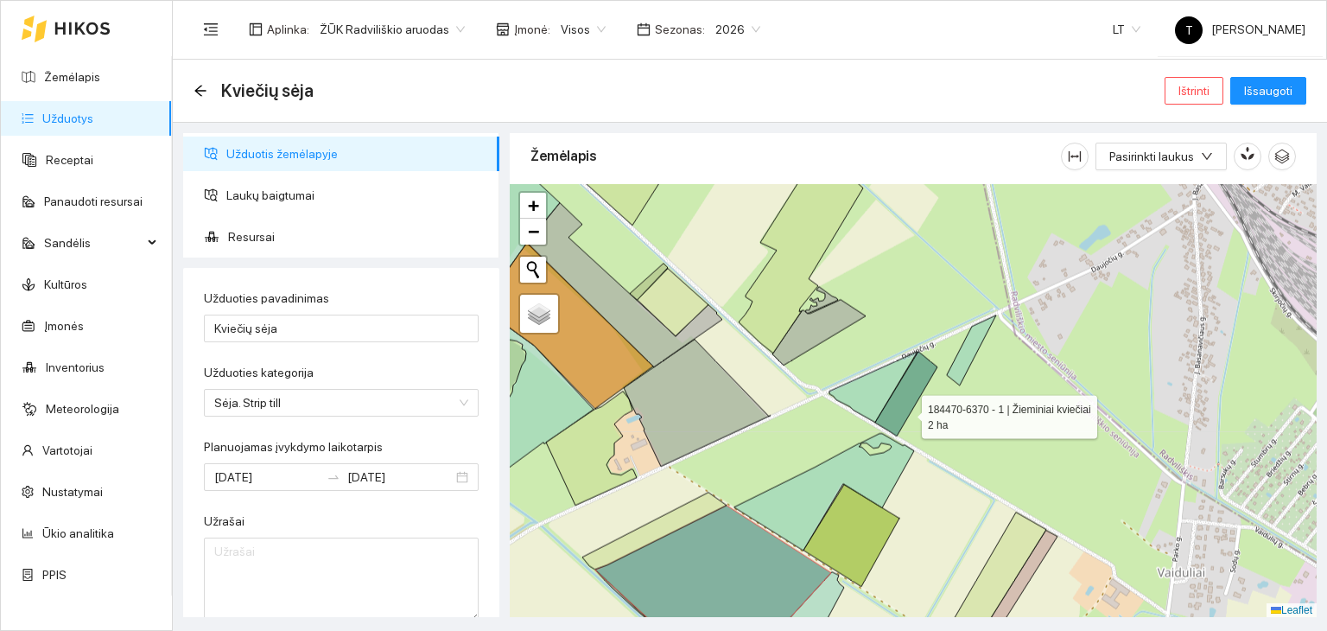
click at [907, 411] on icon at bounding box center [906, 394] width 62 height 85
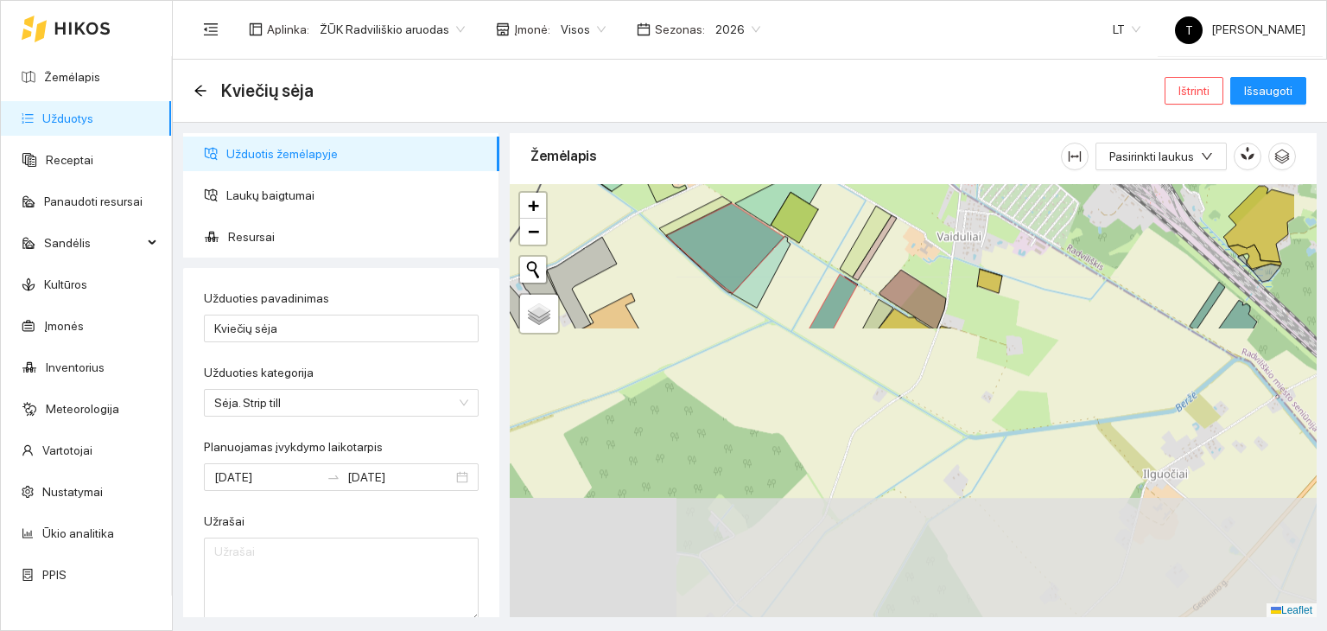
drag, startPoint x: 1016, startPoint y: 595, endPoint x: 920, endPoint y: 292, distance: 318.4
click at [922, 276] on div "+ − Nieko nerasta. Bandykite dar kartą. Žemėlapis Palydovas Leaflet" at bounding box center [913, 401] width 807 height 434
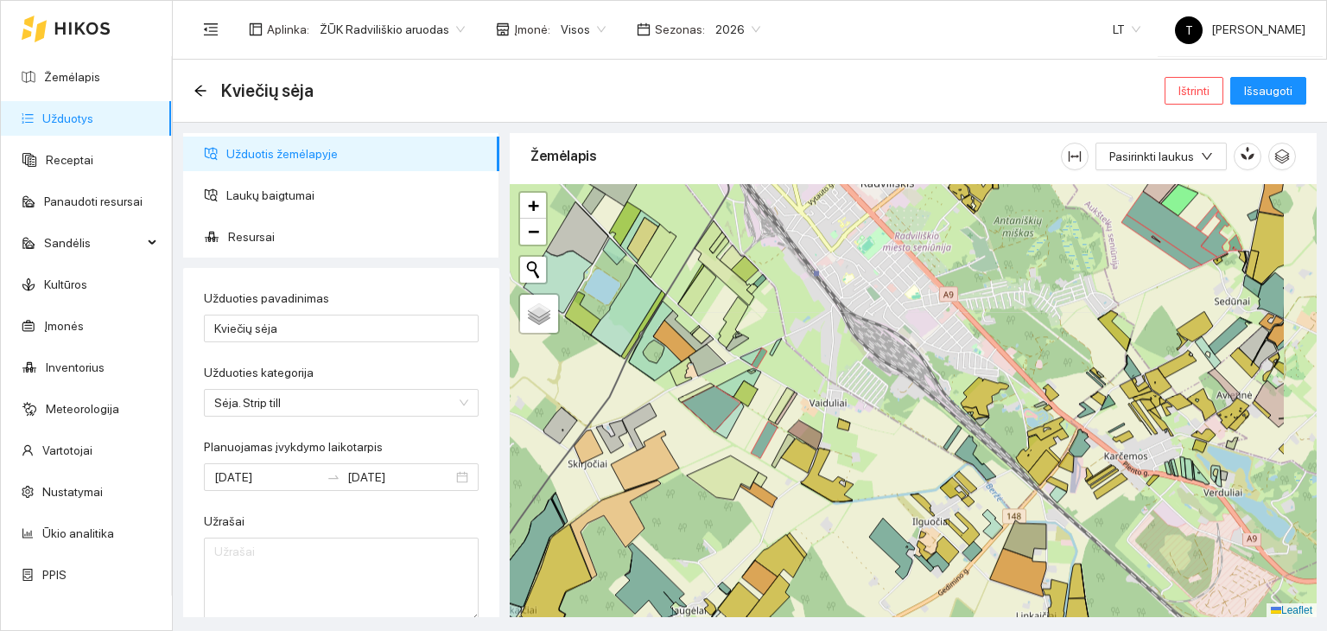
drag, startPoint x: 933, startPoint y: 571, endPoint x: 871, endPoint y: 551, distance: 65.6
click at [844, 571] on div "+ − Nieko nerasta. Bandykite dar kartą. Žemėlapis Palydovas Leaflet" at bounding box center [913, 401] width 807 height 434
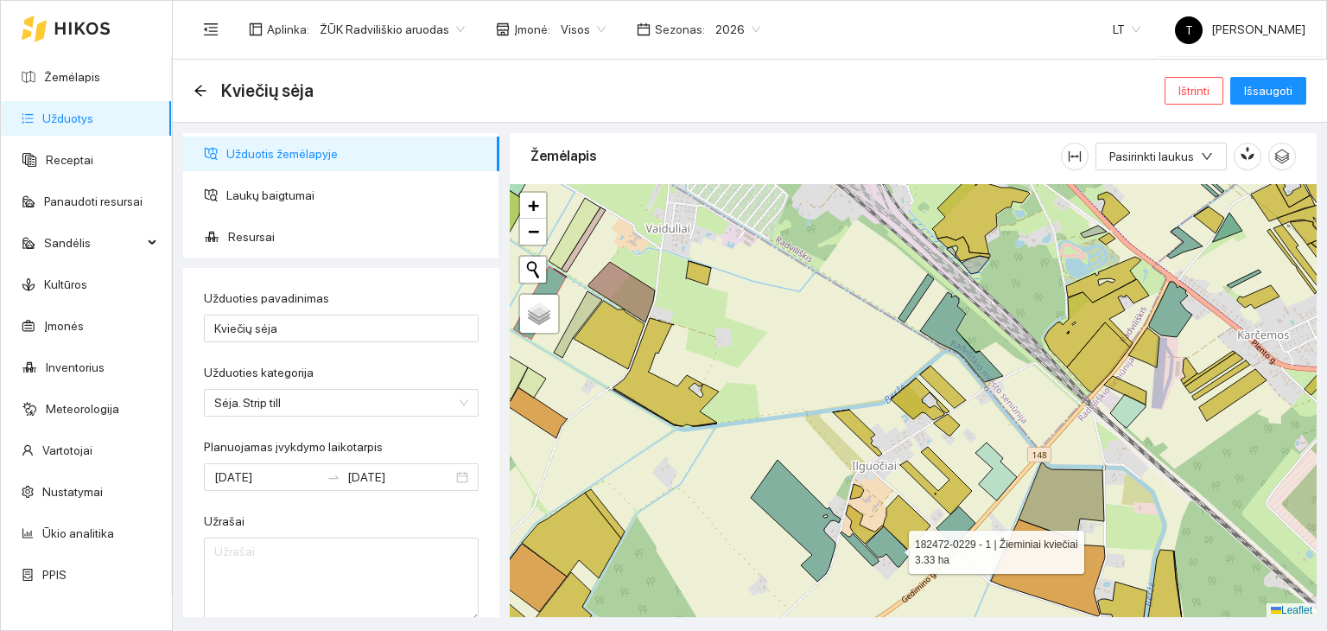
click at [892, 547] on icon at bounding box center [888, 546] width 45 height 41
click at [871, 554] on icon at bounding box center [860, 548] width 38 height 35
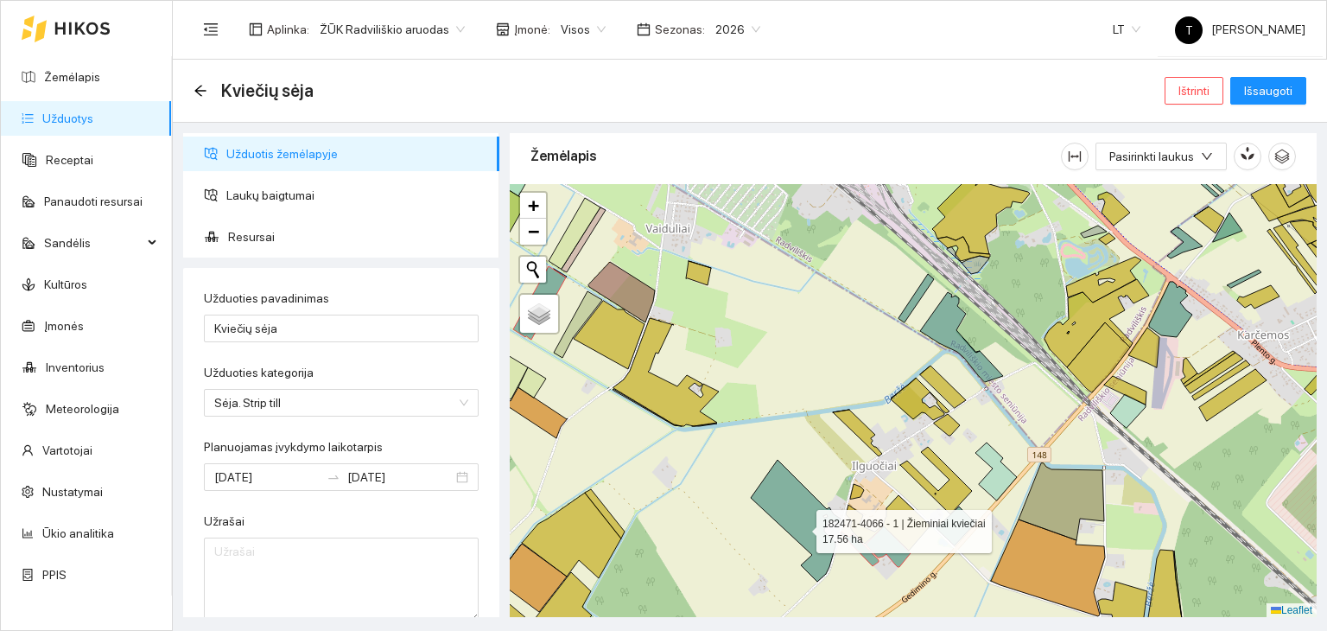
click at [796, 519] on icon at bounding box center [796, 521] width 90 height 122
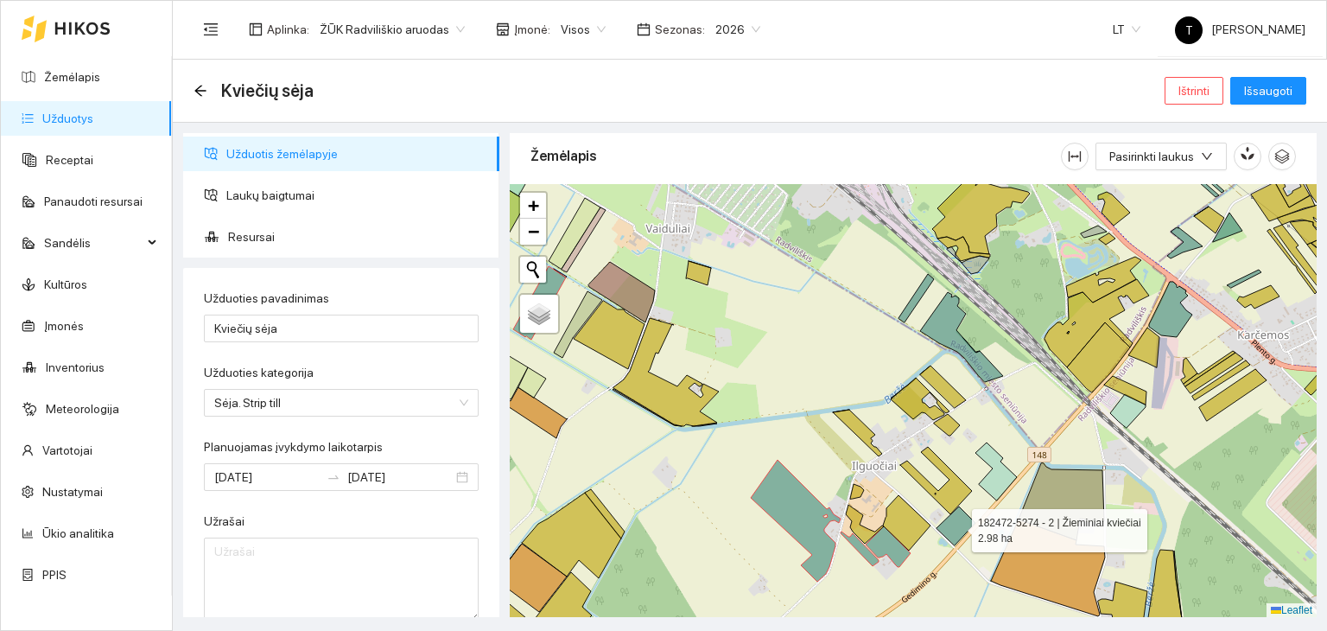
click at [958, 525] on icon at bounding box center [956, 525] width 39 height 39
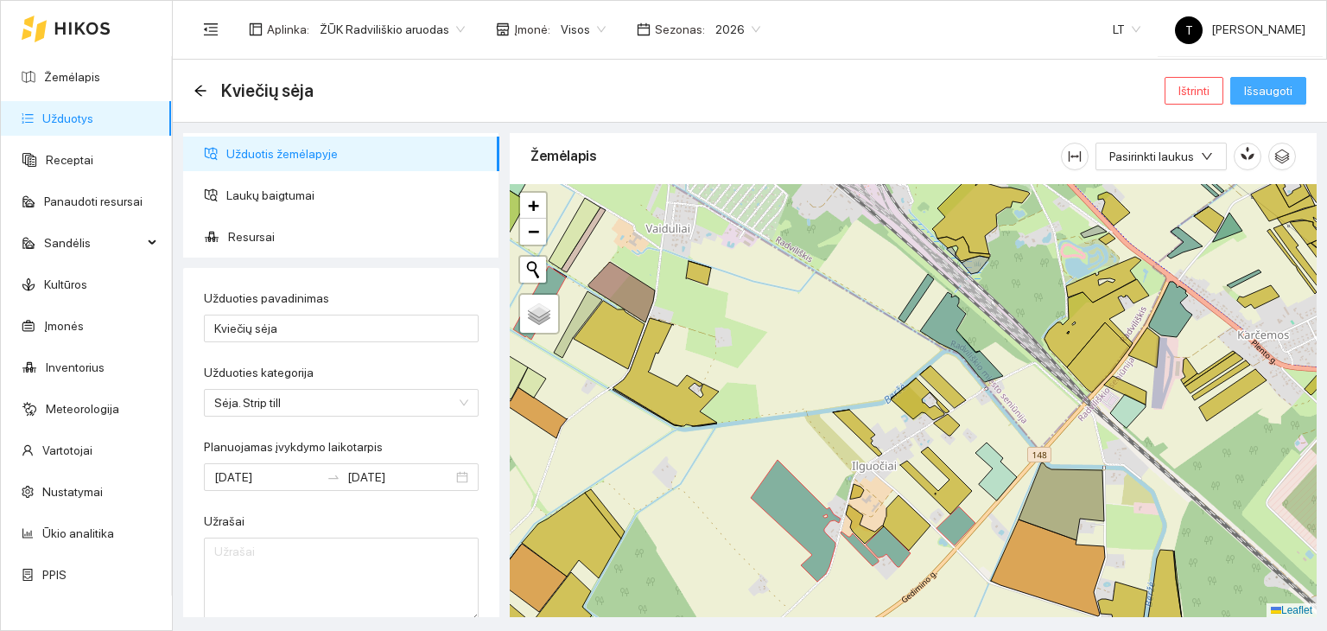
click at [1244, 94] on button "Išsaugoti" at bounding box center [1269, 91] width 76 height 28
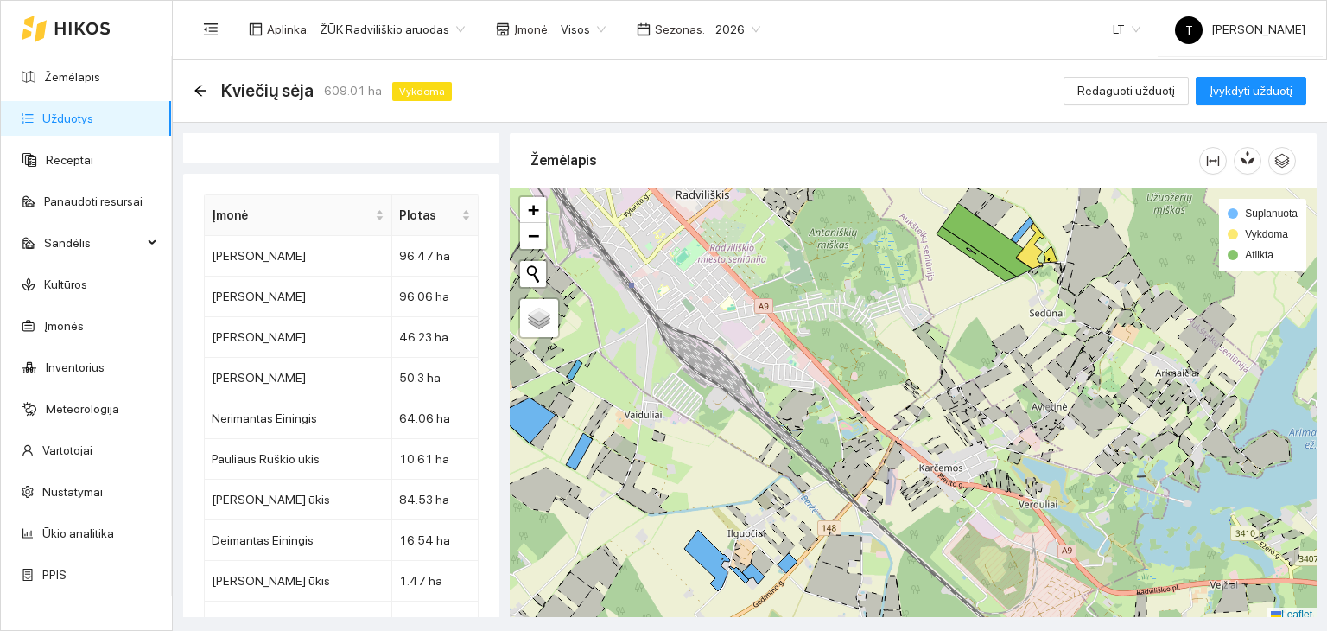
scroll to position [4, 0]
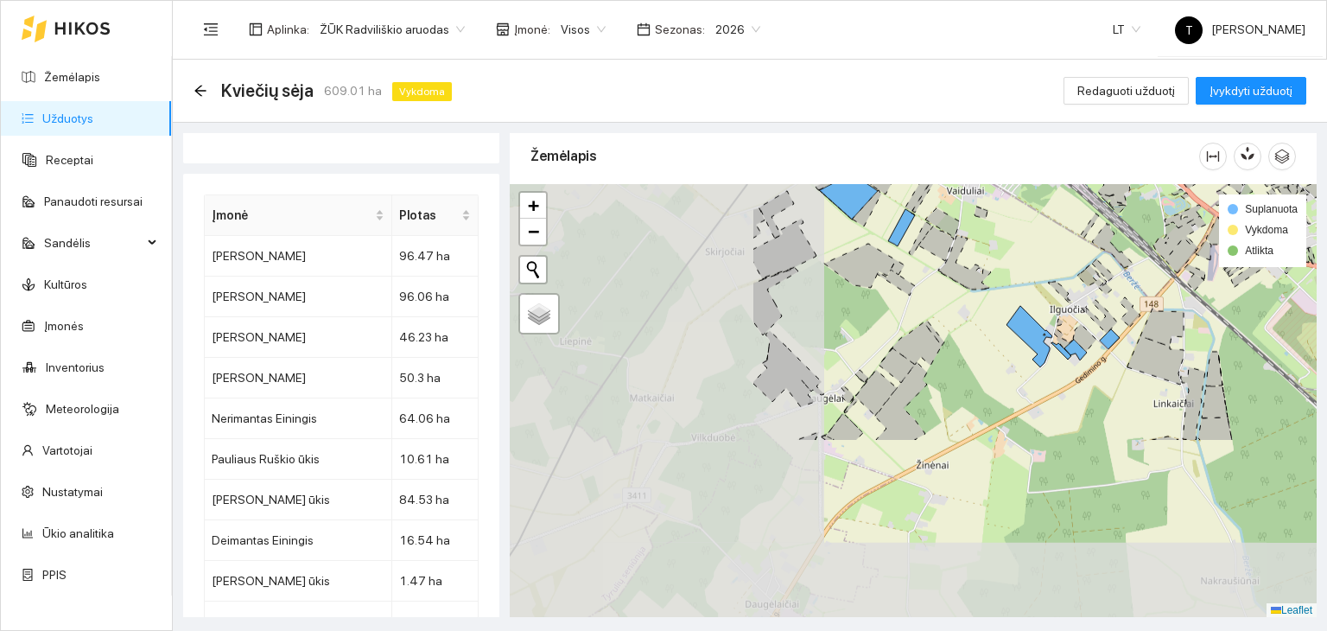
drag, startPoint x: 709, startPoint y: 525, endPoint x: 1037, endPoint y: 298, distance: 398.9
click at [1036, 298] on div "+ − Nieko nerasta. Bandykite dar kartą. Žemėlapis Palydovas Leaflet Suplanuota …" at bounding box center [913, 401] width 807 height 434
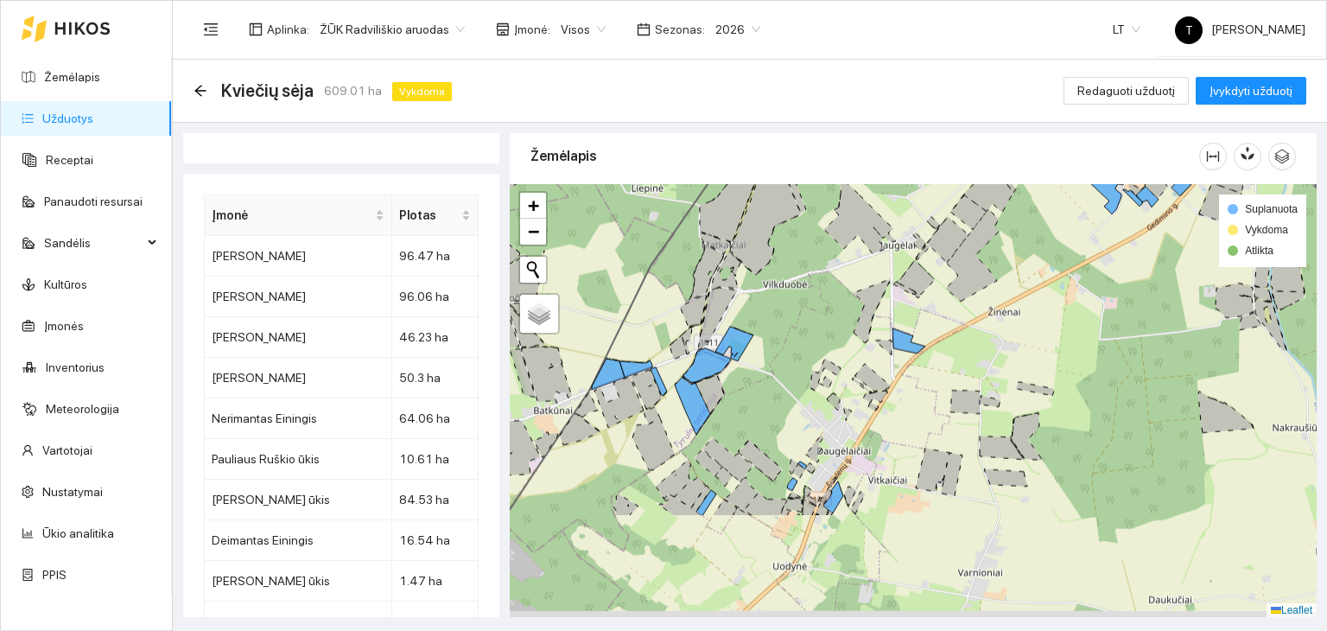
drag, startPoint x: 1071, startPoint y: 364, endPoint x: 1082, endPoint y: 341, distance: 25.9
click at [1081, 341] on div "+ − Nieko nerasta. Bandykite dar kartą. Žemėlapis Palydovas Leaflet Suplanuota …" at bounding box center [913, 401] width 807 height 434
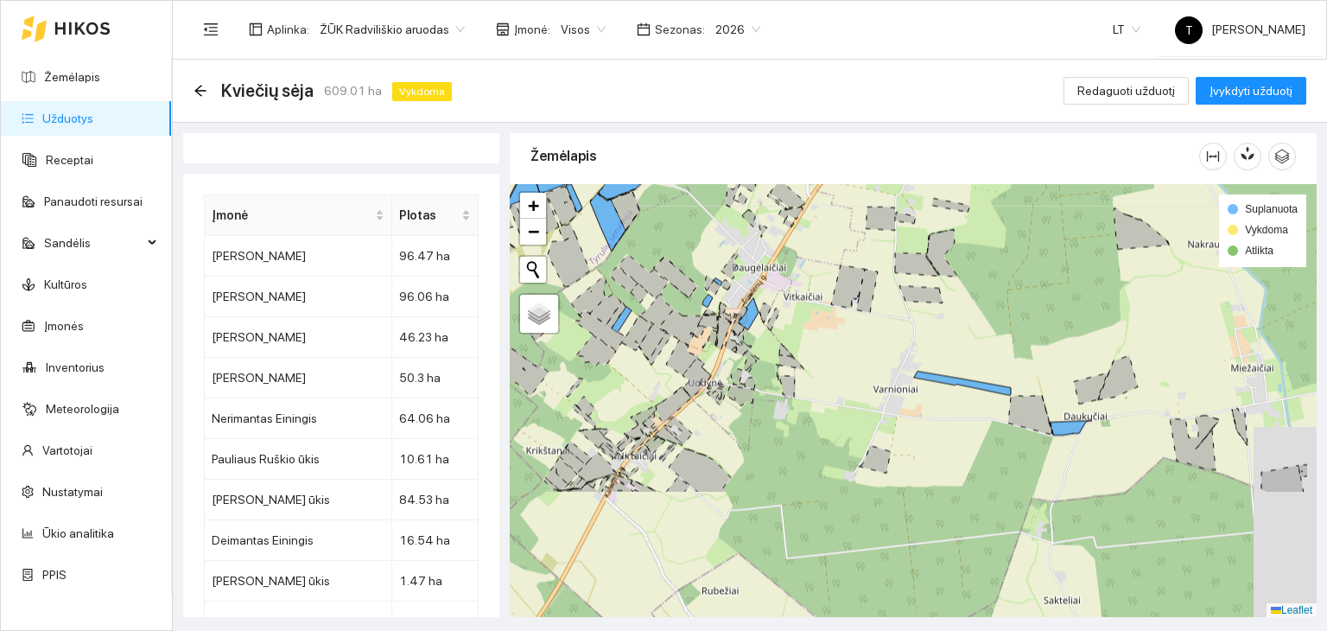
drag, startPoint x: 1117, startPoint y: 556, endPoint x: 1002, endPoint y: 354, distance: 231.9
click at [999, 357] on div "+ − Nieko nerasta. Bandykite dar kartą. Žemėlapis Palydovas Leaflet Suplanuota …" at bounding box center [913, 401] width 807 height 434
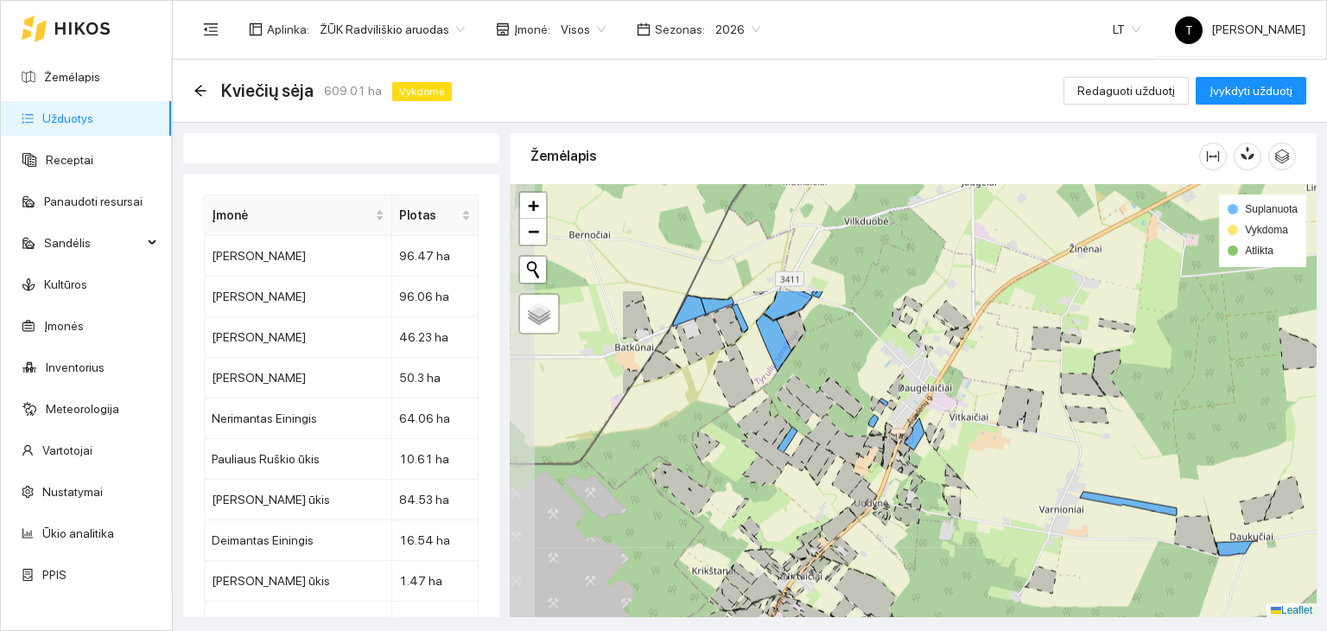
drag, startPoint x: 939, startPoint y: 454, endPoint x: 1103, endPoint y: 570, distance: 201.4
click at [1103, 570] on div "+ − Nieko nerasta. Bandykite dar kartą. Žemėlapis Palydovas Leaflet Suplanuota …" at bounding box center [913, 401] width 807 height 434
